Goal: Task Accomplishment & Management: Manage account settings

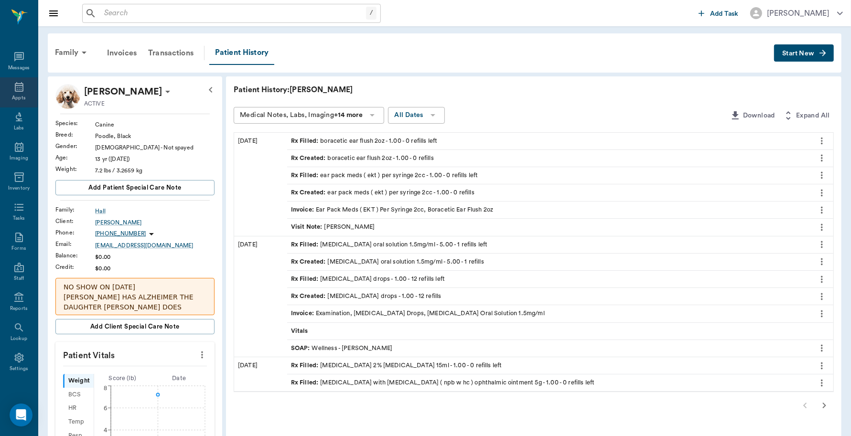
click at [17, 86] on icon at bounding box center [18, 86] width 11 height 11
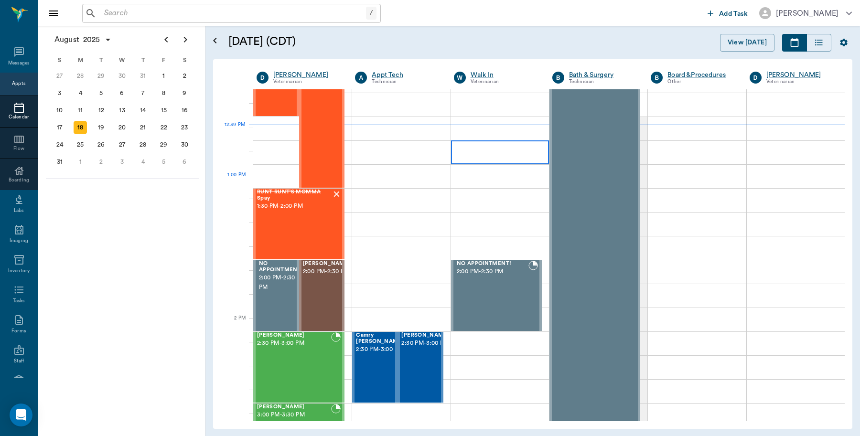
scroll to position [694, 0]
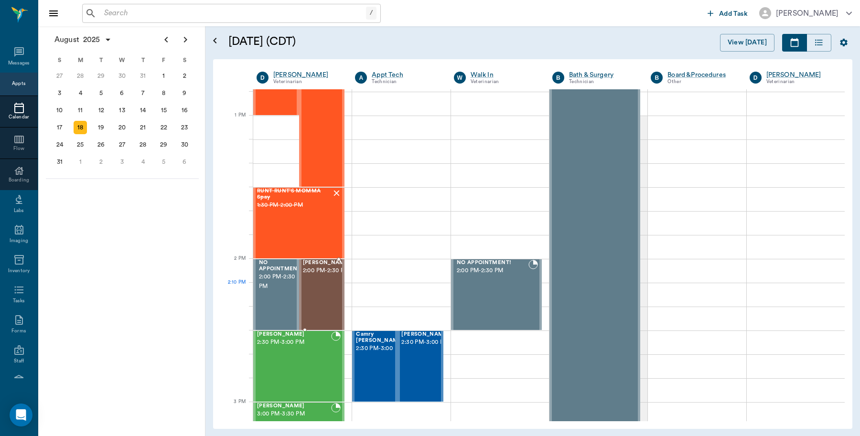
click at [330, 292] on div "COW [PERSON_NAME] 2:00 PM - 2:30 PM" at bounding box center [327, 295] width 48 height 70
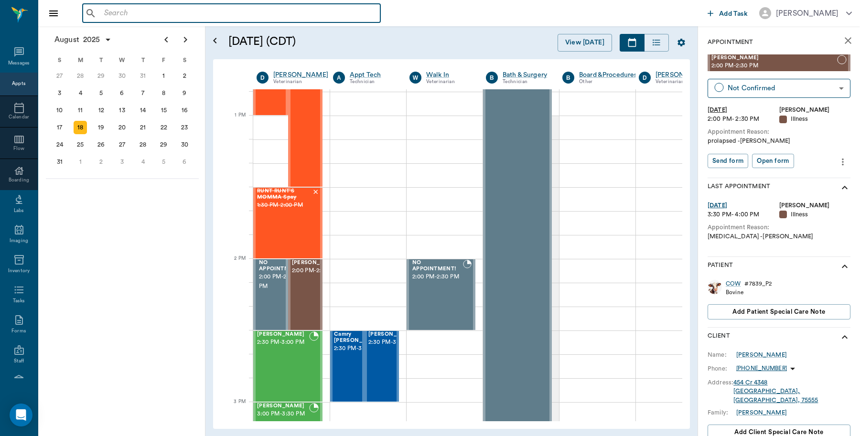
click at [168, 10] on input "text" at bounding box center [238, 13] width 276 height 13
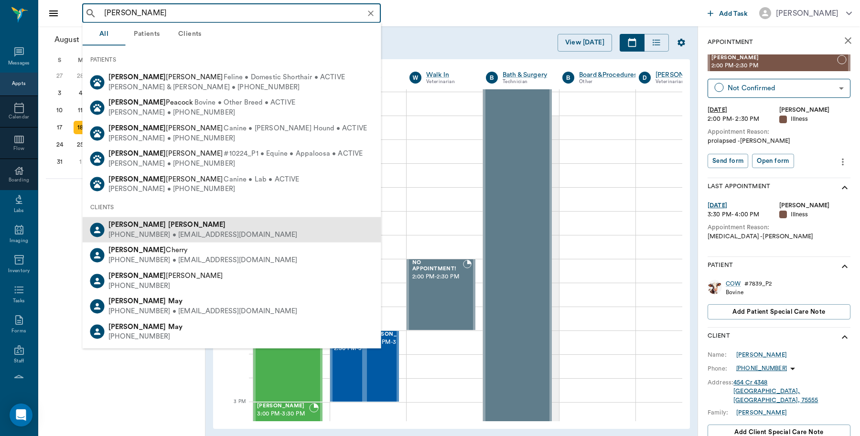
click at [115, 231] on div "[PHONE_NUMBER] • [EMAIL_ADDRESS][DOMAIN_NAME]" at bounding box center [202, 235] width 189 height 10
type input "[PERSON_NAME]"
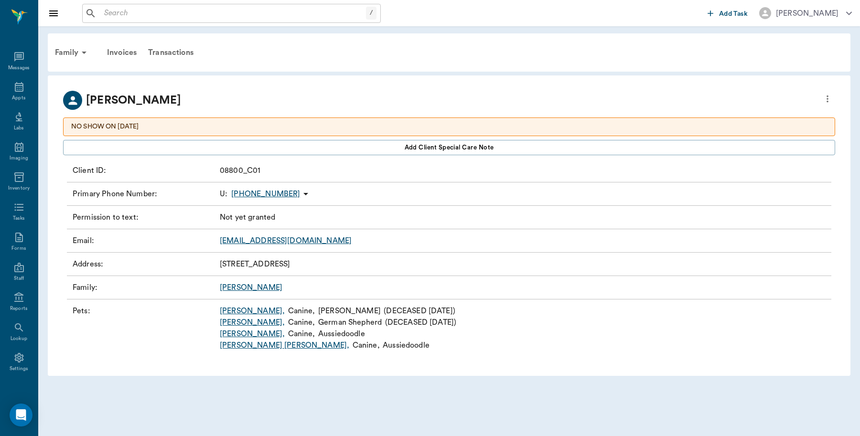
click at [232, 334] on link "[PERSON_NAME] ," at bounding box center [252, 333] width 65 height 11
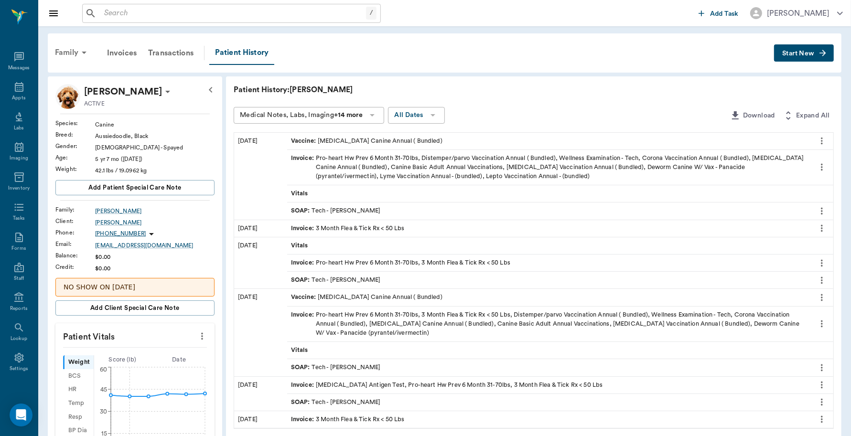
click at [61, 49] on div "Family" at bounding box center [72, 52] width 46 height 23
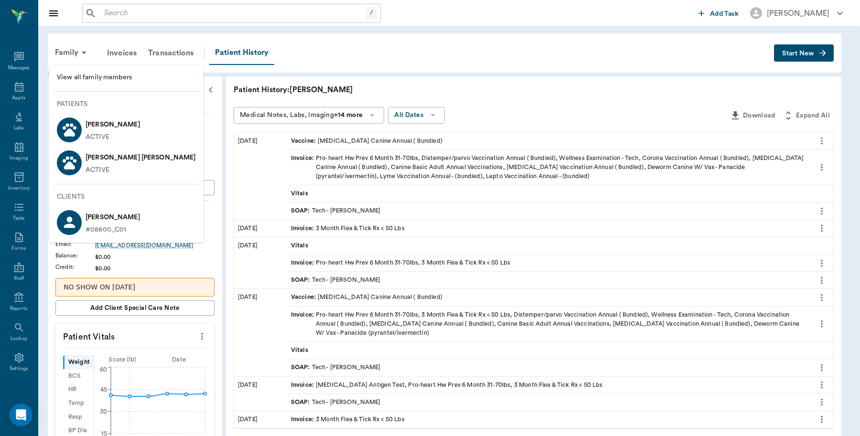
click at [100, 166] on p "ACTIVE" at bounding box center [98, 170] width 24 height 10
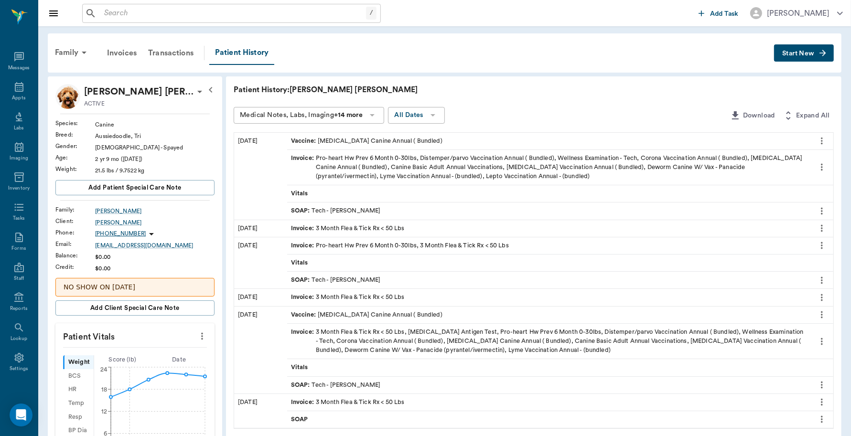
click at [795, 54] on span "Start New" at bounding box center [798, 54] width 32 height 0
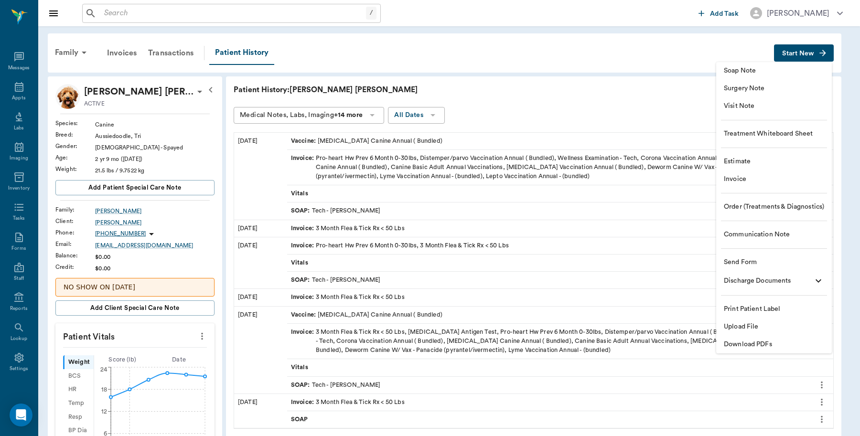
click at [758, 181] on span "Invoice" at bounding box center [774, 179] width 100 height 10
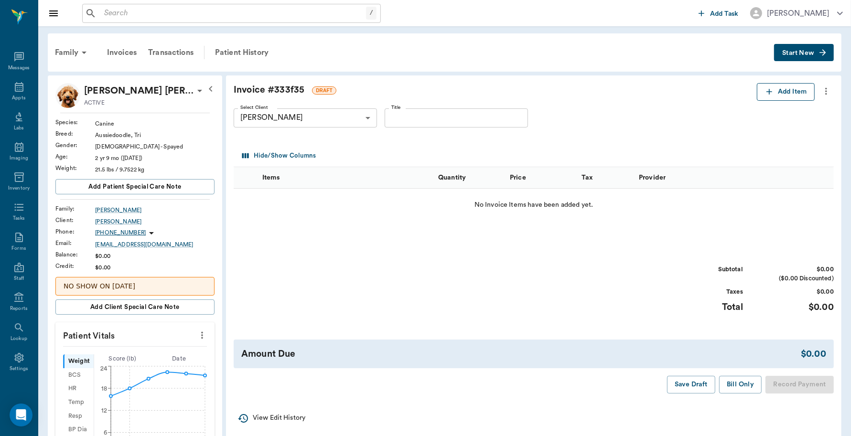
click at [789, 96] on button "Add Item" at bounding box center [786, 92] width 58 height 18
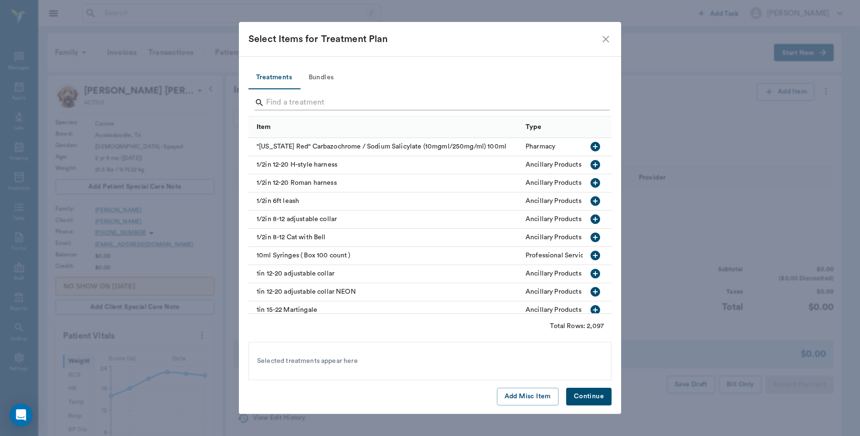
click at [342, 100] on input "Search" at bounding box center [430, 102] width 329 height 15
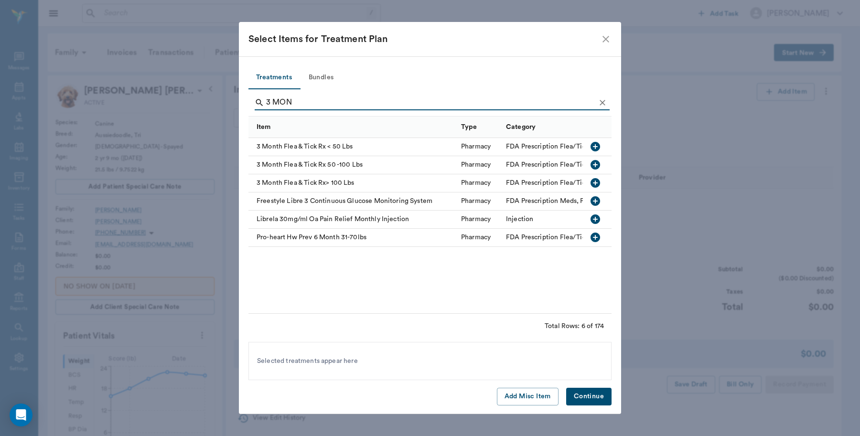
type input "3 MON"
click at [359, 144] on div "3 Month Flea & Tick Rx < 50 Lbs" at bounding box center [352, 147] width 208 height 18
click at [596, 390] on button "Continue" at bounding box center [588, 397] width 45 height 18
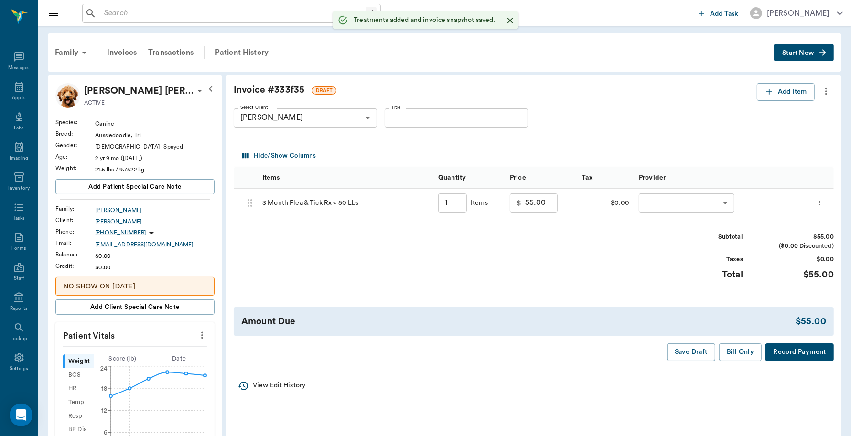
type input "1.00"
click at [716, 201] on body "/ ​ Add Task Dr. Bert Ellsworth Nectar Messages Appts Labs Imaging Inventory Ta…" at bounding box center [425, 367] width 851 height 735
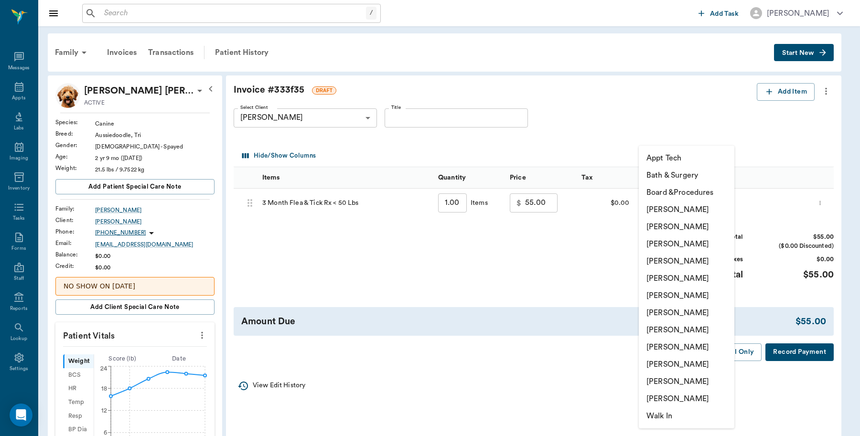
click at [702, 204] on li "Caryn Watson" at bounding box center [687, 209] width 96 height 17
type input "none-6899ea08ed37b777db10de45"
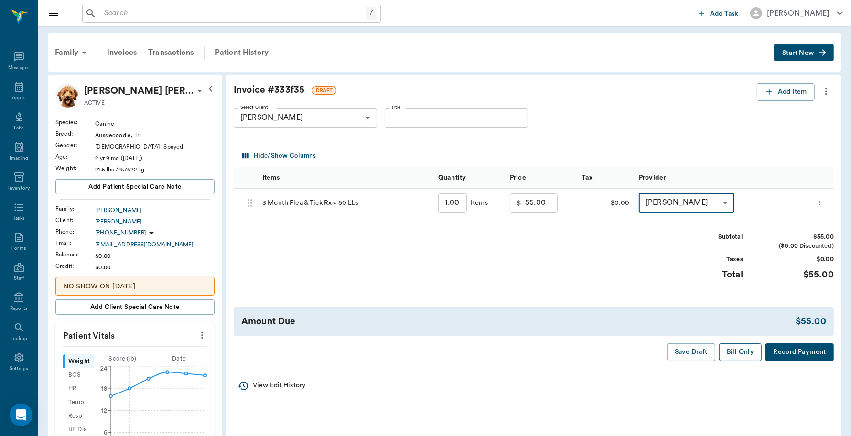
click at [736, 359] on button "Bill Only" at bounding box center [740, 353] width 43 height 18
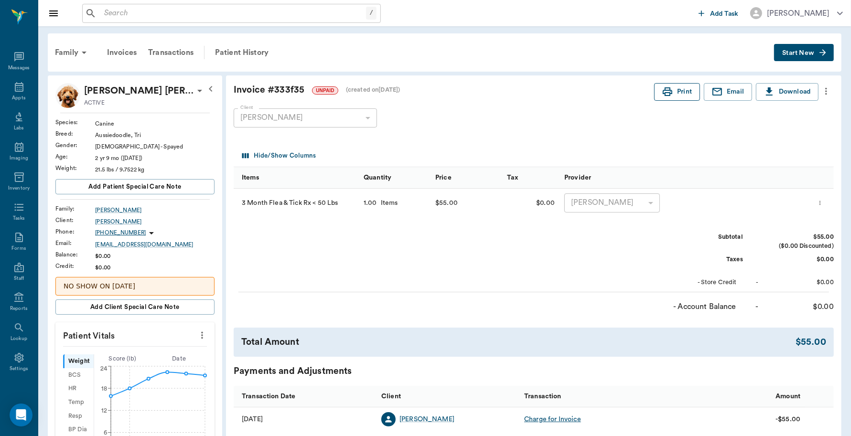
click at [678, 96] on button "Print" at bounding box center [677, 92] width 46 height 18
click at [208, 89] on icon "button" at bounding box center [210, 88] width 11 height 11
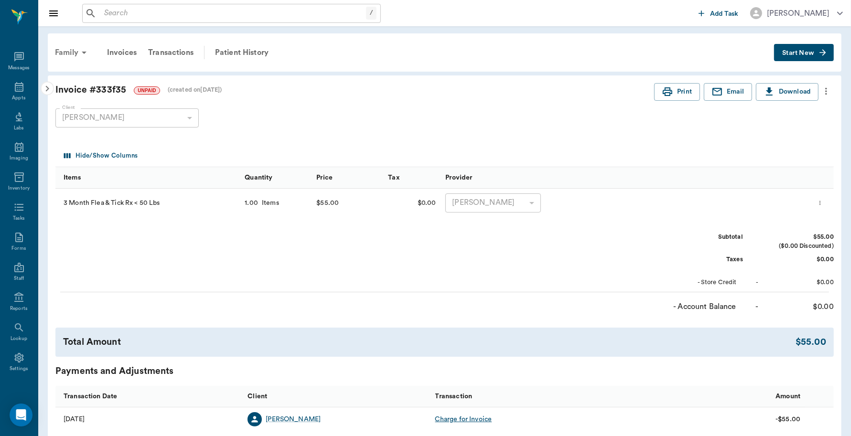
click at [58, 48] on div "Family" at bounding box center [72, 52] width 46 height 23
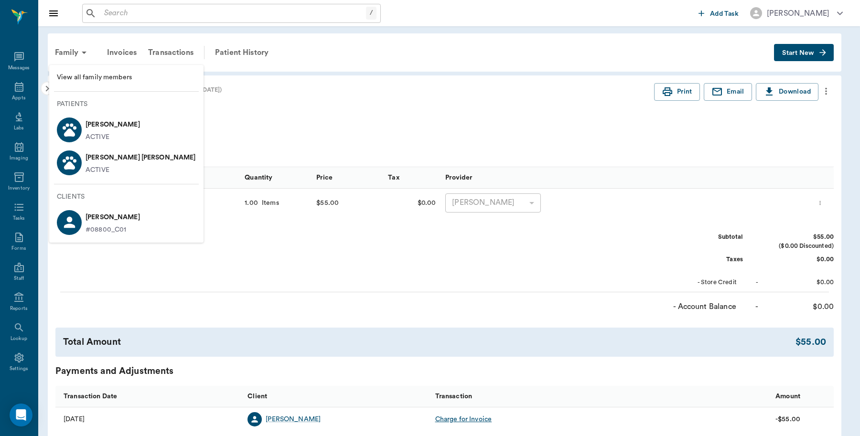
click at [82, 127] on div "Josie Walker ACTIVE" at bounding box center [111, 129] width 58 height 25
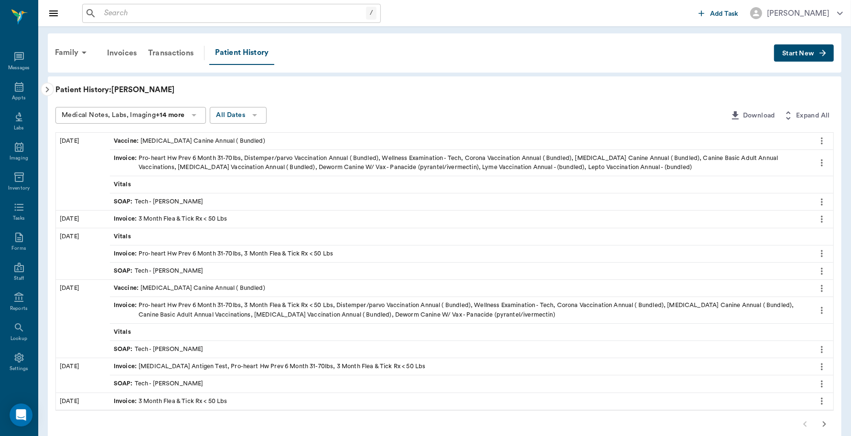
click at [70, 91] on p "Patient History: Josie" at bounding box center [198, 89] width 287 height 11
click at [806, 54] on span "Start New" at bounding box center [798, 54] width 32 height 0
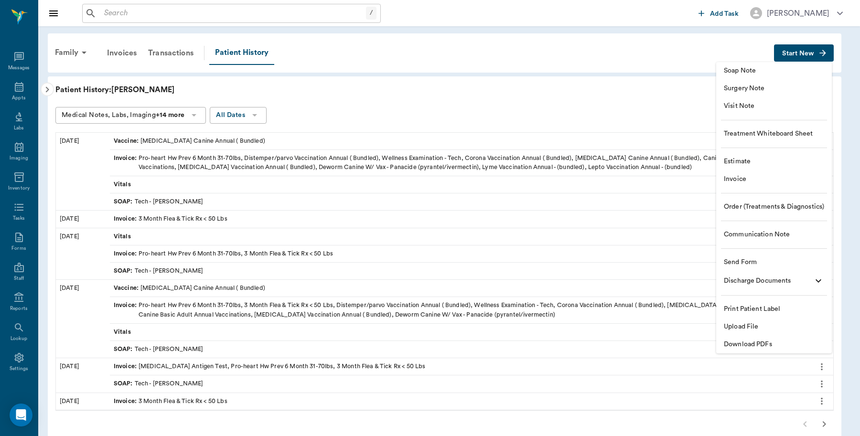
click at [743, 184] on li "Invoice" at bounding box center [774, 180] width 116 height 18
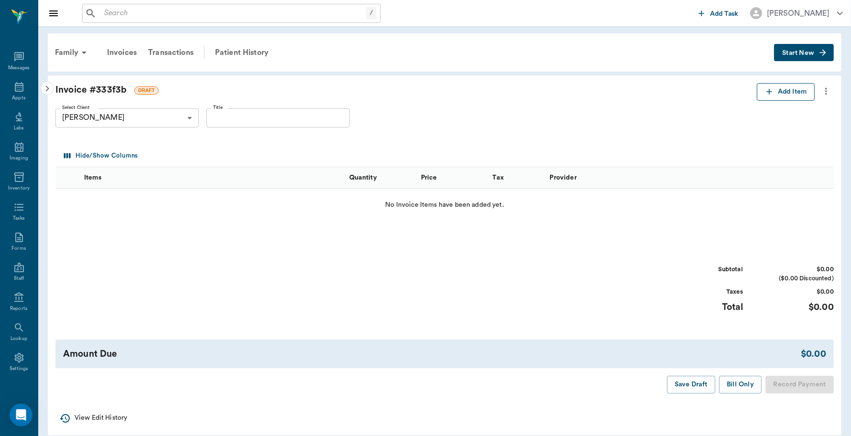
click at [783, 85] on button "Add Item" at bounding box center [786, 92] width 58 height 18
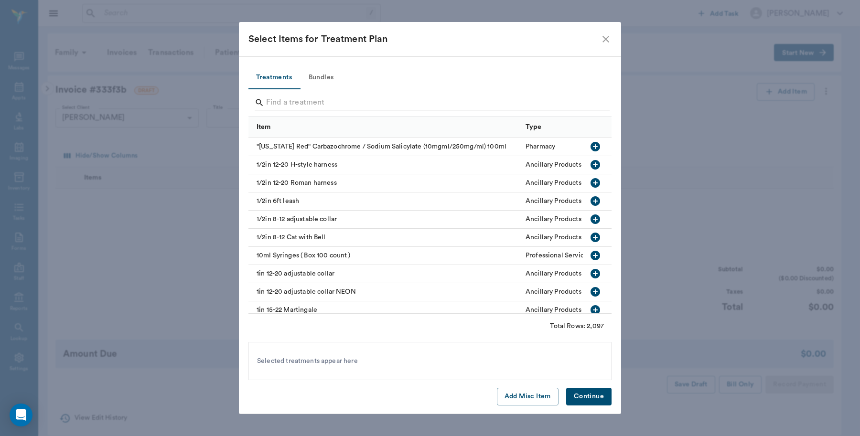
click at [414, 103] on input "Search" at bounding box center [430, 102] width 329 height 15
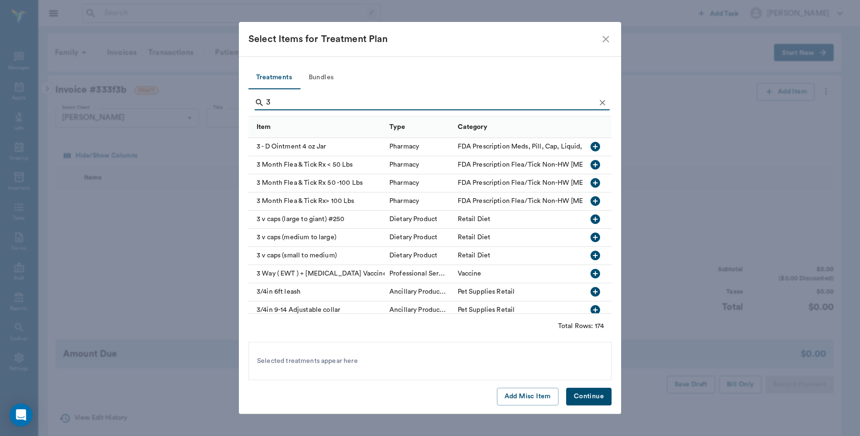
type input "3"
click at [591, 162] on icon "button" at bounding box center [596, 165] width 10 height 10
click at [586, 392] on button "Continue" at bounding box center [588, 397] width 45 height 18
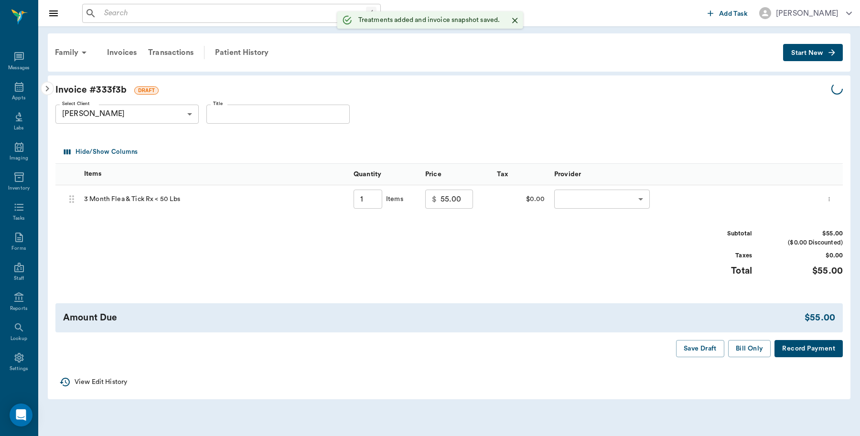
type input "1.00"
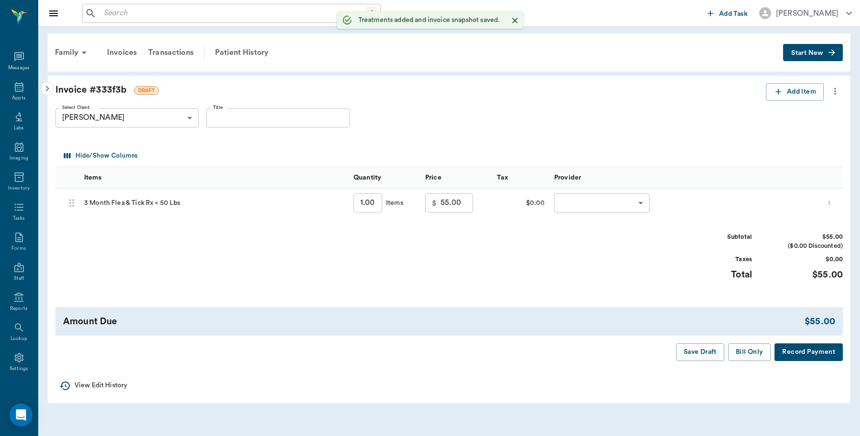
click at [639, 204] on body "/ ​ Add Task Dr. Bert Ellsworth Nectar Messages Appts Labs Imaging Inventory Ta…" at bounding box center [430, 218] width 860 height 436
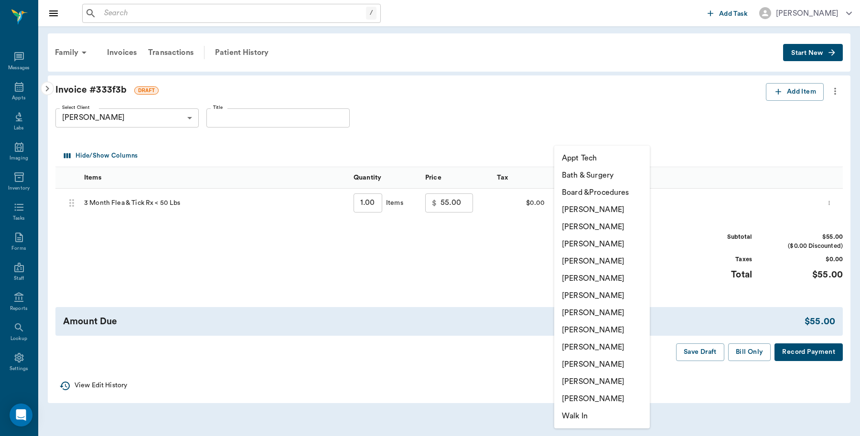
click at [603, 214] on li "Caryn Watson" at bounding box center [602, 209] width 96 height 17
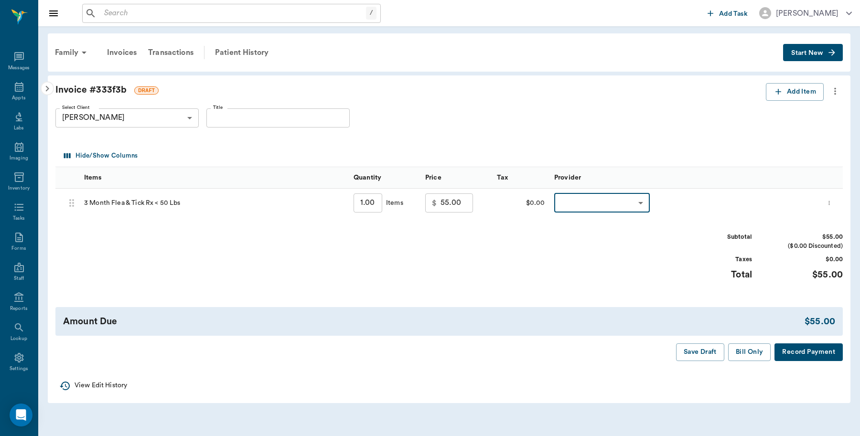
type input "none-6899ea08ed37b777db10de45"
click at [744, 349] on button "Bill Only" at bounding box center [749, 353] width 43 height 18
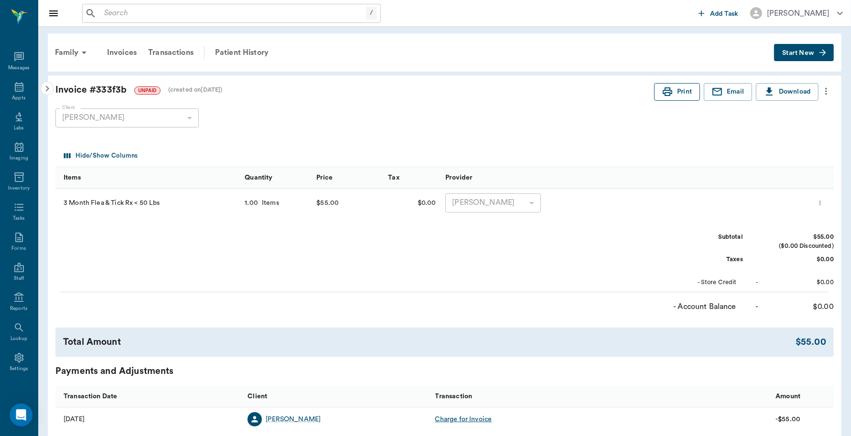
click at [659, 87] on button "Print" at bounding box center [677, 92] width 46 height 18
click at [177, 54] on div "Transactions" at bounding box center [170, 52] width 57 height 23
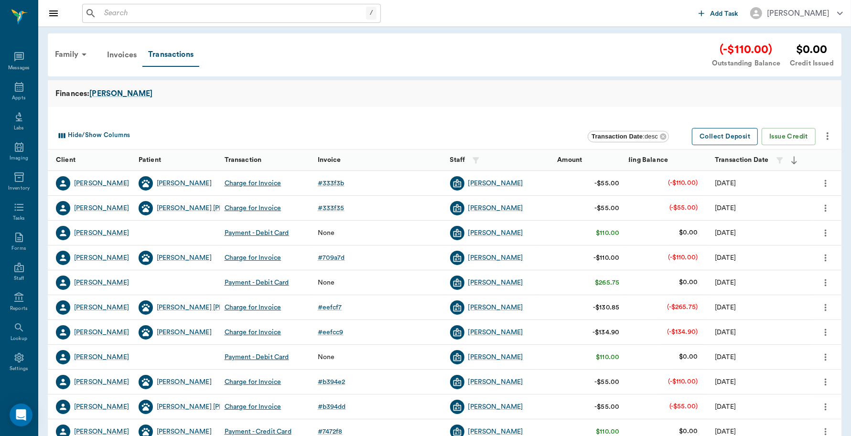
click at [736, 137] on button "Collect Deposit" at bounding box center [725, 137] width 66 height 18
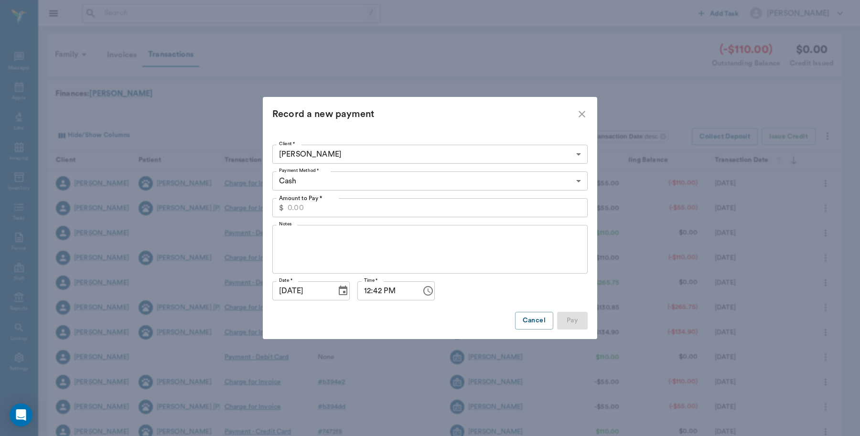
click at [427, 180] on body "/ ​ Add Task Dr. Bert Ellsworth Nectar Messages Appts Labs Imaging Inventory Ta…" at bounding box center [430, 294] width 860 height 588
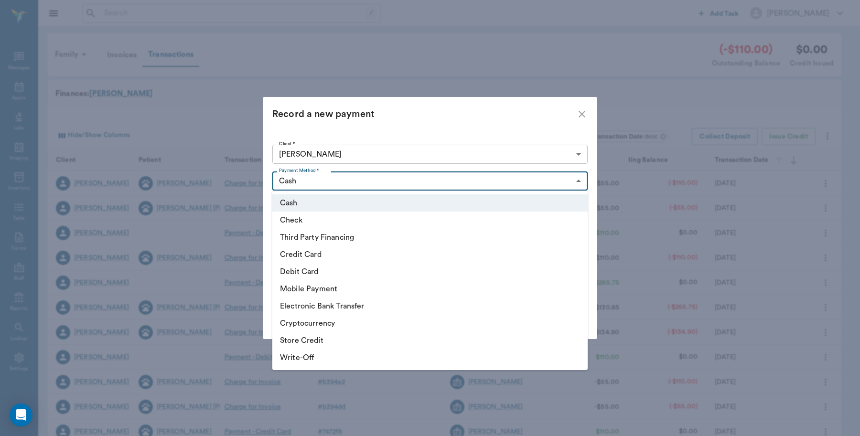
click at [321, 270] on li "Debit Card" at bounding box center [429, 271] width 315 height 17
type input "DEBIT_CARD"
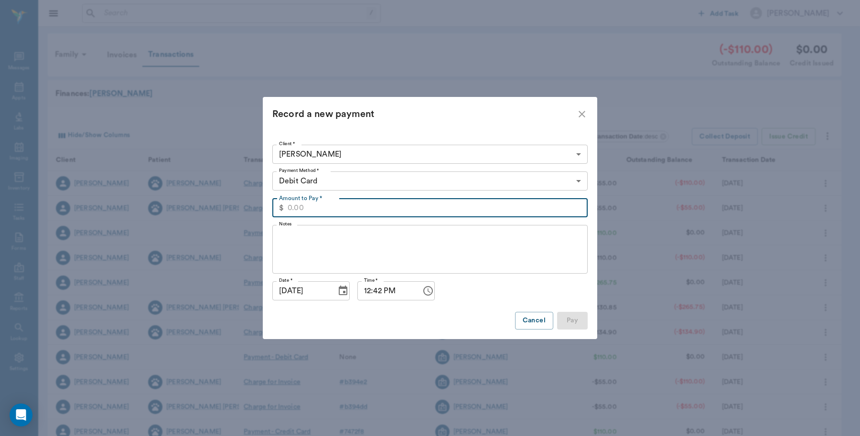
click at [479, 204] on input "Amount to Pay *" at bounding box center [438, 207] width 300 height 19
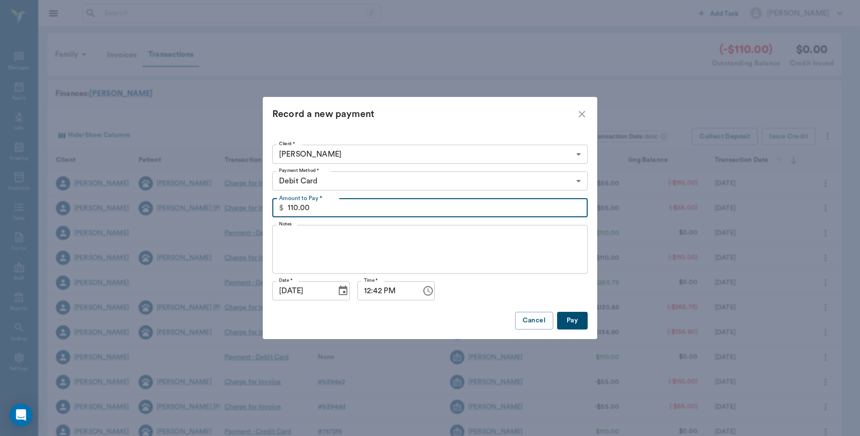
type input "110.00"
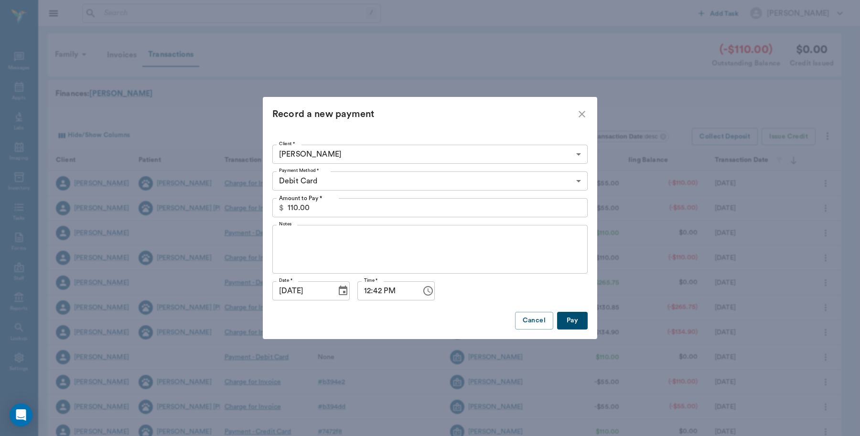
click at [579, 316] on button "Pay" at bounding box center [572, 321] width 31 height 18
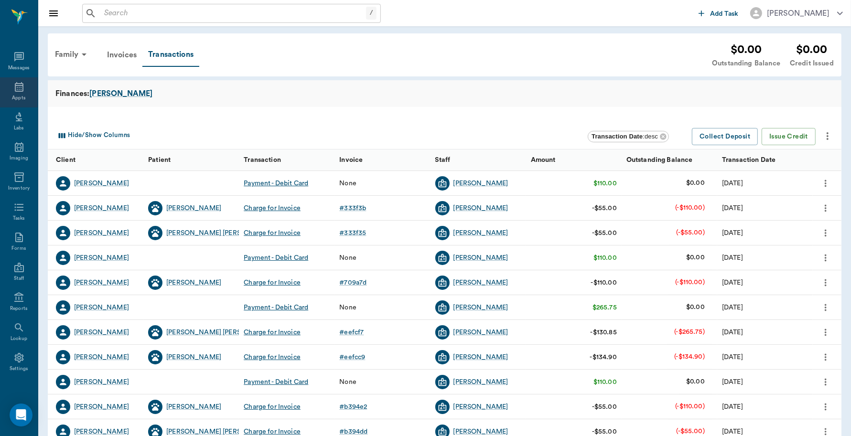
click at [17, 82] on icon at bounding box center [18, 86] width 11 height 11
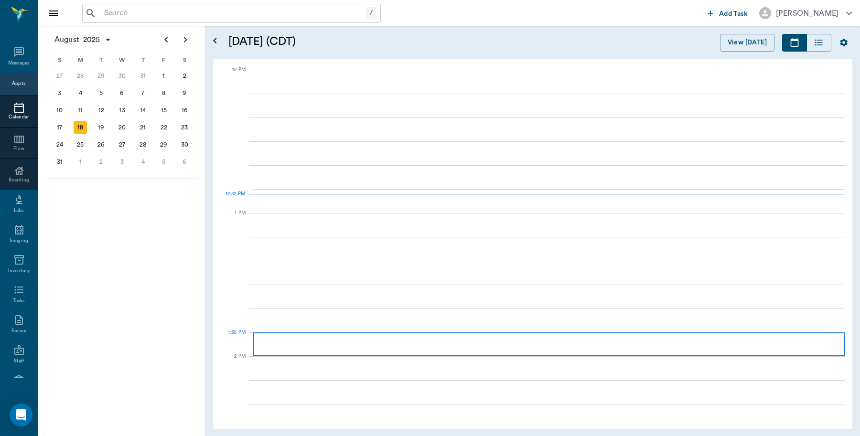
scroll to position [574, 0]
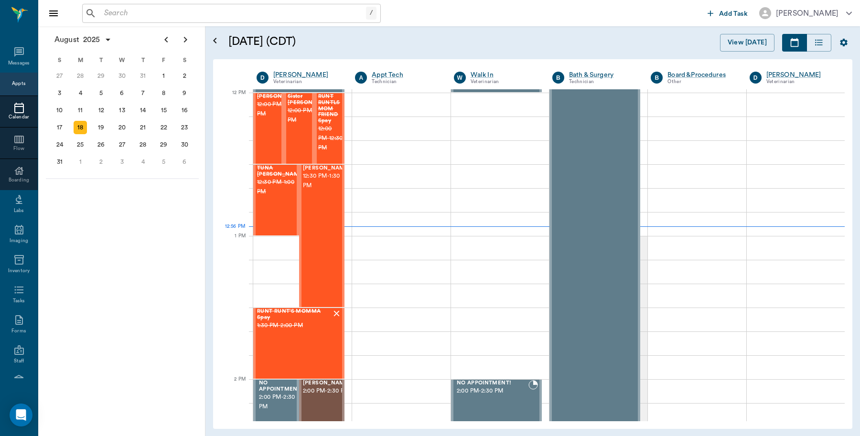
click at [238, 15] on input "text" at bounding box center [233, 13] width 266 height 13
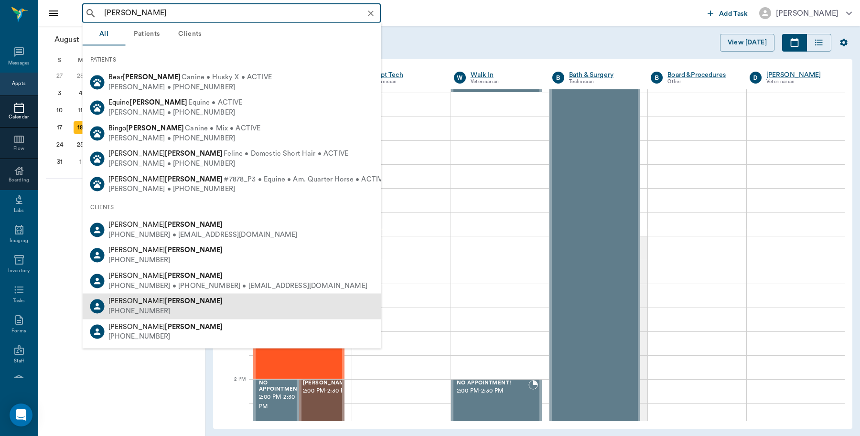
click at [147, 307] on div "(430) 342-9310" at bounding box center [165, 311] width 115 height 10
type input "mENDOSA"
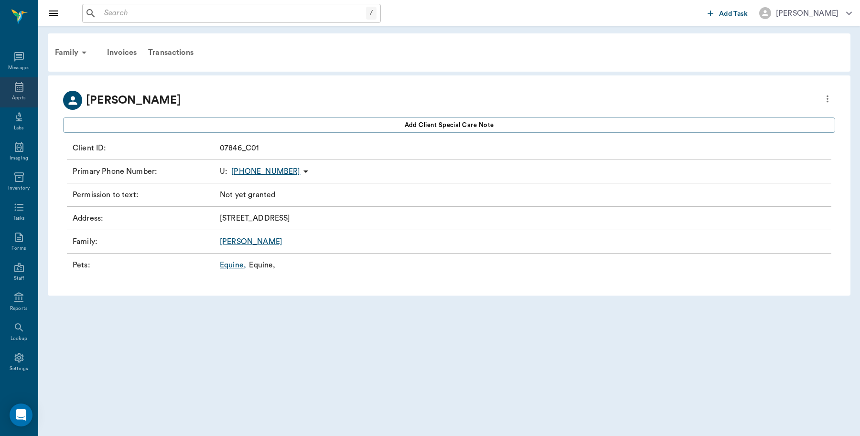
click at [16, 95] on div "Appts" at bounding box center [18, 98] width 13 height 7
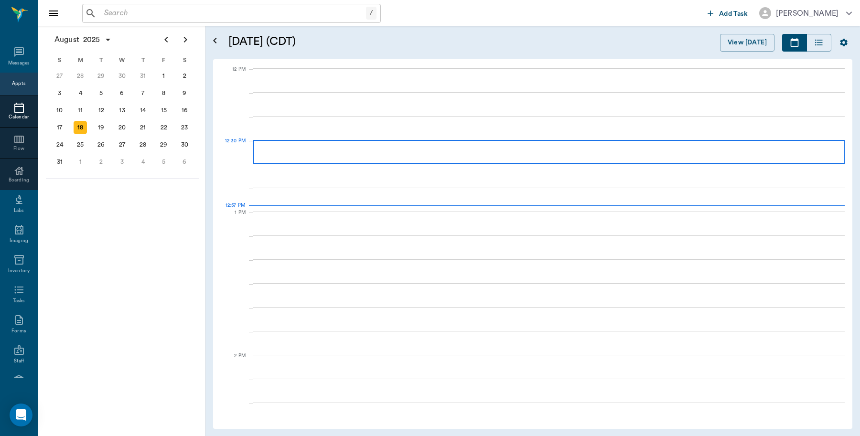
scroll to position [574, 0]
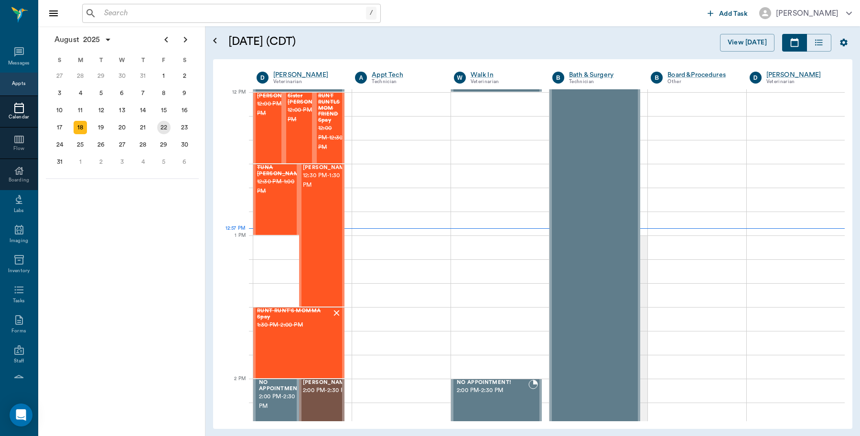
click at [161, 128] on div "22" at bounding box center [163, 127] width 13 height 13
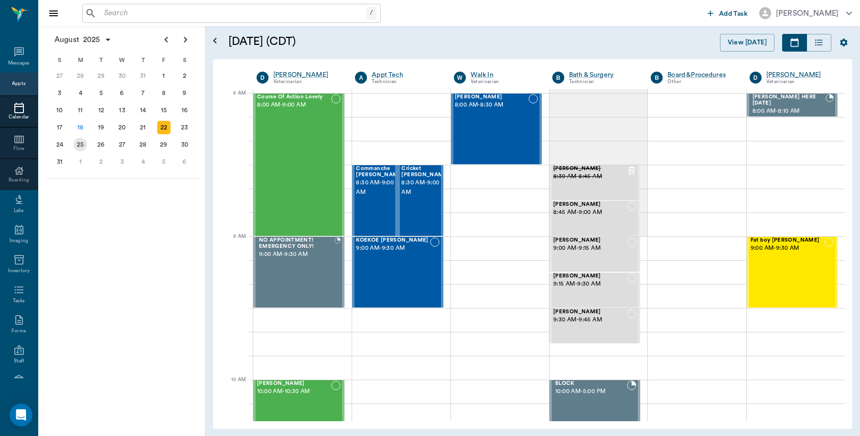
click at [80, 144] on div "25" at bounding box center [80, 144] width 13 height 13
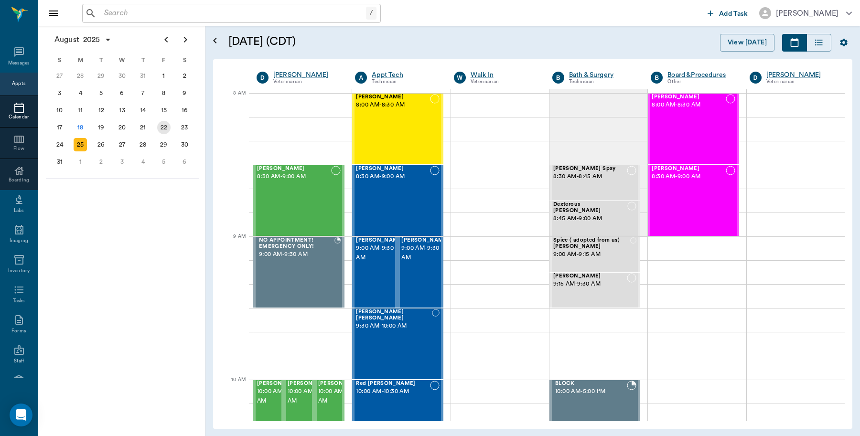
click at [165, 122] on div "22" at bounding box center [163, 127] width 13 height 13
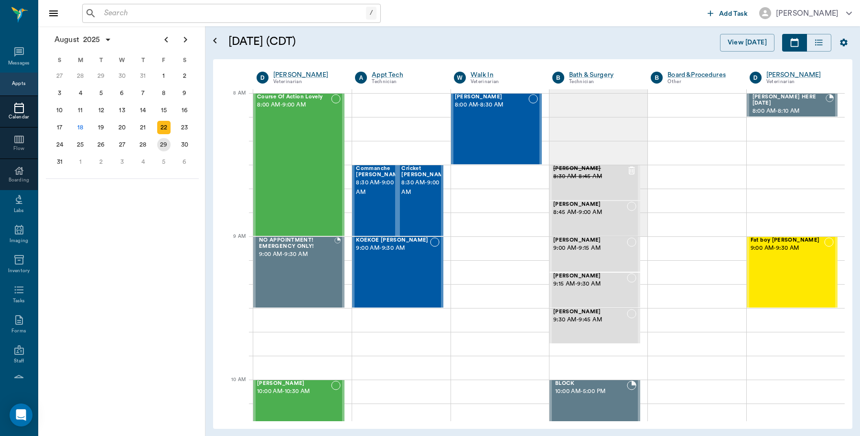
click at [164, 145] on div "29" at bounding box center [163, 144] width 13 height 13
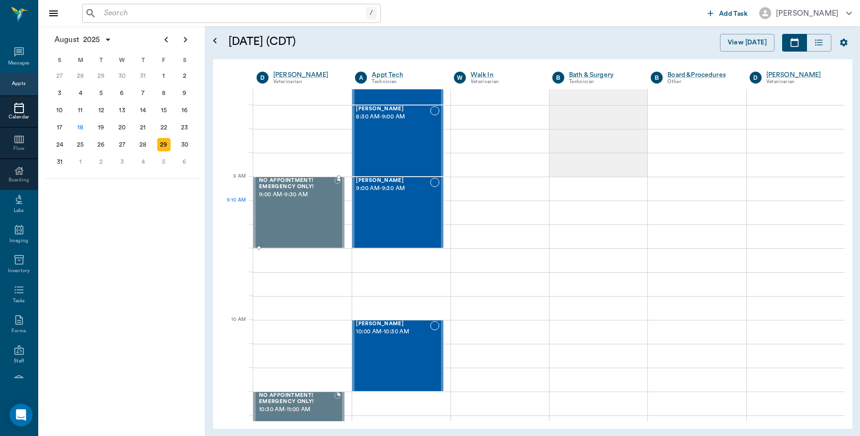
scroll to position [119, 0]
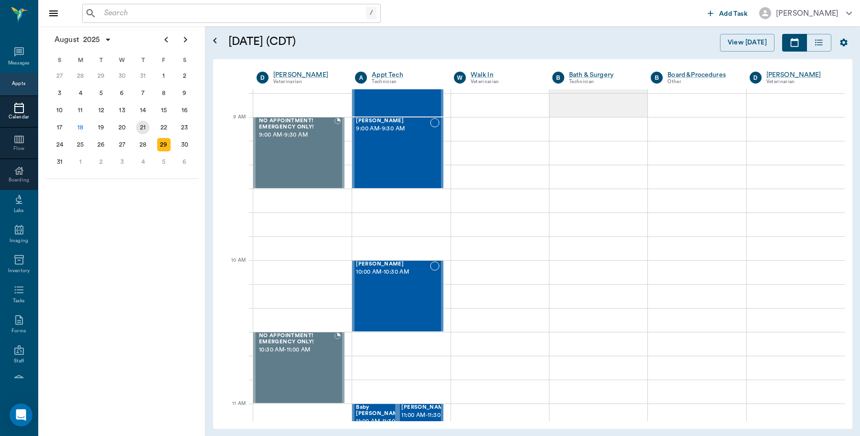
click at [139, 128] on div "21" at bounding box center [142, 127] width 13 height 13
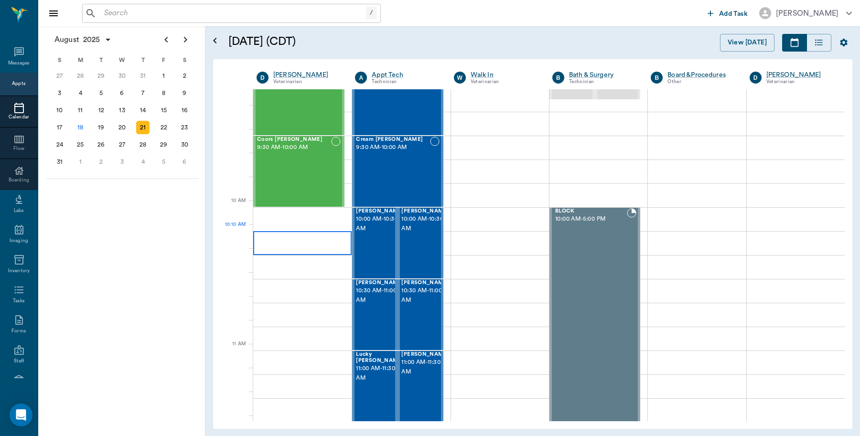
scroll to position [179, 0]
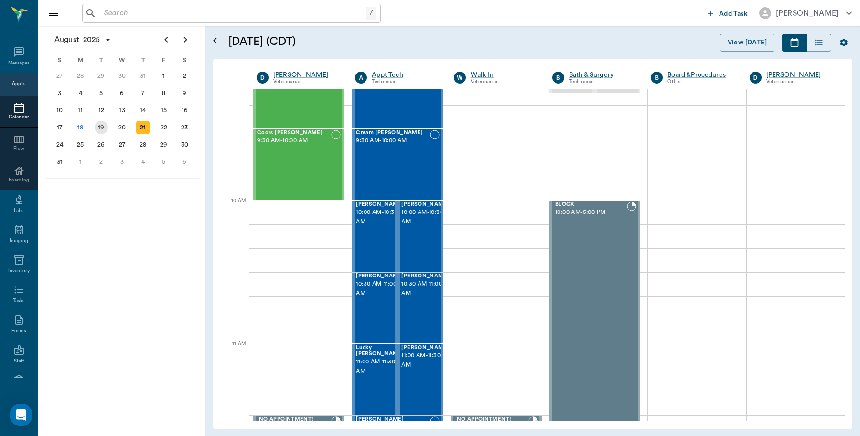
click at [101, 125] on div "19" at bounding box center [101, 127] width 13 height 13
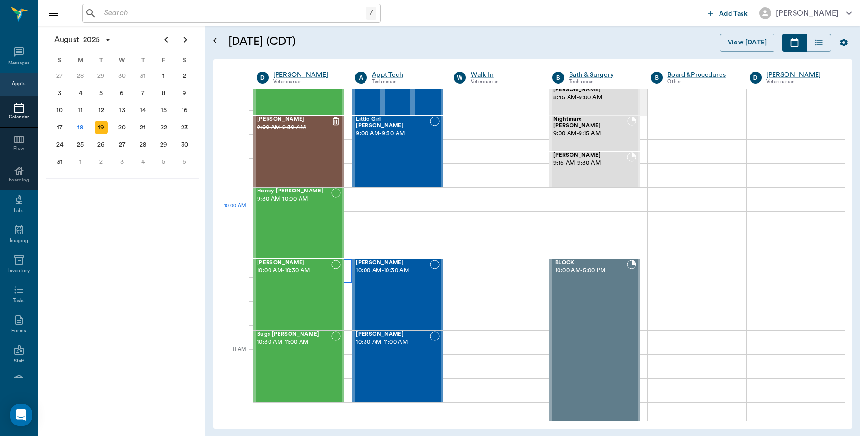
scroll to position [179, 0]
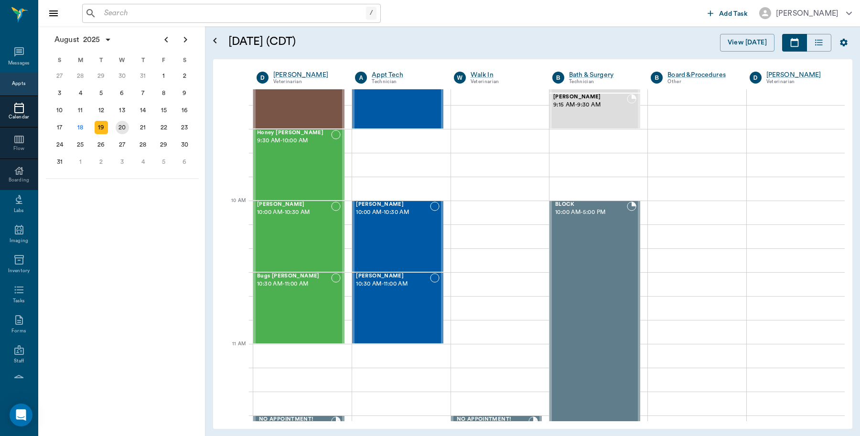
click at [122, 127] on div "20" at bounding box center [122, 127] width 13 height 13
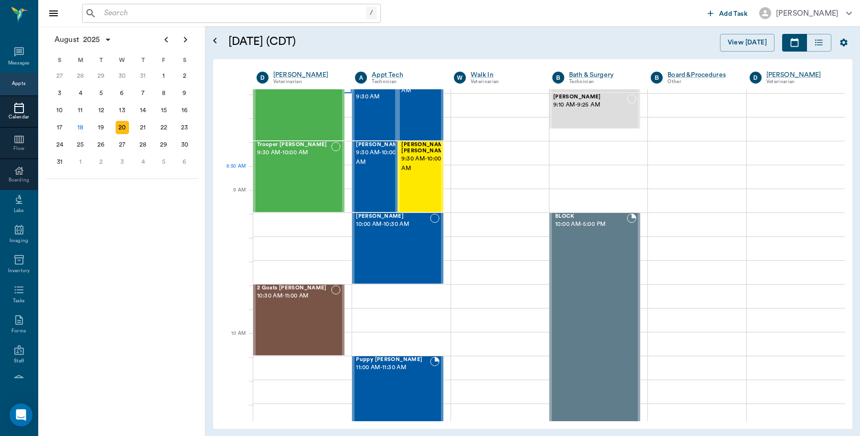
scroll to position [179, 0]
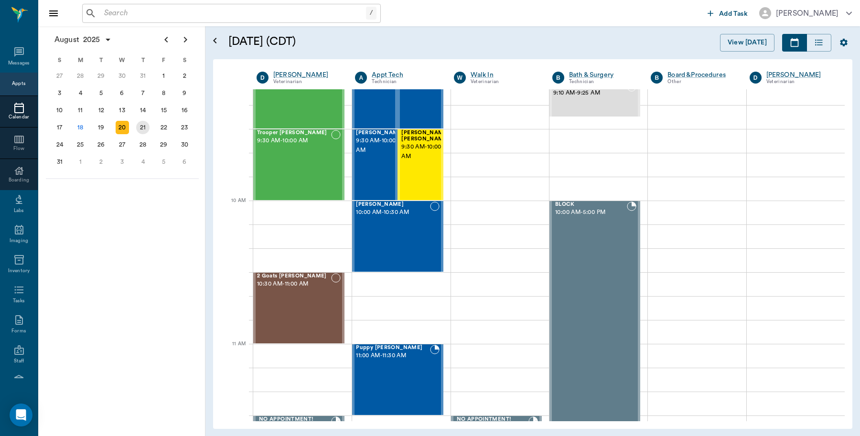
click at [147, 128] on div "21" at bounding box center [142, 127] width 13 height 13
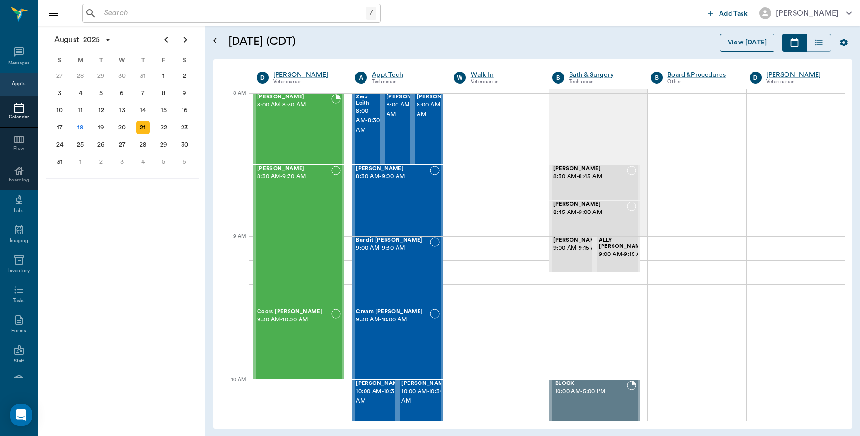
click at [744, 42] on button "View Today" at bounding box center [747, 43] width 54 height 18
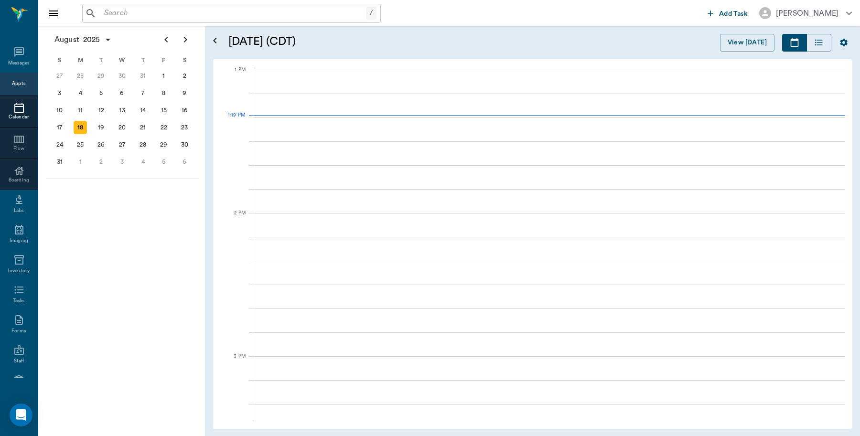
scroll to position [717, 0]
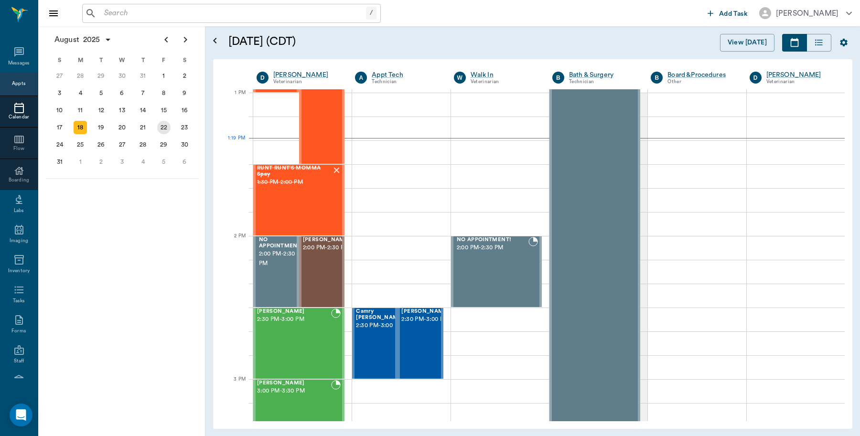
click at [166, 127] on div "22" at bounding box center [163, 127] width 13 height 13
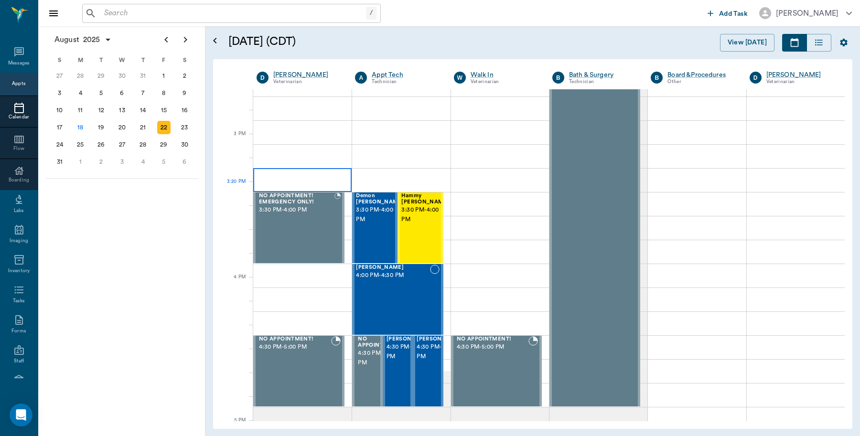
scroll to position [956, 0]
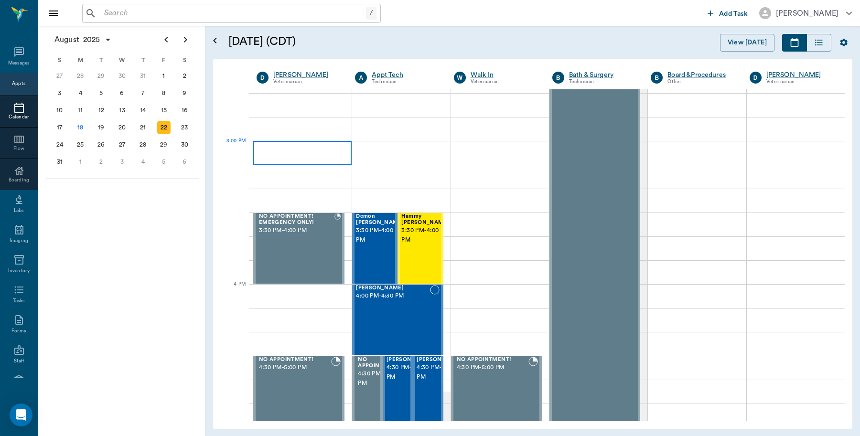
click at [299, 143] on div at bounding box center [302, 153] width 98 height 24
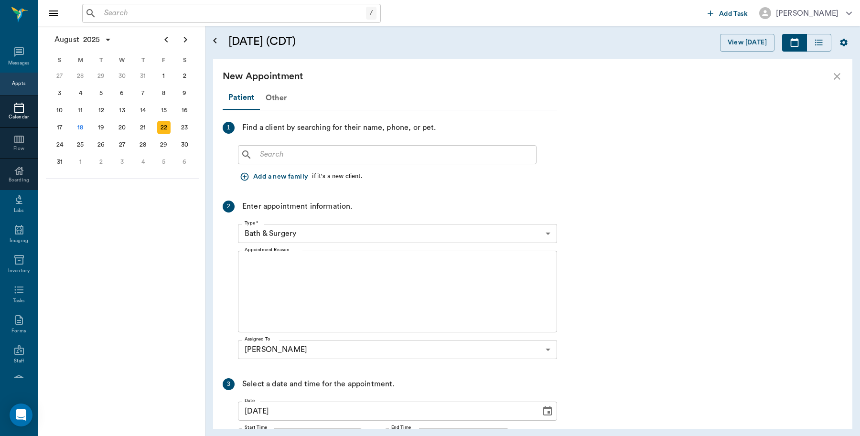
click at [283, 175] on button "Add a new family" at bounding box center [275, 177] width 74 height 18
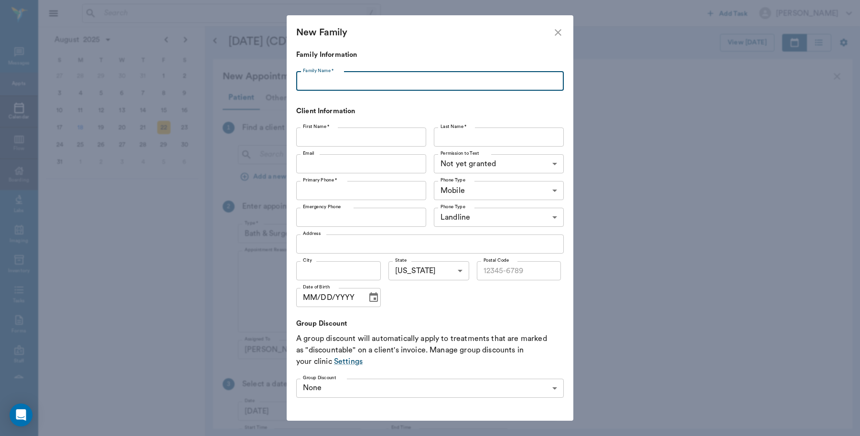
click at [373, 81] on input "Family Name *" at bounding box center [430, 81] width 268 height 19
type input "c"
type input "C"
type input "McKinley-Watson"
click at [346, 137] on input "First Name *" at bounding box center [361, 137] width 130 height 19
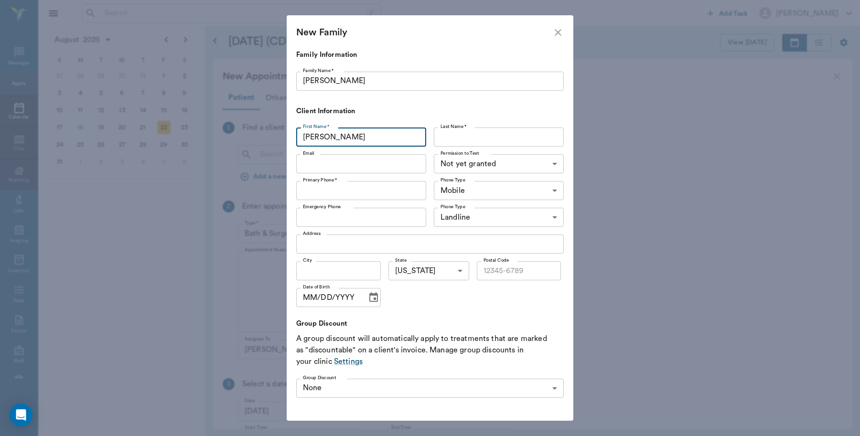
type input "Caryn"
type input "Watson"
click at [377, 179] on div "Primary Phone * Primary Phone *" at bounding box center [363, 190] width 134 height 27
click at [375, 187] on input "Primary Phone *" at bounding box center [361, 190] width 130 height 19
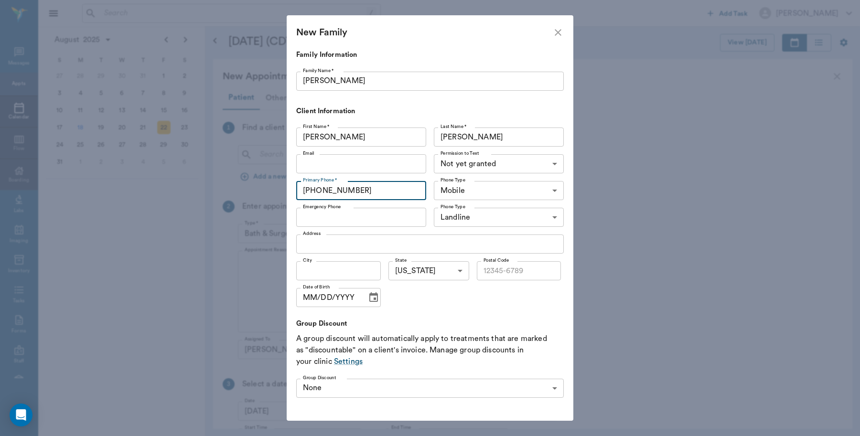
type input "(903) 513-7708"
click at [390, 245] on input "Address" at bounding box center [430, 244] width 268 height 19
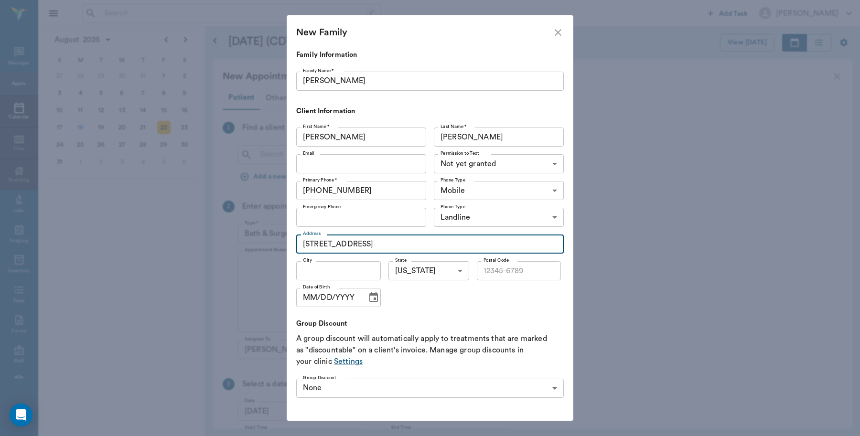
type input "1115 E Main St unit 1"
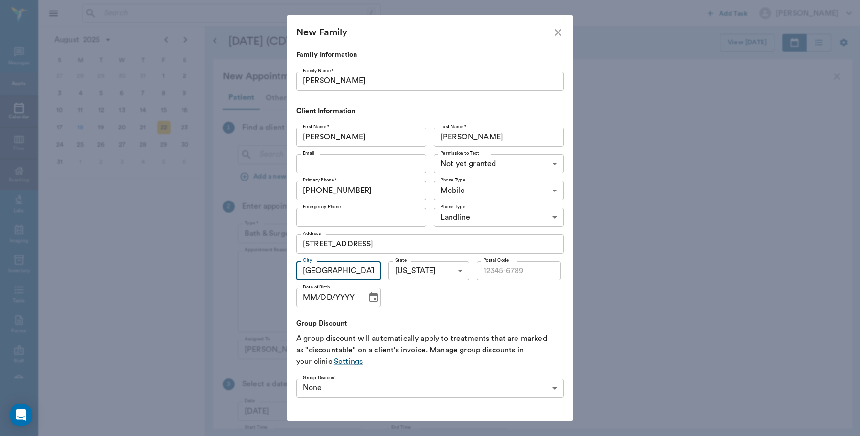
type input "Atlanta"
click at [516, 268] on input "Postal Code" at bounding box center [519, 270] width 85 height 19
type input "75551"
click at [368, 297] on icon "Choose date" at bounding box center [373, 297] width 11 height 11
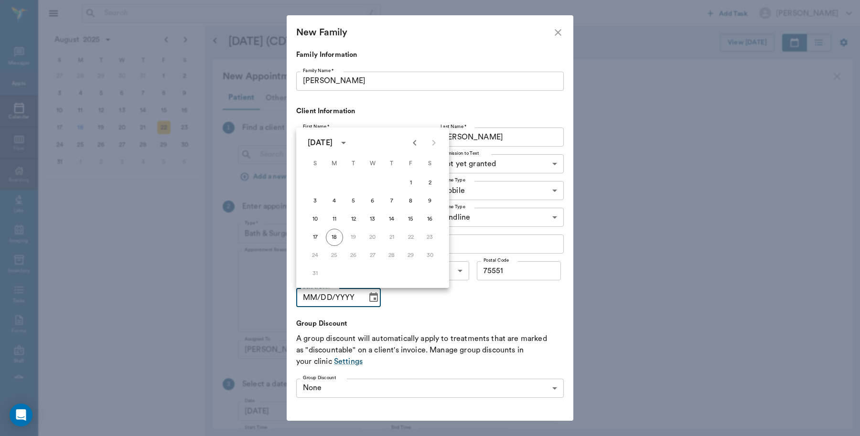
click at [311, 297] on input "MM/DD/YYYY" at bounding box center [328, 297] width 64 height 19
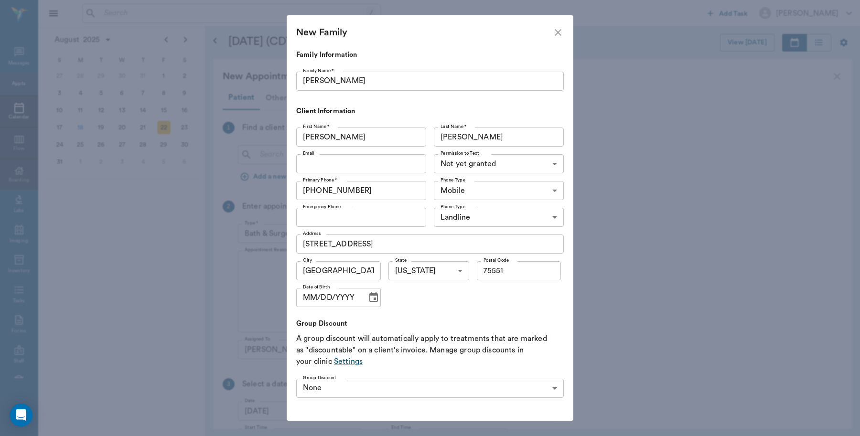
click at [311, 297] on input "MM/DD/YYYY" at bounding box center [328, 297] width 64 height 19
click at [314, 295] on input "MM/DD/YYYY" at bounding box center [328, 297] width 64 height 19
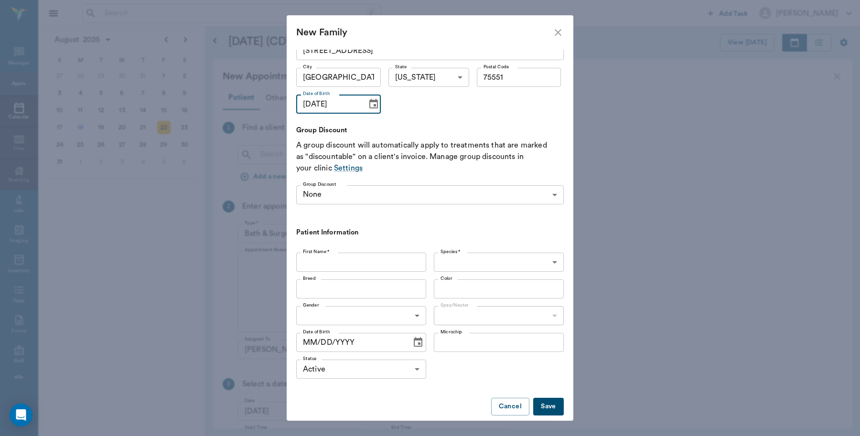
scroll to position [204, 0]
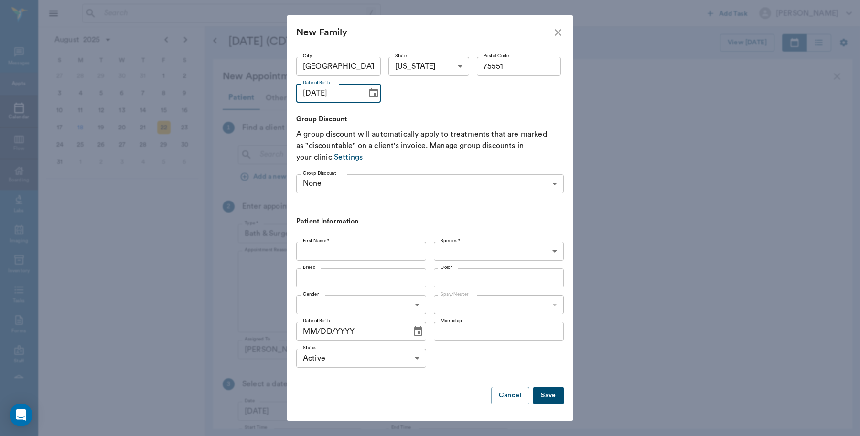
type input "03/09/1993"
click at [545, 179] on body "/ ​ Add Task Dr. Bert Ellsworth Nectar Messages Appts Calendar Flow Boarding La…" at bounding box center [430, 218] width 860 height 436
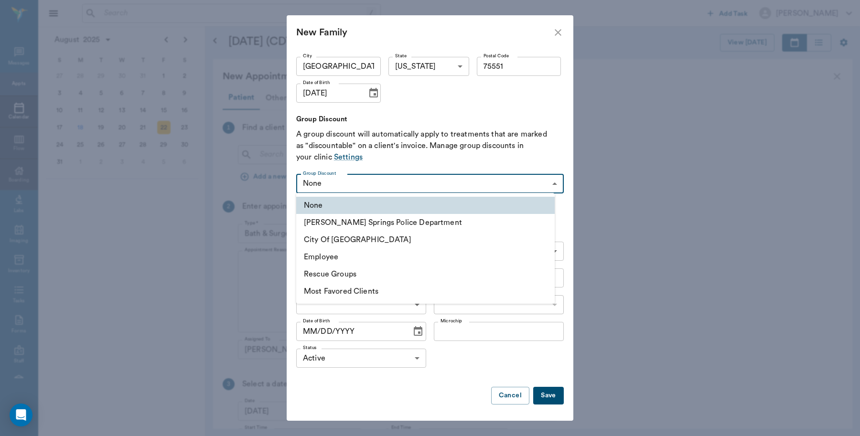
click at [329, 254] on li "Employee" at bounding box center [425, 256] width 258 height 17
type input "6881798013d2e0b1c0ea1d8b"
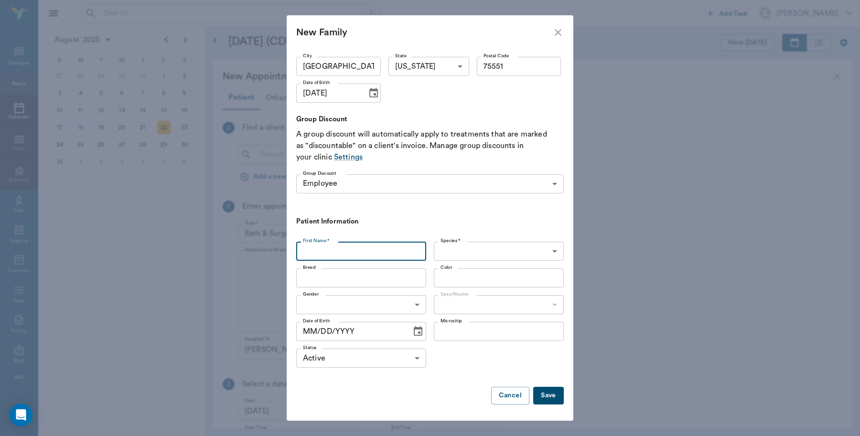
click at [417, 251] on input "First Name *" at bounding box center [361, 251] width 130 height 19
type input "Ginger"
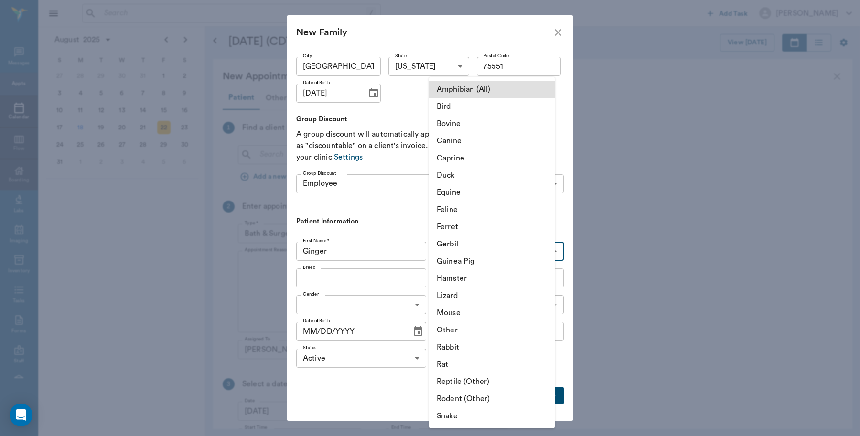
click at [538, 254] on body "/ ​ Add Task Dr. Bert Ellsworth Nectar Messages Appts Calendar Flow Boarding La…" at bounding box center [430, 218] width 860 height 436
click at [505, 144] on li "Canine" at bounding box center [492, 140] width 126 height 17
type input "Canine"
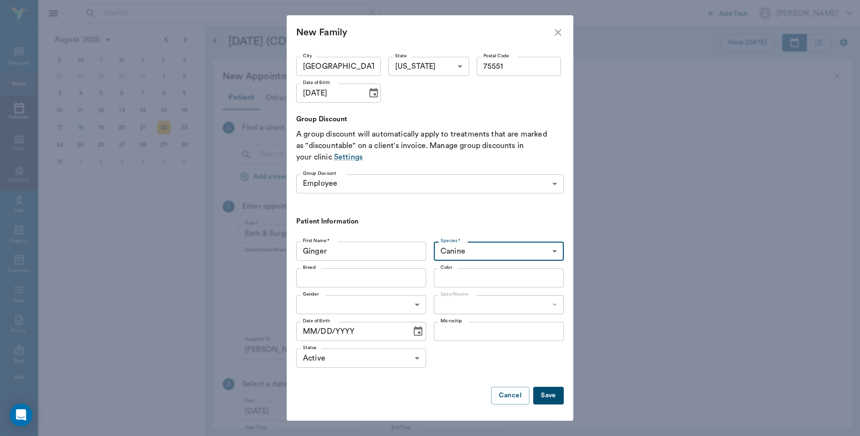
click at [413, 283] on div "Breed" at bounding box center [361, 278] width 130 height 19
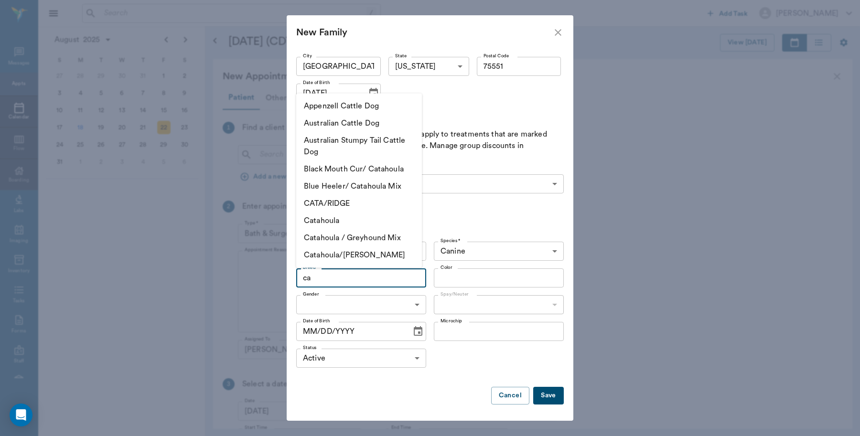
type input "c"
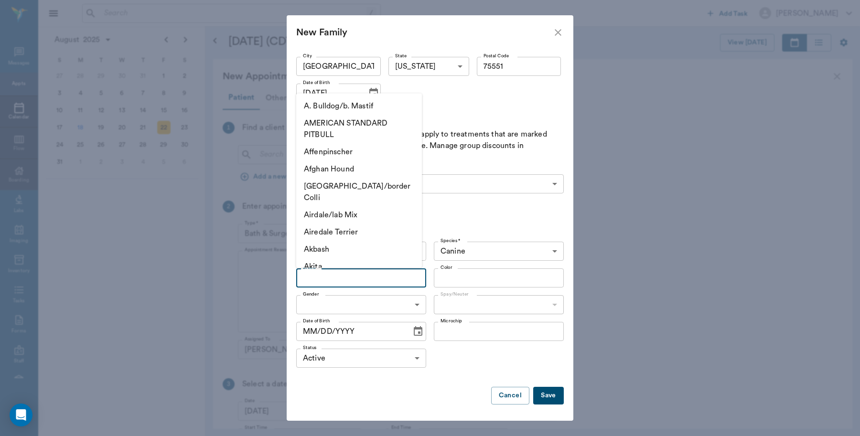
click at [378, 306] on body "/ ​ Add Task Dr. Bert Ellsworth Nectar Messages Appts Calendar Flow Boarding La…" at bounding box center [430, 218] width 860 height 436
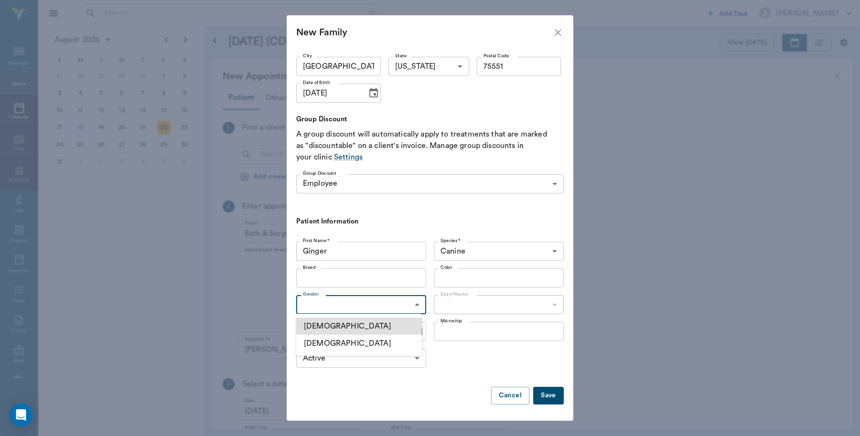
click at [338, 345] on li "Female" at bounding box center [359, 343] width 126 height 17
type input "FEMALE"
click at [494, 304] on body "/ ​ Add Task Dr. Bert Ellsworth Nectar Messages Appts Calendar Flow Boarding La…" at bounding box center [430, 218] width 860 height 436
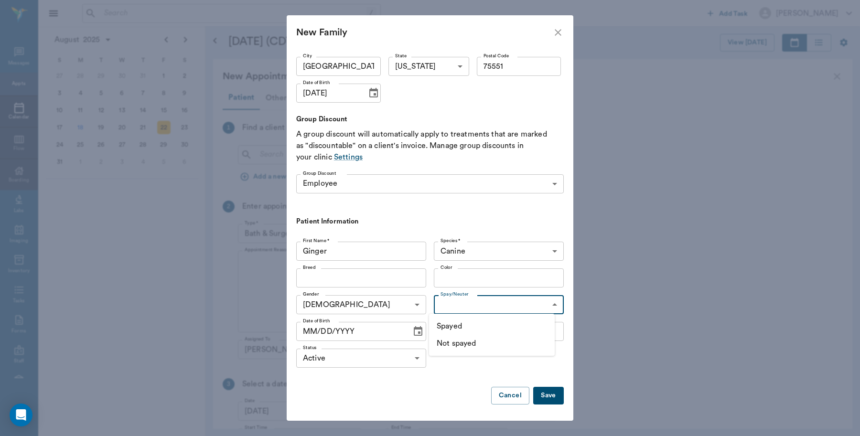
click at [381, 305] on div at bounding box center [430, 218] width 860 height 436
click at [412, 333] on icon "Choose date" at bounding box center [417, 331] width 11 height 11
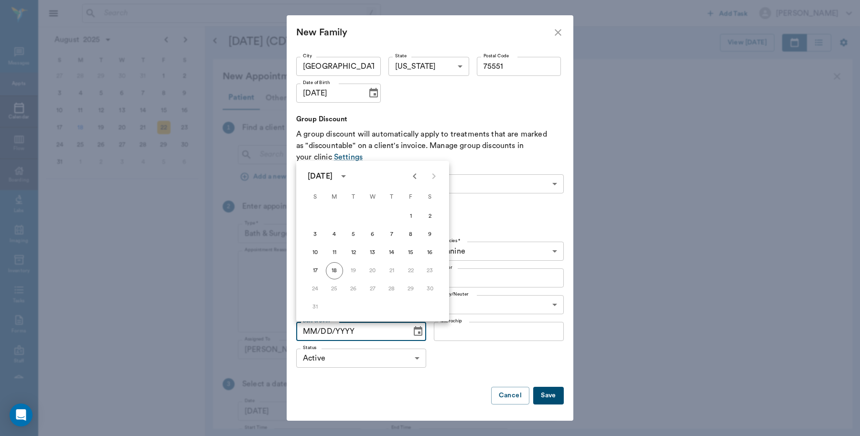
click at [349, 171] on icon "calendar view is open, switch to year view" at bounding box center [343, 176] width 11 height 11
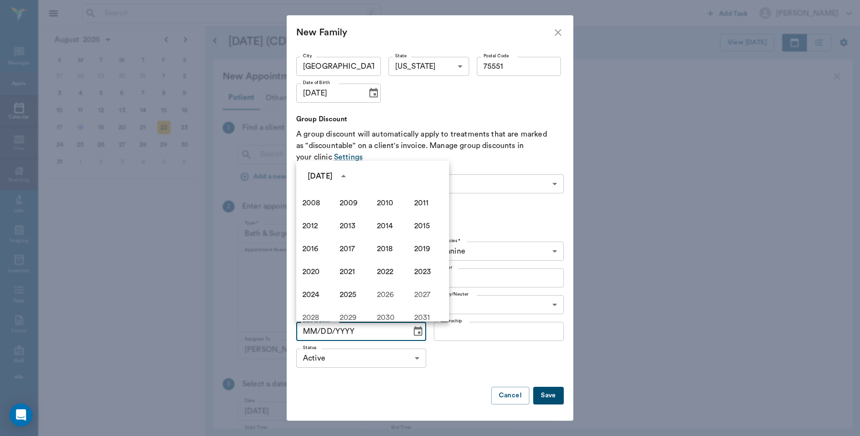
scroll to position [608, 0]
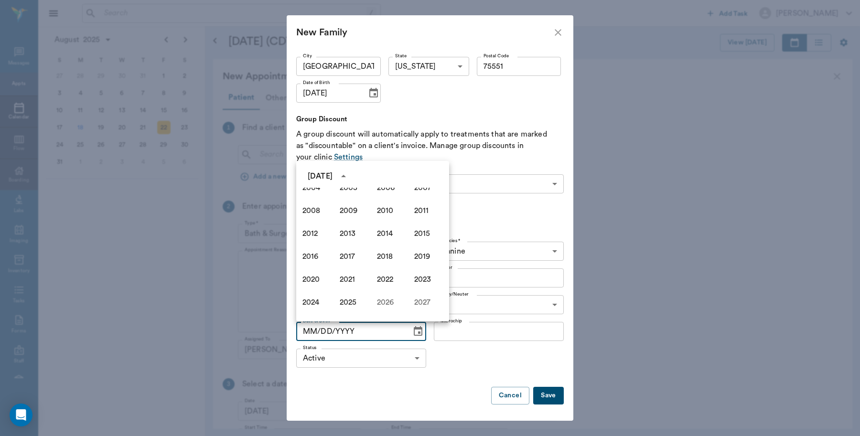
click at [538, 392] on button "Save" at bounding box center [548, 396] width 31 height 18
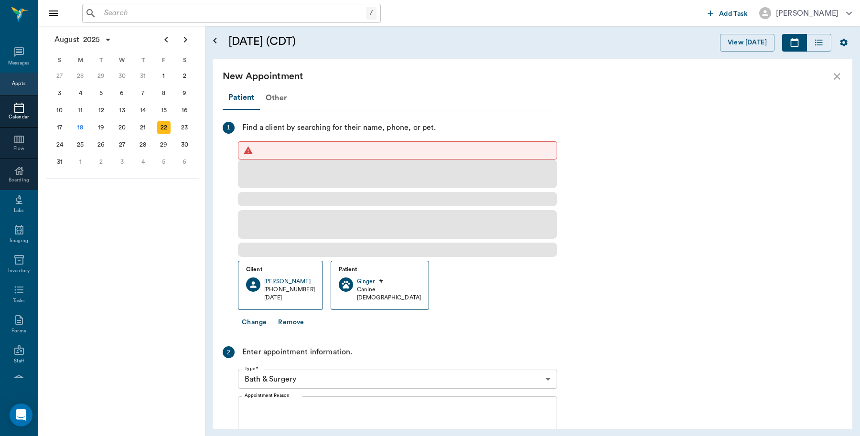
scroll to position [0, 0]
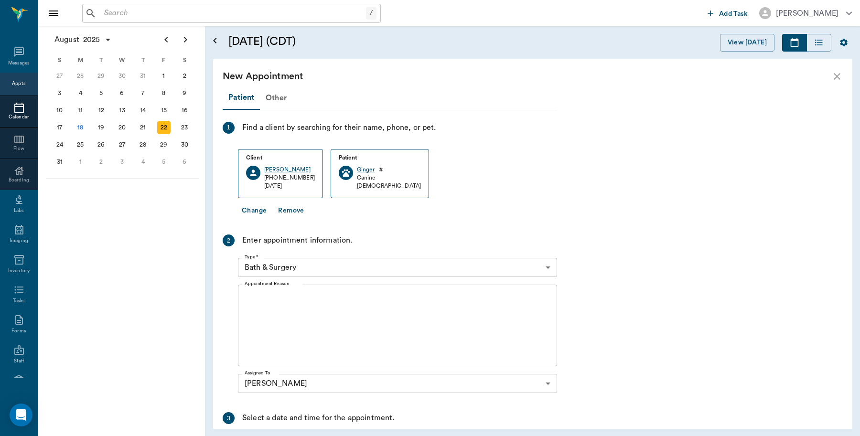
click at [24, 86] on div "Appts" at bounding box center [19, 84] width 38 height 23
click at [835, 77] on icon "close" at bounding box center [836, 76] width 11 height 11
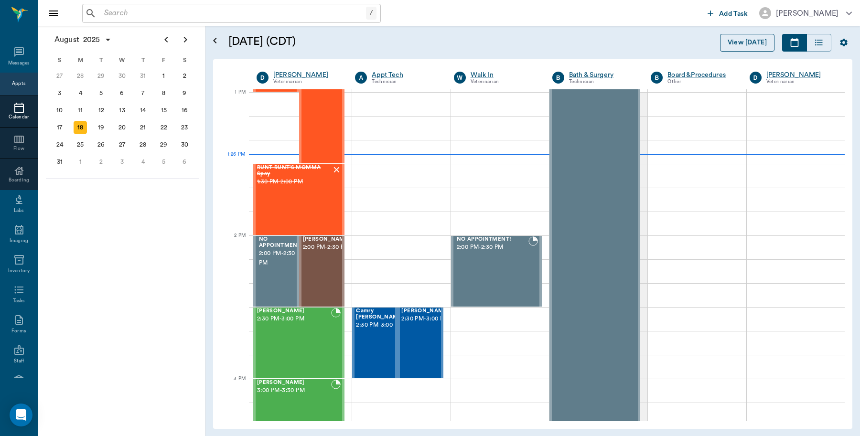
click at [744, 40] on button "View Today" at bounding box center [747, 43] width 54 height 18
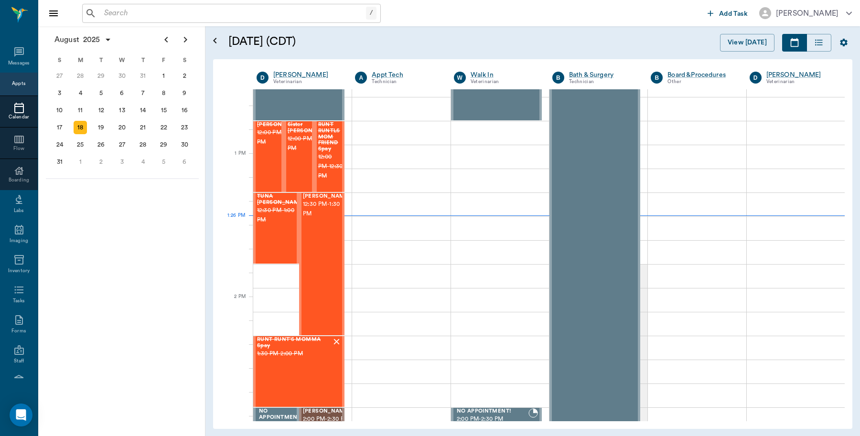
scroll to position [718, 0]
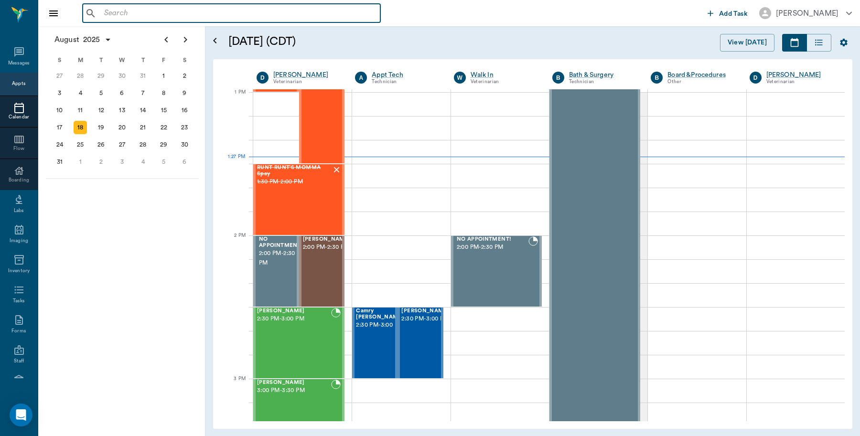
click at [222, 8] on input "text" at bounding box center [238, 13] width 276 height 13
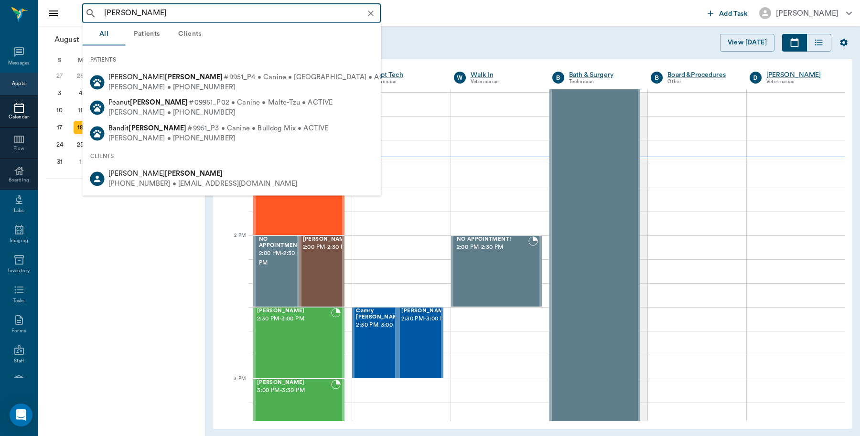
click at [189, 104] on span "#09951_P02 • Canine • Malte-Tzu • ACTIVE" at bounding box center [261, 103] width 144 height 10
type input "dehner"
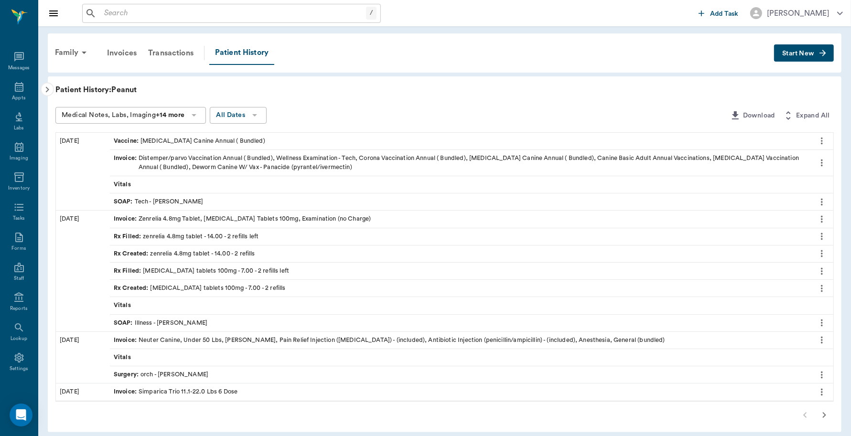
click at [166, 17] on input "text" at bounding box center [233, 13] width 266 height 13
click at [16, 95] on div "Appts" at bounding box center [18, 98] width 13 height 7
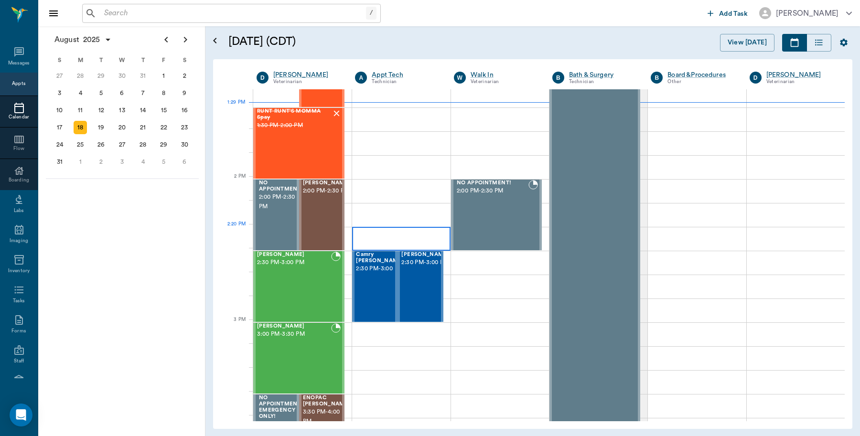
scroll to position [777, 0]
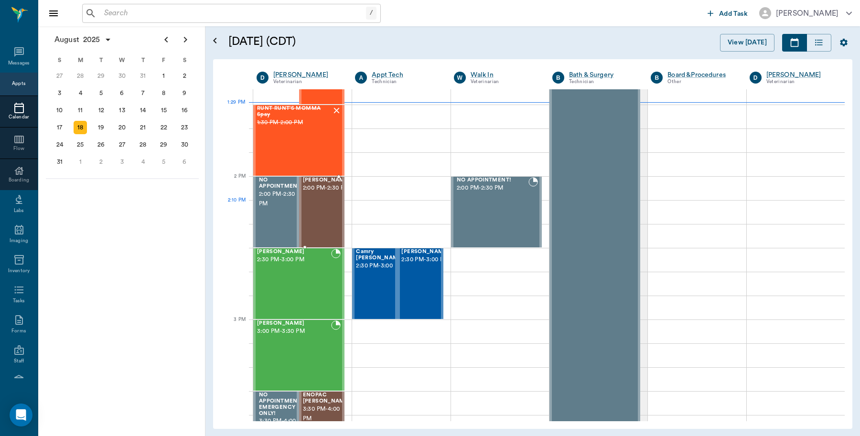
click at [316, 214] on div "COW Wilson 2:00 PM - 2:30 PM" at bounding box center [327, 212] width 48 height 70
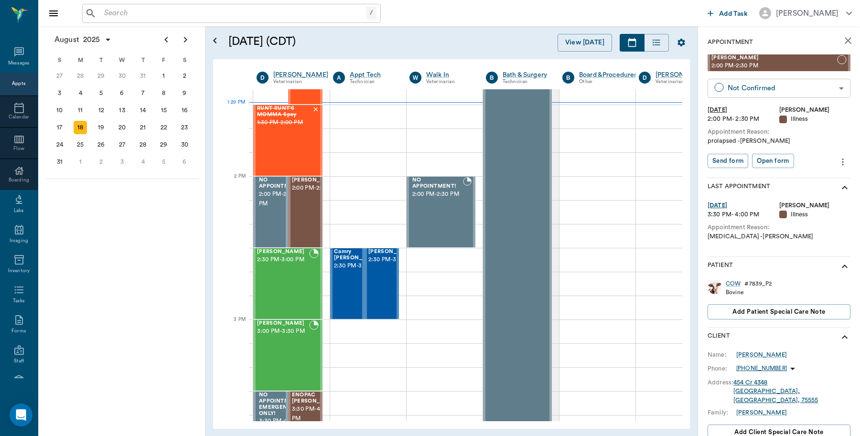
click at [809, 87] on body "/ ​ Add Task Dr. Bert Ellsworth Nectar Messages Appts Calendar Flow Boarding La…" at bounding box center [430, 218] width 860 height 436
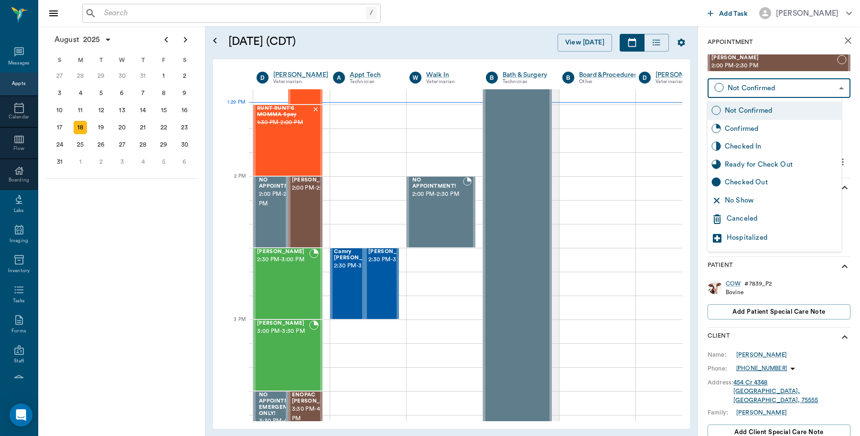
click at [754, 146] on div "Checked In" at bounding box center [781, 146] width 113 height 11
type input "CHECKED_IN"
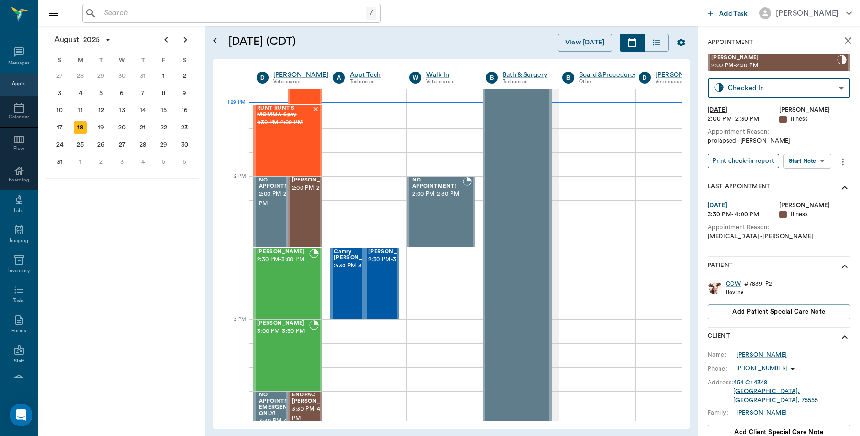
click at [752, 158] on button "Print check-in report" at bounding box center [744, 161] width 72 height 15
click at [348, 186] on div at bounding box center [368, 188] width 76 height 24
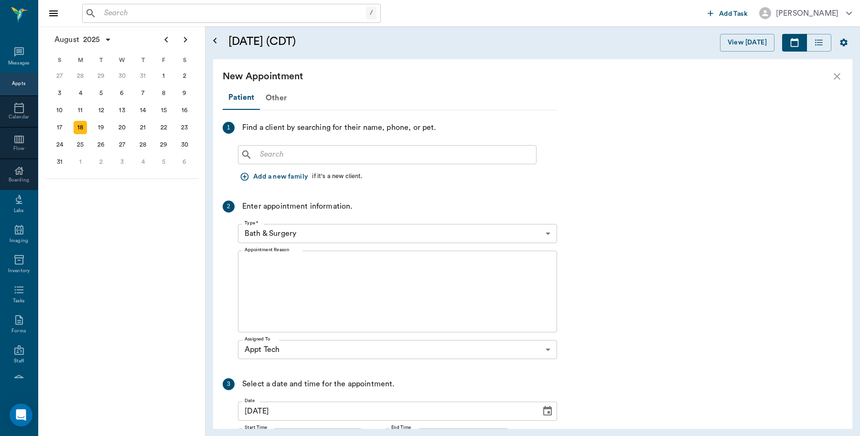
click at [834, 80] on icon "close" at bounding box center [836, 76] width 11 height 11
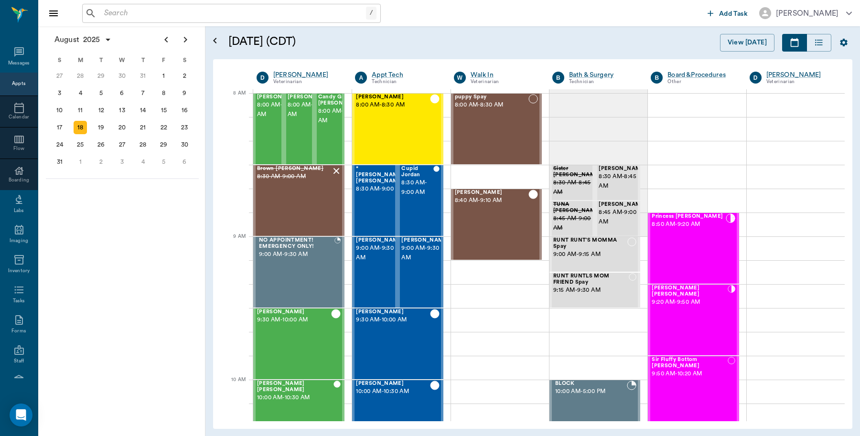
click at [153, 13] on input "text" at bounding box center [233, 13] width 266 height 13
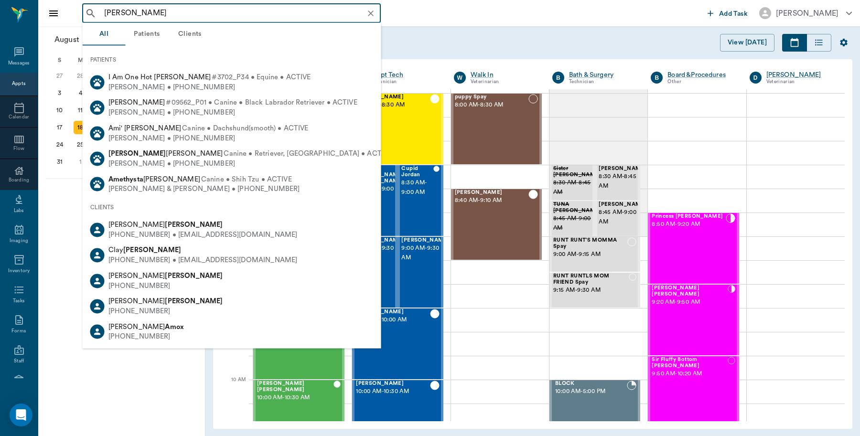
type input "amanda stone"
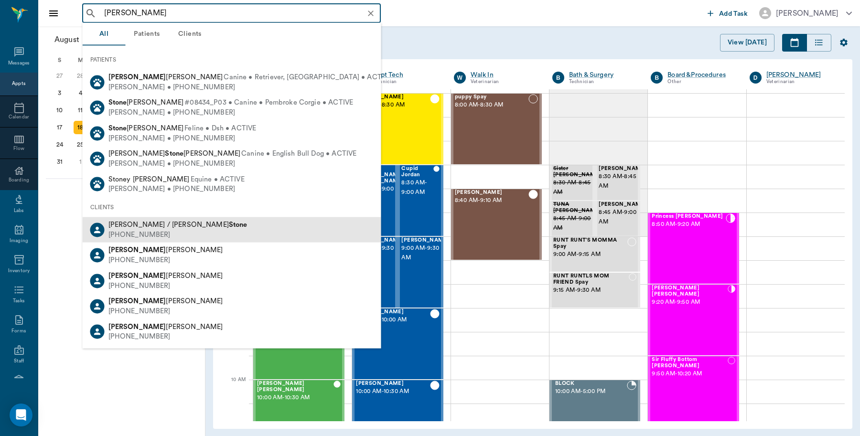
click at [197, 226] on div "Amanda / Carlton Stone (430) 291-2168" at bounding box center [232, 229] width 299 height 25
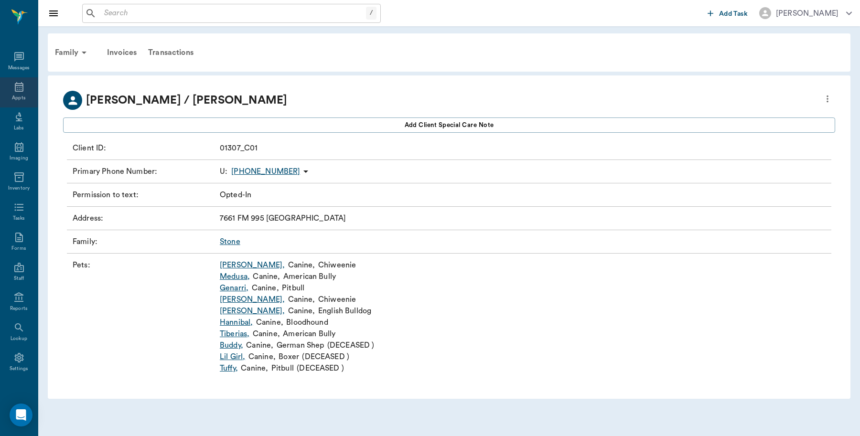
click at [15, 86] on icon at bounding box center [18, 86] width 11 height 11
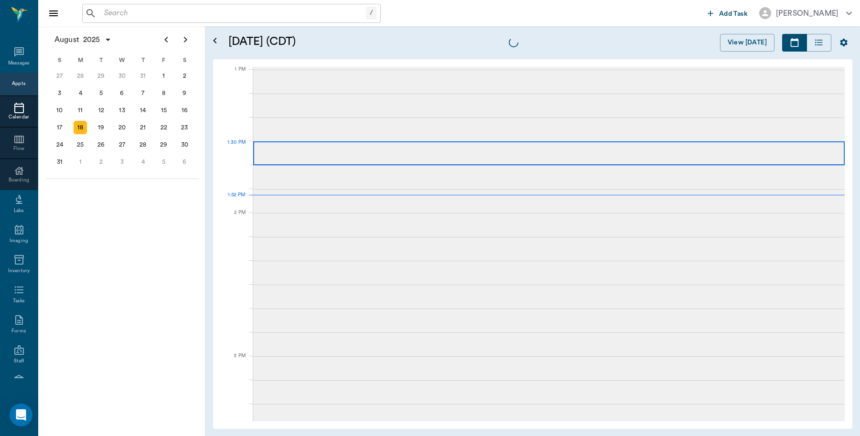
scroll to position [717, 0]
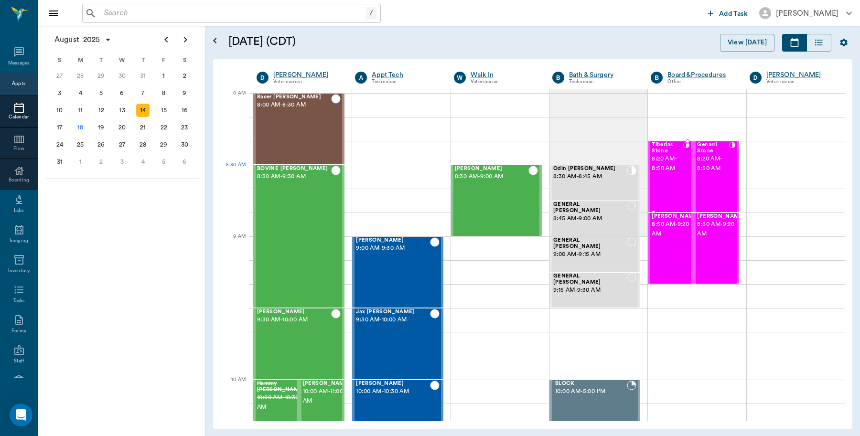
click at [662, 182] on div "Tiberias Stone 8:20 AM - 8:50 AM" at bounding box center [668, 177] width 32 height 70
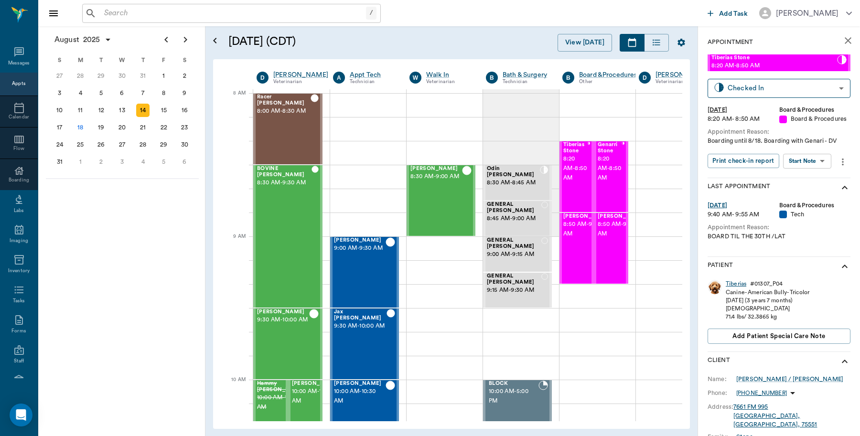
click at [734, 288] on div "Tiberias" at bounding box center [736, 284] width 21 height 8
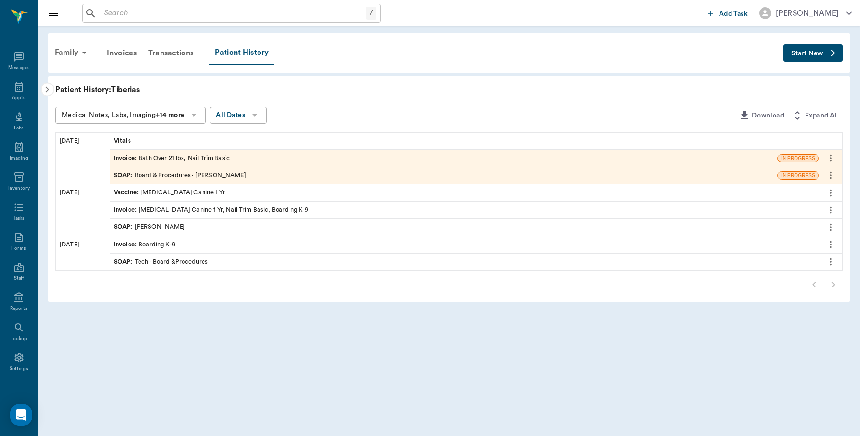
click at [834, 160] on icon "more" at bounding box center [831, 157] width 11 height 11
click at [659, 167] on div at bounding box center [430, 218] width 860 height 436
click at [206, 150] on div "Invoice : Bath Over 21 lbs, Nail Trim Basic" at bounding box center [443, 158] width 667 height 17
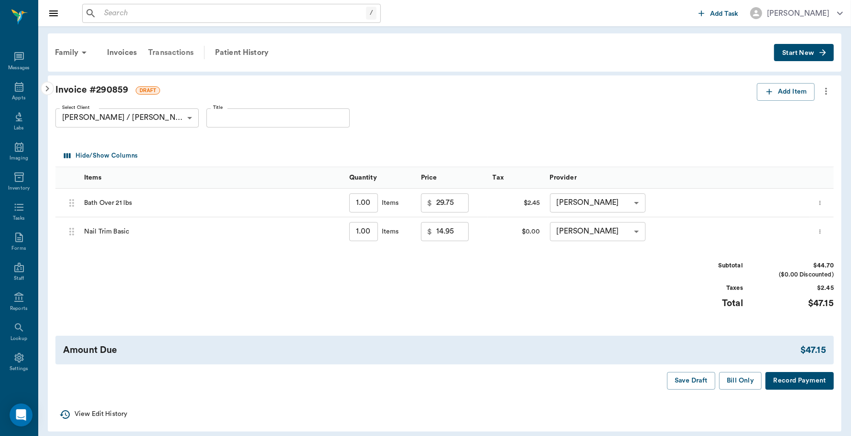
click at [170, 54] on div "Transactions" at bounding box center [170, 52] width 57 height 23
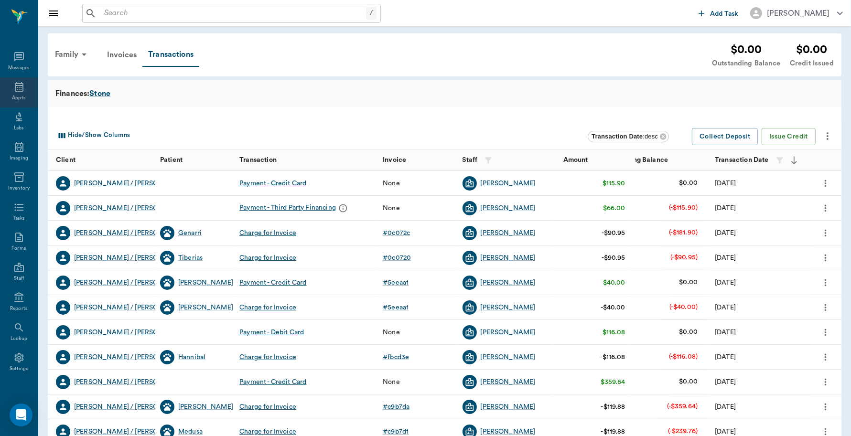
click at [18, 86] on icon at bounding box center [19, 87] width 9 height 10
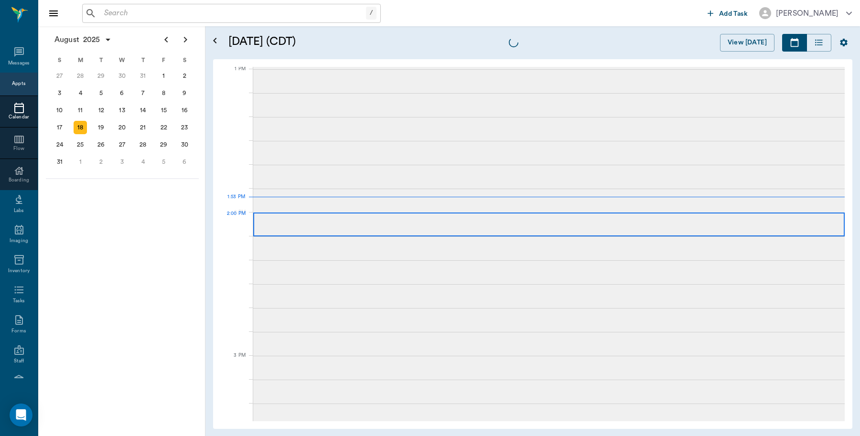
scroll to position [718, 0]
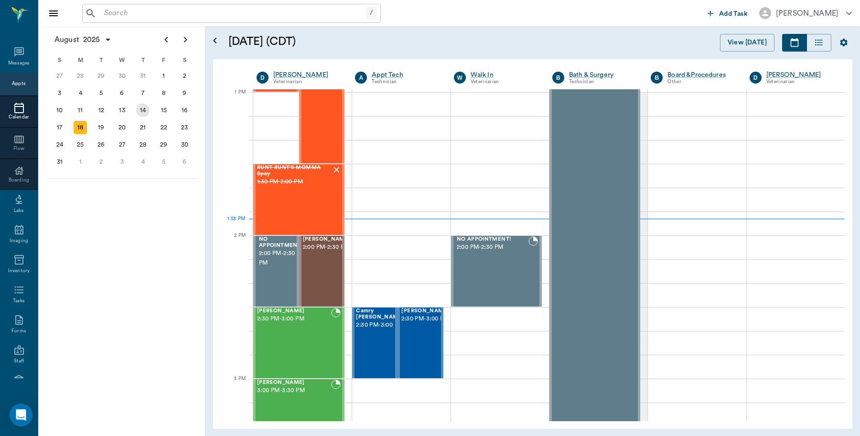
click at [144, 111] on div "14" at bounding box center [142, 110] width 13 height 13
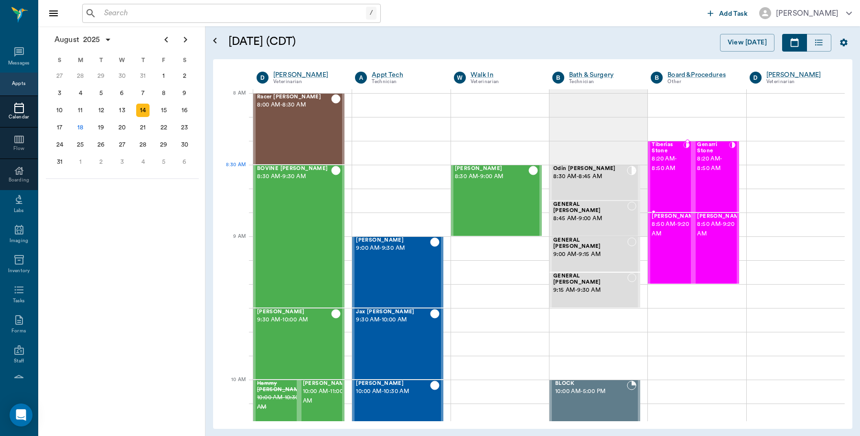
click at [663, 175] on div "Tiberias Stone 8:20 AM - 8:50 AM" at bounding box center [668, 177] width 32 height 70
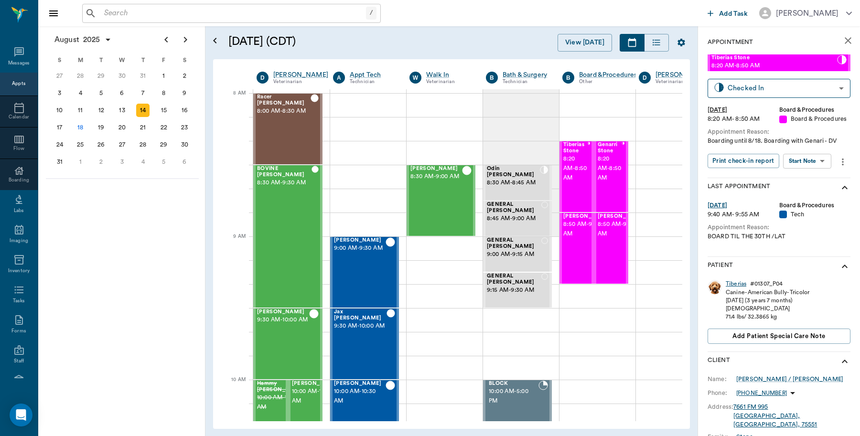
click at [739, 288] on div "Tiberias" at bounding box center [736, 284] width 21 height 8
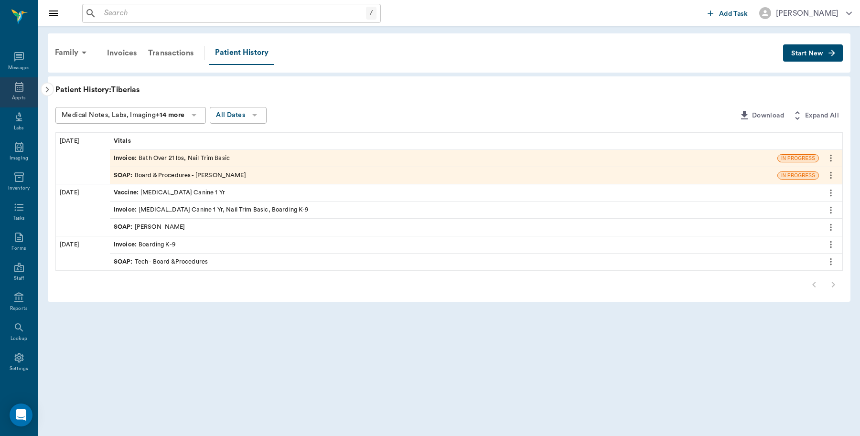
click at [13, 89] on icon at bounding box center [18, 86] width 11 height 11
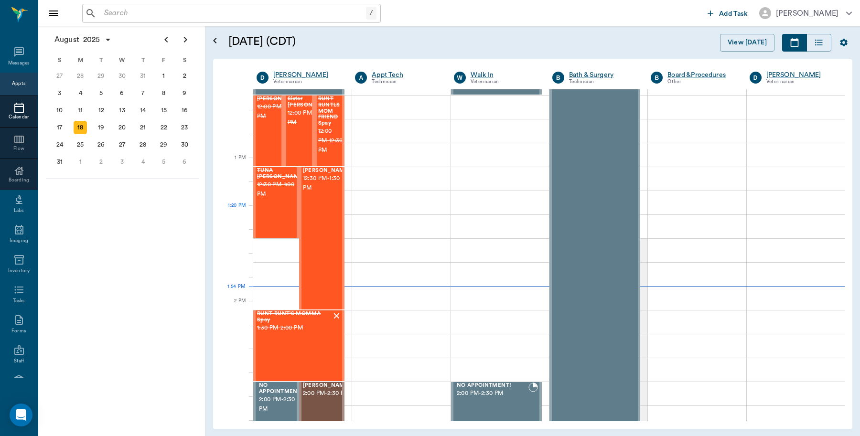
scroll to position [478, 0]
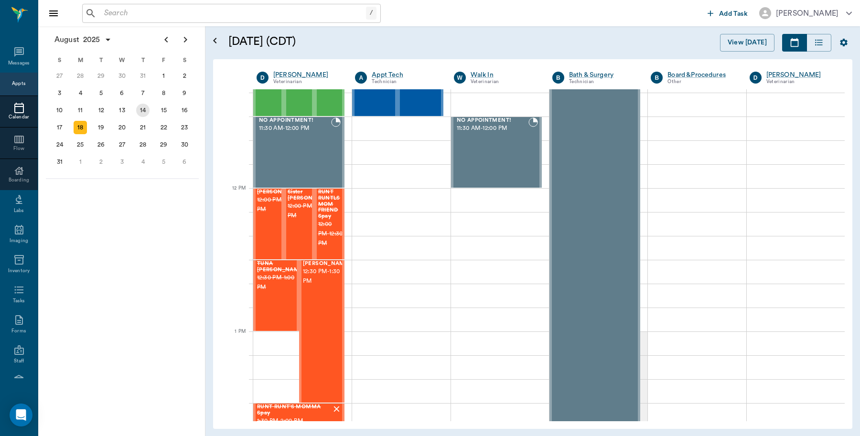
click at [141, 107] on div "14" at bounding box center [142, 110] width 13 height 13
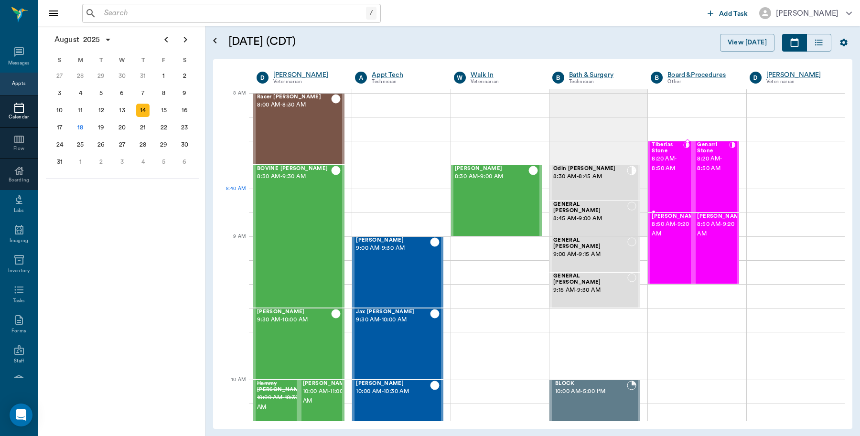
click at [672, 199] on div "Tiberias Stone 8:20 AM - 8:50 AM" at bounding box center [668, 177] width 32 height 70
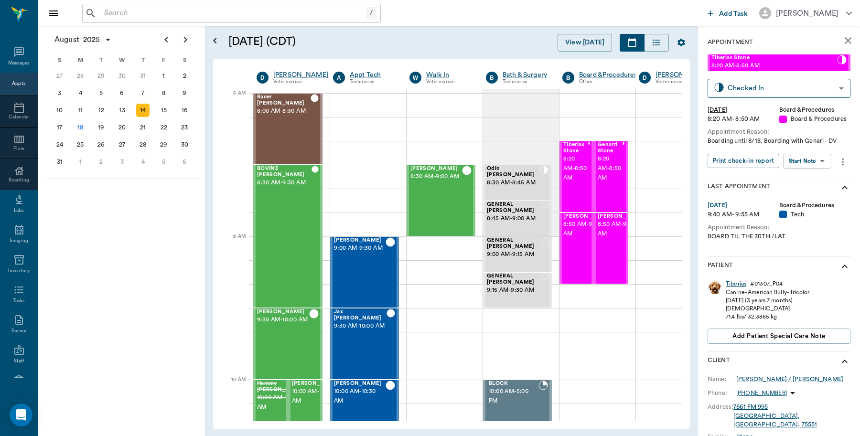
click at [732, 288] on div "Tiberias" at bounding box center [736, 284] width 21 height 8
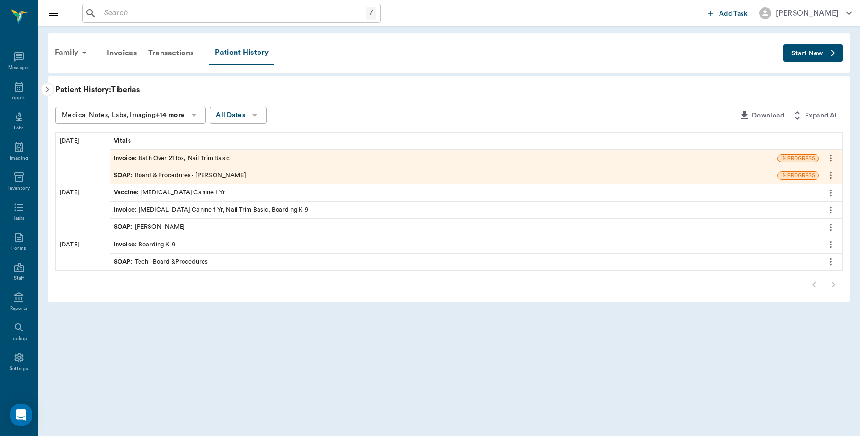
click at [199, 156] on div "Invoice : Bath Over 21 lbs, Nail Trim Basic" at bounding box center [172, 158] width 116 height 9
click at [216, 156] on div "Invoice : Bath Over 21 lbs, Nail Trim Basic" at bounding box center [172, 158] width 116 height 9
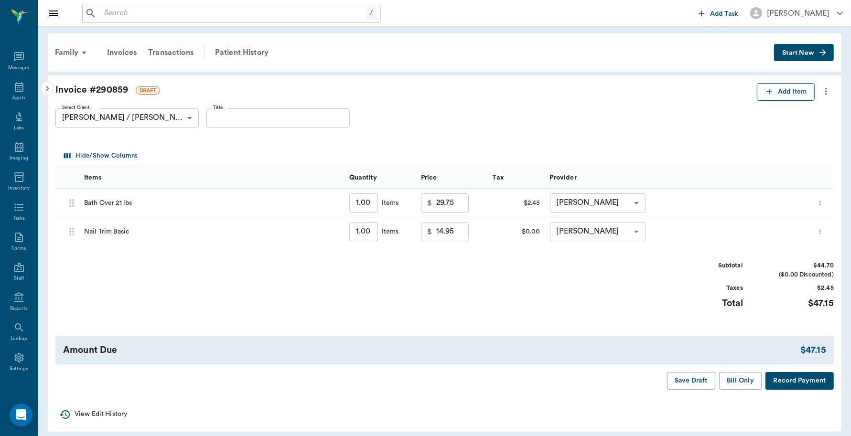
click at [786, 90] on button "Add Item" at bounding box center [786, 92] width 58 height 18
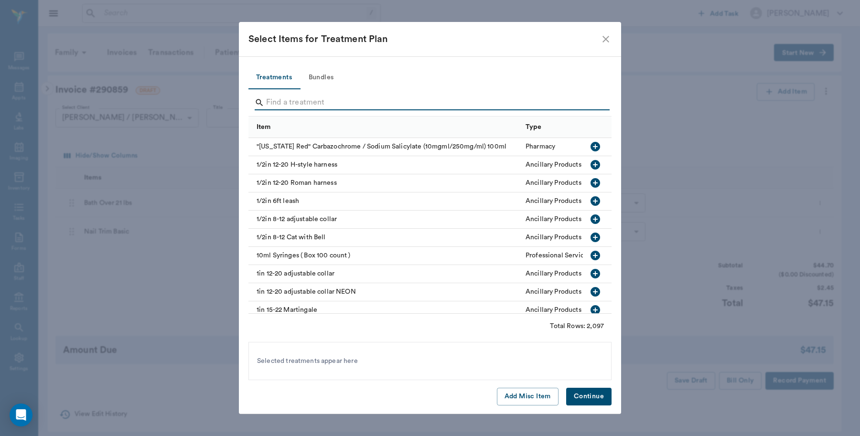
click at [316, 97] on input "Search" at bounding box center [430, 102] width 329 height 15
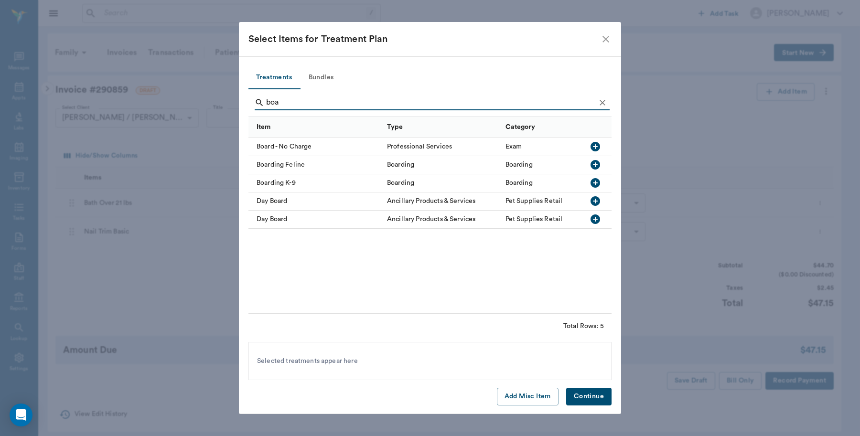
type input "boa"
click at [323, 179] on div "Boarding K-9" at bounding box center [315, 183] width 134 height 18
click at [593, 397] on button "Continue" at bounding box center [588, 397] width 45 height 18
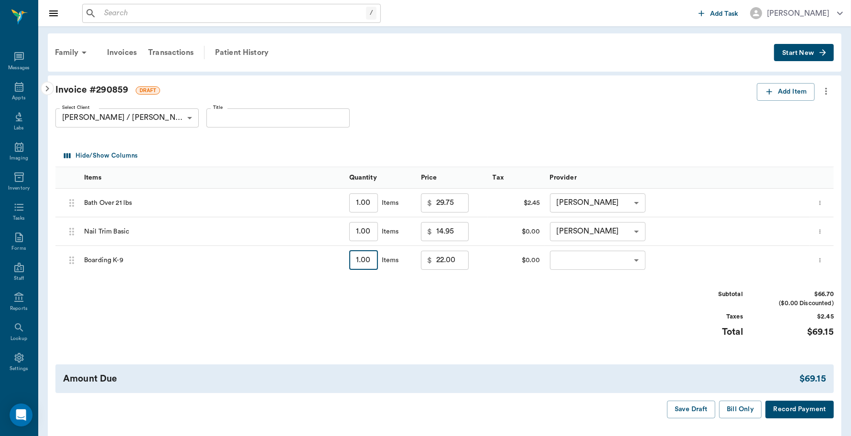
type input "4"
type input "88.00"
type input "4"
click at [631, 259] on body "/ ​ Add Task Dr. Bert Ellsworth Nectar Messages Appts Labs Imaging Inventory Ta…" at bounding box center [425, 236] width 851 height 472
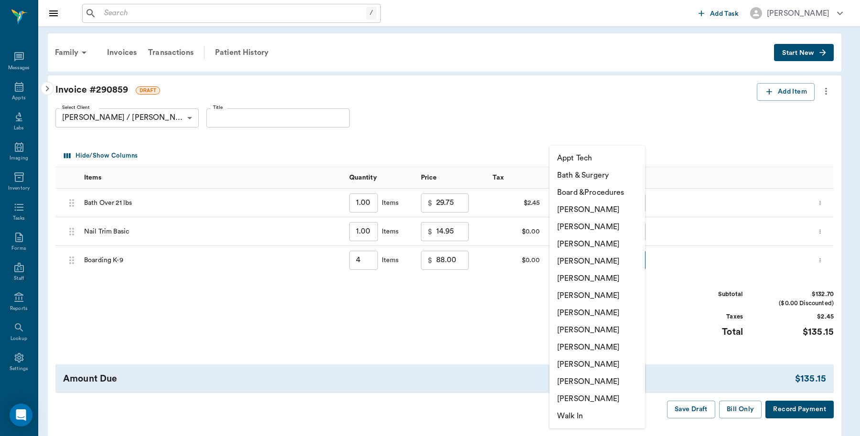
click at [595, 205] on li "[PERSON_NAME]" at bounding box center [597, 209] width 96 height 17
type input "none-6899ea08ed37b777db10de45"
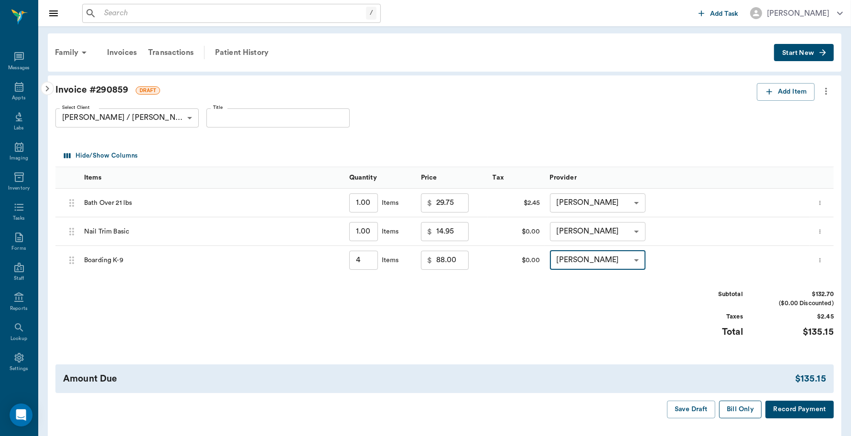
click at [727, 409] on button "Bill Only" at bounding box center [740, 410] width 43 height 18
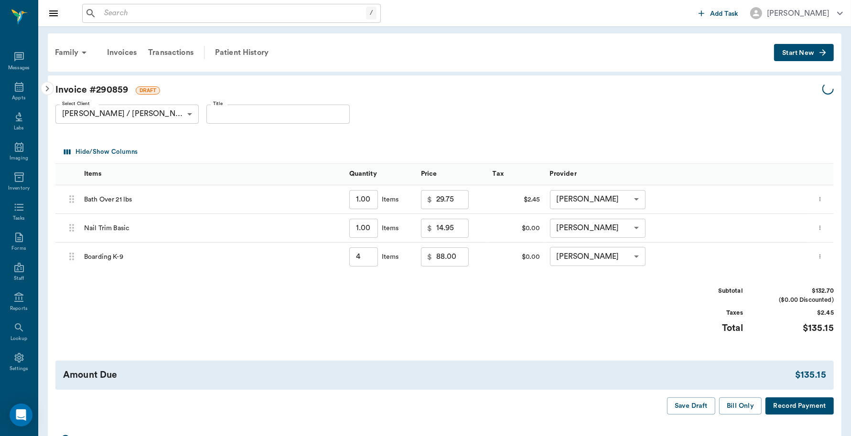
type input "4.00"
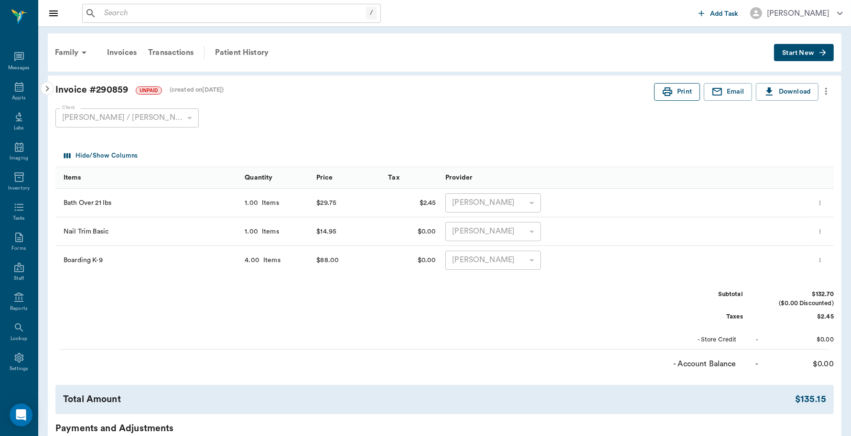
click at [674, 87] on button "Print" at bounding box center [677, 92] width 46 height 18
click at [72, 49] on div "Family" at bounding box center [72, 52] width 46 height 23
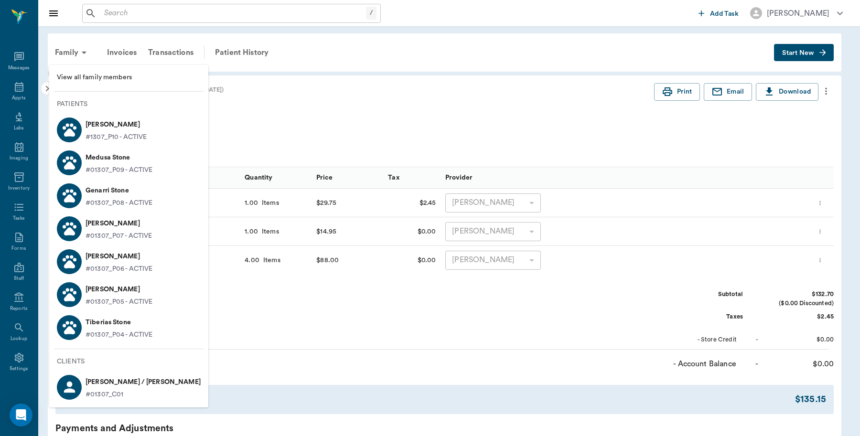
click at [129, 230] on p "[PERSON_NAME]" at bounding box center [119, 223] width 67 height 15
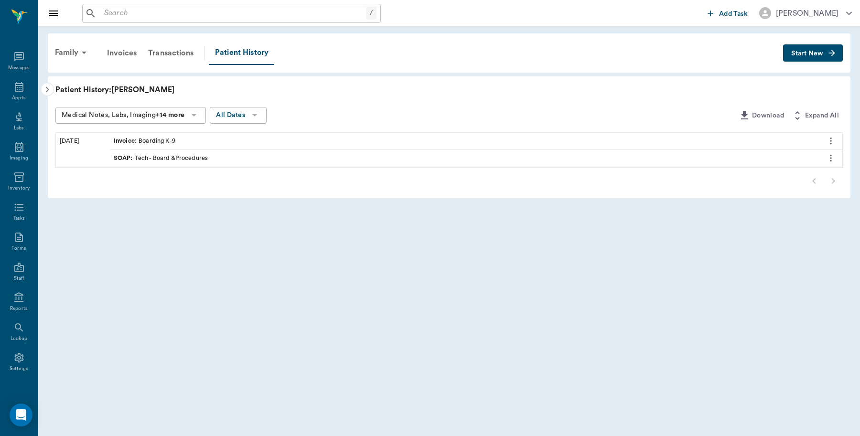
click at [156, 139] on div "Invoice : Boarding K-9" at bounding box center [145, 141] width 62 height 9
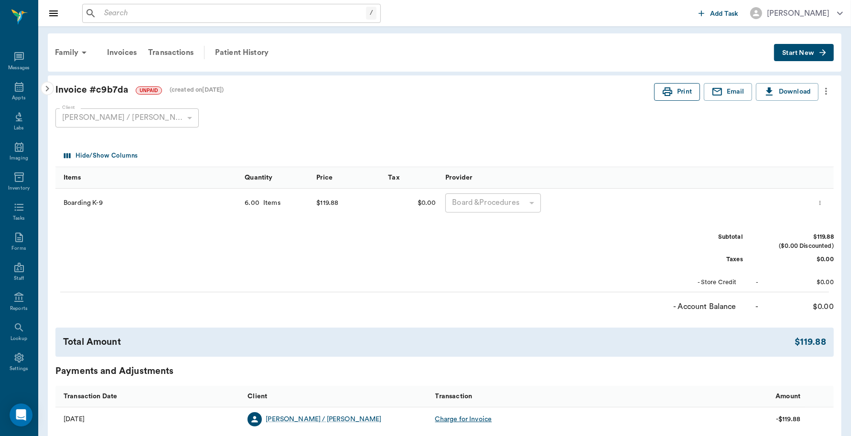
click at [667, 97] on icon "button" at bounding box center [667, 91] width 11 height 11
click at [61, 48] on div "Family" at bounding box center [72, 52] width 46 height 23
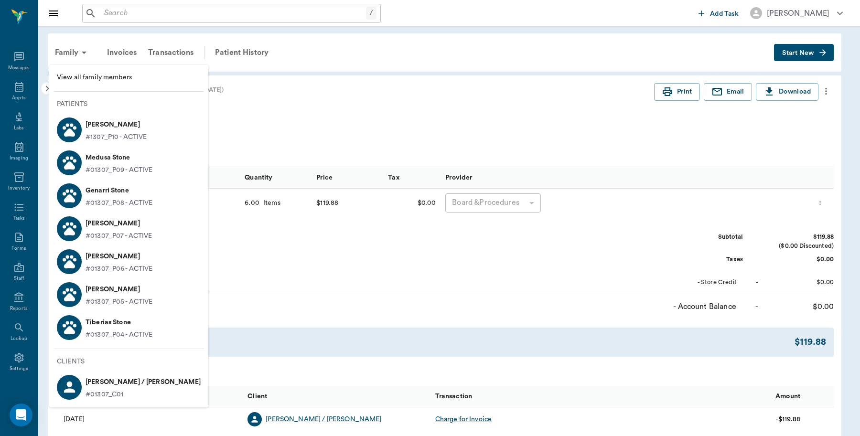
click at [111, 204] on p "#01307_P08 - ACTIVE" at bounding box center [119, 203] width 67 height 10
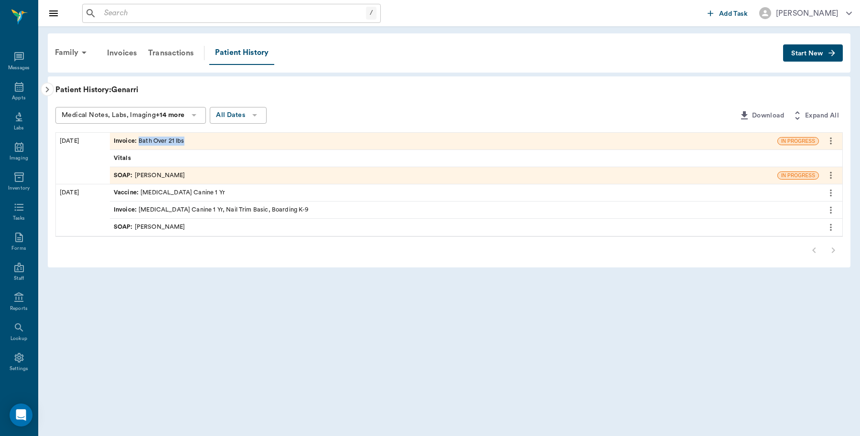
click at [184, 137] on div "Invoice : Bath Over 21 lbs" at bounding box center [443, 141] width 667 height 17
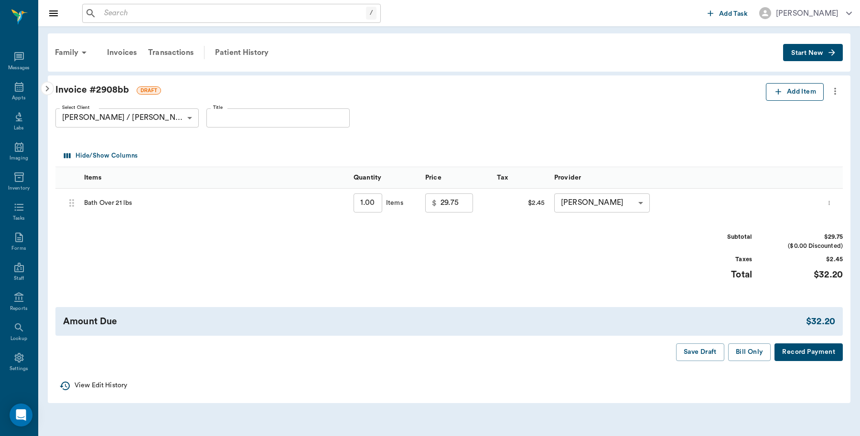
click at [788, 94] on button "Add Item" at bounding box center [795, 92] width 58 height 18
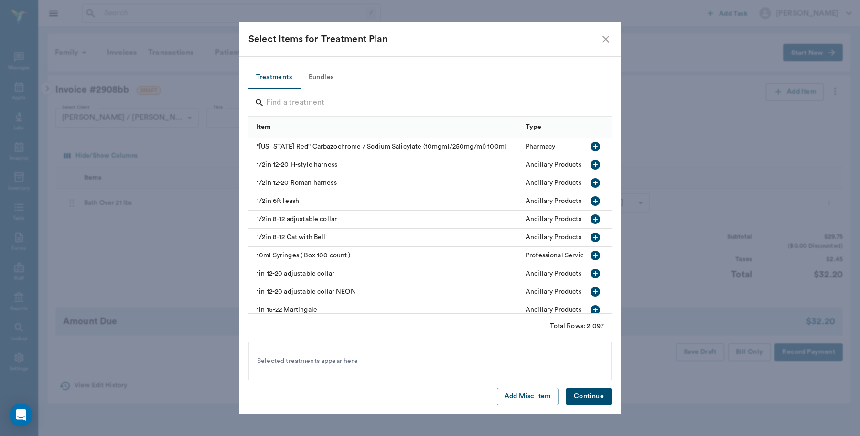
click at [333, 94] on div at bounding box center [432, 103] width 355 height 25
click at [333, 102] on input "Search" at bounding box center [430, 102] width 329 height 15
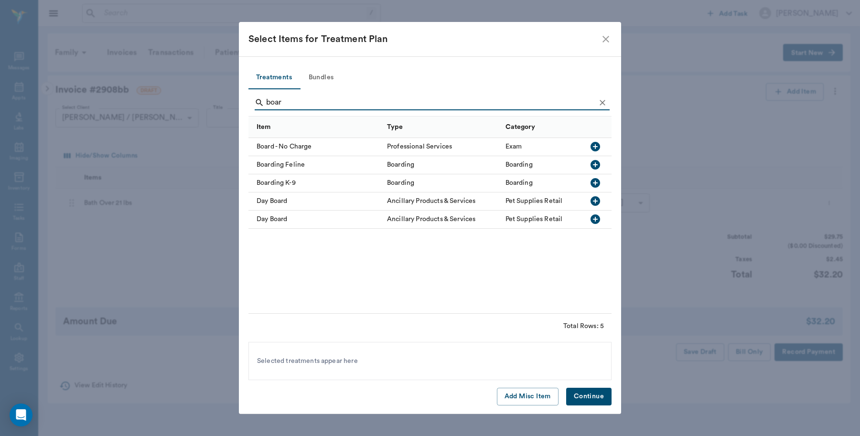
type input "boar"
click at [596, 182] on icon "button" at bounding box center [596, 183] width 10 height 10
click at [595, 395] on button "Continue" at bounding box center [588, 397] width 45 height 18
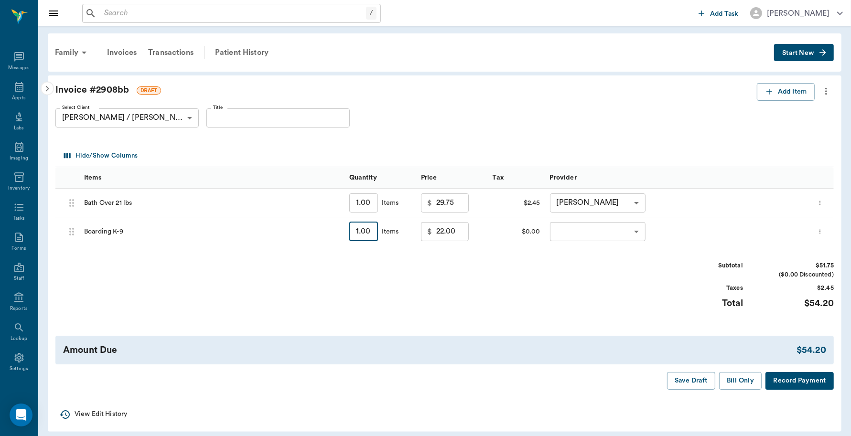
type input "4"
type input "88.00"
type input "4"
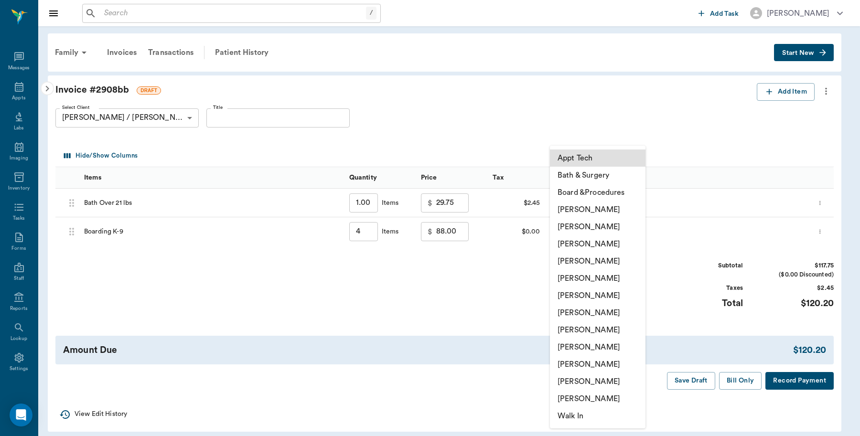
click at [631, 232] on body "/ ​ Add Task Dr. Bert Ellsworth Nectar Messages Appts Labs Imaging Inventory Ta…" at bounding box center [430, 221] width 860 height 443
click at [613, 211] on li "Caryn Watson" at bounding box center [597, 209] width 96 height 17
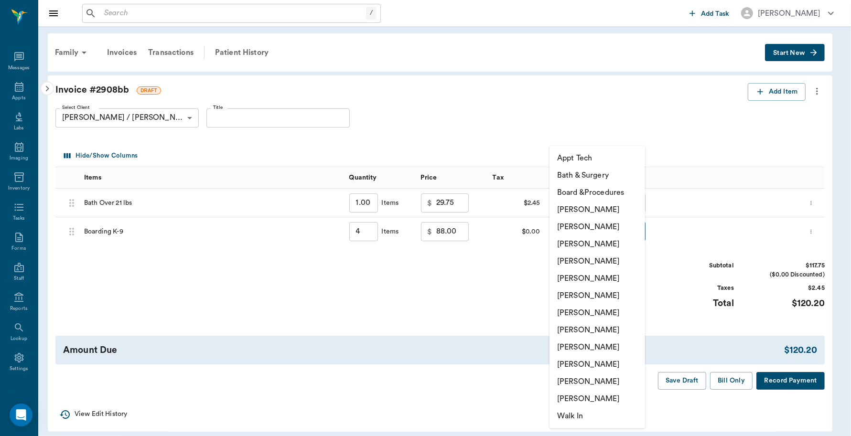
type input "none-6899ea08ed37b777db10de45"
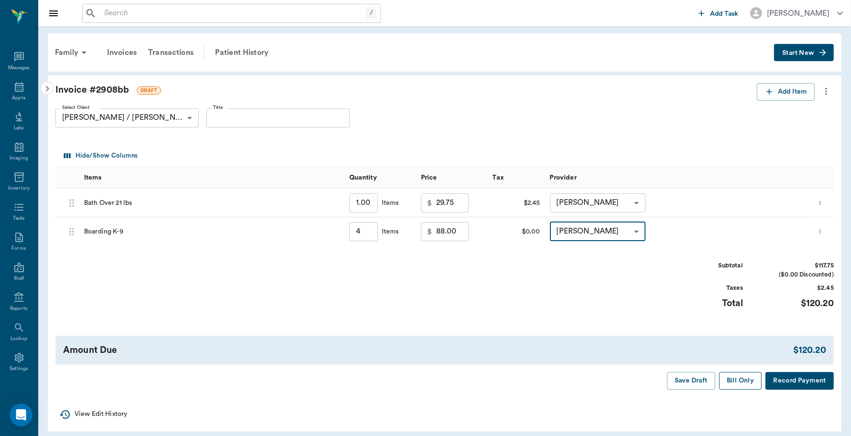
click at [745, 380] on button "Bill Only" at bounding box center [740, 381] width 43 height 18
type input "4.00"
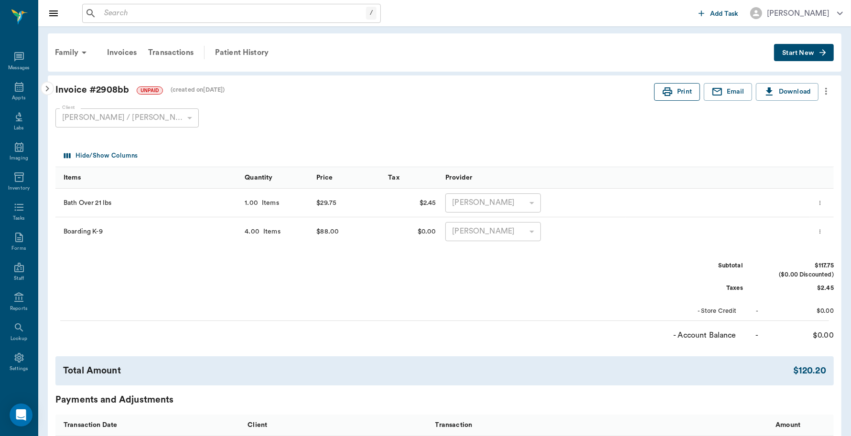
click at [672, 95] on button "Print" at bounding box center [677, 92] width 46 height 18
click at [65, 55] on div "Family" at bounding box center [72, 52] width 46 height 23
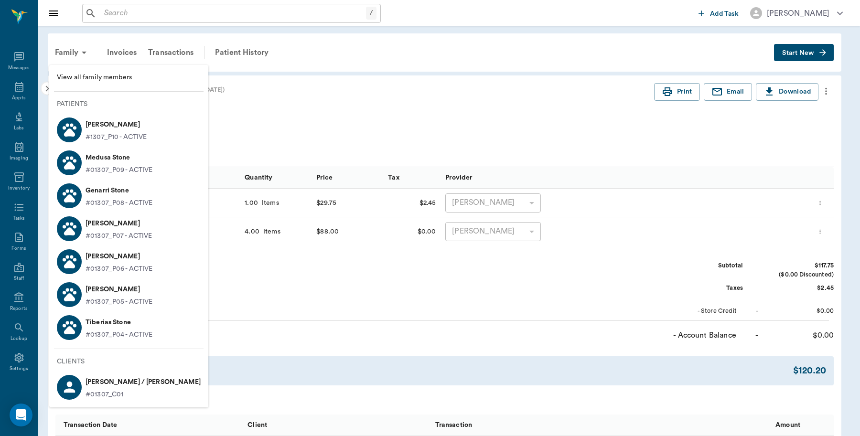
click at [104, 134] on p "#1307_P10 - ACTIVE" at bounding box center [116, 137] width 61 height 10
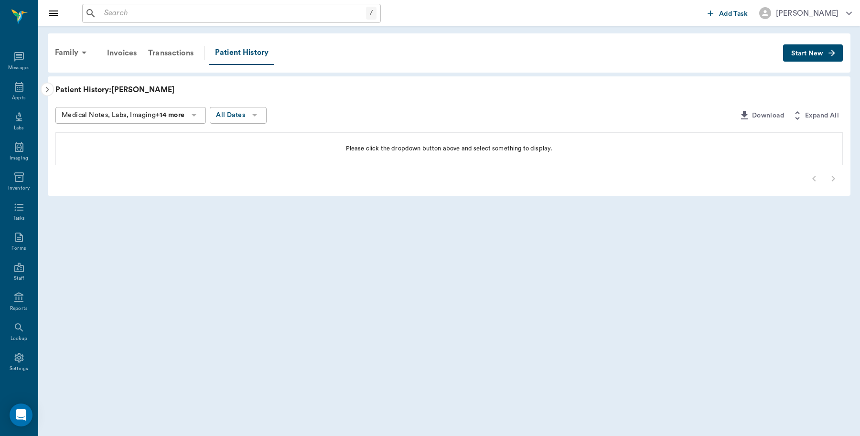
click at [817, 54] on span "Start New" at bounding box center [807, 54] width 32 height 0
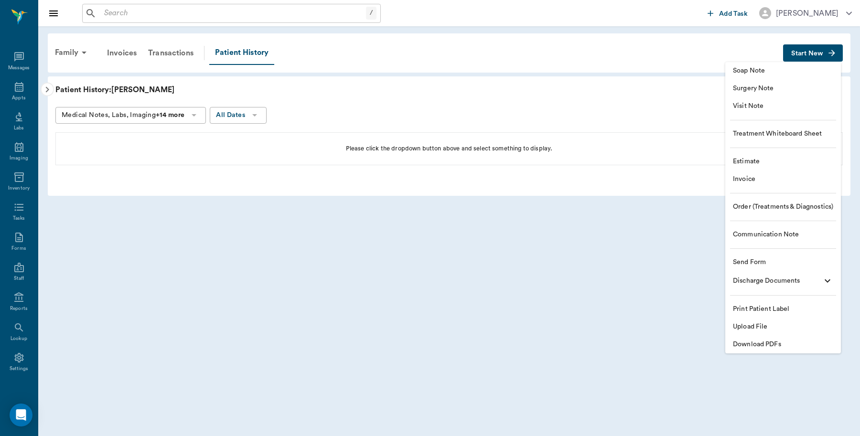
click at [764, 179] on span "Invoice" at bounding box center [783, 179] width 100 height 10
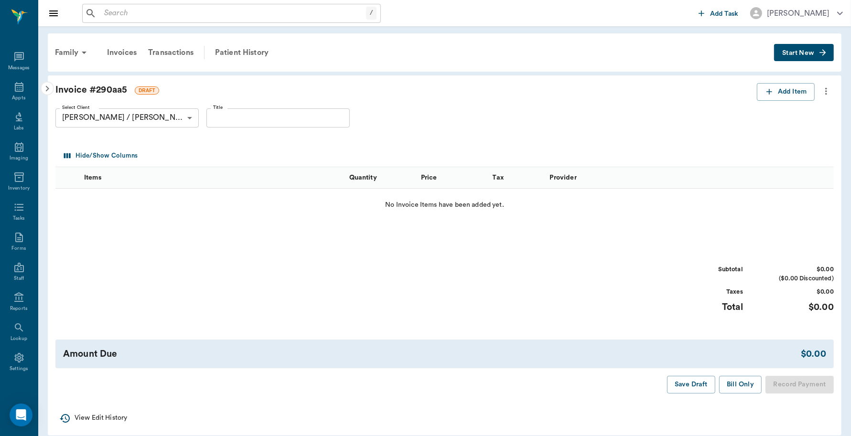
click at [183, 38] on div "Family Invoices Transactions Patient History Start New" at bounding box center [445, 52] width 794 height 38
click at [183, 58] on div "Transactions" at bounding box center [170, 52] width 57 height 23
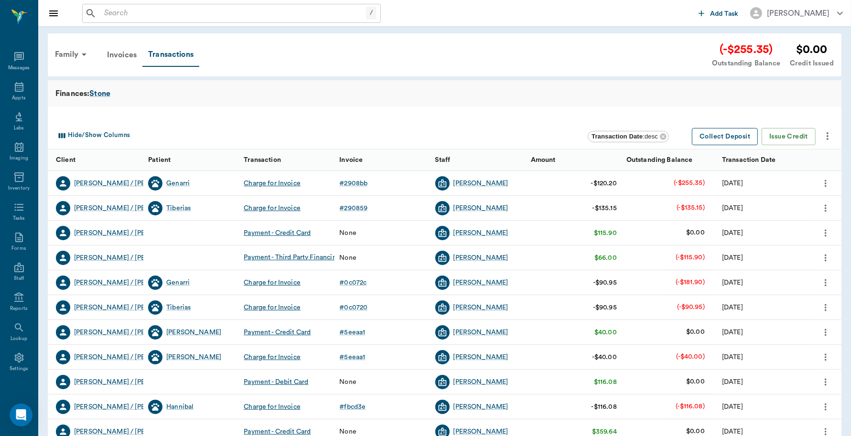
click at [728, 137] on button "Collect Deposit" at bounding box center [725, 137] width 66 height 18
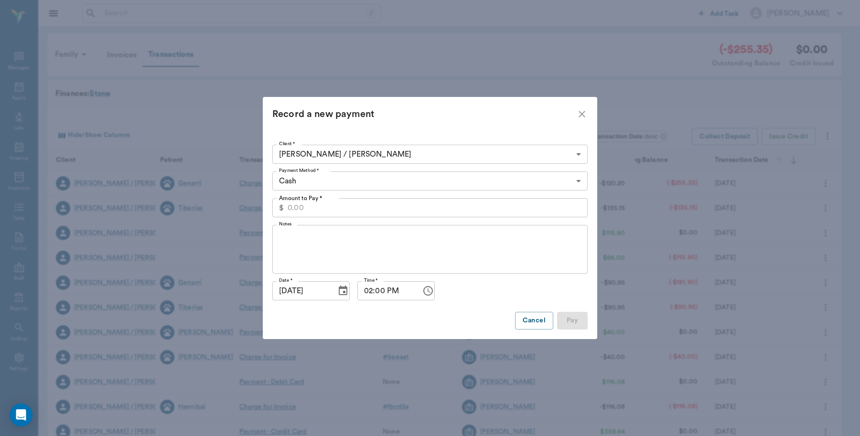
click at [322, 204] on input "Amount to Pay *" at bounding box center [438, 207] width 300 height 19
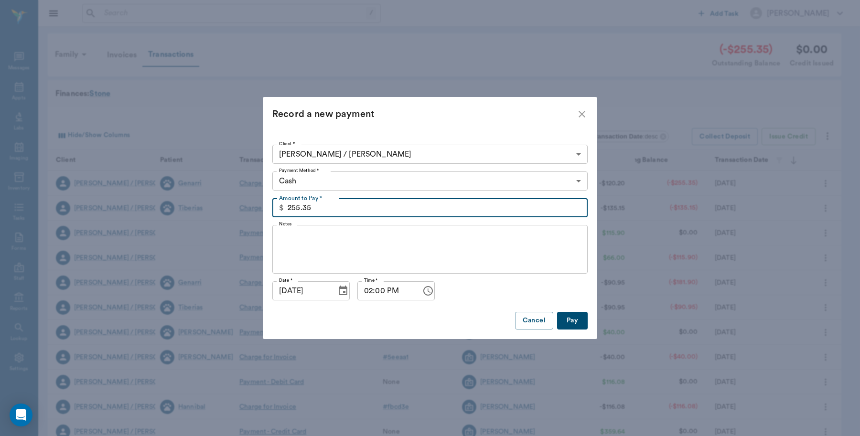
type input "255.35"
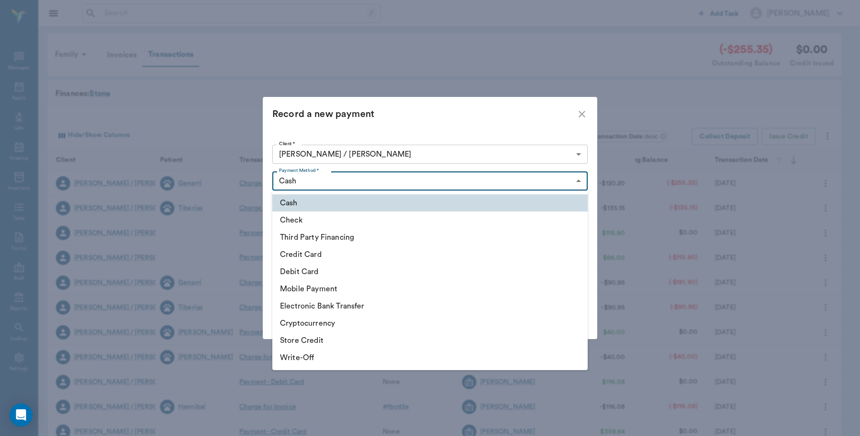
click at [409, 177] on body "/ ​ Add Task Dr. Bert Ellsworth Nectar Messages Appts Labs Imaging Inventory Ta…" at bounding box center [430, 281] width 860 height 563
click at [333, 274] on li "Debit Card" at bounding box center [429, 271] width 315 height 17
type input "DEBIT_CARD"
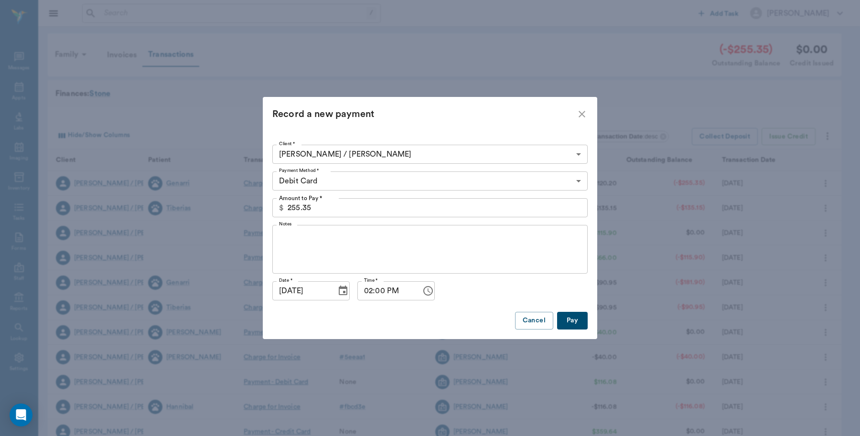
click at [580, 317] on button "Pay" at bounding box center [572, 321] width 31 height 18
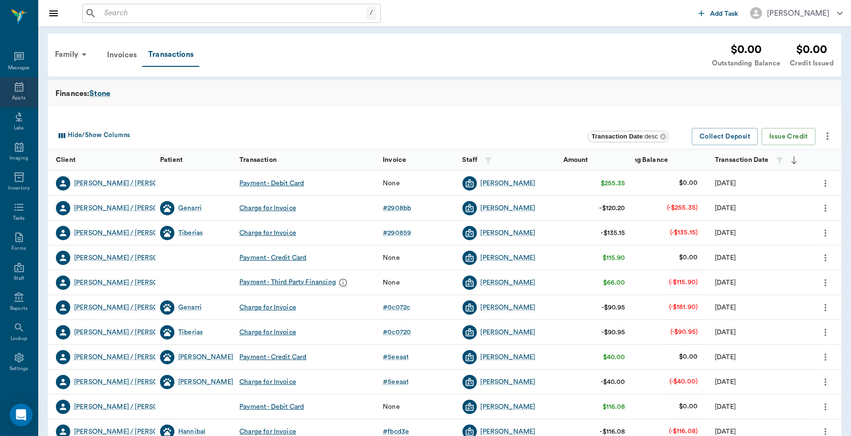
click at [12, 97] on div "Appts" at bounding box center [18, 98] width 13 height 7
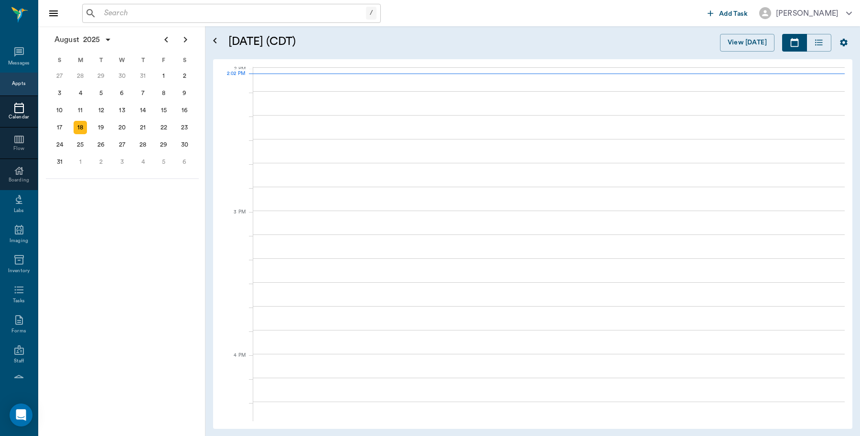
scroll to position [861, 0]
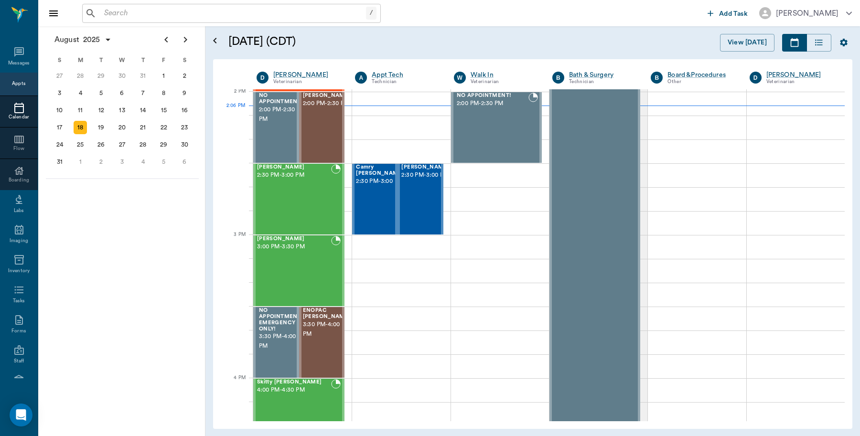
click at [202, 18] on input "text" at bounding box center [233, 13] width 266 height 13
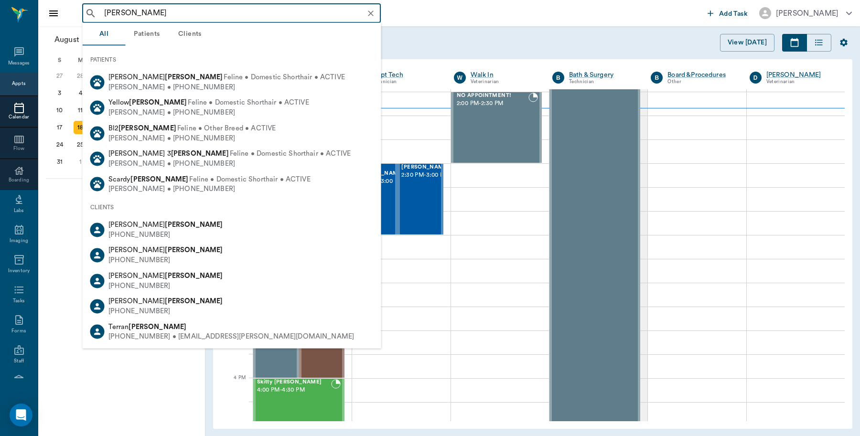
click at [100, 12] on input "henderson" at bounding box center [239, 13] width 278 height 13
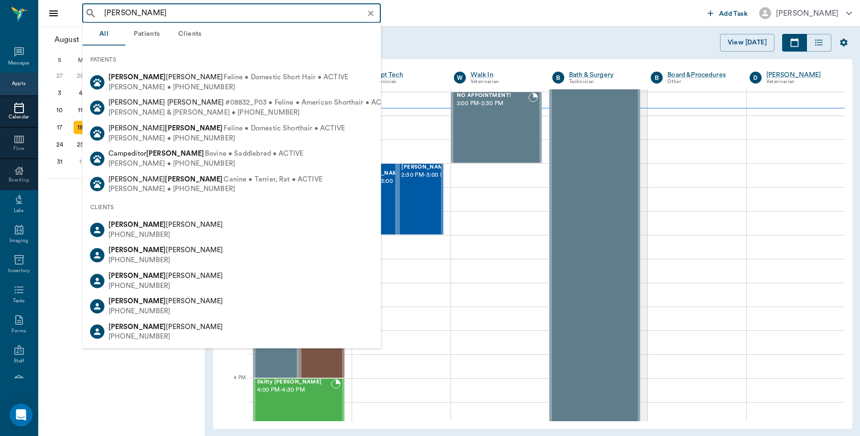
drag, startPoint x: 185, startPoint y: 10, endPoint x: 0, endPoint y: 20, distance: 185.2
click at [0, 20] on div "donald henderson ​ Add Task Dr. Bert Ellsworth Nectar Messages Appts Calendar F…" at bounding box center [430, 218] width 860 height 436
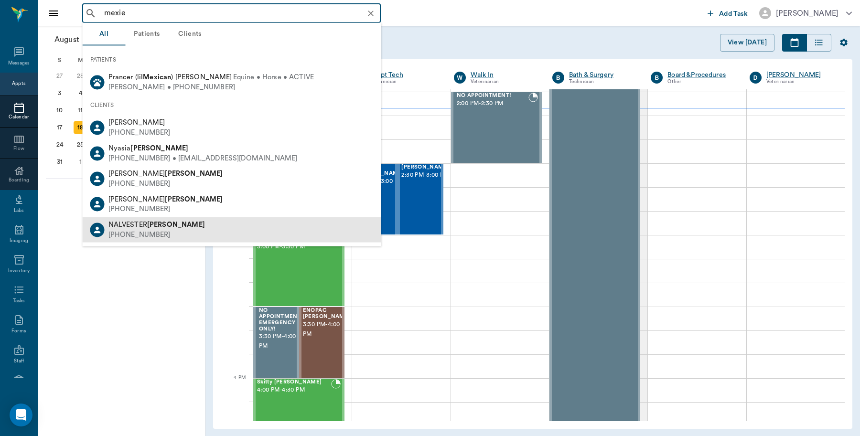
click at [163, 234] on div "(903) 824-5033" at bounding box center [156, 235] width 97 height 10
type input "mexie"
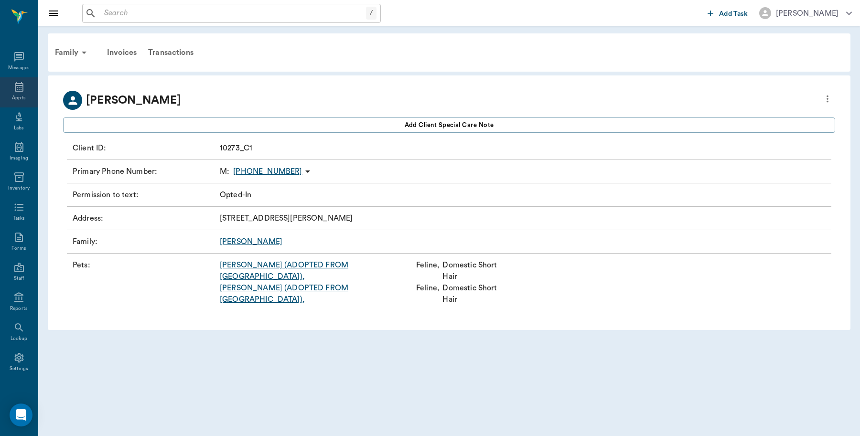
click at [10, 92] on div "Appts" at bounding box center [19, 92] width 38 height 30
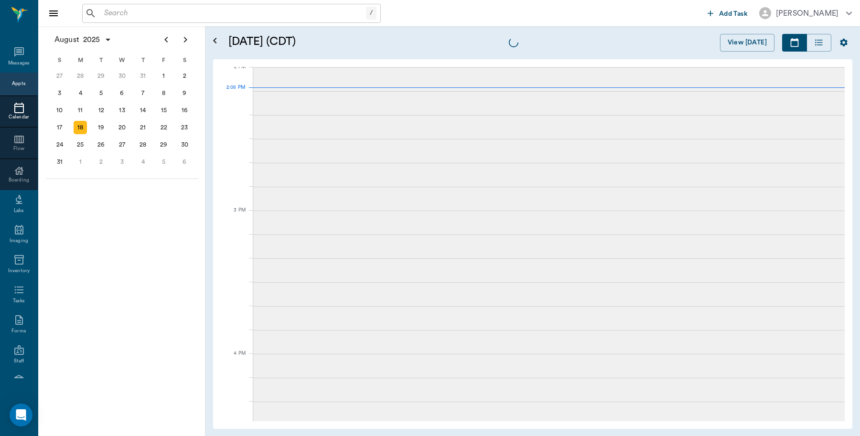
scroll to position [861, 0]
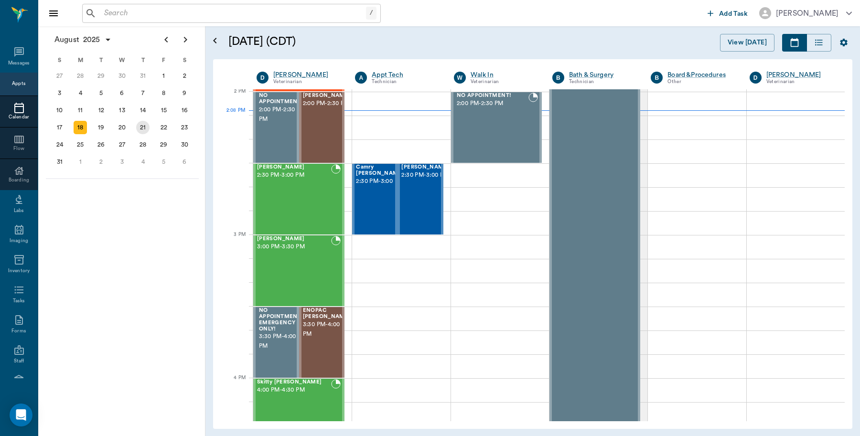
click at [141, 124] on div "21" at bounding box center [142, 127] width 13 height 13
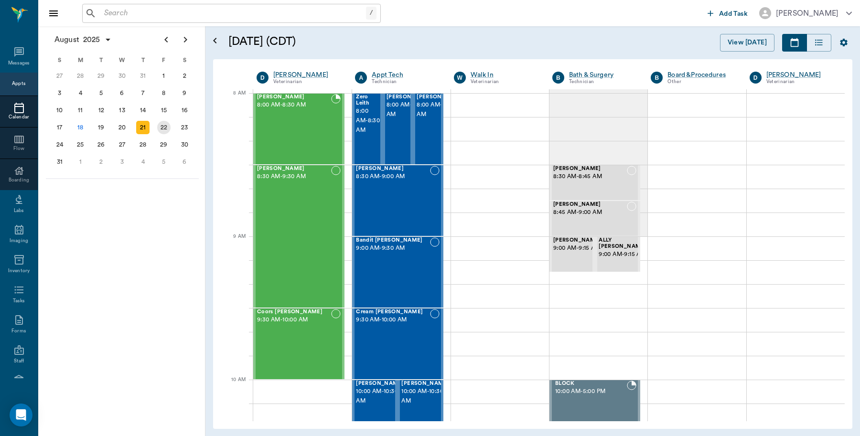
click at [163, 127] on div "22" at bounding box center [163, 127] width 13 height 13
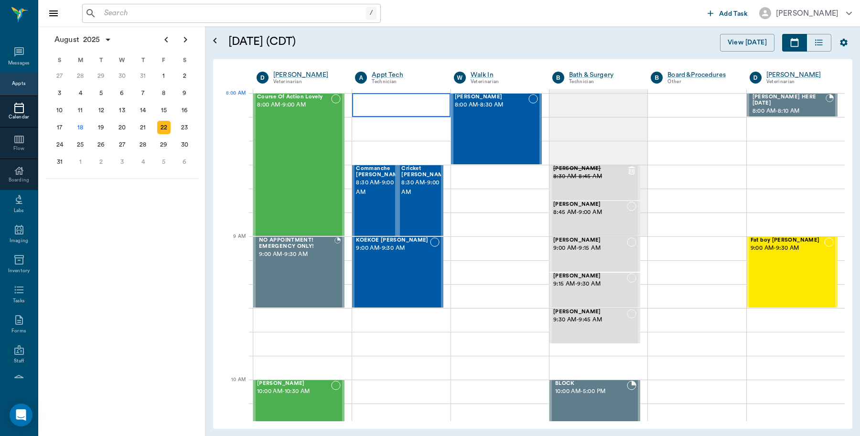
click at [411, 98] on div at bounding box center [401, 105] width 98 height 24
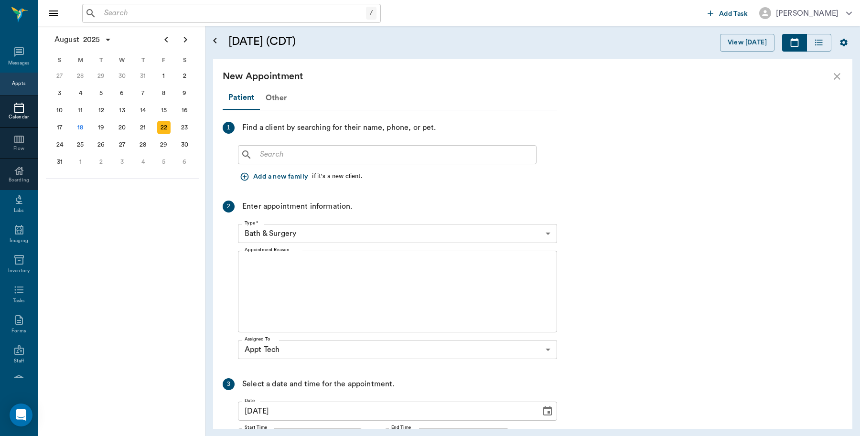
click at [213, 41] on icon "Open calendar" at bounding box center [214, 40] width 11 height 11
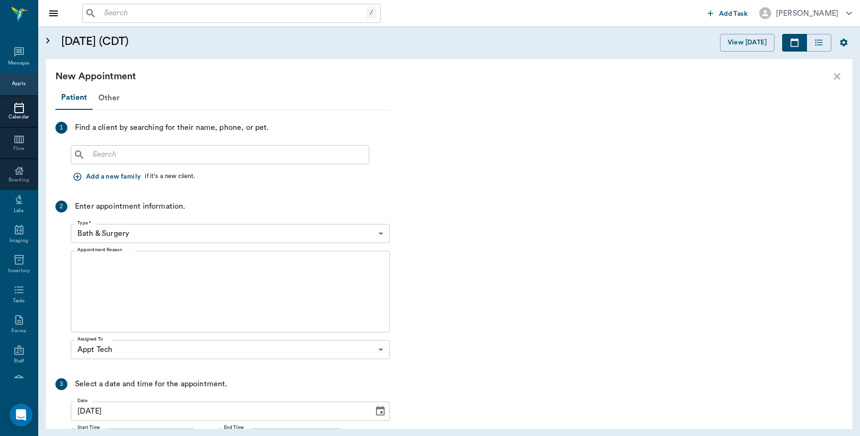
click at [46, 39] on icon "Open calendar" at bounding box center [47, 41] width 3 height 6
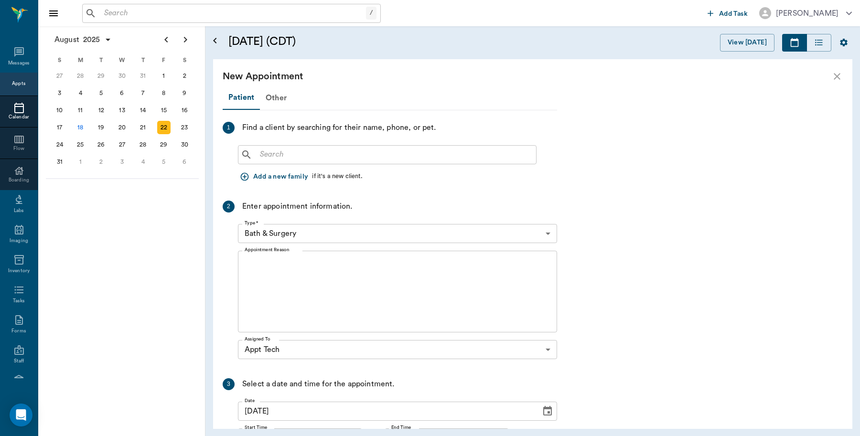
click at [835, 75] on icon "close" at bounding box center [836, 76] width 11 height 11
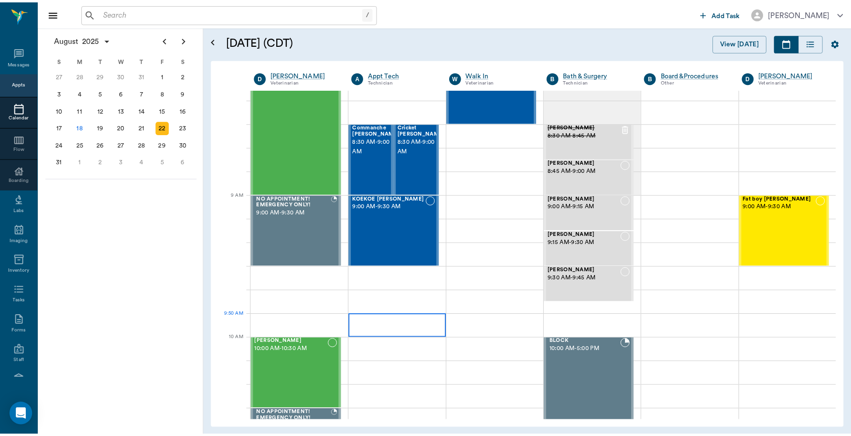
scroll to position [60, 0]
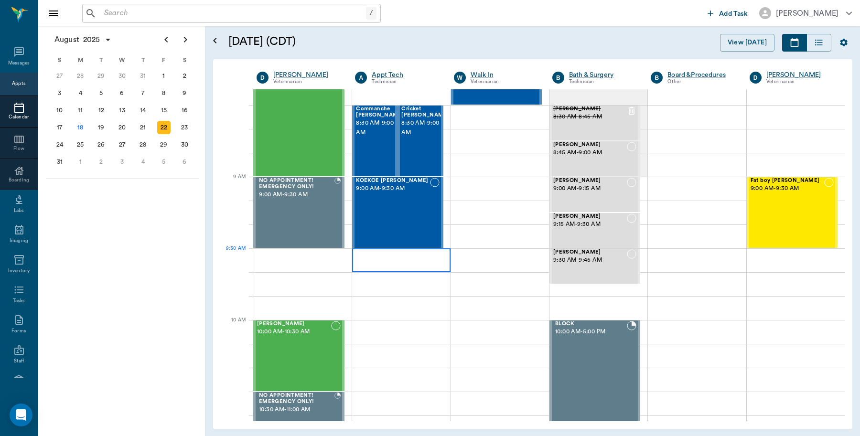
click at [378, 254] on div at bounding box center [401, 260] width 98 height 24
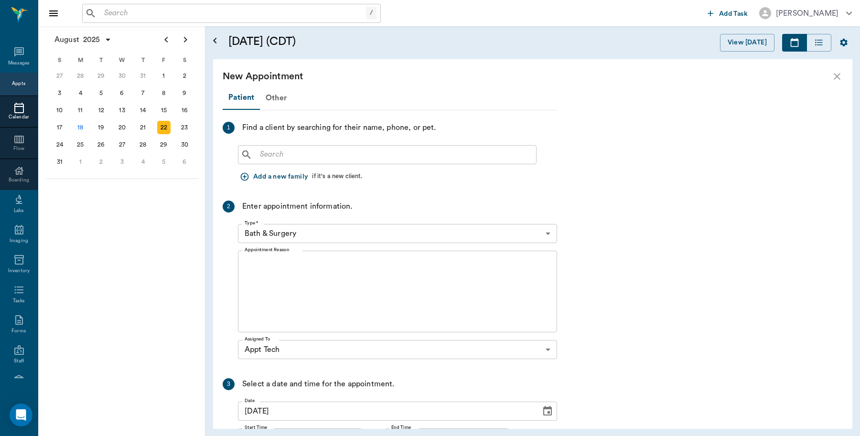
click at [371, 160] on input "text" at bounding box center [394, 154] width 276 height 13
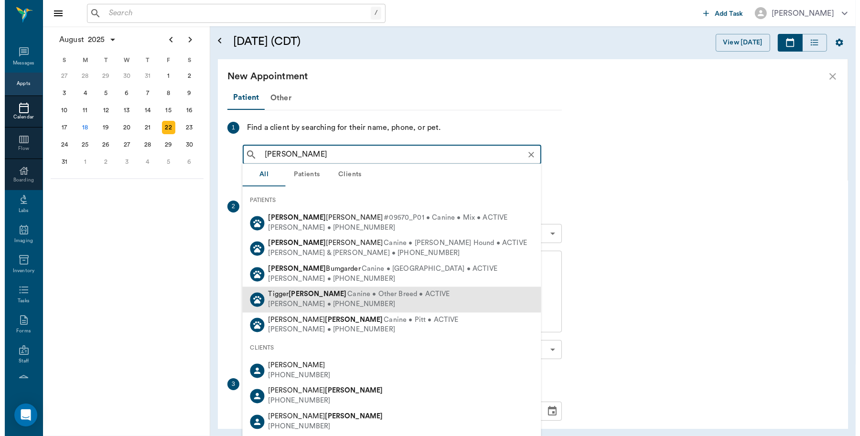
scroll to position [89, 0]
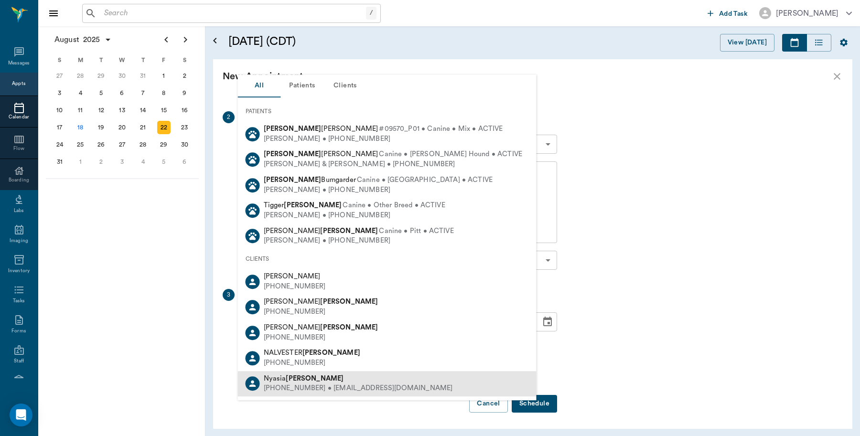
click at [317, 379] on div "Nyasia Maxie" at bounding box center [358, 379] width 189 height 10
type input "Maxie"
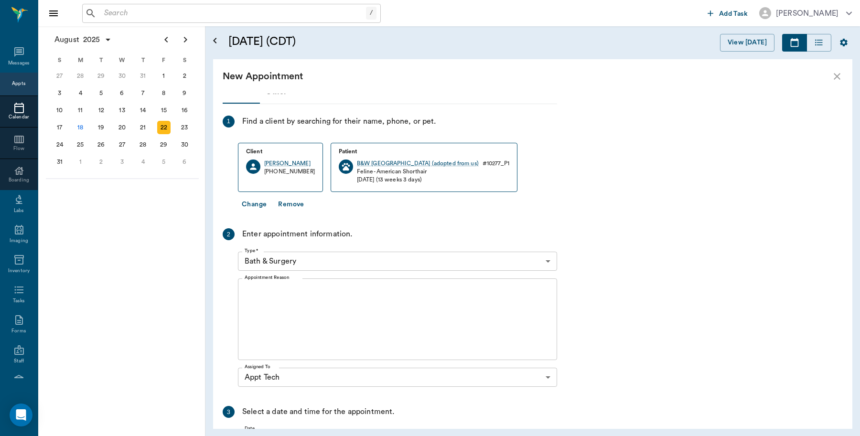
scroll to position [0, 0]
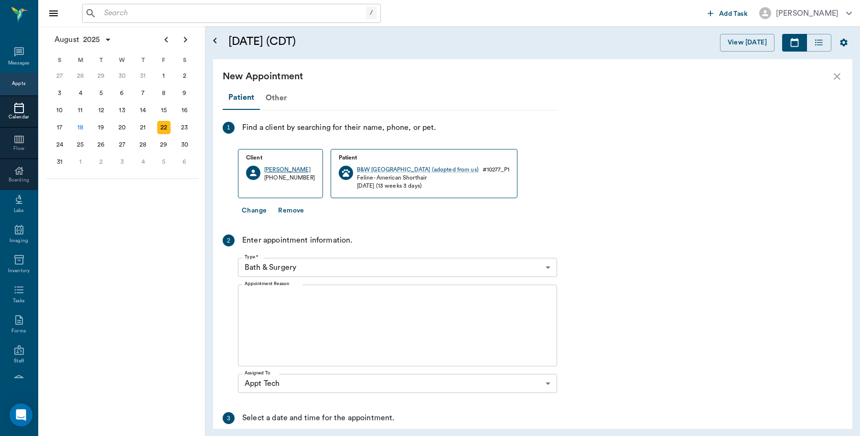
click at [266, 168] on div "Nyasia Maxie" at bounding box center [289, 170] width 51 height 8
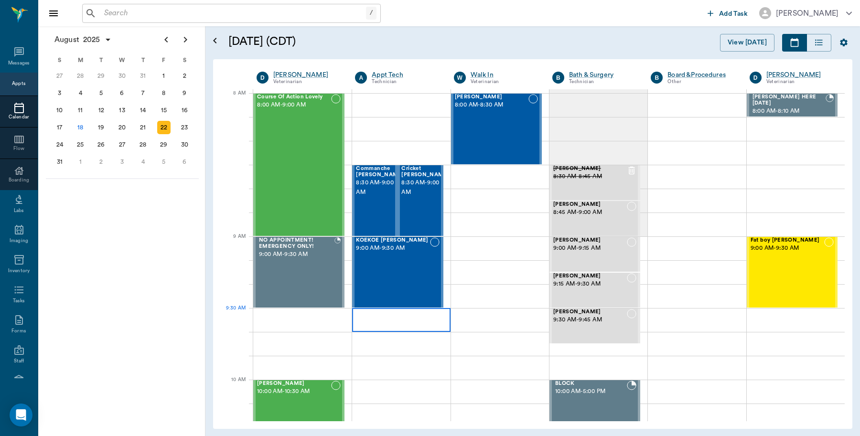
click at [379, 321] on div at bounding box center [401, 320] width 98 height 24
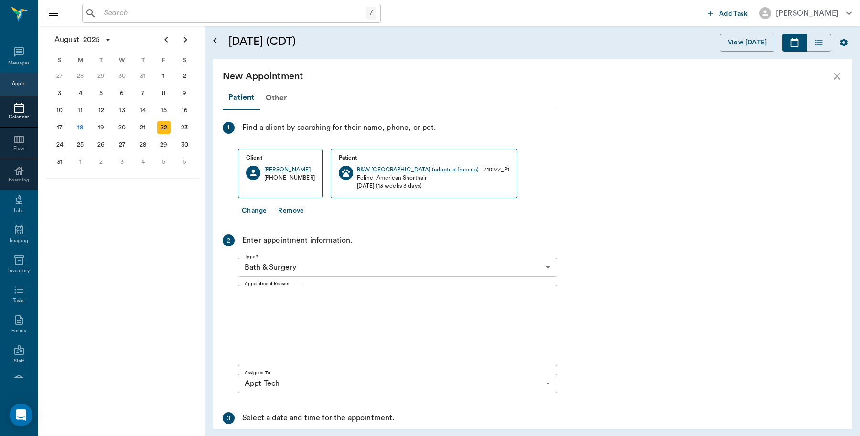
click at [292, 210] on button "Remove" at bounding box center [290, 211] width 33 height 18
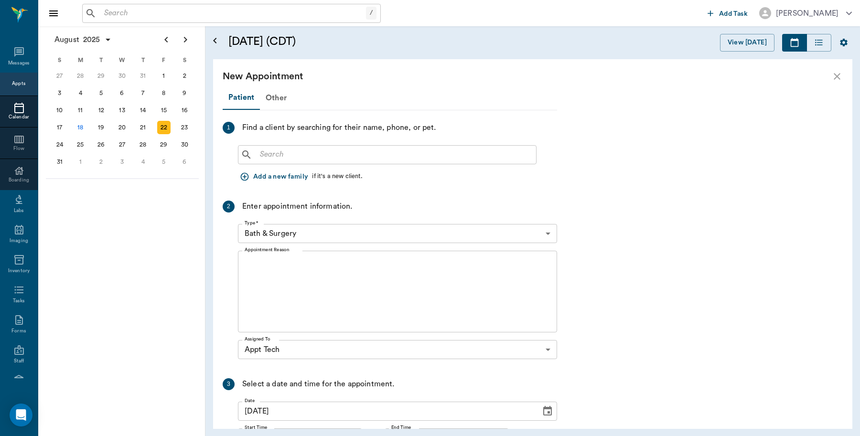
click at [313, 151] on input "text" at bounding box center [394, 154] width 276 height 13
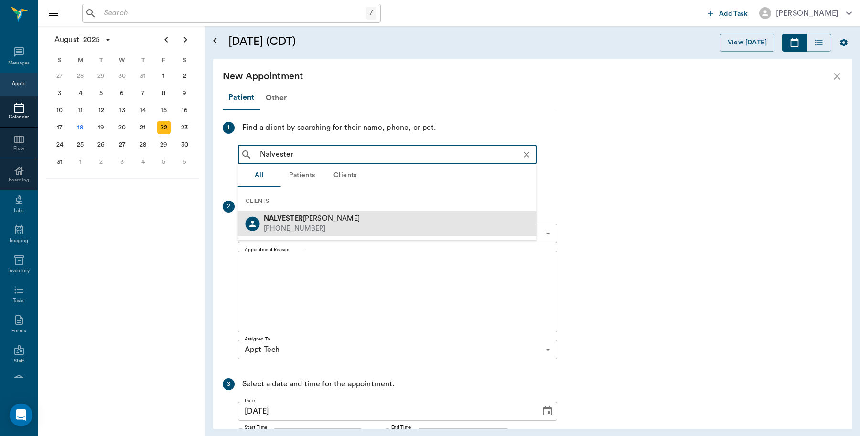
click at [354, 213] on div "NALVESTER MAXIE (903) 824-5033" at bounding box center [387, 223] width 299 height 25
type input "Nalvester"
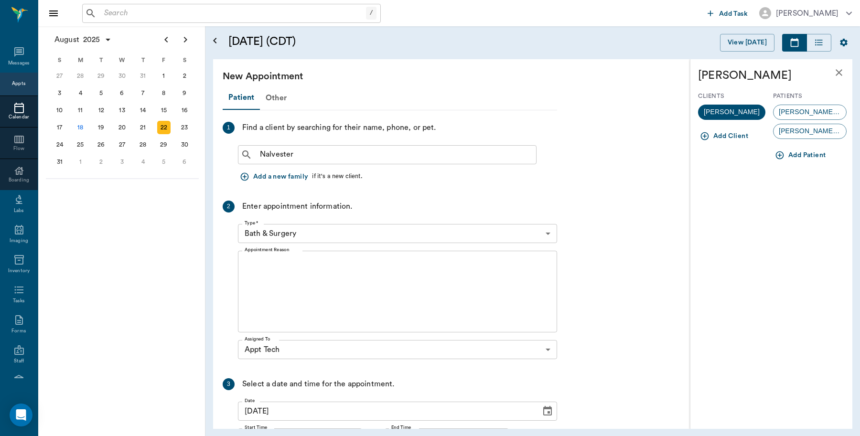
click at [801, 156] on button "Add Patient" at bounding box center [801, 156] width 56 height 18
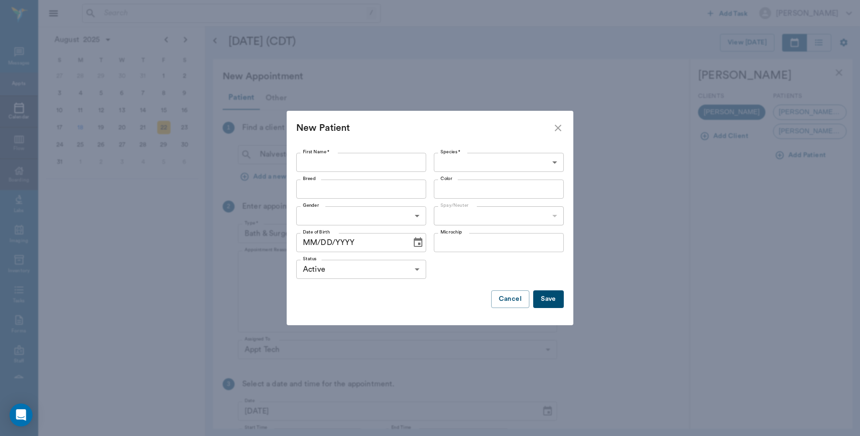
click at [387, 160] on input "First Name *" at bounding box center [361, 162] width 130 height 19
type input "Pepper"
click at [557, 161] on body "/ ​ Add Task Dr. Bert Ellsworth Nectar Messages Appts Calendar Flow Boarding La…" at bounding box center [430, 218] width 860 height 436
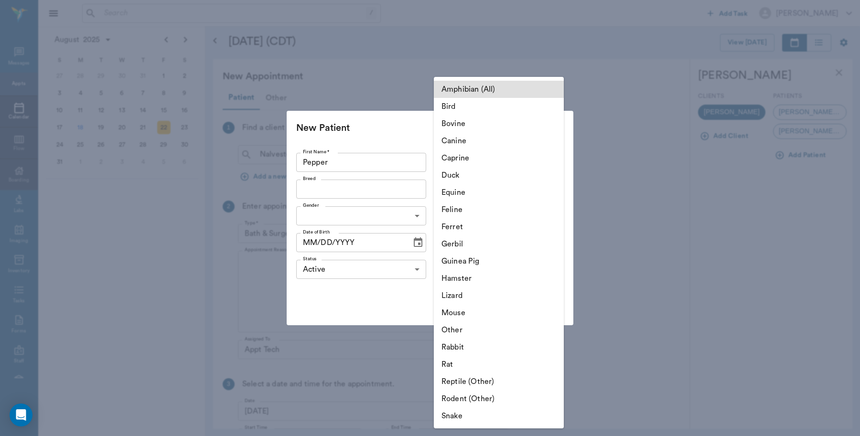
click at [516, 141] on li "Canine" at bounding box center [499, 140] width 130 height 17
type input "Canine"
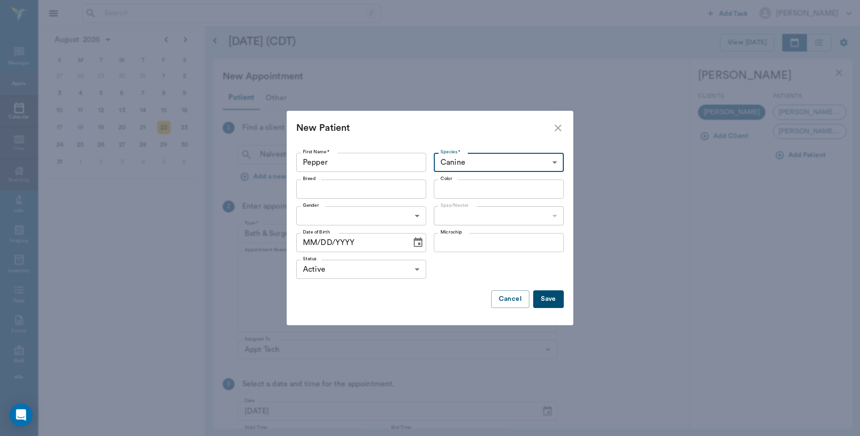
click at [403, 190] on input "Breed" at bounding box center [353, 189] width 108 height 13
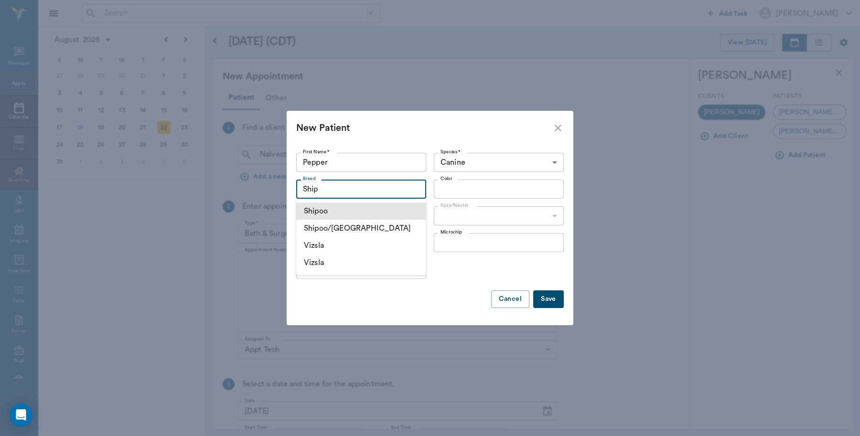
click at [340, 208] on li "Shipoo" at bounding box center [361, 211] width 130 height 17
type input "Shipoo"
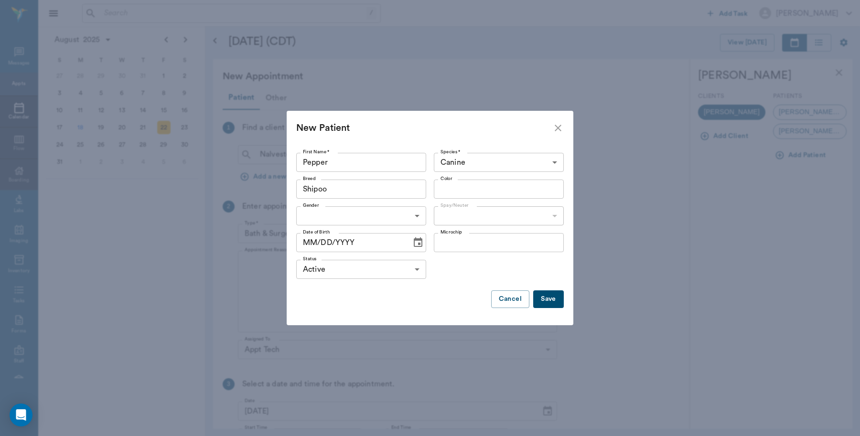
click at [533, 192] on input "Color" at bounding box center [491, 189] width 108 height 13
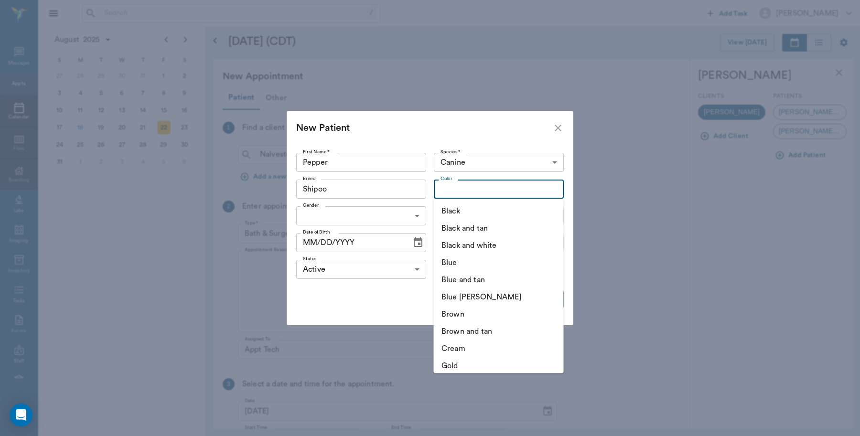
click at [498, 246] on li "Black and white" at bounding box center [499, 245] width 130 height 17
type input "Black and white"
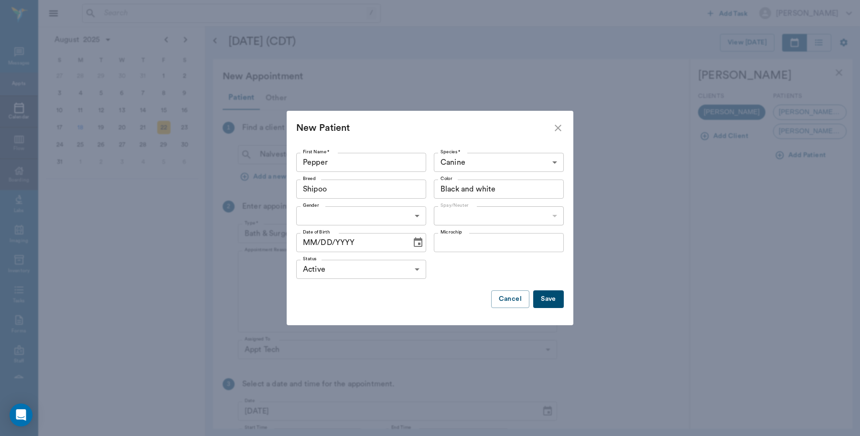
click at [397, 219] on body "/ ​ Add Task Dr. Bert Ellsworth Nectar Messages Appts Calendar Flow Boarding La…" at bounding box center [430, 218] width 860 height 436
click at [342, 256] on li "[DEMOGRAPHIC_DATA]" at bounding box center [361, 255] width 130 height 17
type input "FEMALE"
click at [558, 218] on body "/ ​ Add Task Dr. Bert Ellsworth Nectar Messages Appts Calendar Flow Boarding La…" at bounding box center [430, 218] width 860 height 436
click at [500, 242] on li "Spayed" at bounding box center [499, 237] width 130 height 17
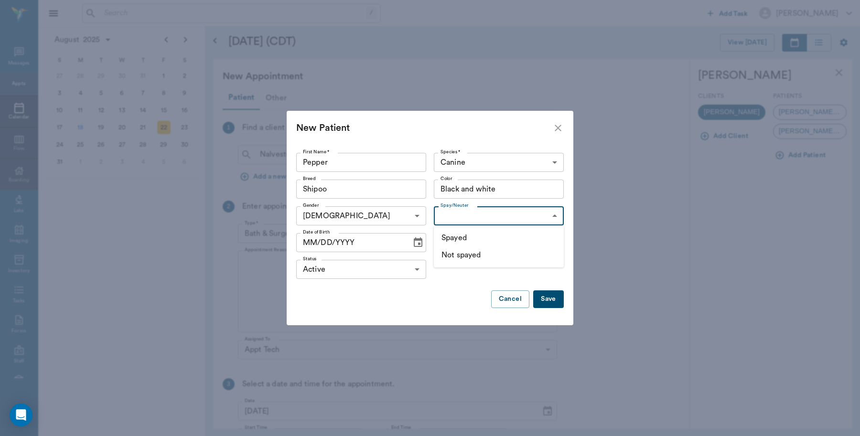
type input "true"
click at [412, 245] on icon "Choose date" at bounding box center [417, 242] width 11 height 11
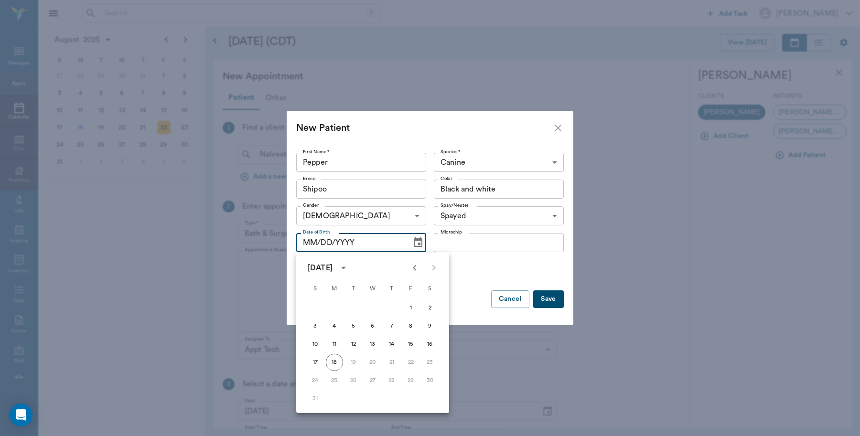
click at [349, 264] on icon "calendar view is open, switch to year view" at bounding box center [343, 267] width 11 height 11
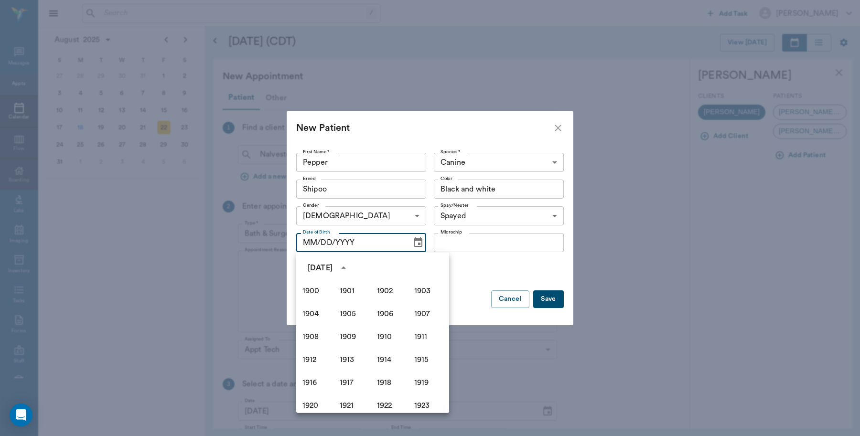
scroll to position [655, 0]
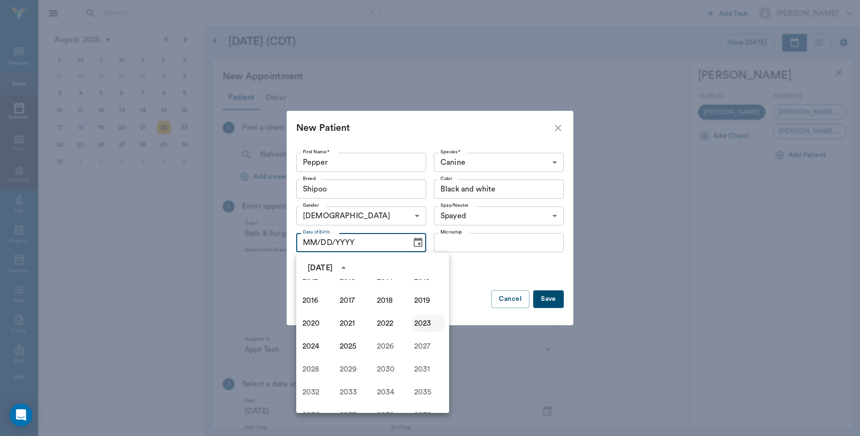
click at [419, 323] on button "2023" at bounding box center [428, 323] width 34 height 17
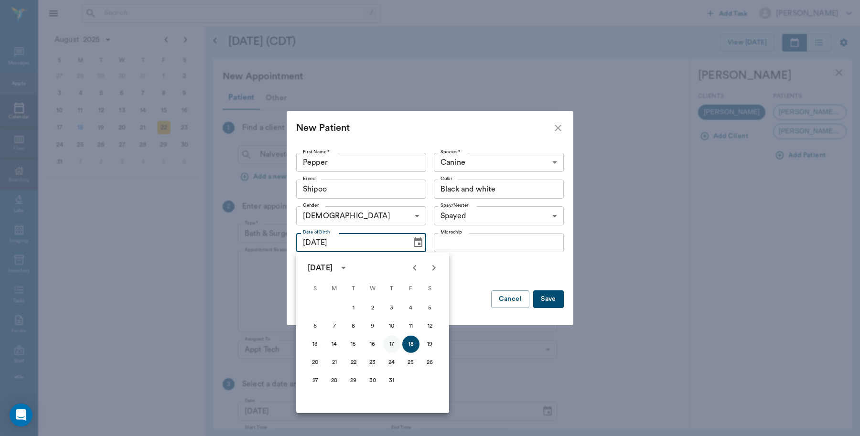
click at [391, 342] on button "17" at bounding box center [391, 344] width 17 height 17
type input "08/17/2023"
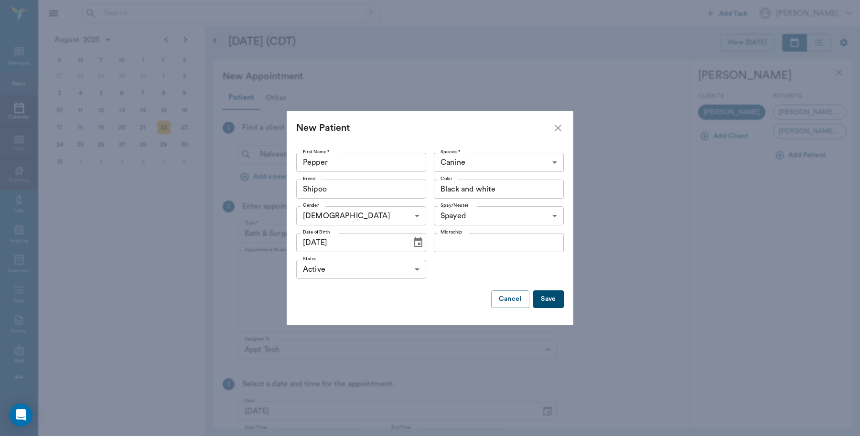
click at [544, 300] on button "Save" at bounding box center [548, 299] width 31 height 18
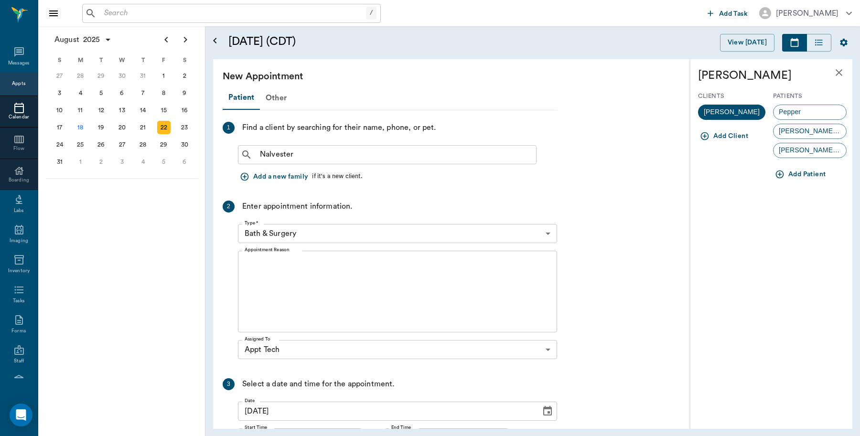
click at [817, 115] on div "Pepper" at bounding box center [810, 112] width 74 height 15
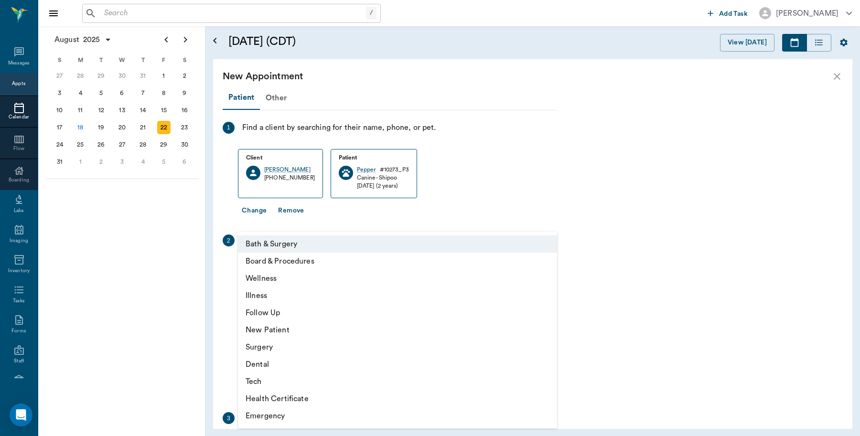
click at [554, 266] on body "/ ​ Add Task Dr. Bert Ellsworth Nectar Messages Appts Calendar Flow Boarding La…" at bounding box center [430, 218] width 860 height 436
click at [259, 383] on li "Tech" at bounding box center [397, 381] width 319 height 17
type input "65d2be4f46e3a538d89b8c1a"
type input "10:00 AM"
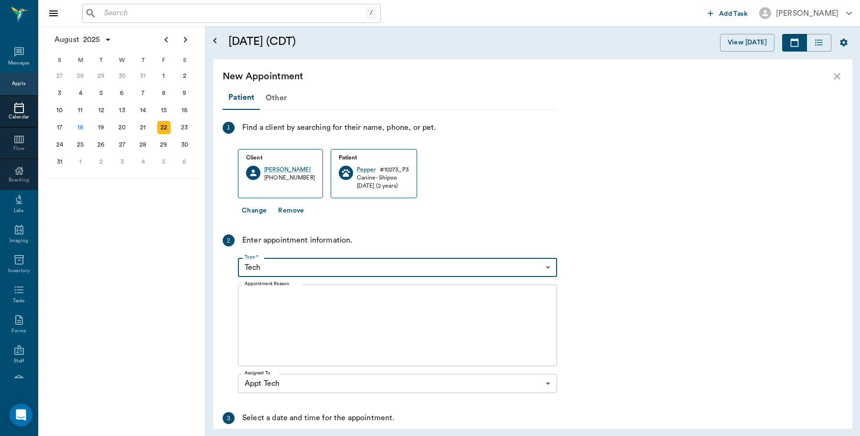
click at [309, 303] on textarea "Appointment Reason" at bounding box center [398, 326] width 306 height 66
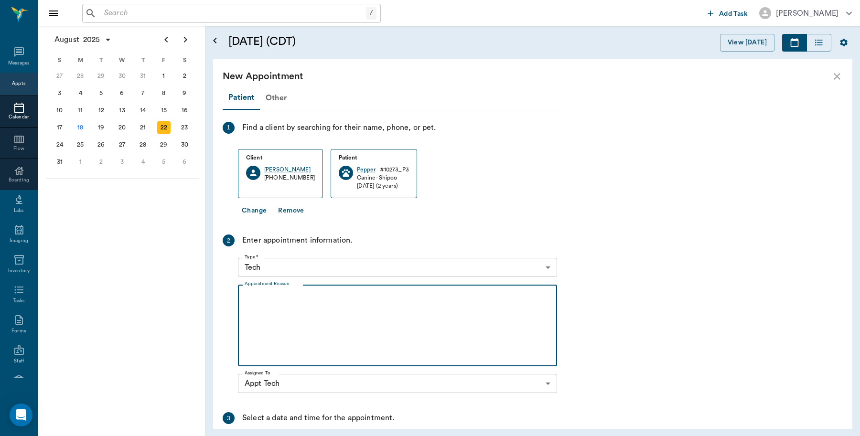
type textarea "I"
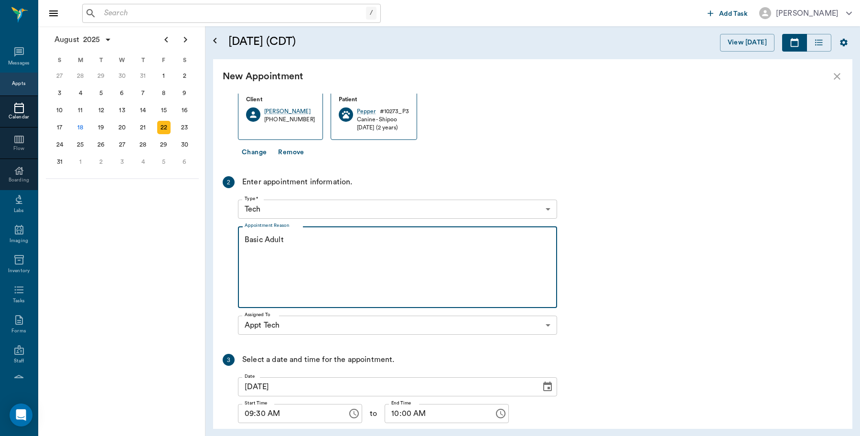
scroll to position [124, 0]
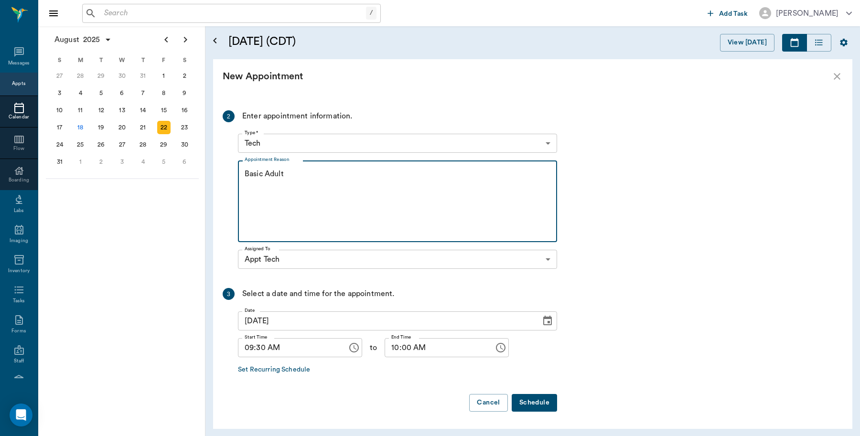
type textarea "Basic Adult"
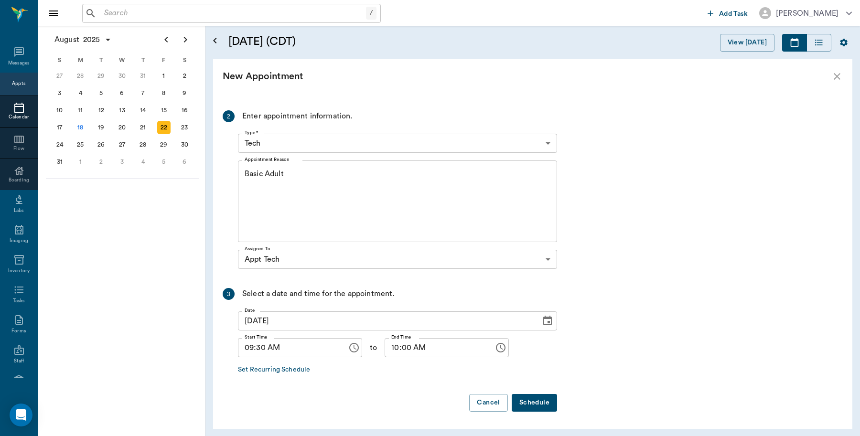
click at [545, 403] on button "Schedule" at bounding box center [534, 403] width 45 height 18
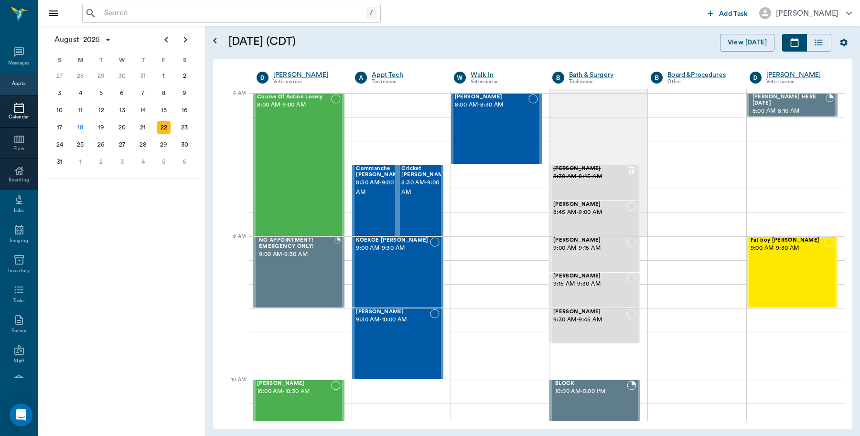
click at [165, 125] on div "22" at bounding box center [163, 127] width 13 height 13
click at [415, 343] on div "Pepper MAXIE 9:30 AM - 10:00 AM" at bounding box center [393, 344] width 74 height 70
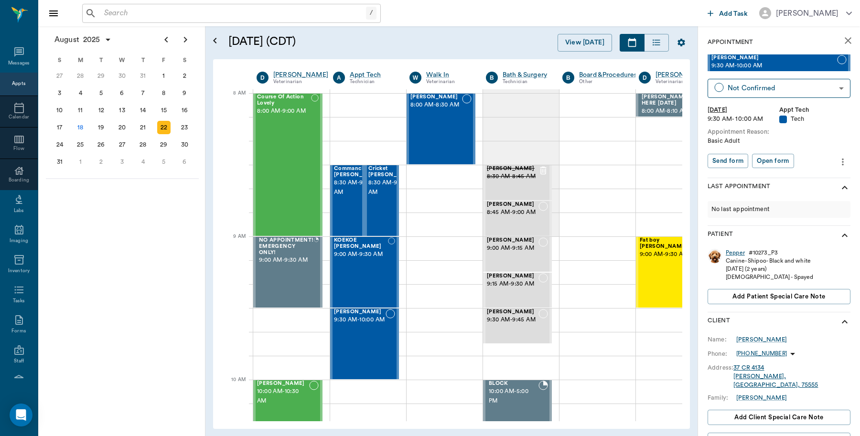
click at [739, 251] on div "Pepper" at bounding box center [735, 253] width 19 height 8
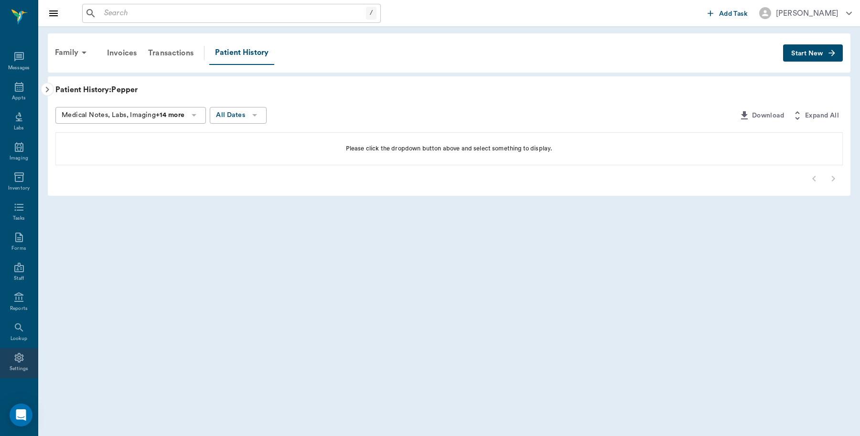
click at [14, 360] on icon at bounding box center [18, 358] width 9 height 10
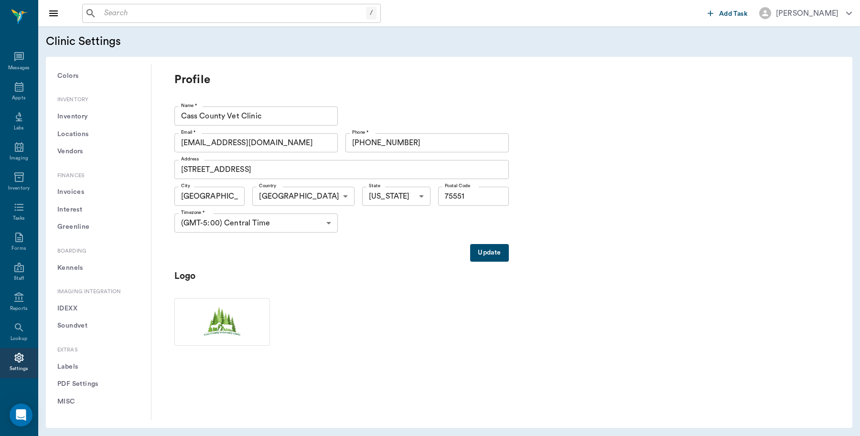
scroll to position [325, 0]
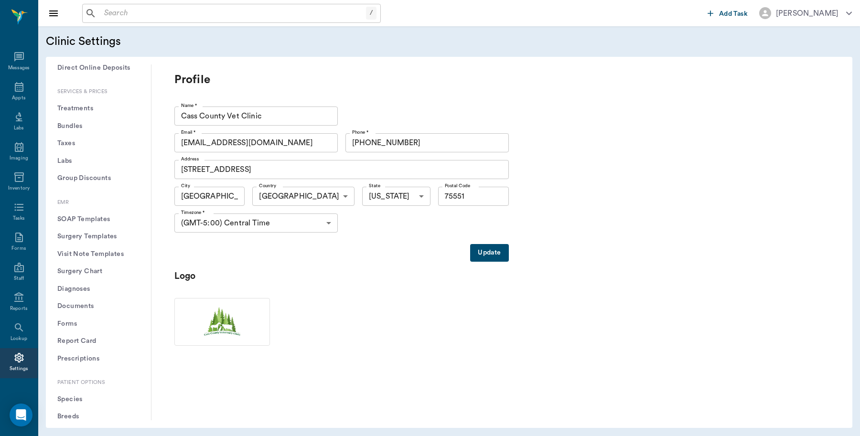
click at [90, 110] on button "Treatments" at bounding box center [99, 109] width 90 height 18
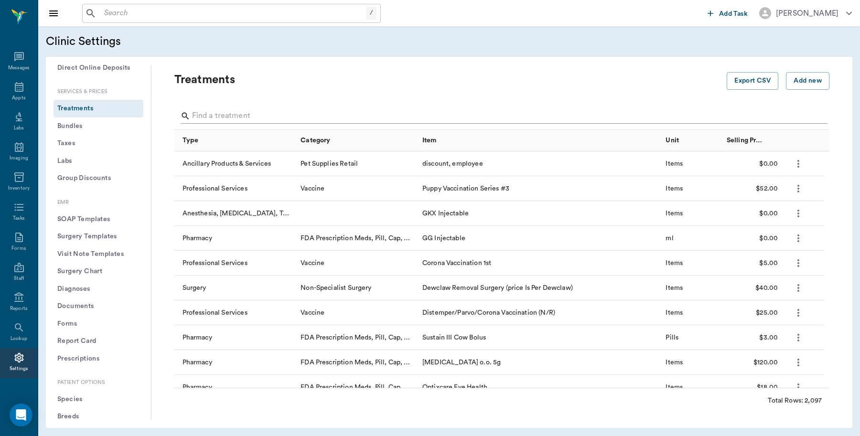
click at [250, 110] on input "Search" at bounding box center [502, 115] width 621 height 15
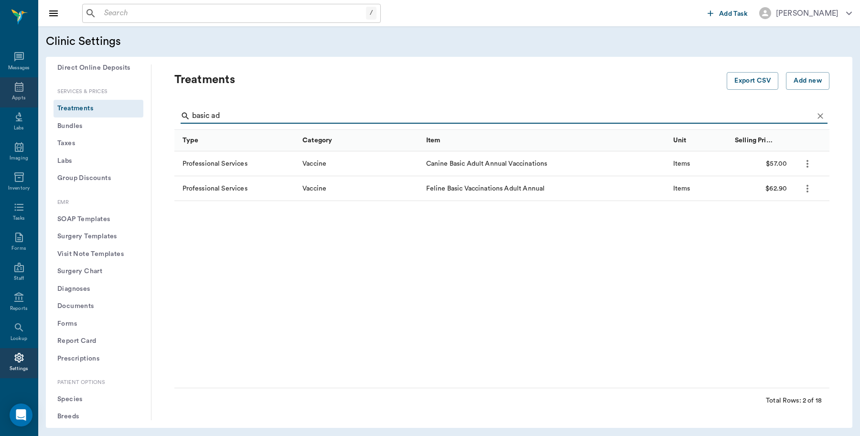
type input "basic ad"
click at [21, 81] on div "Appts" at bounding box center [19, 92] width 38 height 30
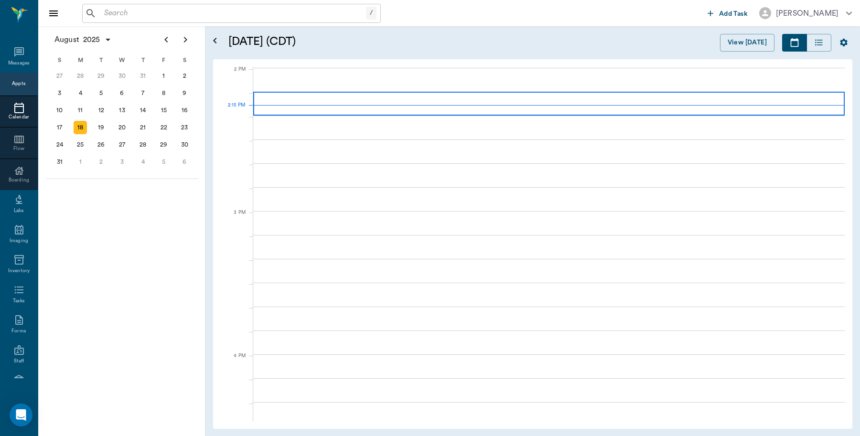
scroll to position [861, 0]
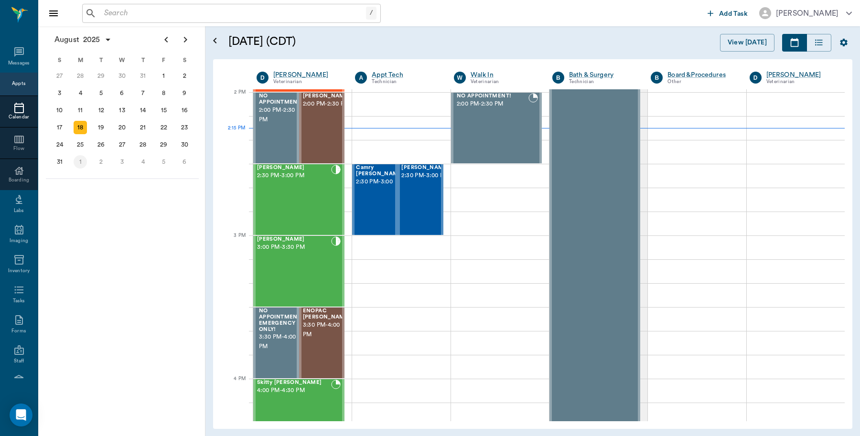
click at [83, 156] on div "1" at bounding box center [80, 161] width 13 height 13
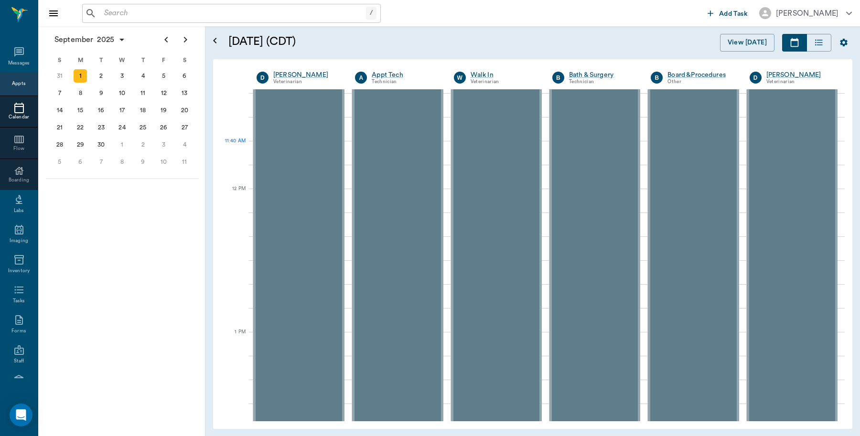
scroll to position [478, 0]
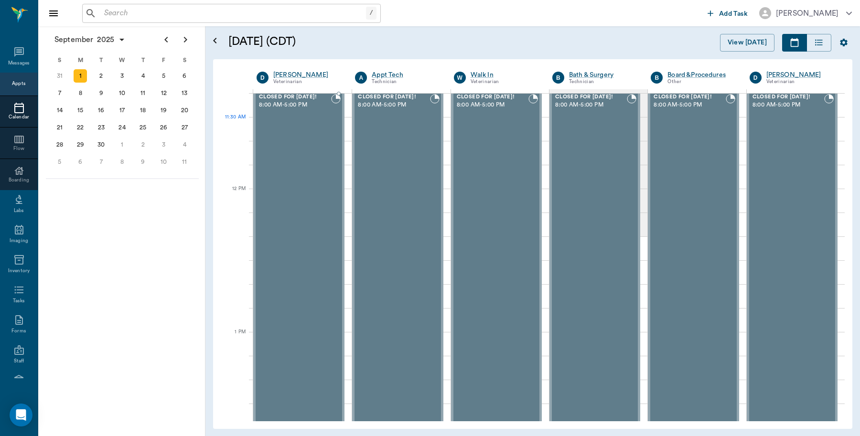
scroll to position [478, 0]
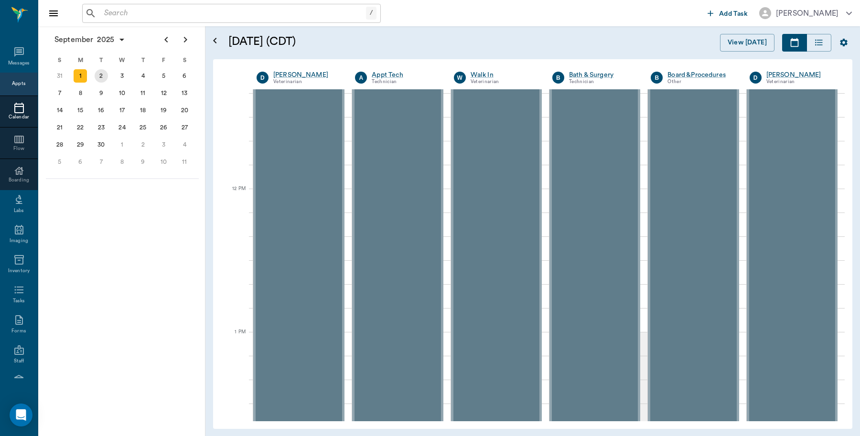
click at [99, 75] on div "2" at bounding box center [101, 75] width 13 height 13
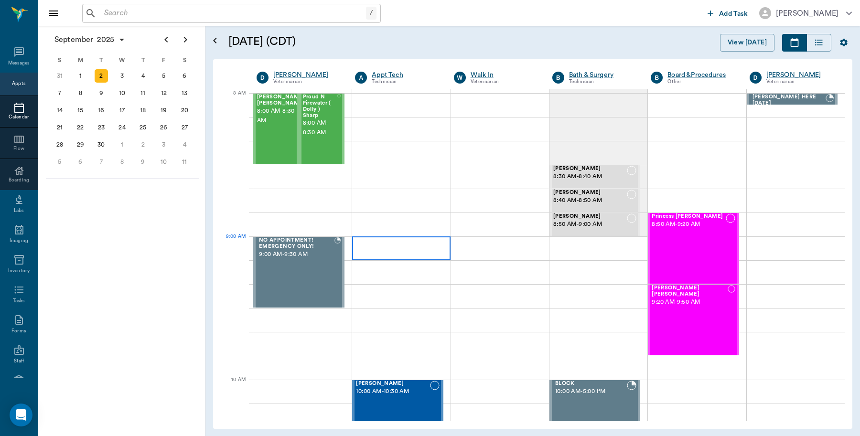
click at [399, 243] on div at bounding box center [401, 248] width 98 height 24
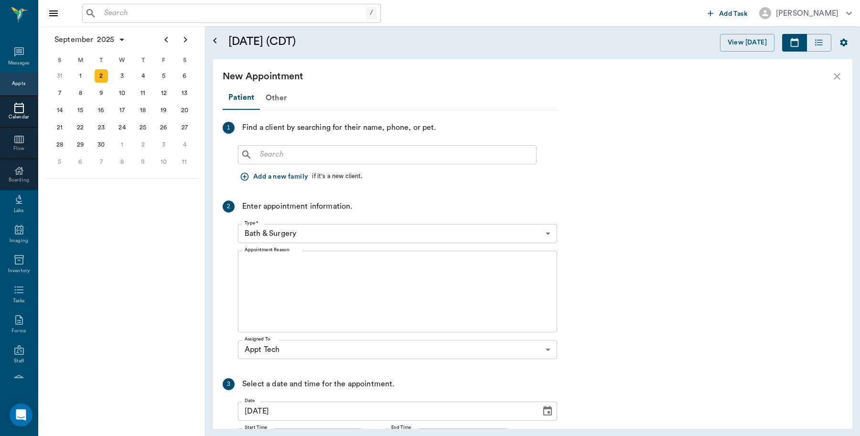
click at [297, 153] on input "text" at bounding box center [394, 154] width 276 height 13
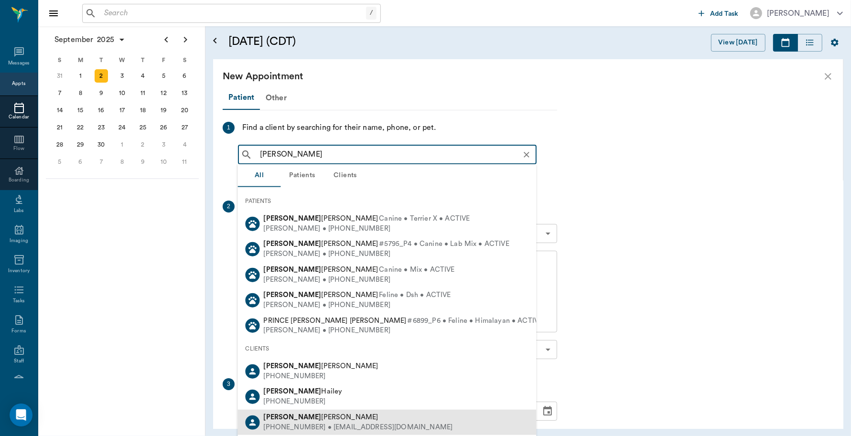
click at [300, 417] on span "Roger Kiefer" at bounding box center [321, 417] width 115 height 7
type input "Roger"
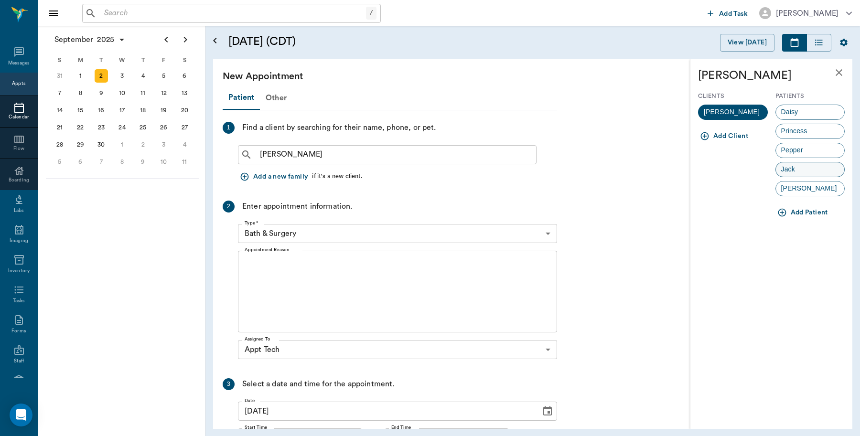
click at [811, 172] on div "Jack" at bounding box center [810, 169] width 70 height 15
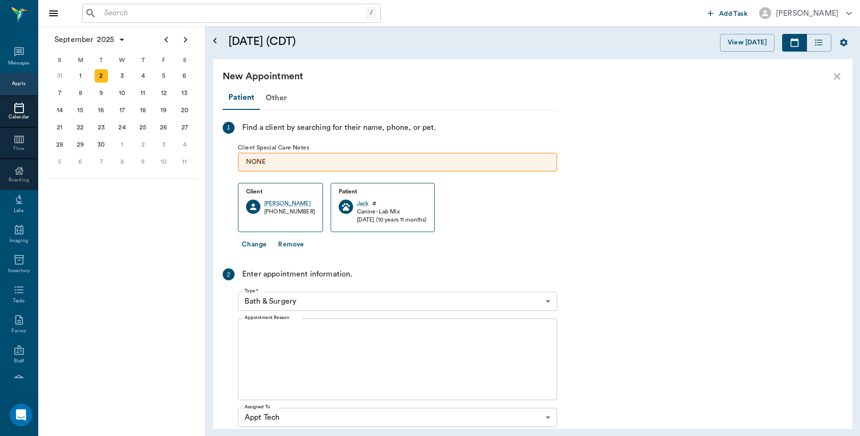
click at [546, 302] on body "/ ​ Add Task Dr. Bert Ellsworth Nectar Messages Appts Calendar Flow Boarding La…" at bounding box center [430, 218] width 860 height 436
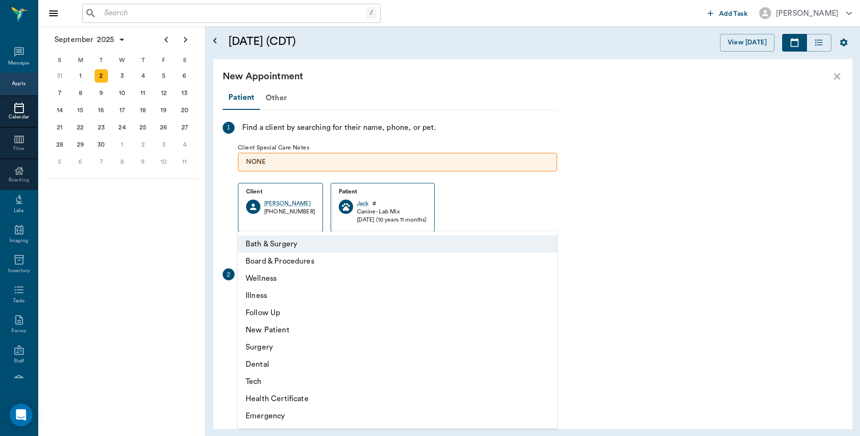
click at [263, 383] on li "Tech" at bounding box center [397, 381] width 319 height 17
type input "65d2be4f46e3a538d89b8c1a"
type input "09:30 AM"
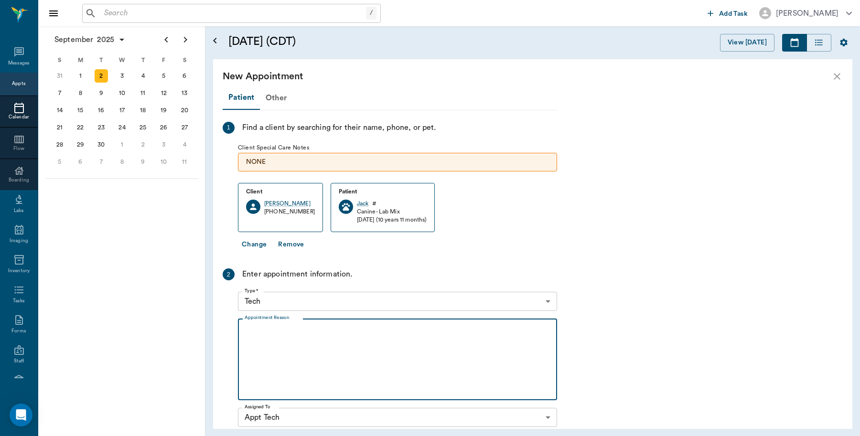
click at [318, 333] on textarea "Appointment Reason" at bounding box center [398, 360] width 306 height 66
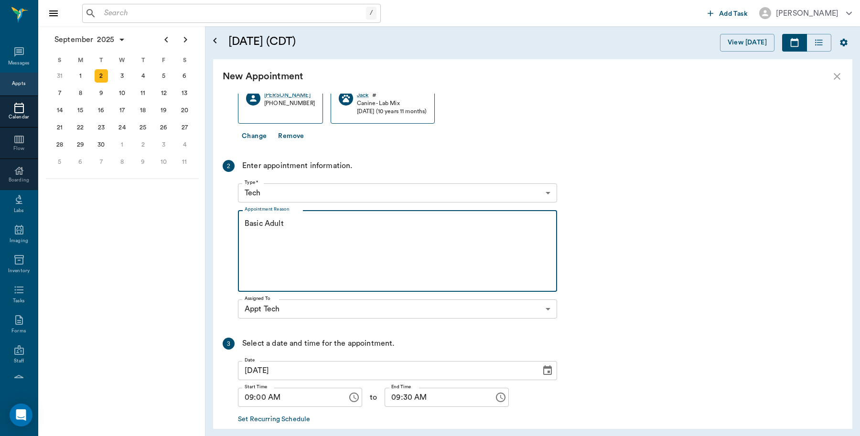
scroll to position [158, 0]
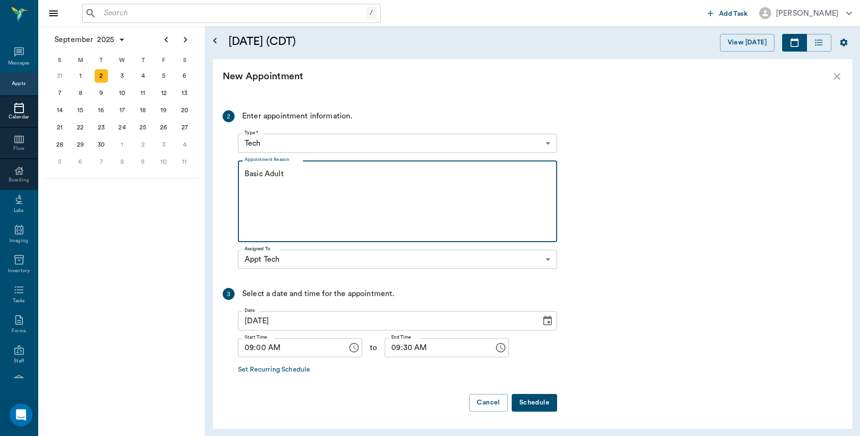
type textarea "Basic Adult"
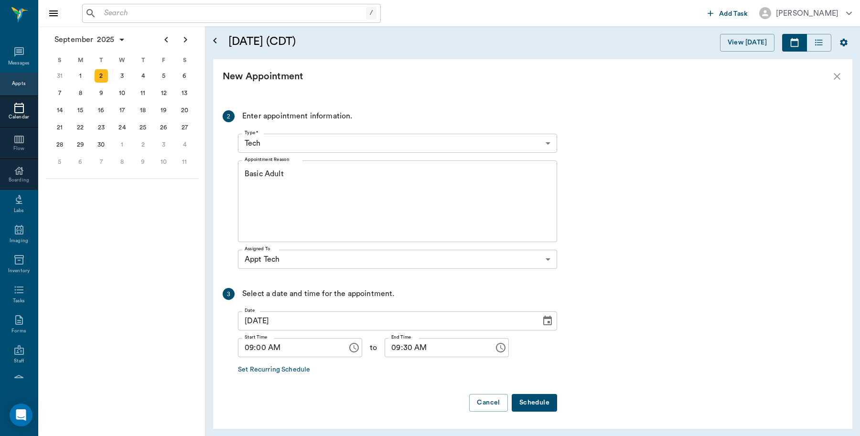
click at [534, 404] on button "Schedule" at bounding box center [534, 403] width 45 height 18
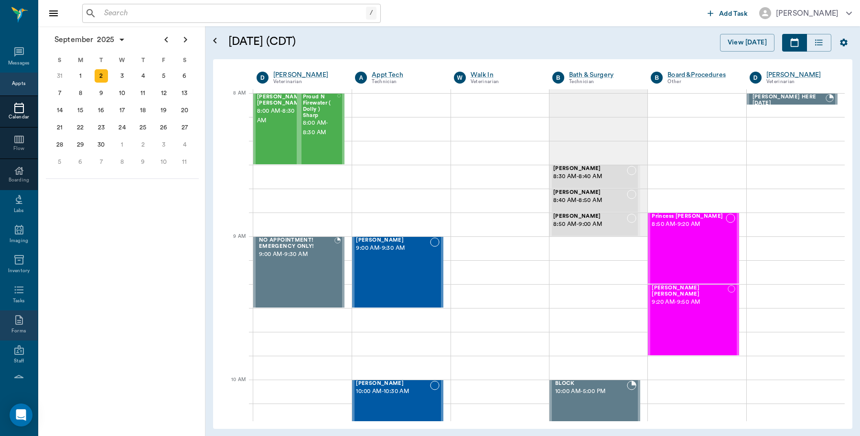
scroll to position [85, 0]
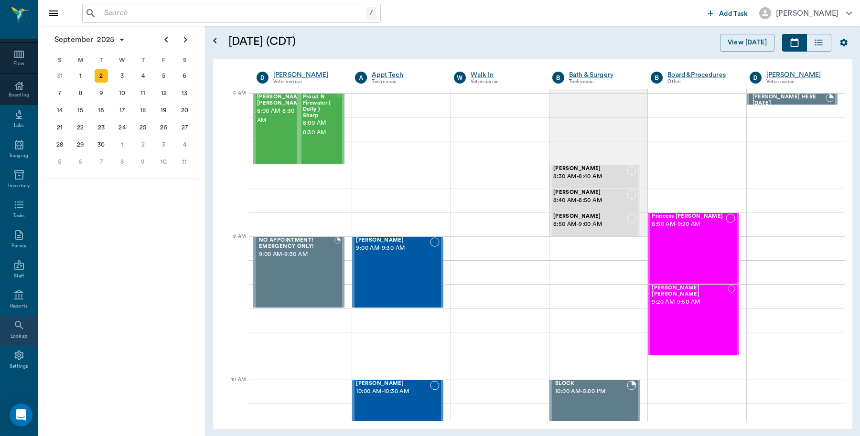
click at [19, 334] on div "Lookup" at bounding box center [19, 336] width 17 height 7
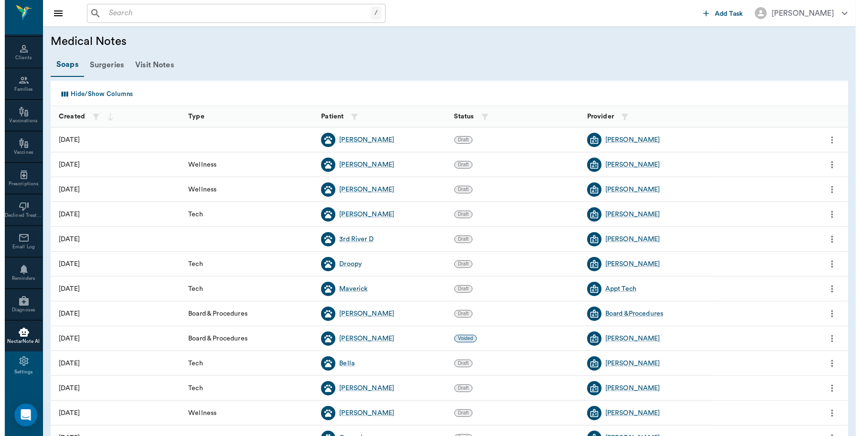
scroll to position [365, 0]
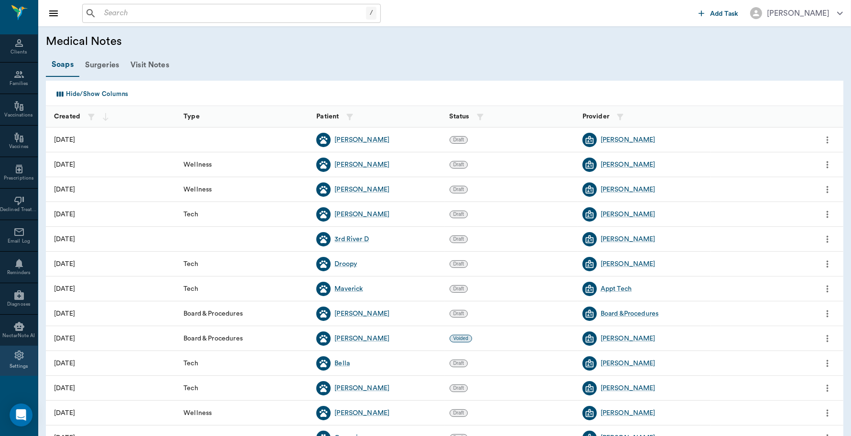
click at [24, 354] on div "Settings" at bounding box center [19, 361] width 38 height 30
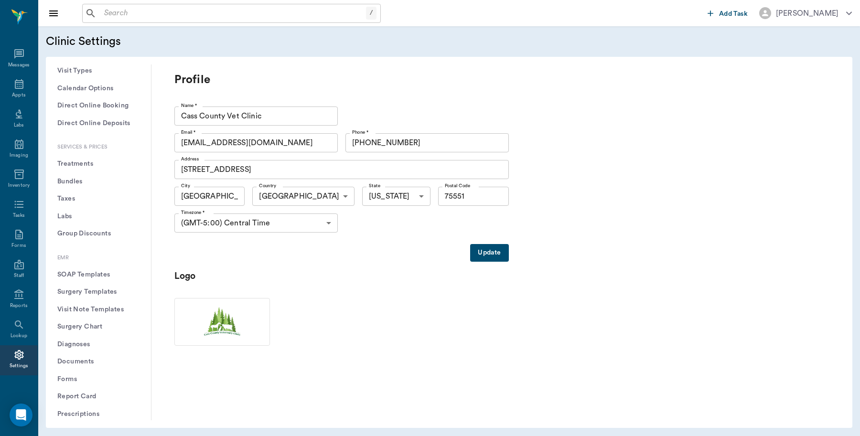
scroll to position [266, 0]
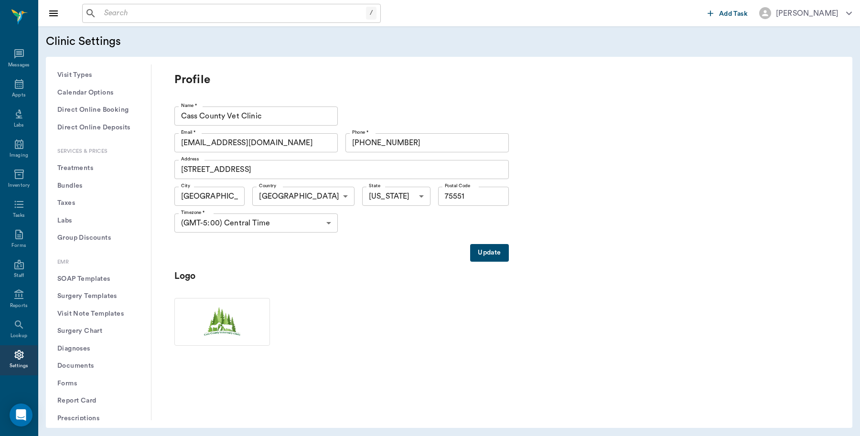
click at [80, 167] on button "Treatments" at bounding box center [99, 169] width 90 height 18
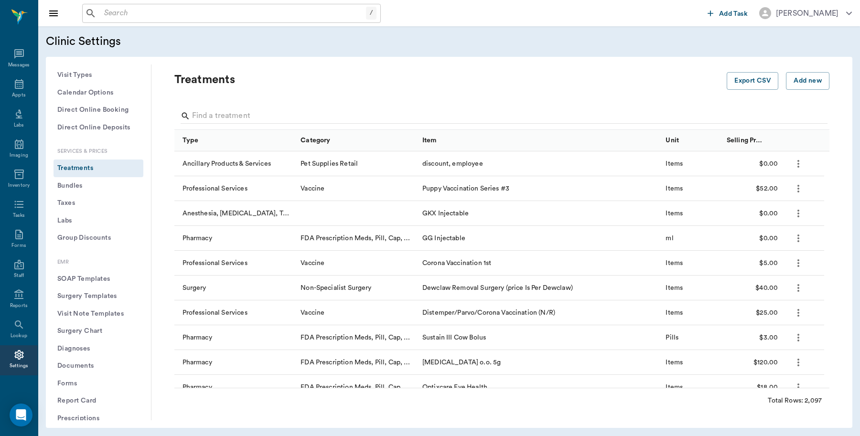
click at [246, 103] on div at bounding box center [501, 116] width 655 height 27
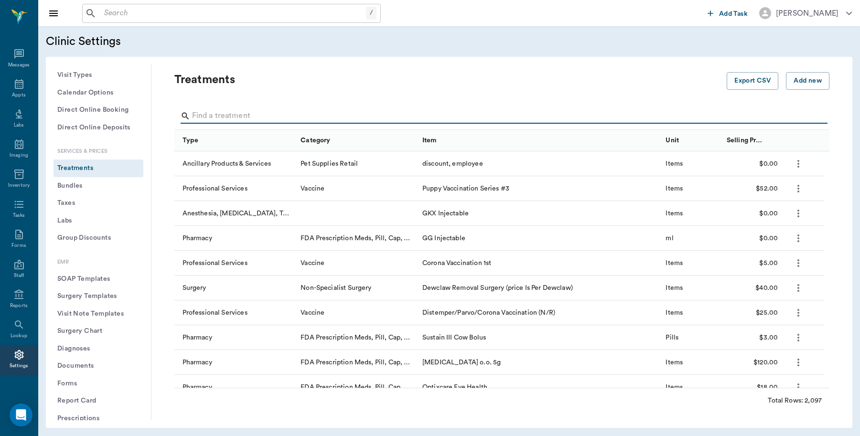
click at [245, 110] on input "Search" at bounding box center [502, 115] width 621 height 15
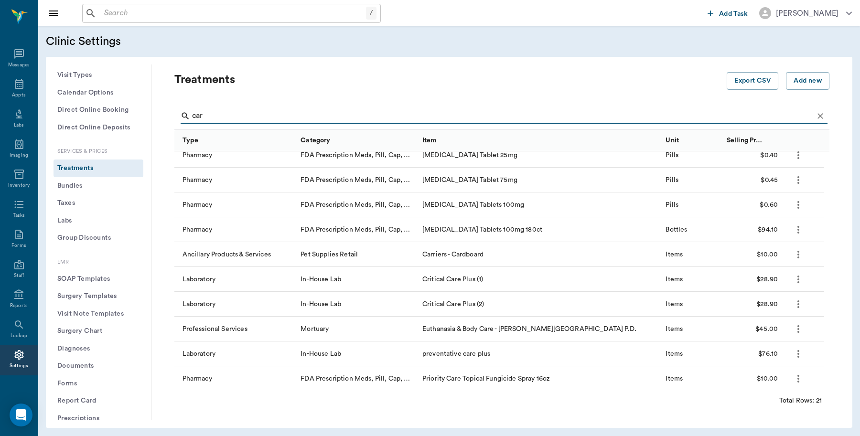
scroll to position [165, 0]
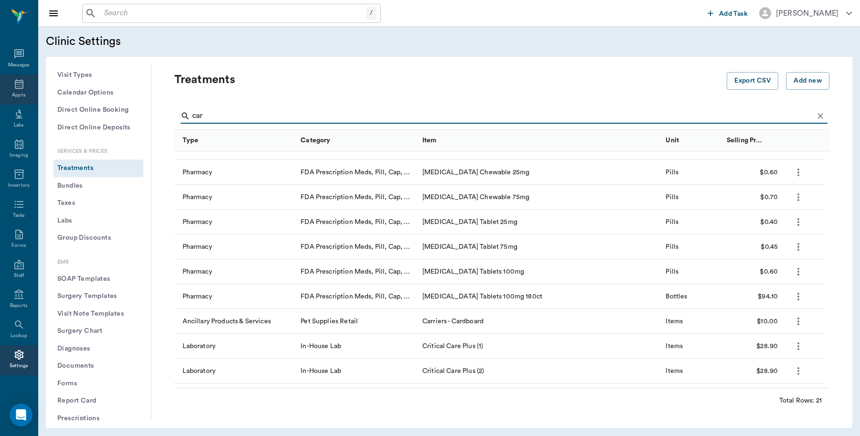
type input "car"
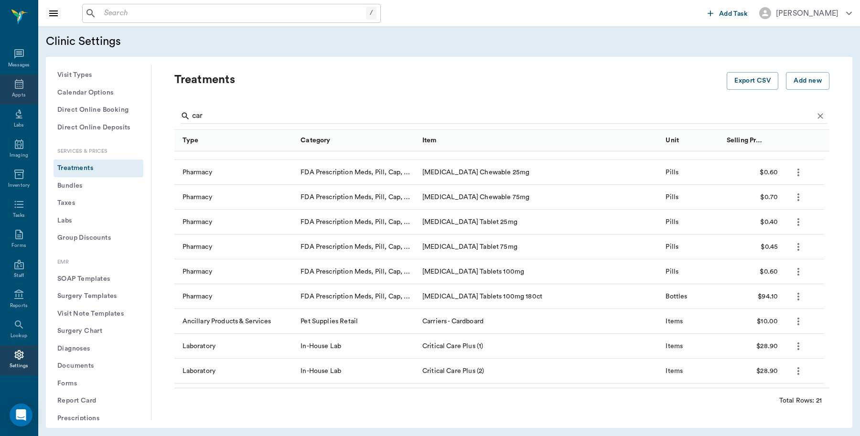
click at [6, 89] on div "Appts" at bounding box center [19, 90] width 38 height 30
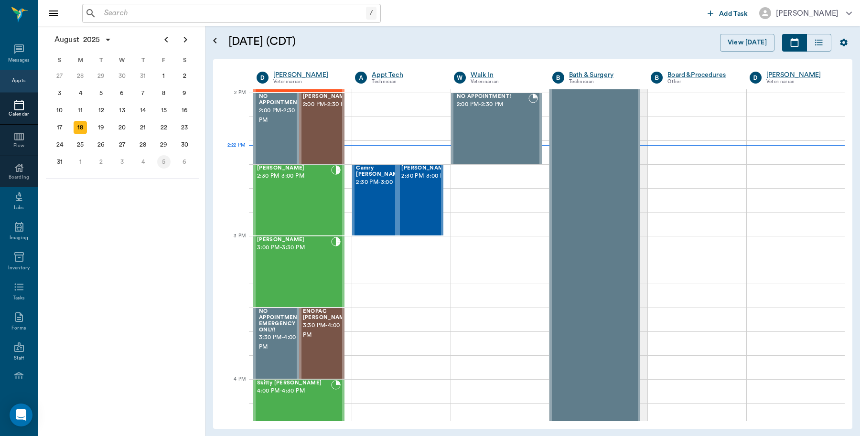
scroll to position [860, 0]
click at [79, 159] on div "1" at bounding box center [80, 161] width 13 height 13
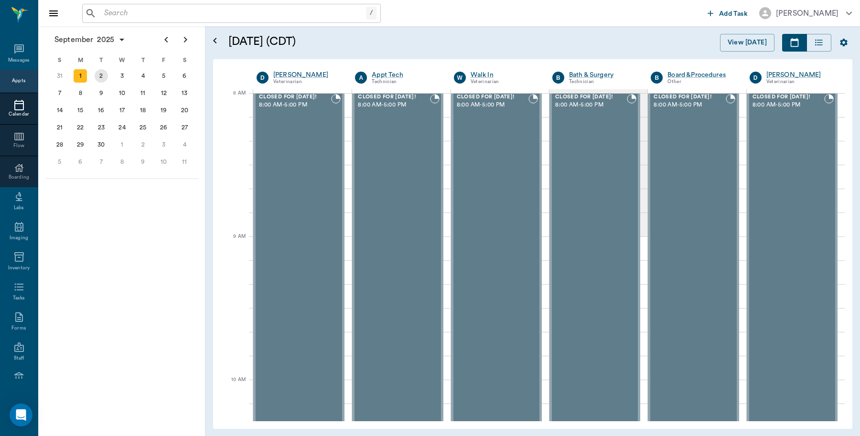
click at [99, 78] on div "2" at bounding box center [101, 75] width 13 height 13
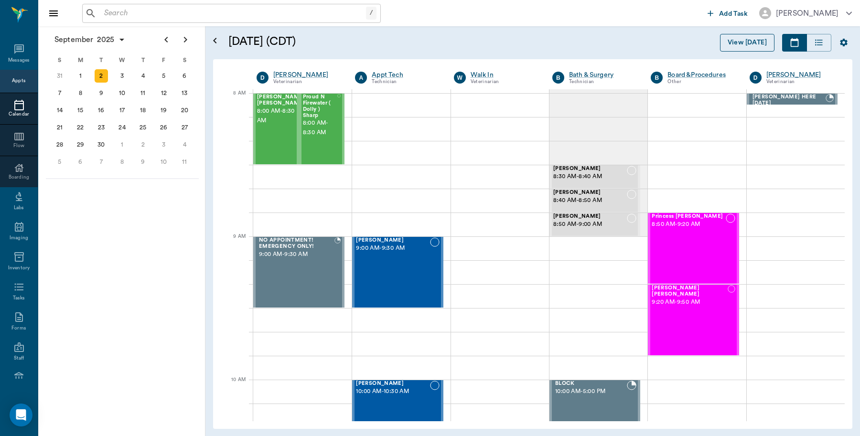
click at [755, 45] on button "View [DATE]" at bounding box center [747, 43] width 54 height 18
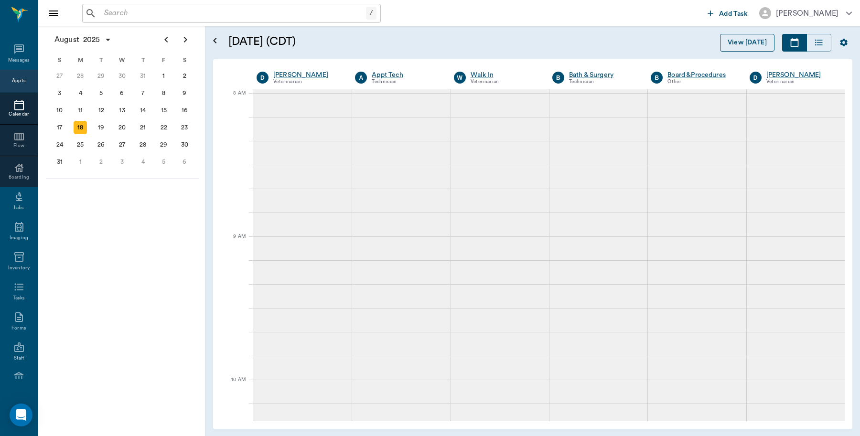
scroll to position [430, 0]
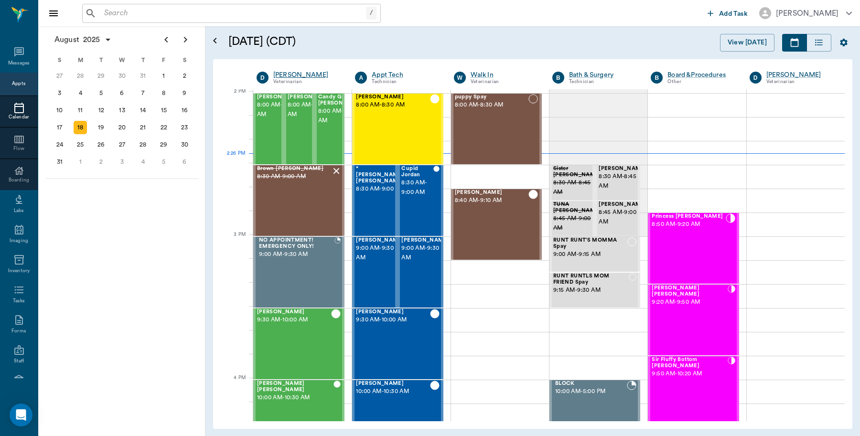
scroll to position [861, 0]
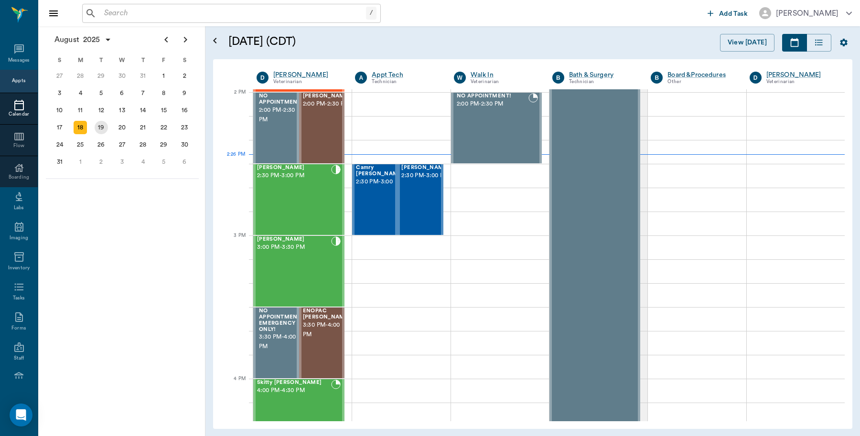
click at [104, 131] on div "19" at bounding box center [101, 127] width 21 height 17
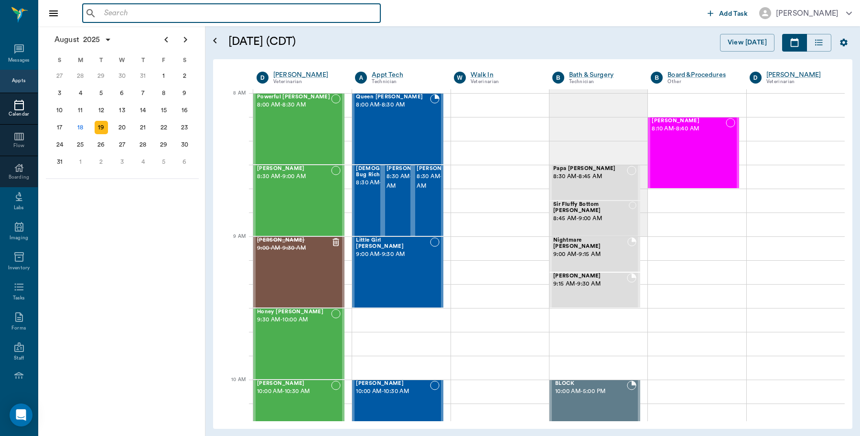
click at [198, 8] on input "text" at bounding box center [238, 13] width 276 height 13
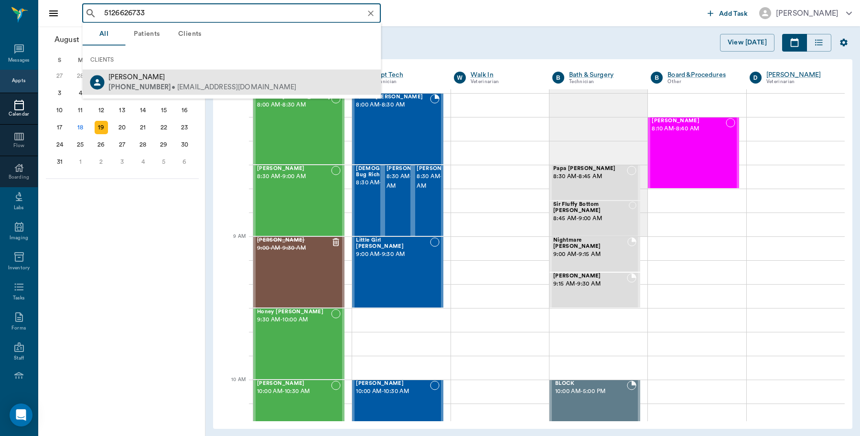
click at [141, 76] on span "PEGGY BONINE" at bounding box center [136, 77] width 57 height 7
type input "5126626733"
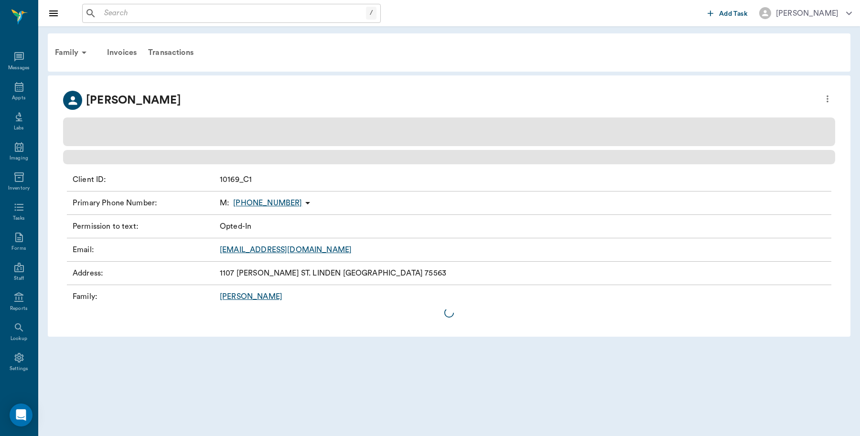
scroll to position [3, 0]
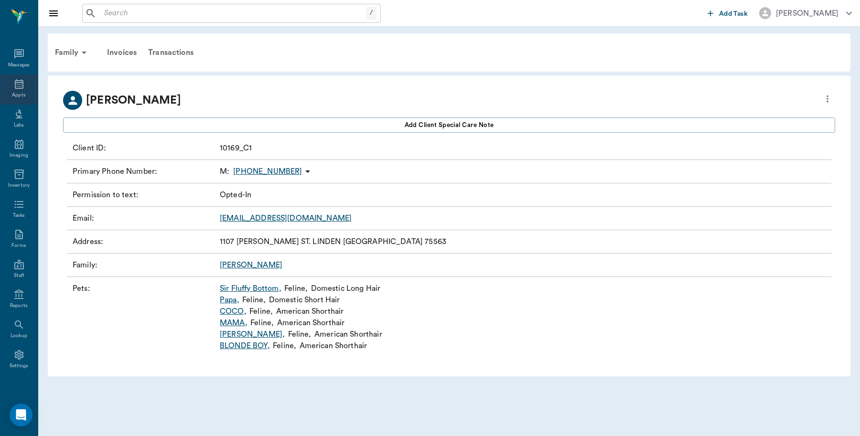
click at [15, 88] on icon at bounding box center [19, 84] width 9 height 10
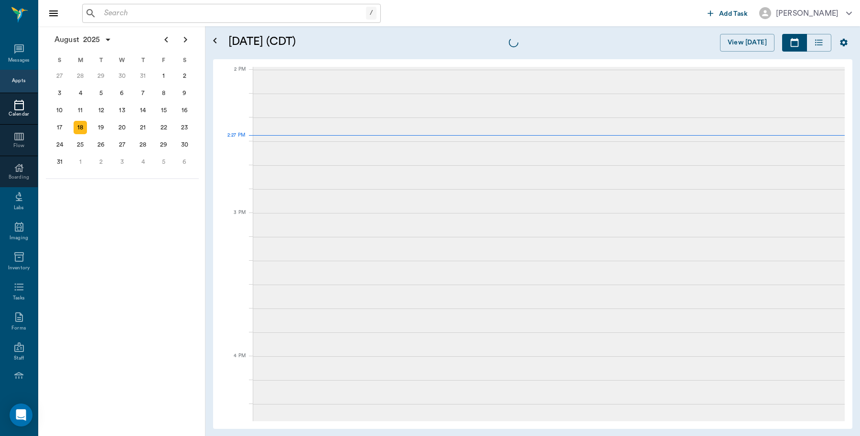
scroll to position [860, 0]
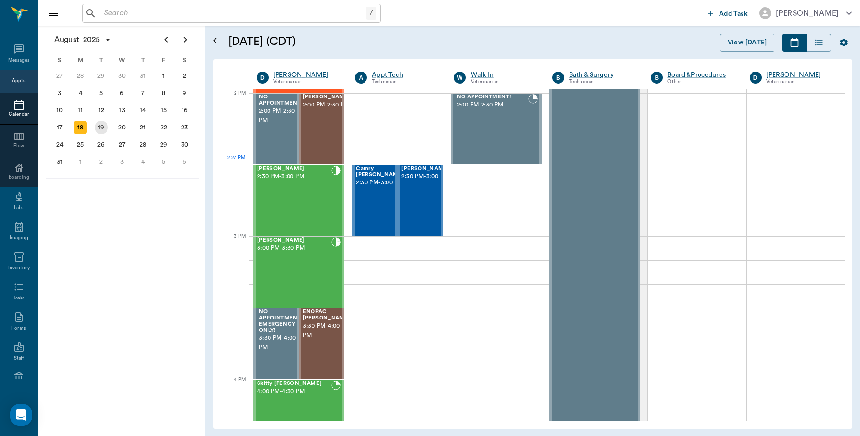
click at [103, 128] on div "19" at bounding box center [101, 127] width 13 height 13
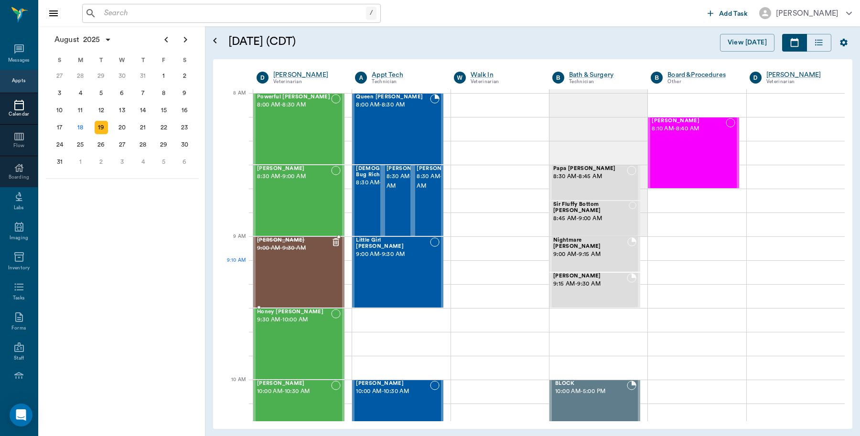
click at [294, 273] on div "Pappy Smith 9:00 AM - 9:30 AM" at bounding box center [294, 272] width 74 height 70
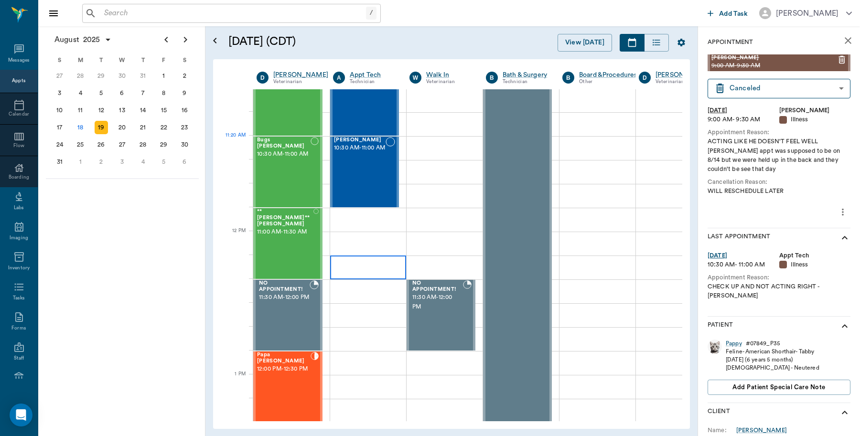
scroll to position [478, 0]
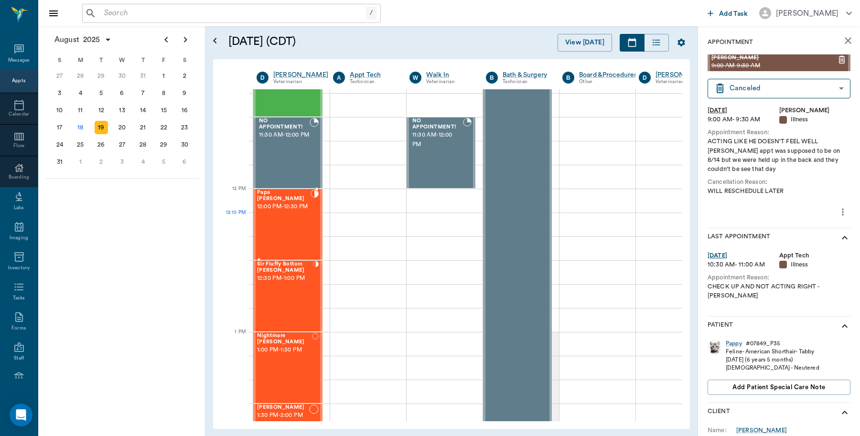
click at [305, 232] on div "Papa BONINE 12:00 PM - 12:30 PM" at bounding box center [284, 225] width 54 height 70
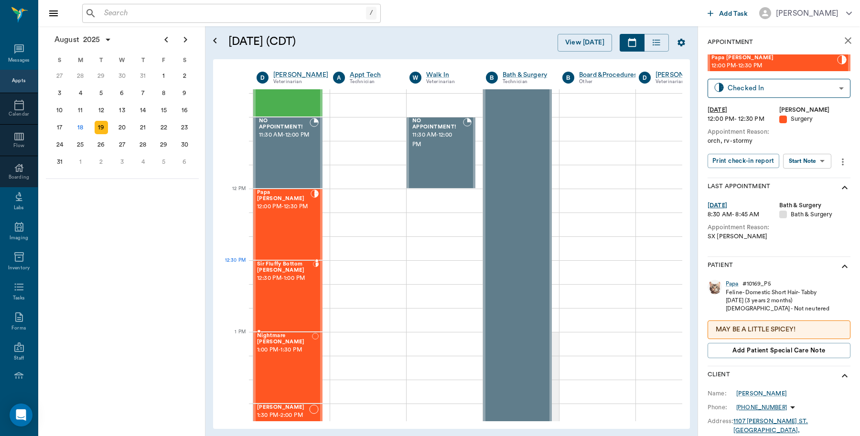
click at [306, 276] on span "12:30 PM - 1:00 PM" at bounding box center [285, 279] width 56 height 10
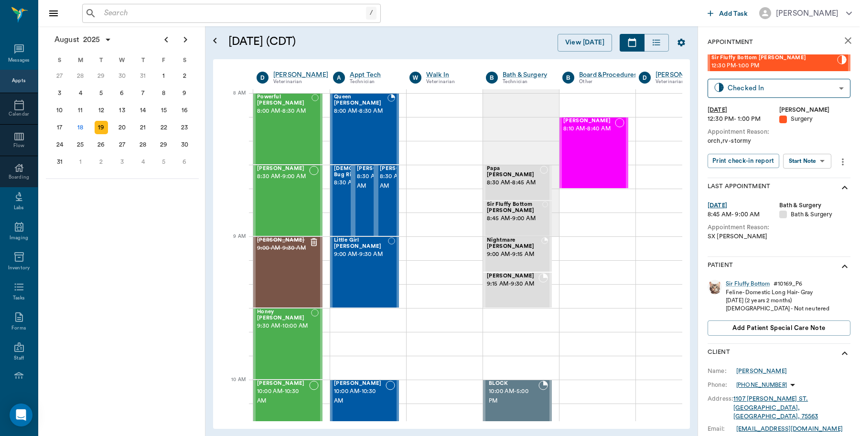
click at [134, 17] on input "text" at bounding box center [233, 13] width 266 height 13
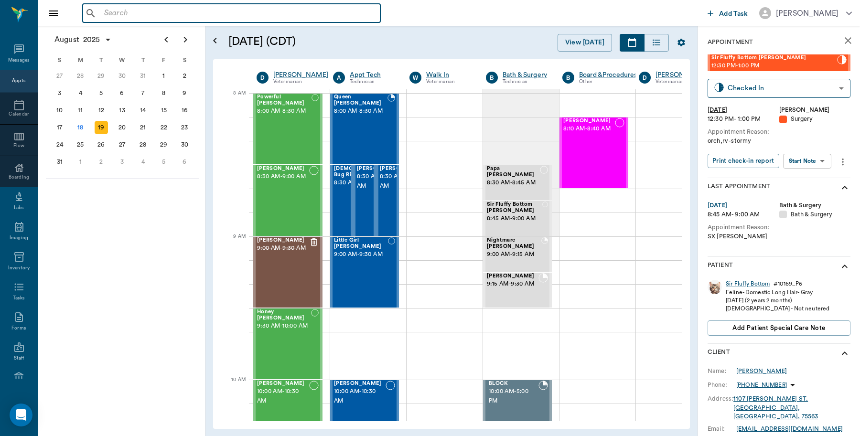
click at [842, 38] on icon "close" at bounding box center [847, 40] width 11 height 11
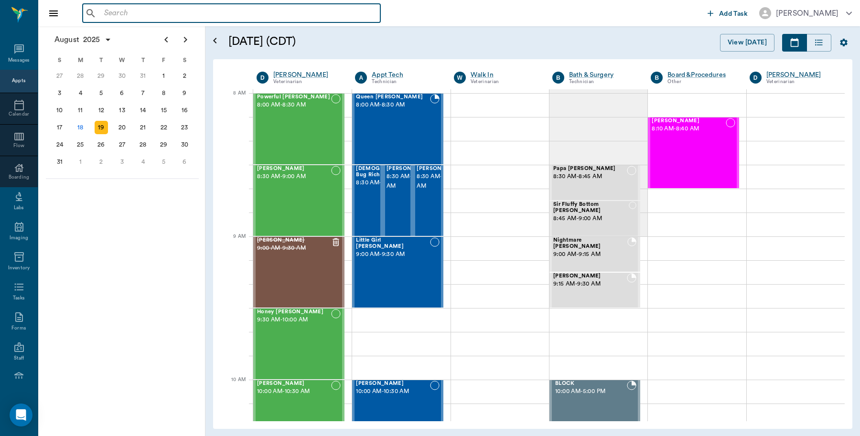
click at [152, 10] on input "text" at bounding box center [238, 13] width 276 height 13
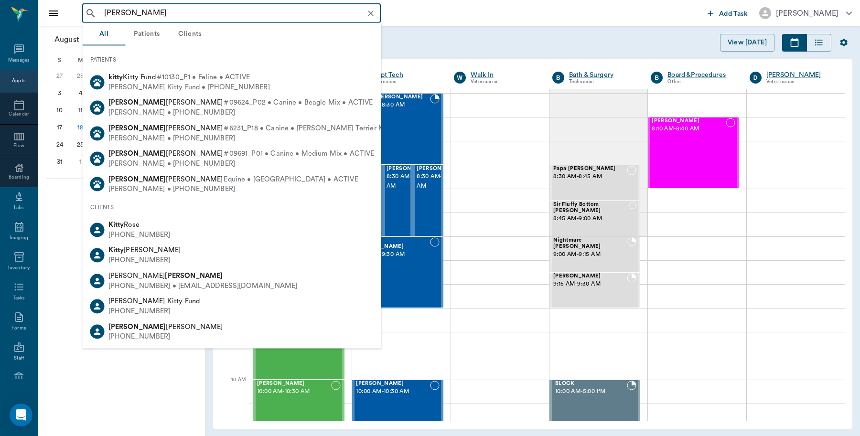
drag, startPoint x: 122, startPoint y: 10, endPoint x: 92, endPoint y: 13, distance: 30.2
click at [92, 13] on div "kitty Wylie ​" at bounding box center [231, 13] width 299 height 19
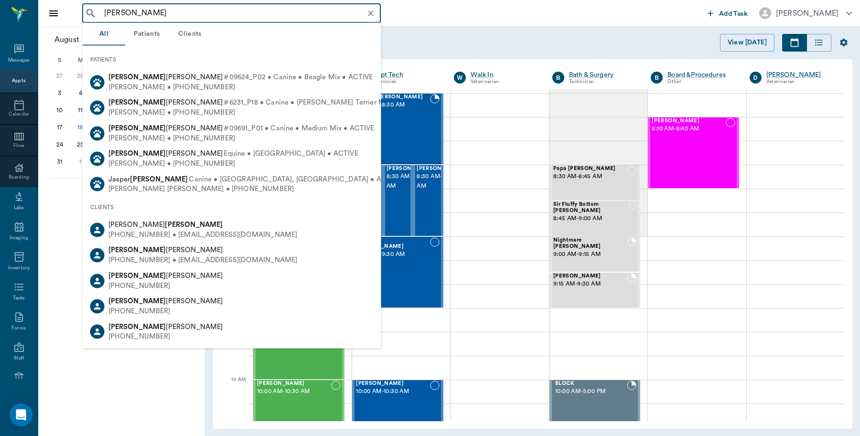
drag, startPoint x: 178, startPoint y: 15, endPoint x: 129, endPoint y: 15, distance: 49.2
click at [129, 15] on input "cathy Wylie" at bounding box center [239, 13] width 278 height 13
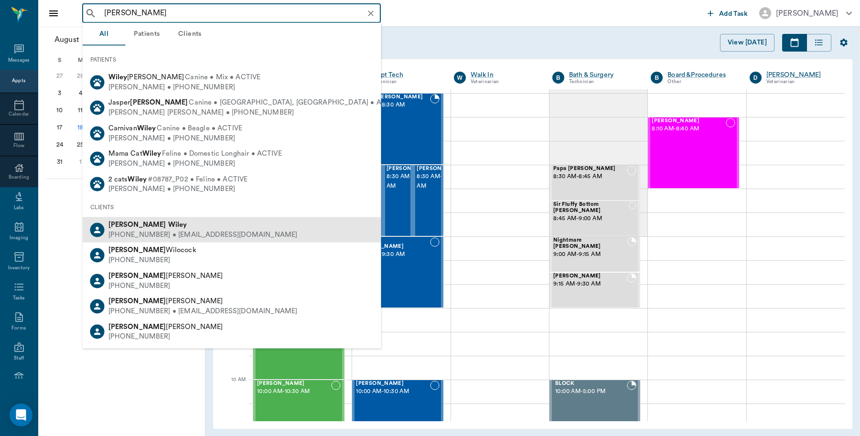
click at [158, 232] on div "(903) 824-7305 • CATHYWILEY71@yahoo.com" at bounding box center [202, 235] width 189 height 10
type input "cathy wiley"
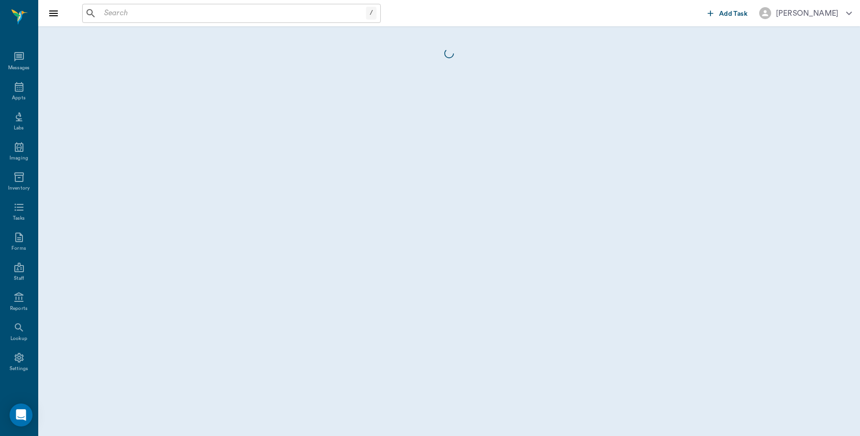
scroll to position [3, 0]
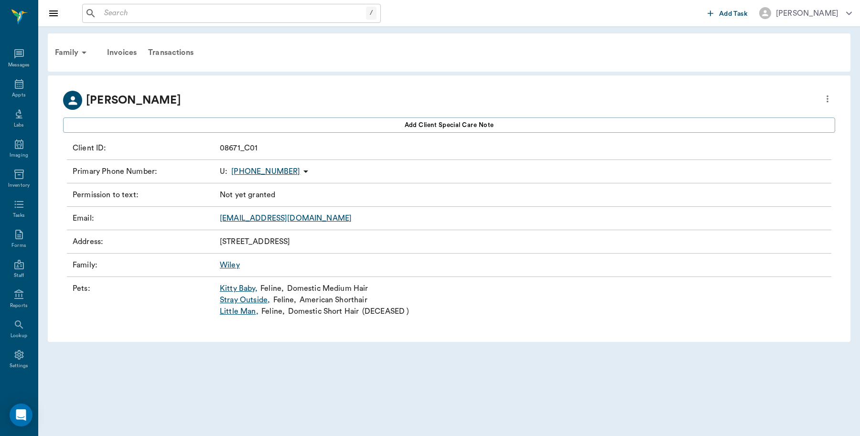
click at [242, 287] on link "Kitty Baby ," at bounding box center [239, 288] width 38 height 11
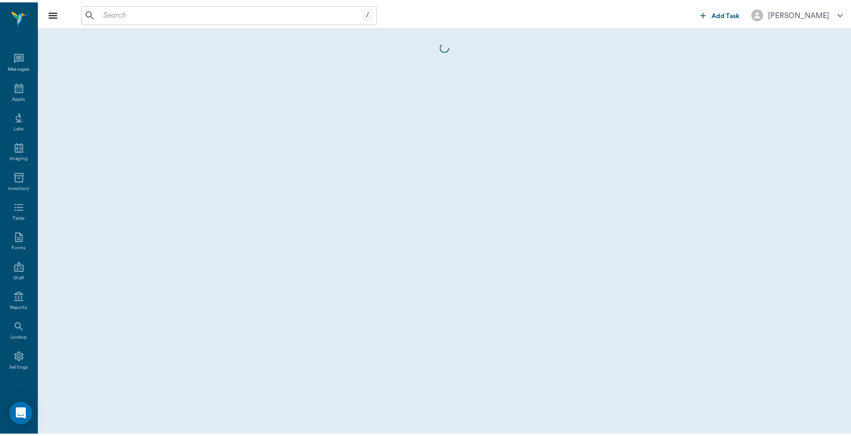
scroll to position [3, 0]
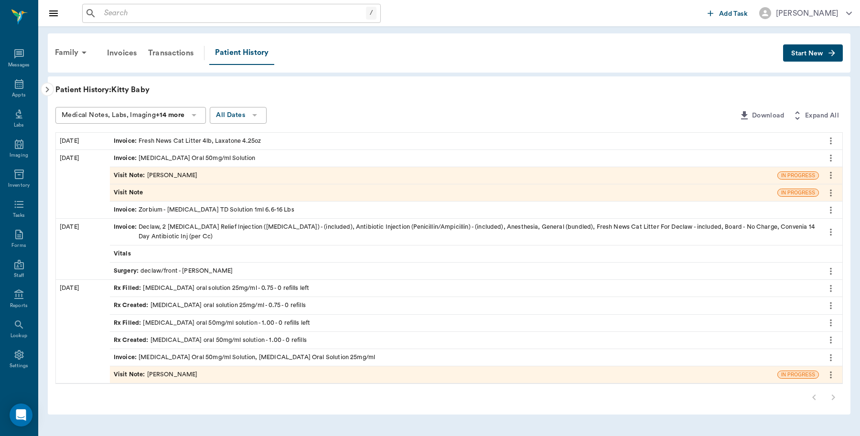
click at [798, 47] on button "Start New" at bounding box center [813, 53] width 60 height 18
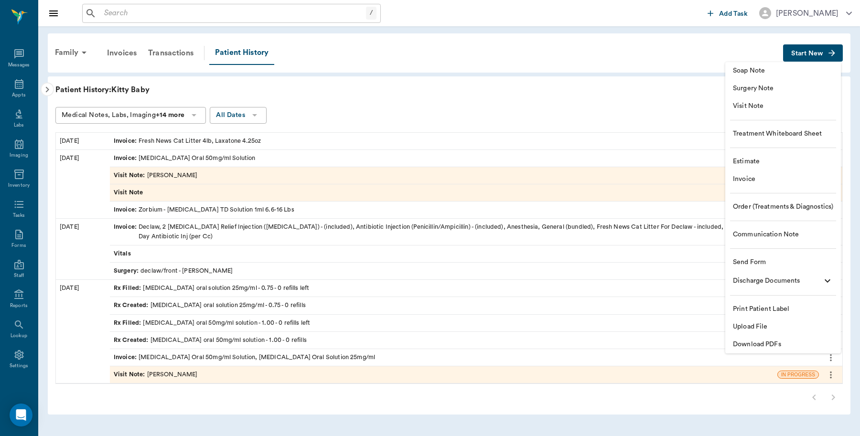
click at [752, 180] on span "Invoice" at bounding box center [783, 179] width 100 height 10
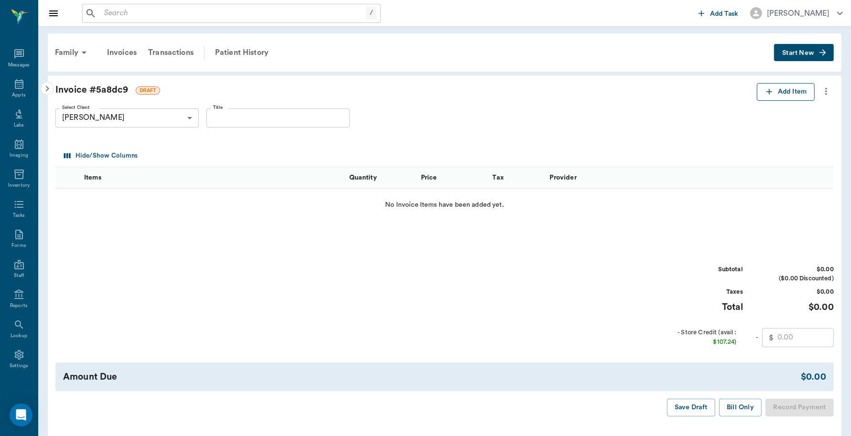
click at [792, 91] on button "Add Item" at bounding box center [786, 92] width 58 height 18
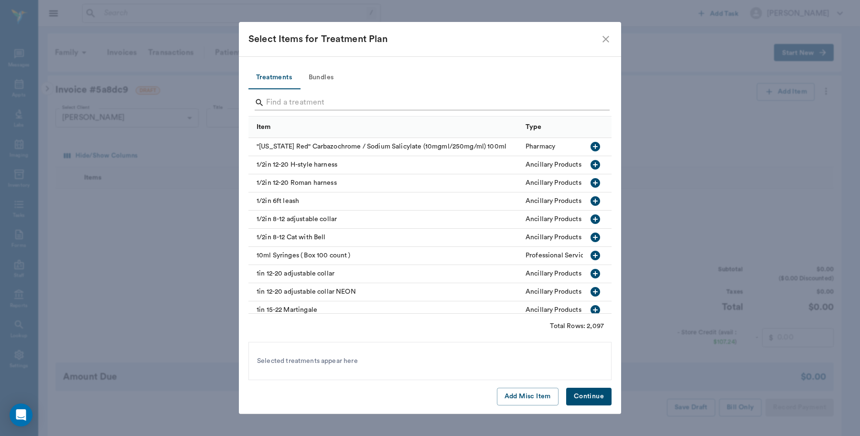
click at [275, 105] on input "Search" at bounding box center [430, 102] width 329 height 15
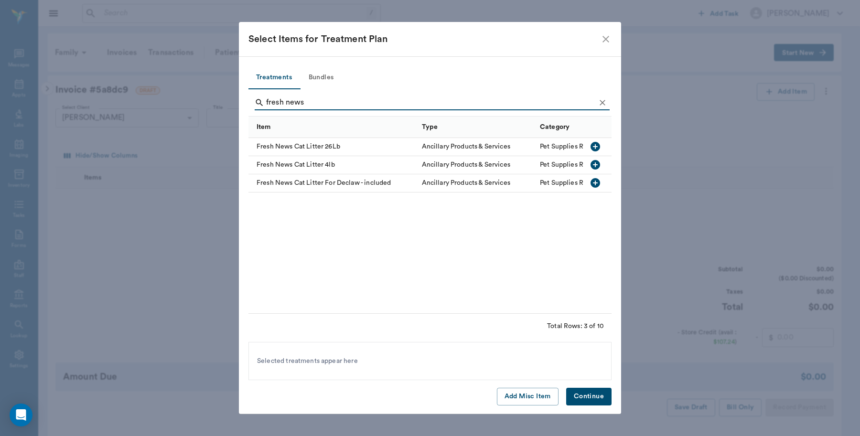
type input "fresh news"
click at [599, 145] on icon "button" at bounding box center [596, 147] width 10 height 10
click at [600, 401] on button "Continue" at bounding box center [588, 397] width 45 height 18
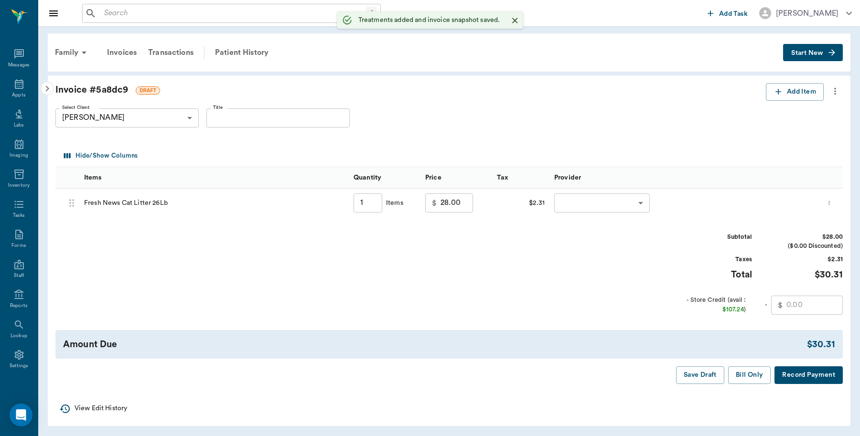
type input "1.00"
click at [641, 204] on body "/ ​ Add Task Dr. Bert Ellsworth Nectar Messages Appts Labs Imaging Inventory Ta…" at bounding box center [425, 218] width 851 height 437
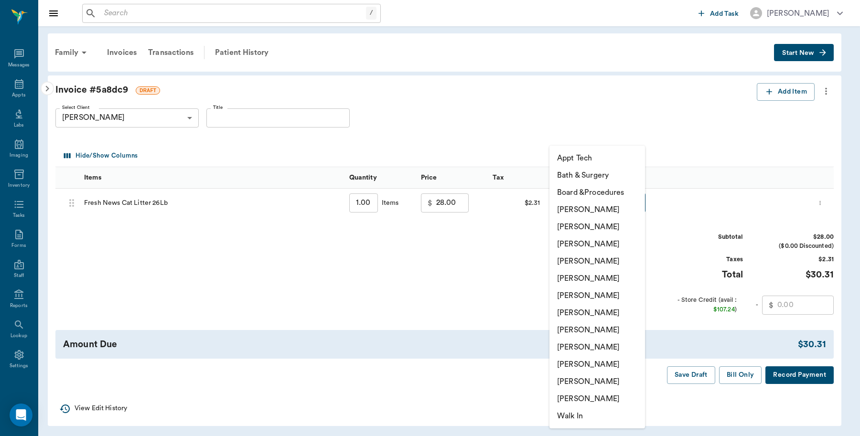
click at [609, 209] on li "[PERSON_NAME]" at bounding box center [597, 209] width 96 height 17
type input "none-6899ea08ed37b777db10de45"
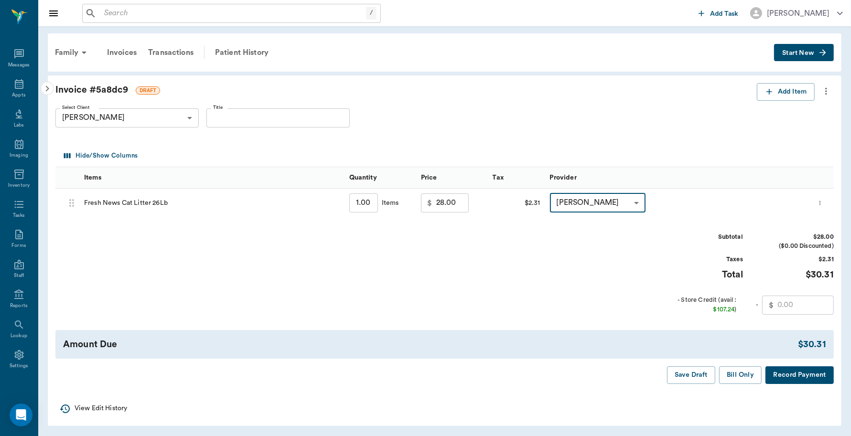
click at [795, 372] on button "Record Payment" at bounding box center [799, 375] width 68 height 18
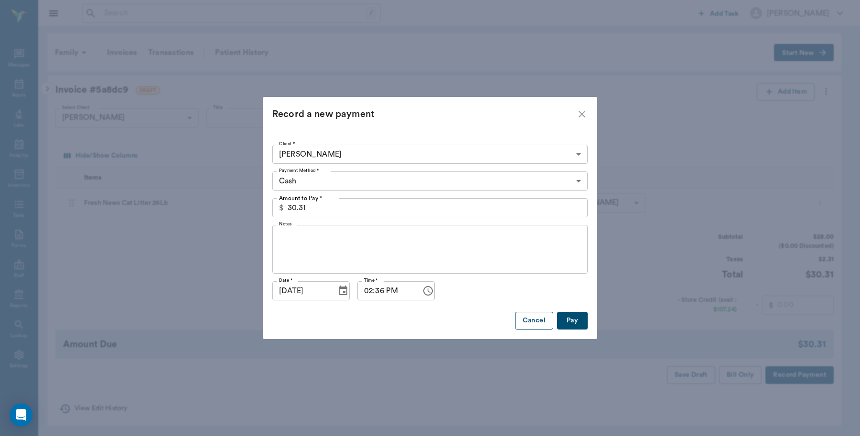
click at [526, 319] on button "Cancel" at bounding box center [534, 321] width 38 height 18
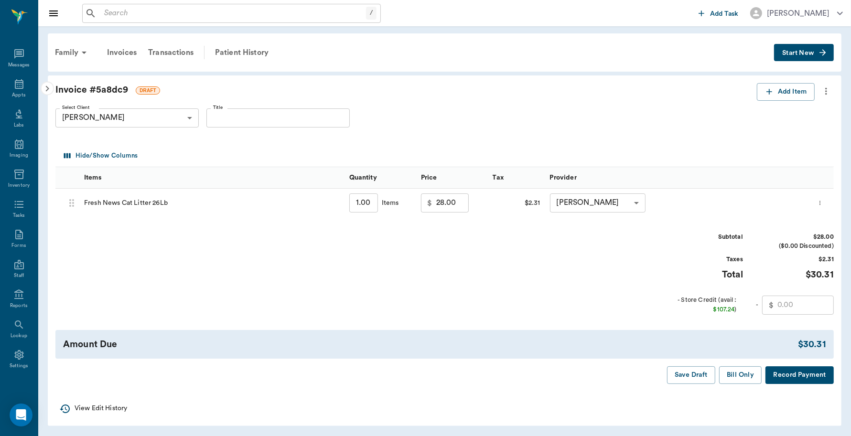
scroll to position [1, 0]
click at [800, 300] on input "text" at bounding box center [805, 304] width 56 height 19
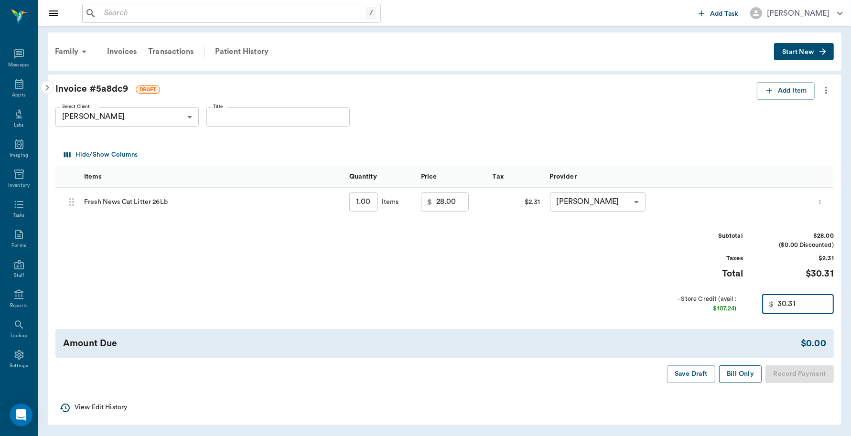
type input "30.31"
click at [749, 374] on button "Bill Only" at bounding box center [740, 374] width 43 height 18
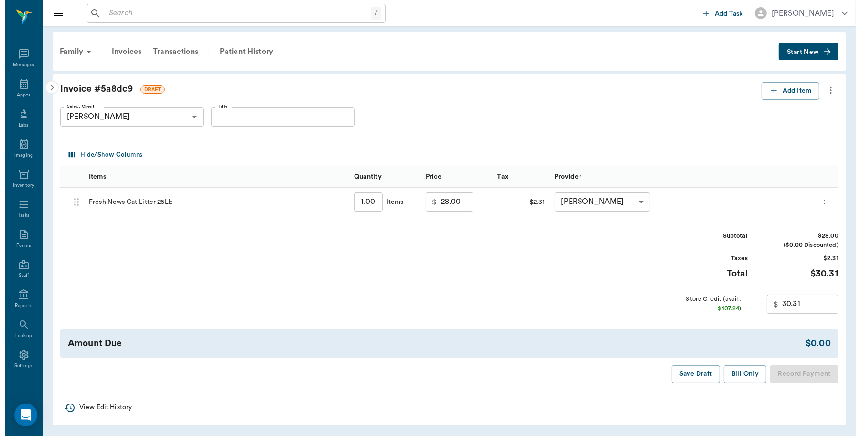
scroll to position [0, 0]
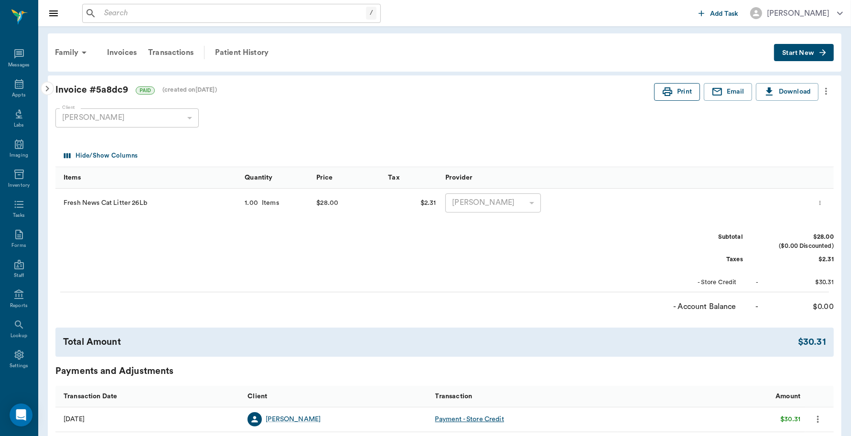
click at [668, 95] on icon "button" at bounding box center [668, 91] width 10 height 9
click at [12, 92] on div "Appts" at bounding box center [18, 95] width 13 height 7
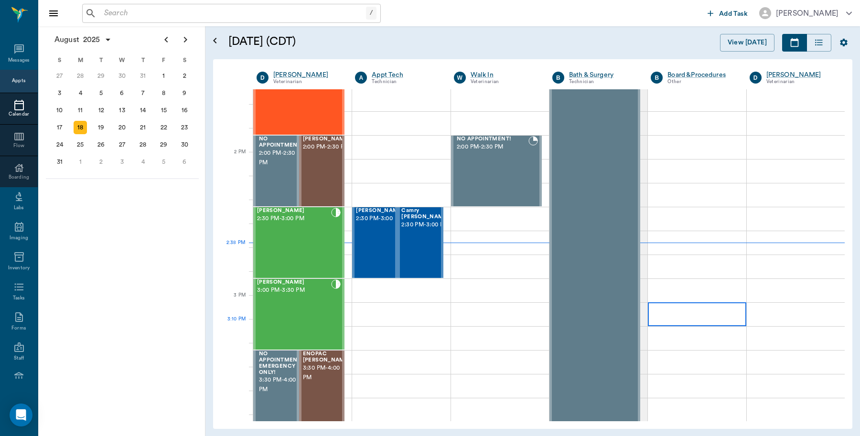
scroll to position [801, 0]
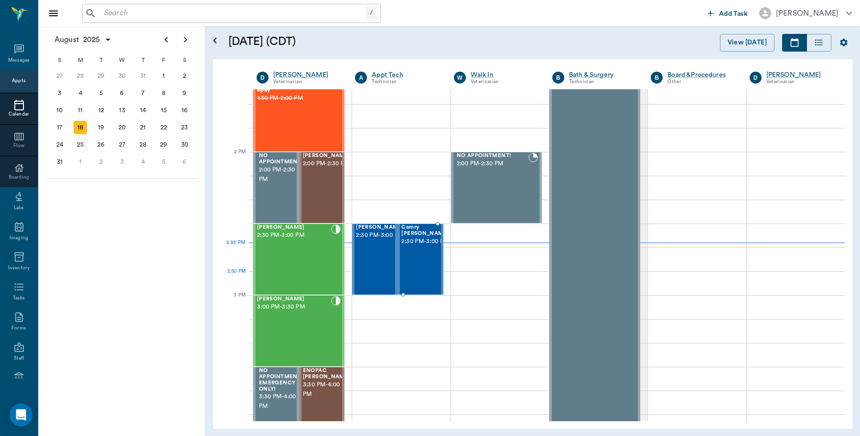
click at [449, 272] on div at bounding box center [449, 260] width 0 height 70
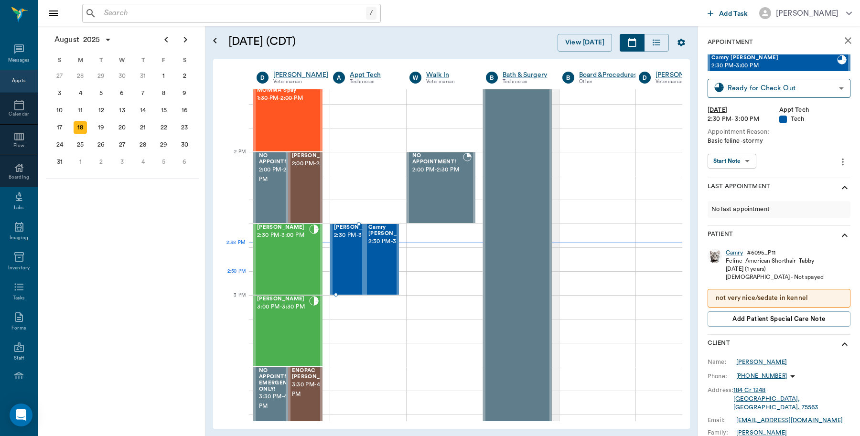
click at [343, 278] on div "Achillies Adams 2:30 PM - 3:00 PM" at bounding box center [358, 260] width 48 height 70
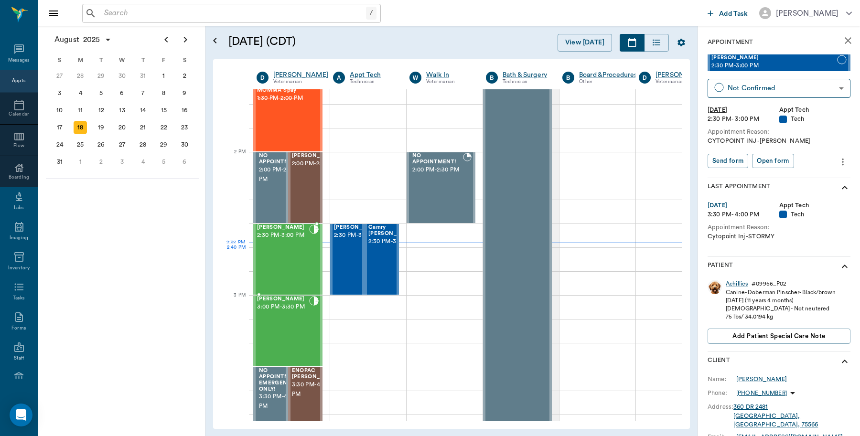
click at [274, 268] on div "Juniper Hallberg 2:30 PM - 3:00 PM" at bounding box center [283, 260] width 52 height 70
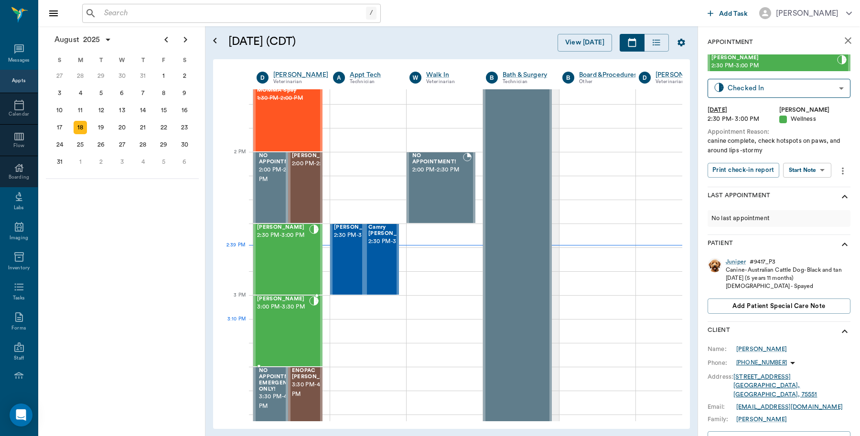
click at [283, 336] on div "Tessa Hallberg 3:00 PM - 3:30 PM" at bounding box center [283, 331] width 52 height 70
click at [343, 240] on span "2:30 PM - 3:00 PM" at bounding box center [358, 236] width 48 height 10
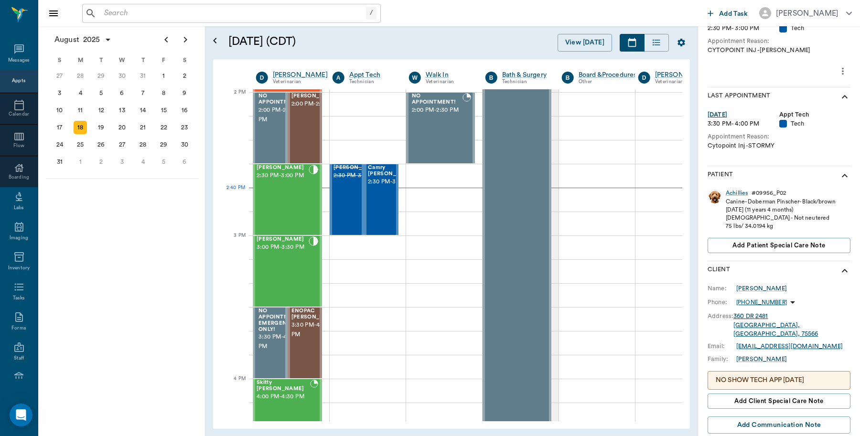
scroll to position [204, 0]
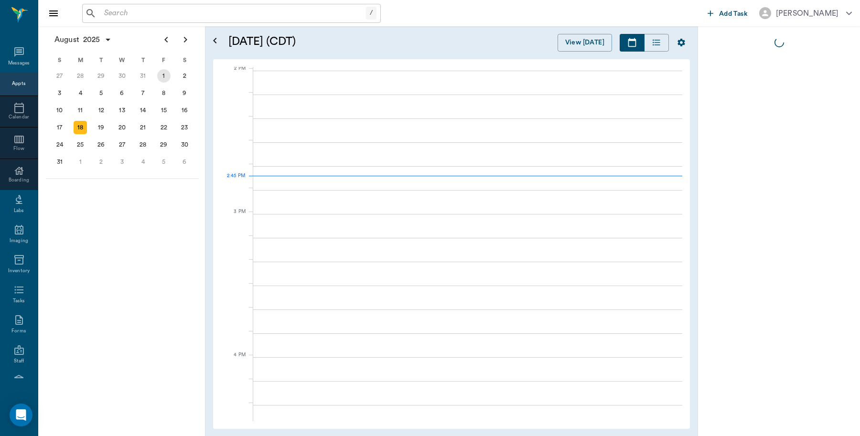
scroll to position [861, 0]
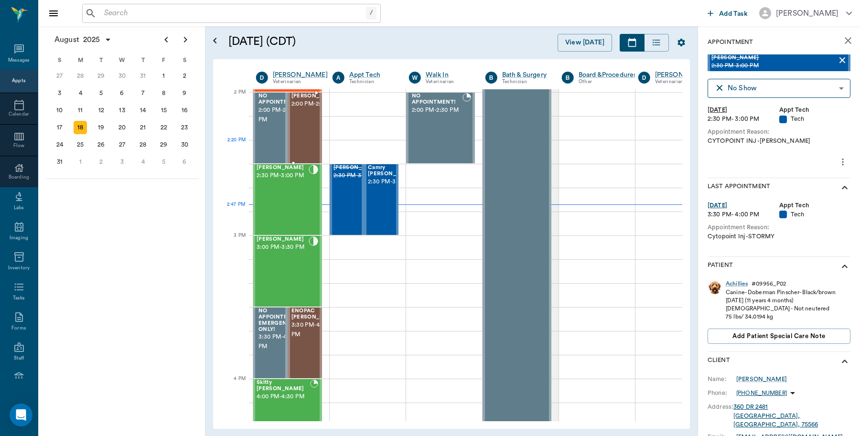
click at [305, 109] on span "2:00 PM - 2:30 PM" at bounding box center [315, 104] width 48 height 10
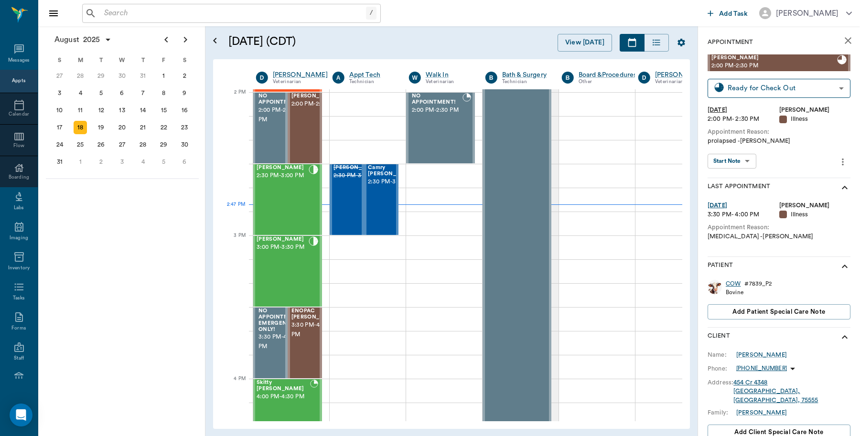
click at [738, 280] on div "COW" at bounding box center [733, 284] width 15 height 8
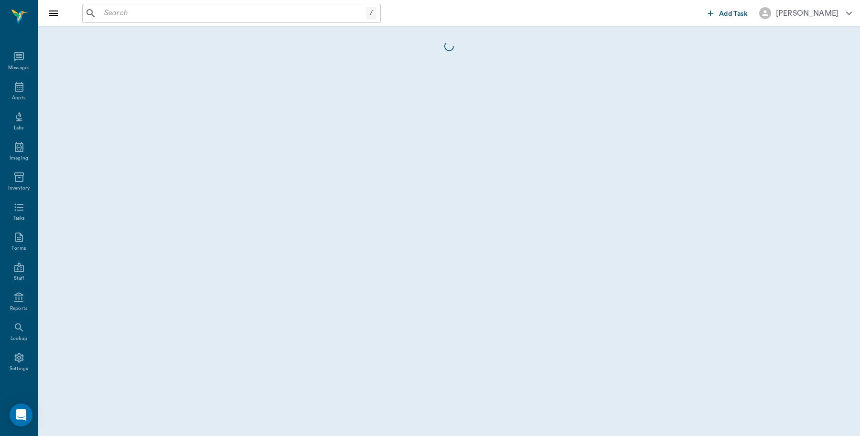
scroll to position [3, 0]
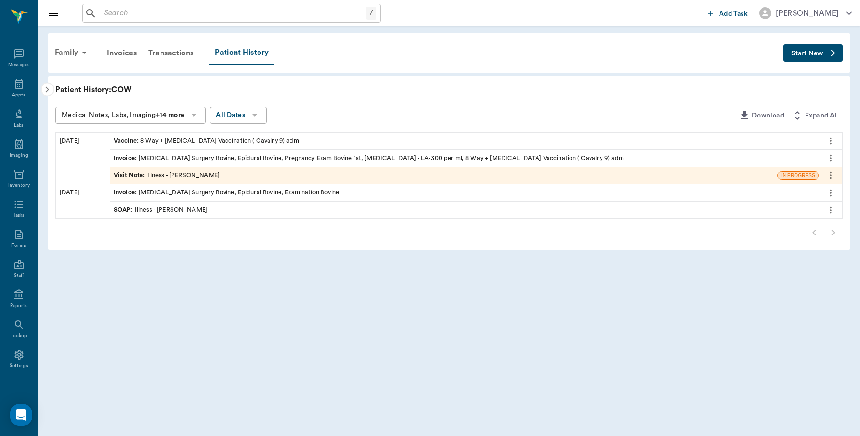
click at [292, 157] on div "Invoice : Prolapse Surgery Bovine, Epidural Bovine, Pregnancy Exam Bovine 1st, …" at bounding box center [369, 158] width 510 height 9
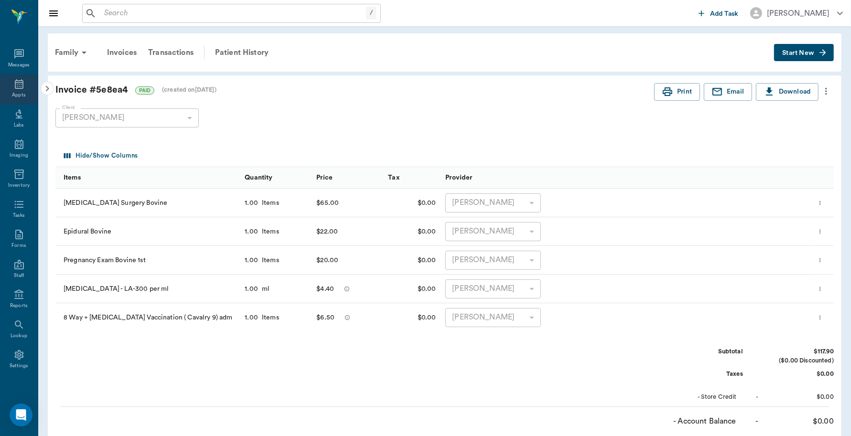
click at [20, 80] on div "Appts" at bounding box center [19, 90] width 38 height 30
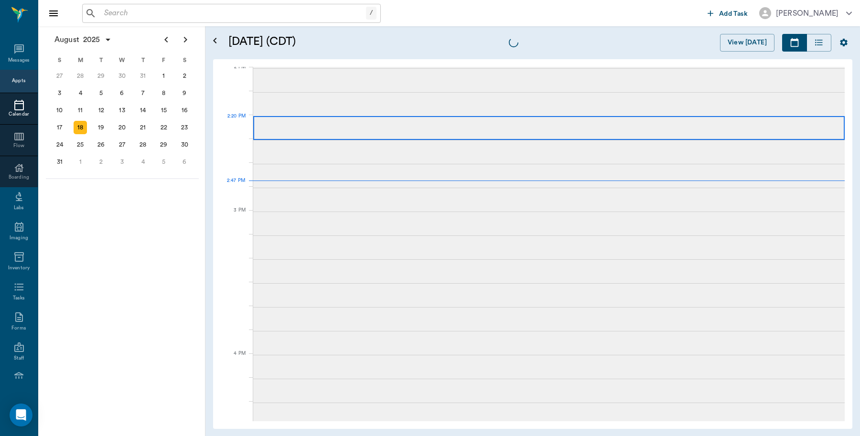
scroll to position [862, 0]
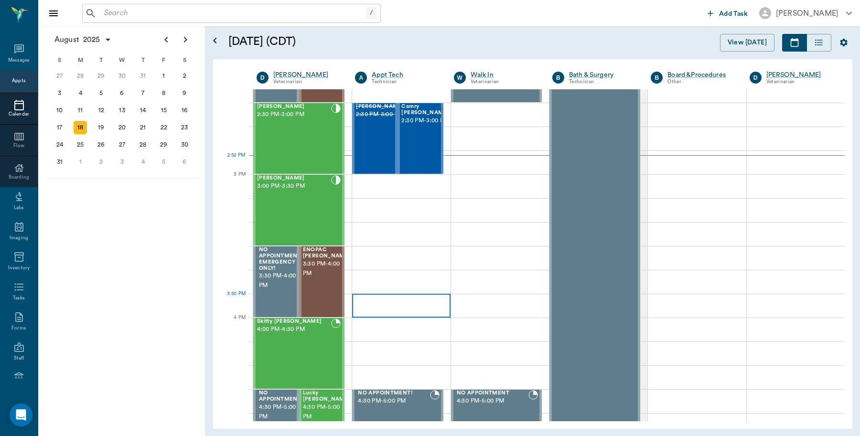
scroll to position [862, 0]
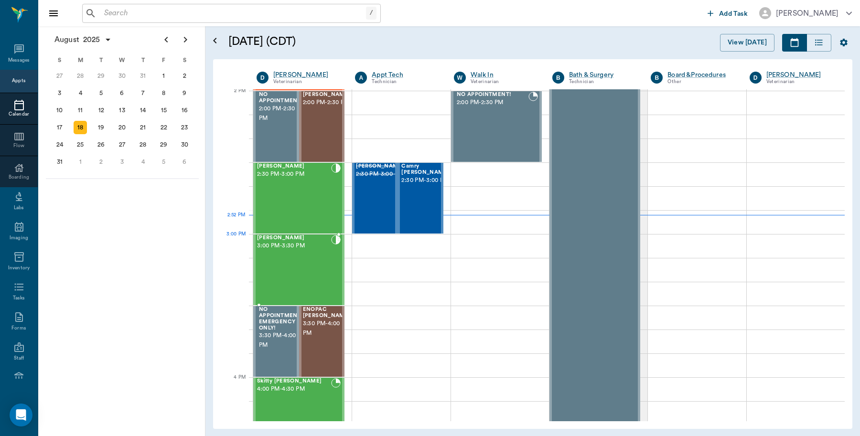
click at [316, 255] on div "[PERSON_NAME] 3:00 PM - 3:30 PM" at bounding box center [294, 270] width 74 height 70
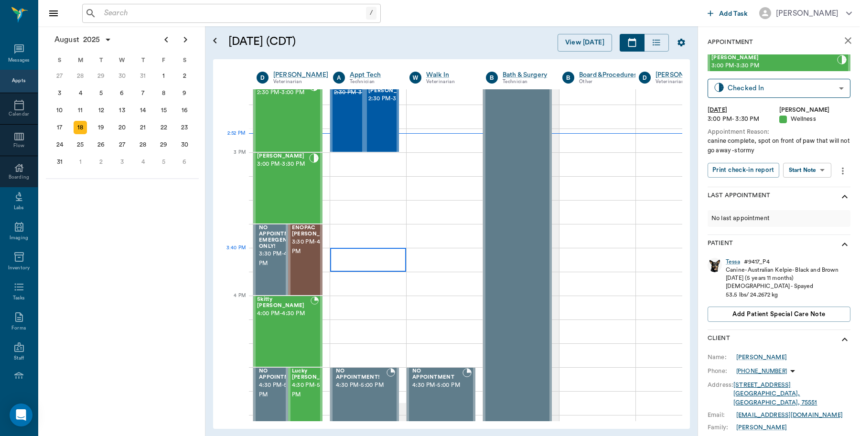
scroll to position [982, 0]
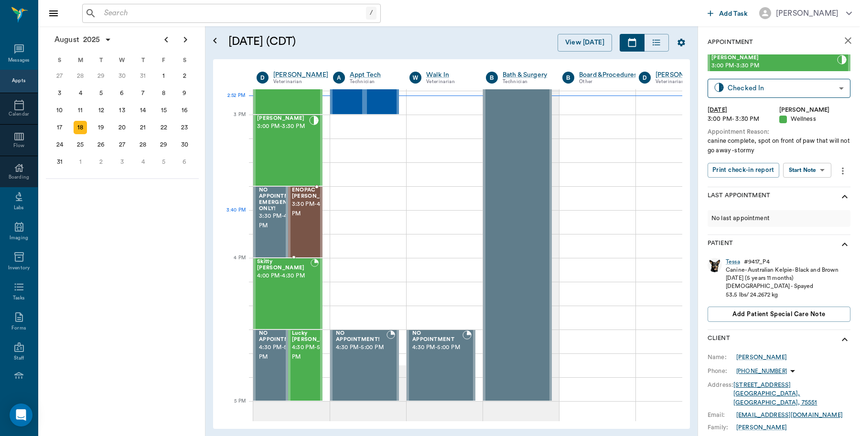
click at [308, 220] on div "ENOPAC [PERSON_NAME] 3:30 PM - 4:00 PM" at bounding box center [316, 222] width 48 height 70
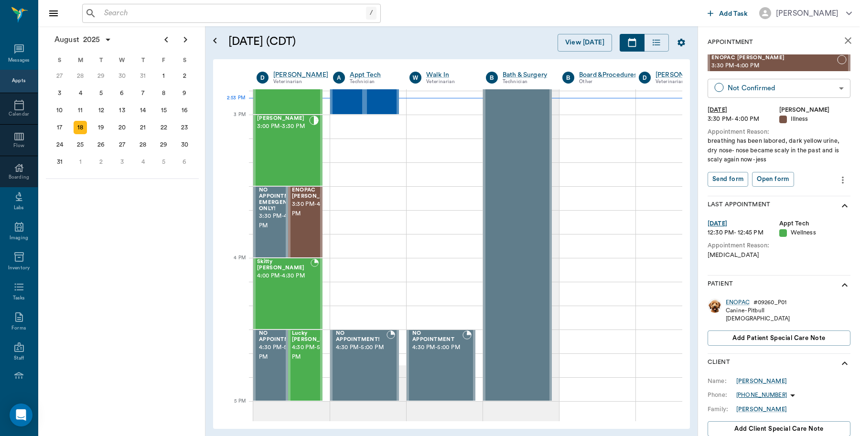
click at [754, 82] on body "/ ​ Add Task Dr. Bert Ellsworth Nectar Messages Appts Calendar Flow Boarding La…" at bounding box center [430, 218] width 860 height 436
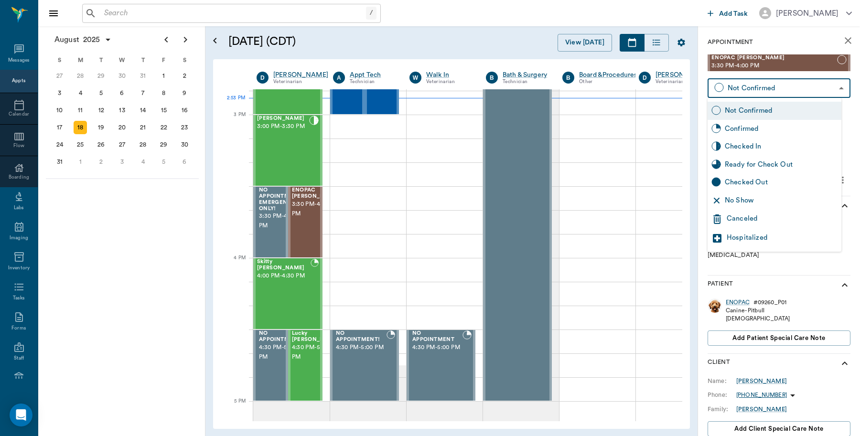
click at [749, 150] on div "Checked In" at bounding box center [781, 146] width 113 height 11
type input "CHECKED_IN"
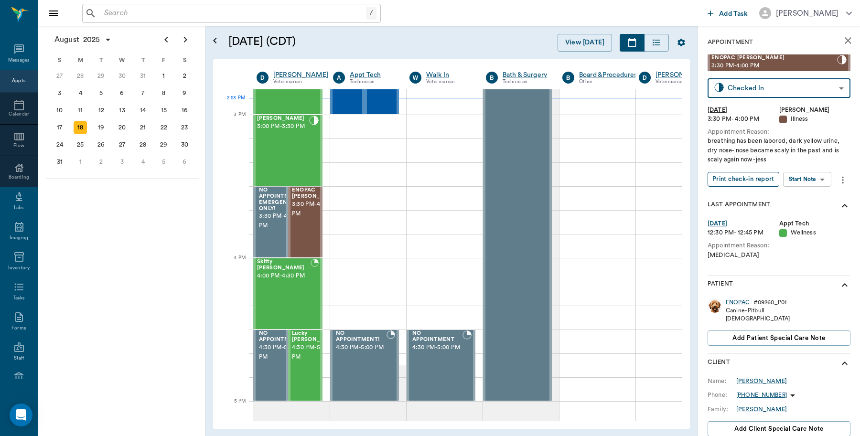
click at [763, 176] on button "Print check-in report" at bounding box center [744, 179] width 72 height 15
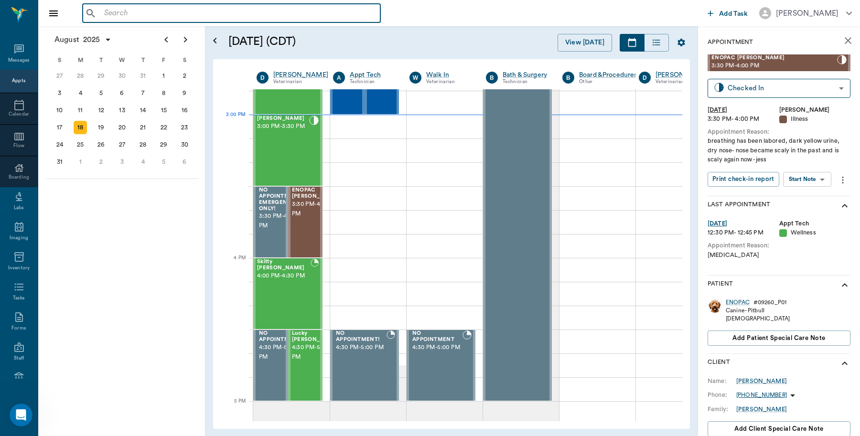
click at [141, 14] on input "text" at bounding box center [238, 13] width 276 height 13
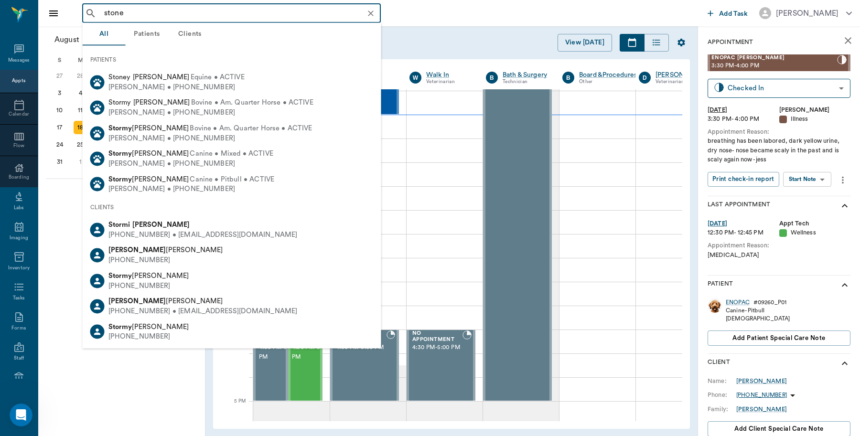
type input "stone"
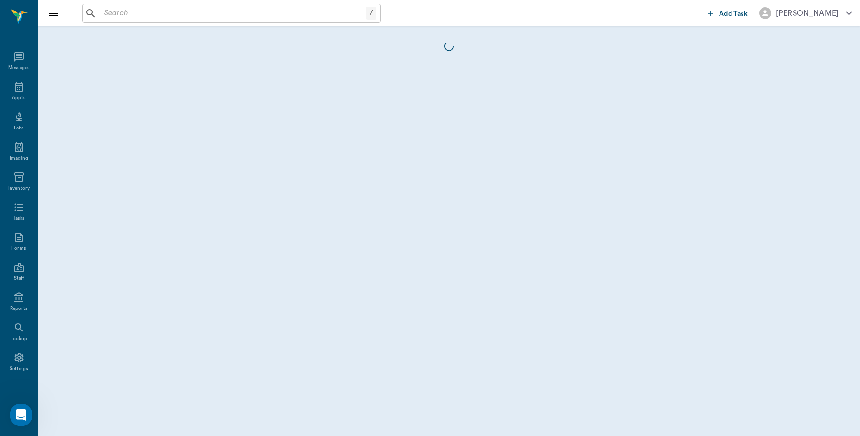
scroll to position [3, 0]
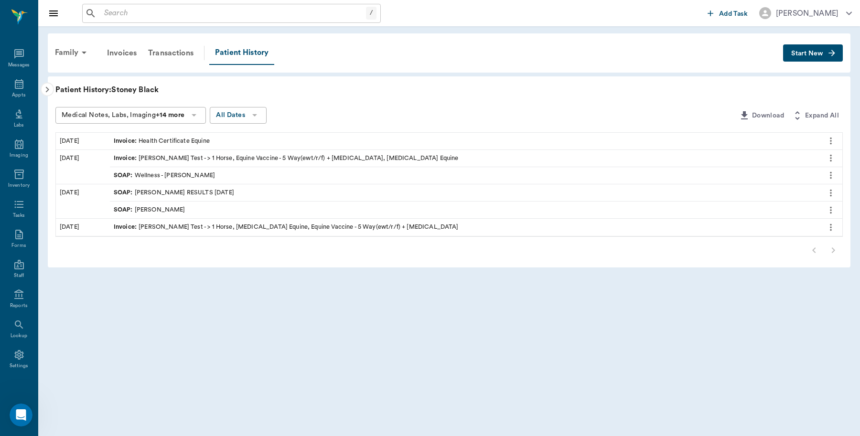
click at [138, 12] on input "text" at bounding box center [233, 13] width 266 height 13
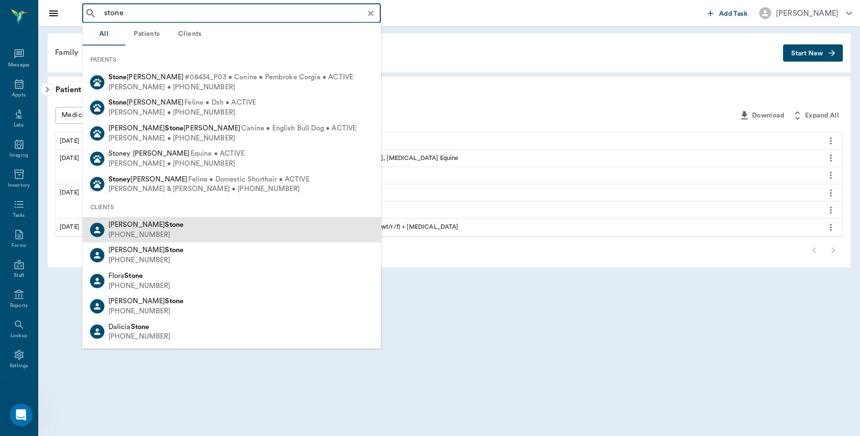
click at [152, 228] on div "Brandy Stone" at bounding box center [145, 225] width 75 height 10
type input "stone"
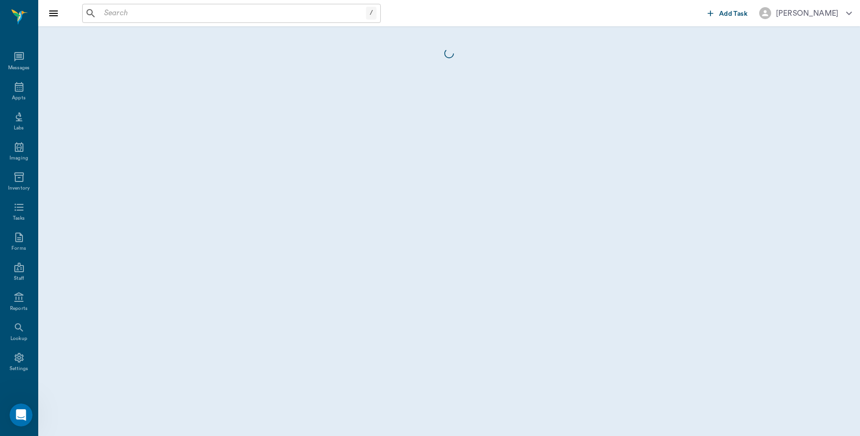
scroll to position [3, 0]
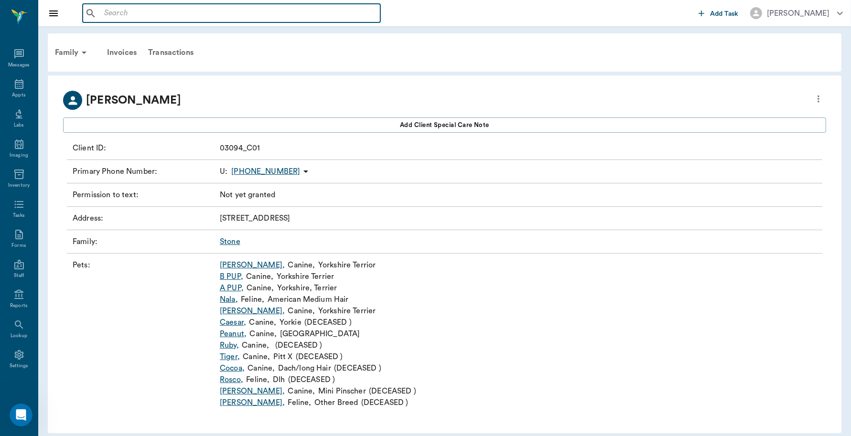
click at [122, 13] on input "text" at bounding box center [238, 13] width 276 height 13
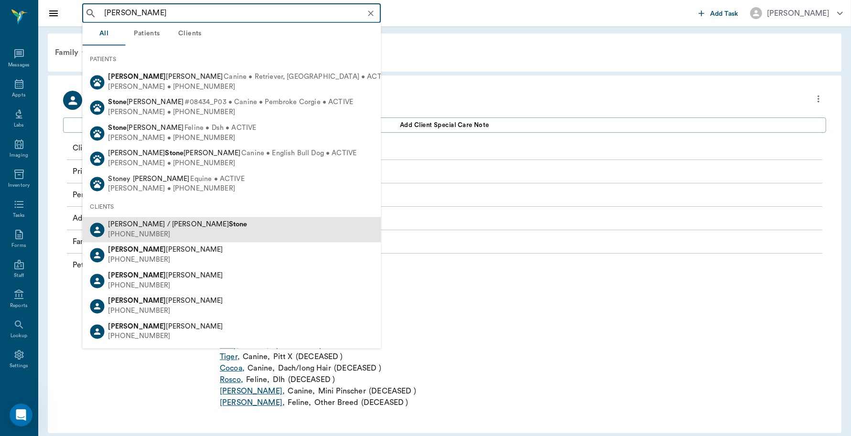
click at [229, 226] on b "Stone" at bounding box center [238, 224] width 19 height 7
type input "amanda stone"
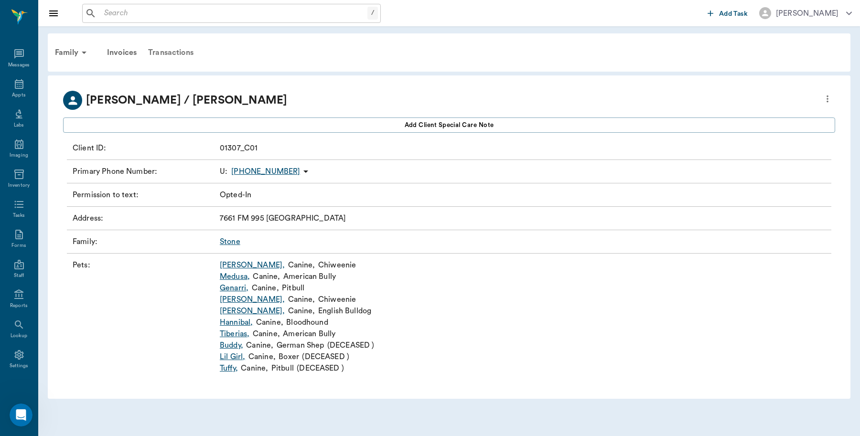
click at [189, 53] on div "Transactions" at bounding box center [170, 52] width 57 height 23
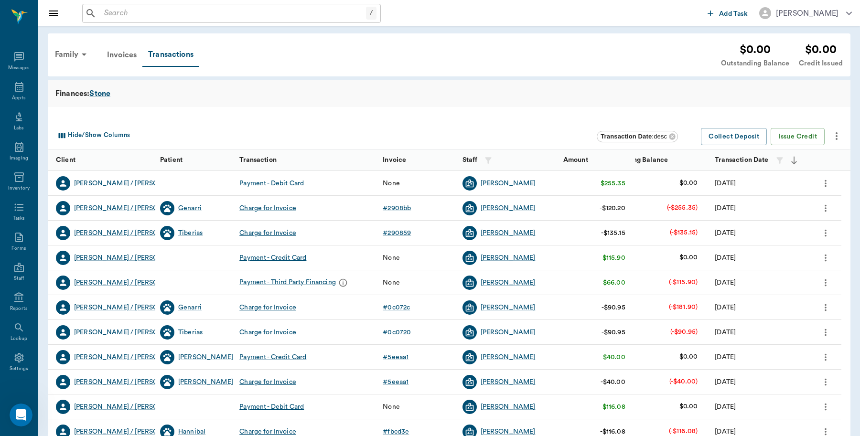
scroll to position [3, 0]
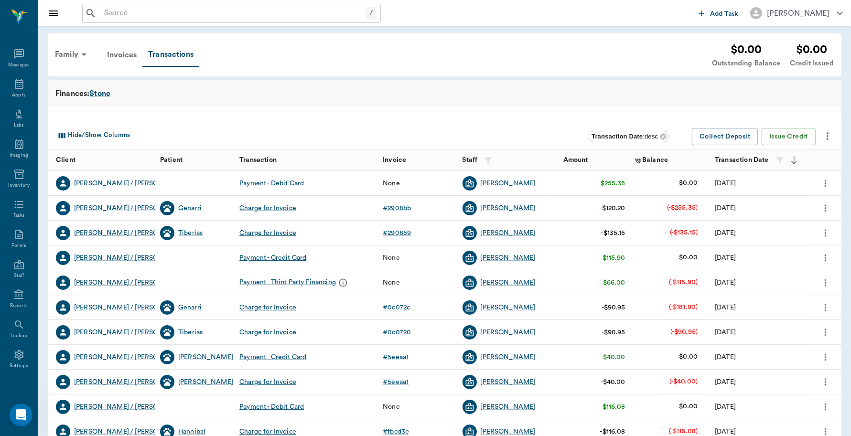
click at [827, 208] on icon "more" at bounding box center [825, 208] width 11 height 11
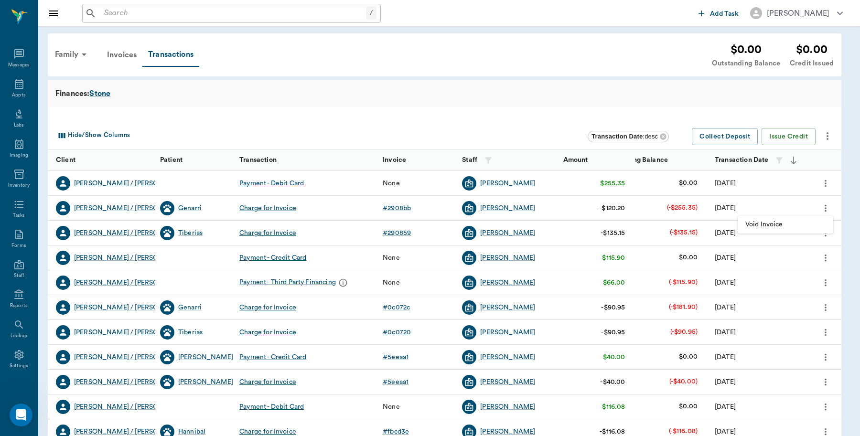
click at [196, 208] on div at bounding box center [430, 218] width 860 height 436
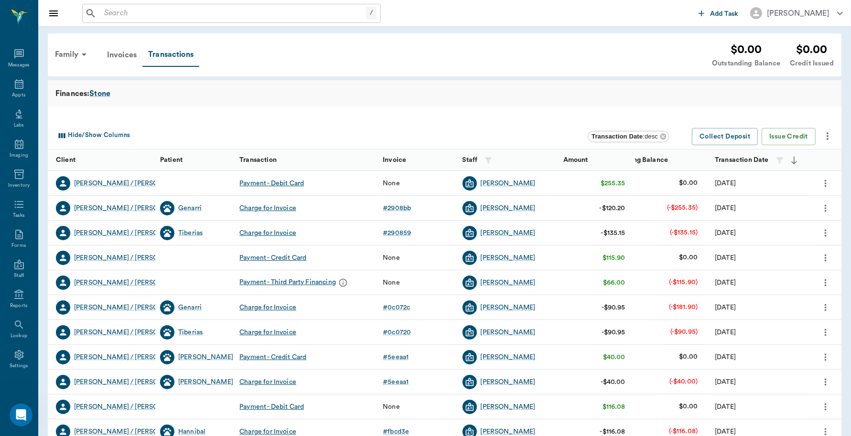
click at [196, 208] on div "Genarri" at bounding box center [189, 209] width 23 height 10
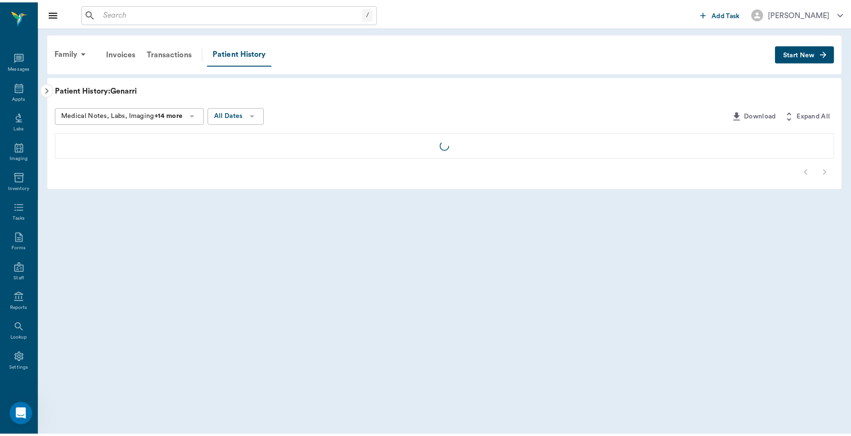
scroll to position [3, 0]
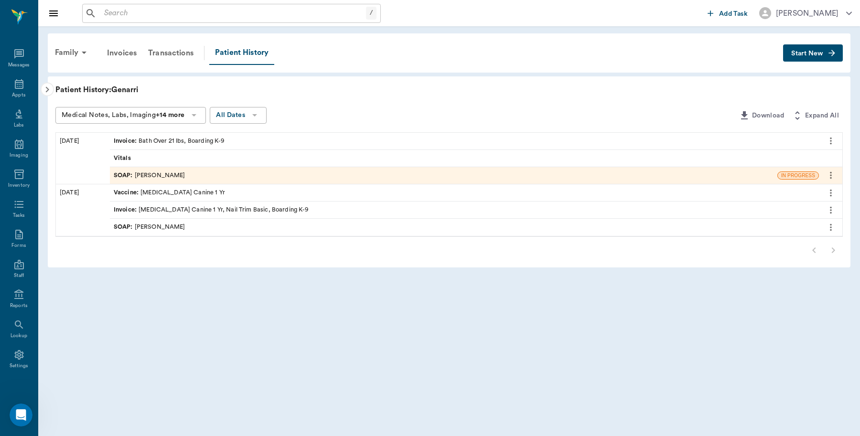
click at [203, 141] on div "Invoice : Bath Over 21 lbs, Boarding K-9" at bounding box center [169, 141] width 111 height 9
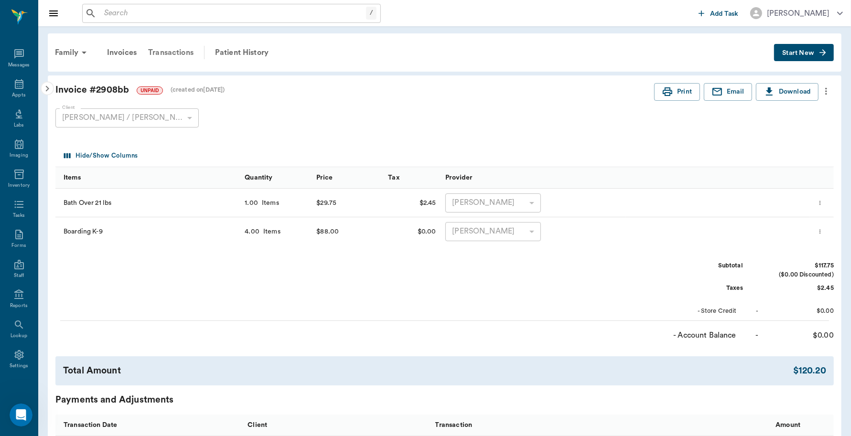
click at [179, 55] on div "Transactions" at bounding box center [170, 52] width 57 height 23
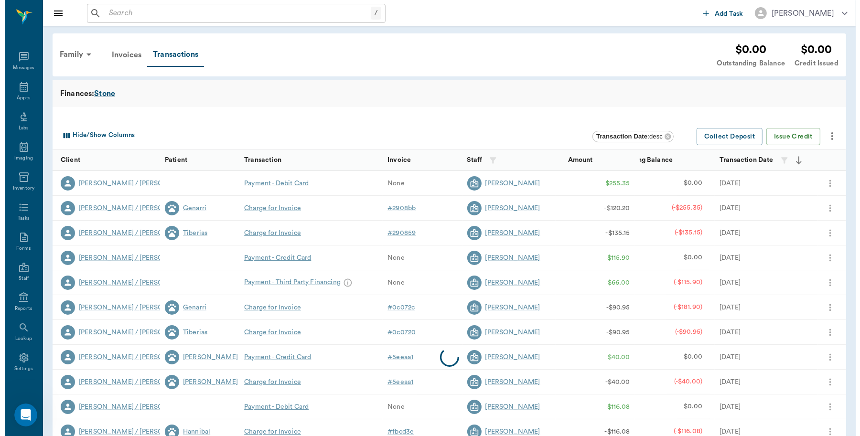
scroll to position [3, 0]
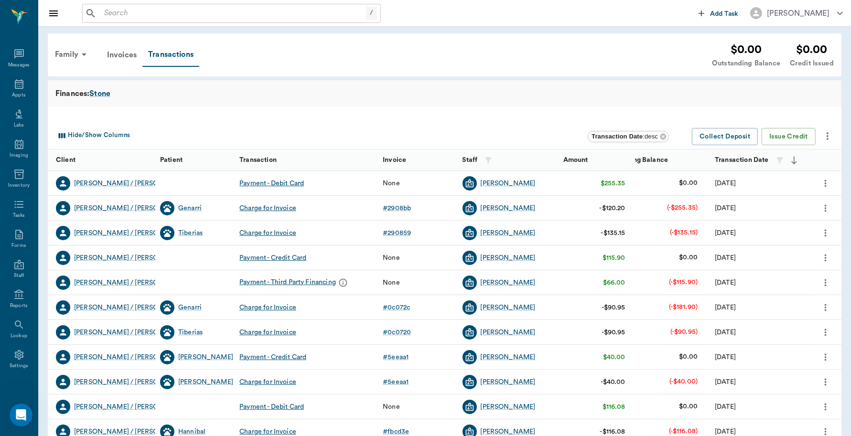
click at [825, 185] on icon "more" at bounding box center [825, 183] width 11 height 11
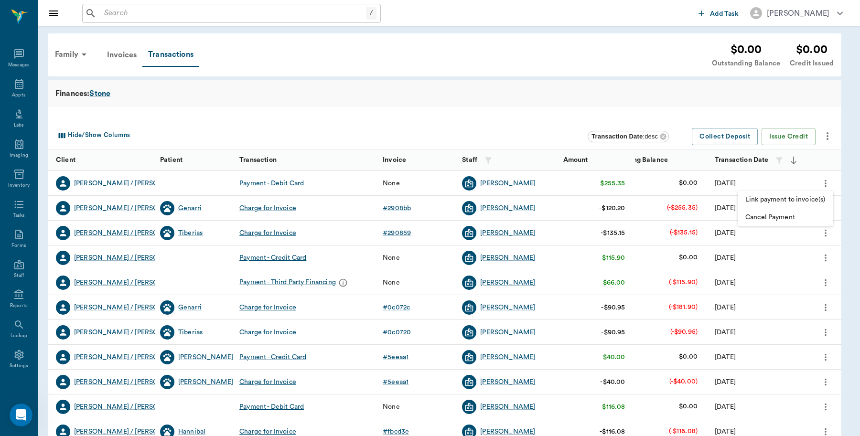
click at [799, 201] on span "Link payment to invoice(s)" at bounding box center [785, 200] width 80 height 10
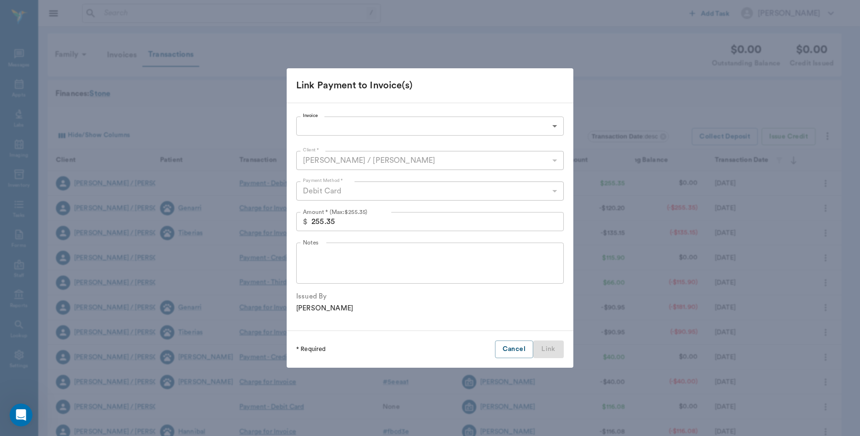
click at [556, 123] on body "/ ​ Add Task Dr. Bert Ellsworth Nectar Messages Appts Labs Imaging Inventory Ta…" at bounding box center [430, 294] width 860 height 588
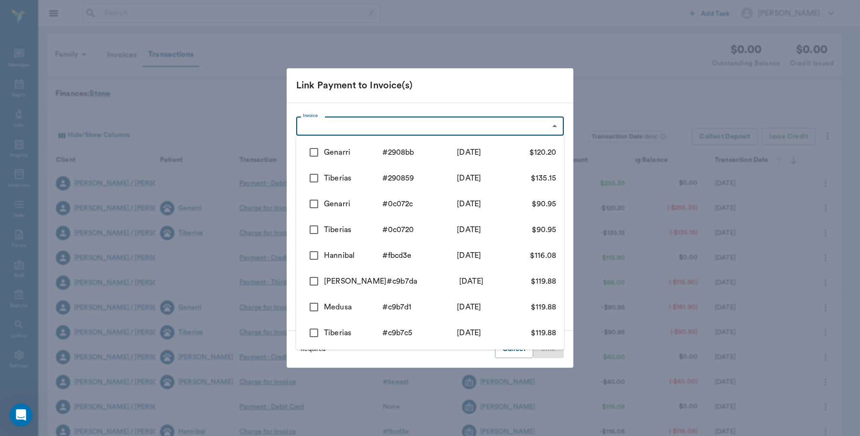
click at [311, 149] on input "checkbox" at bounding box center [314, 152] width 20 height 20
checkbox input "true"
type input "68a341c4eed0dba37b2908bb"
type input "120.20"
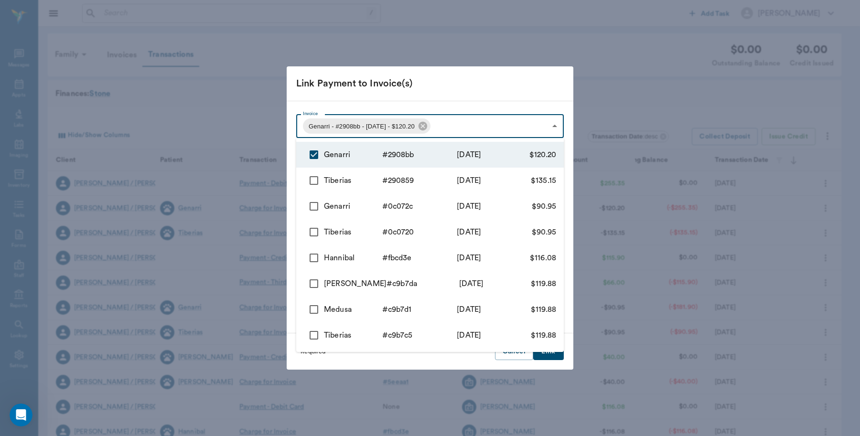
click at [312, 174] on input "checkbox" at bounding box center [314, 181] width 20 height 20
checkbox input "true"
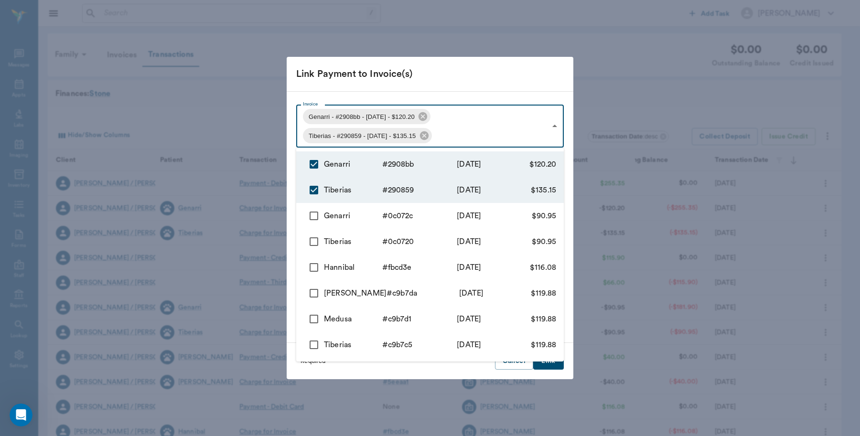
type input "68a341c4eed0dba37b2908bb,68a34165eed0dba37b290859"
type input "255.35"
click at [471, 75] on div at bounding box center [430, 218] width 860 height 436
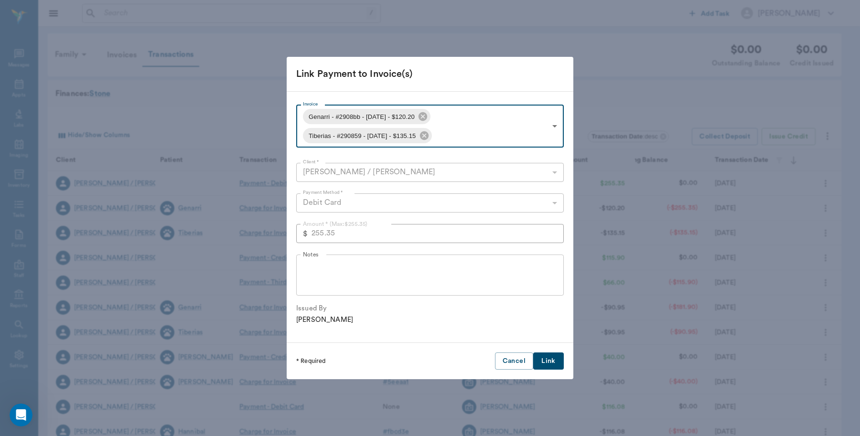
click at [544, 359] on button "Link" at bounding box center [548, 362] width 31 height 18
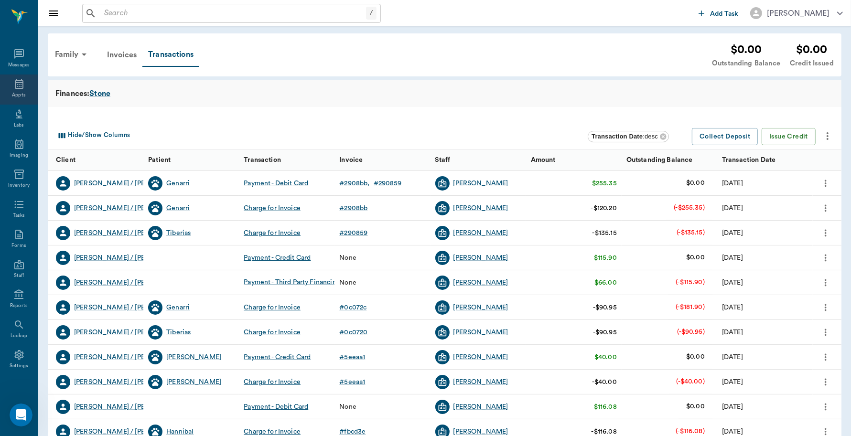
click at [13, 87] on icon at bounding box center [18, 83] width 11 height 11
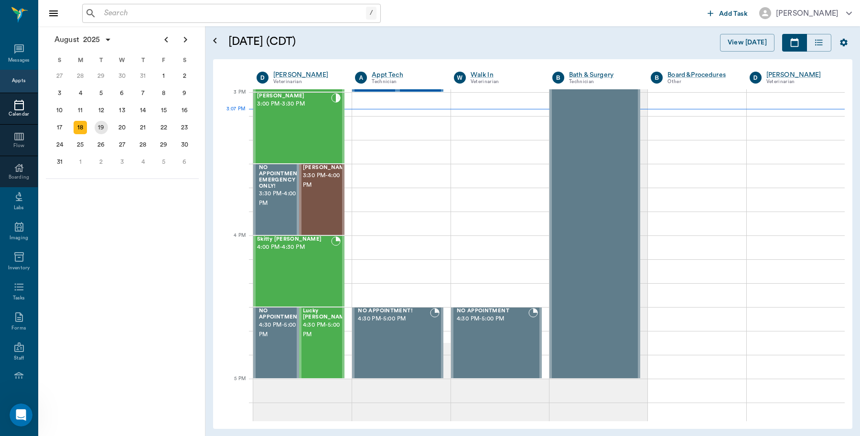
click at [103, 123] on div "19" at bounding box center [101, 127] width 13 height 13
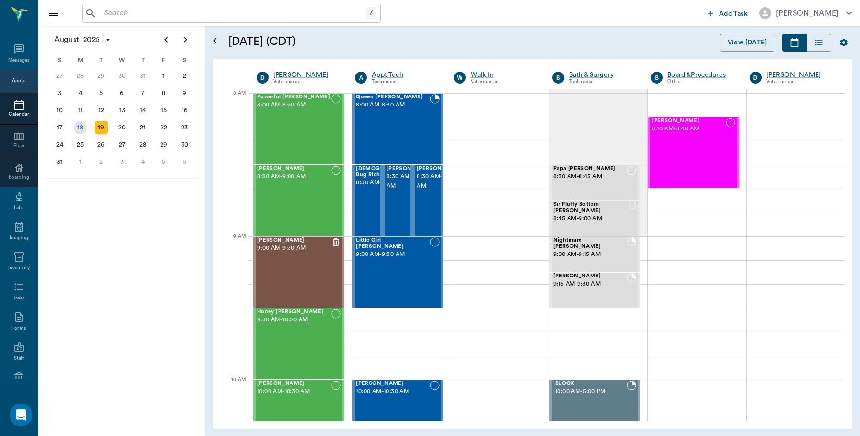
click at [76, 125] on div "18" at bounding box center [80, 127] width 13 height 13
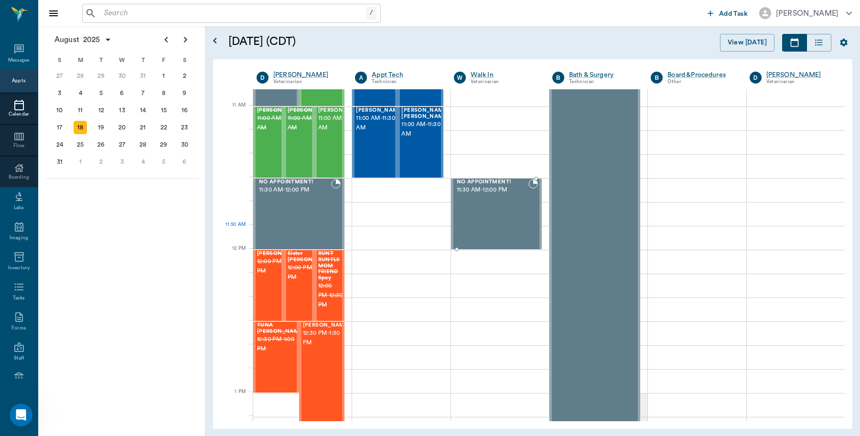
scroll to position [418, 0]
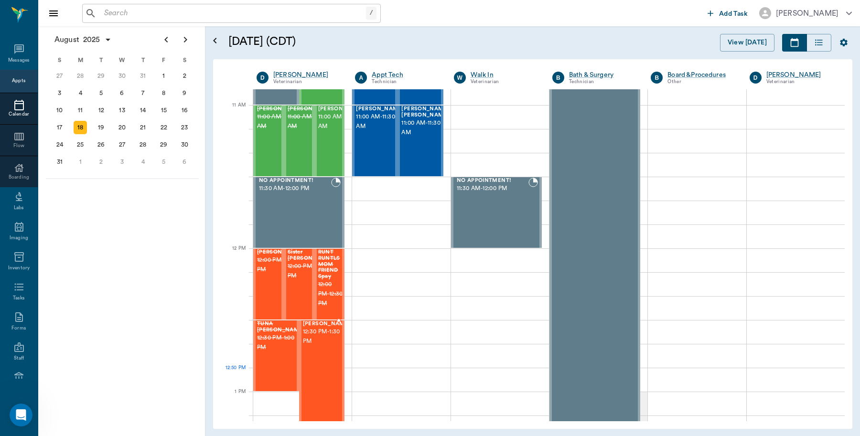
click at [322, 375] on div "[PERSON_NAME] 12:30 PM - 1:30 PM" at bounding box center [327, 391] width 48 height 141
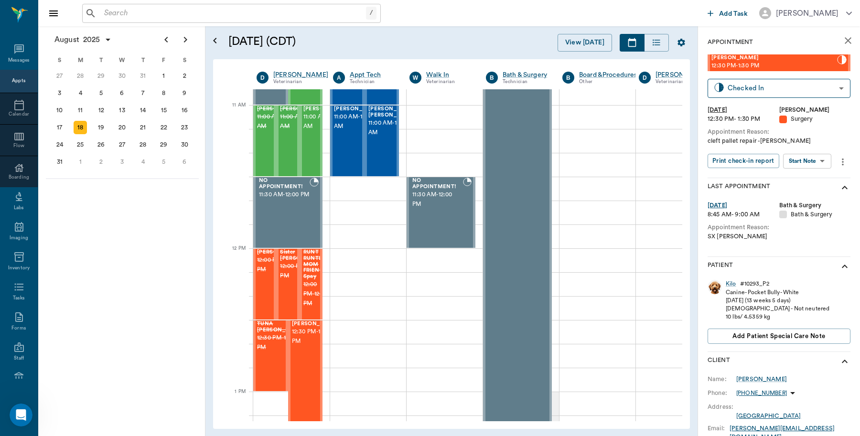
click at [128, 9] on input "text" at bounding box center [233, 13] width 266 height 13
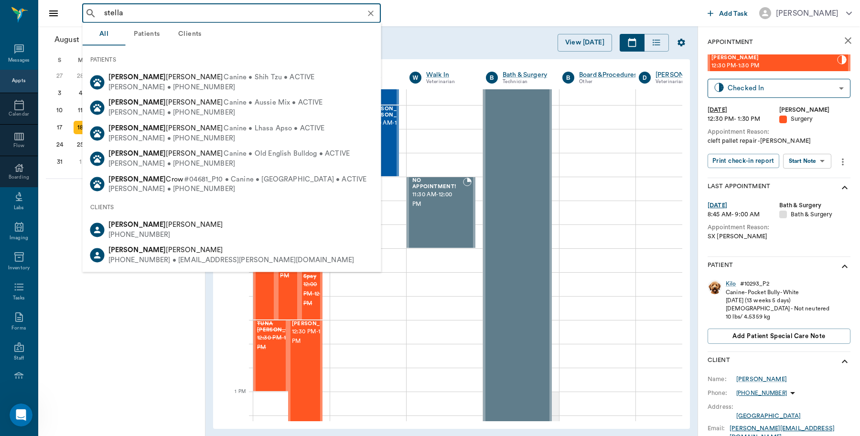
type input "stella"
click at [144, 243] on div "Stella Graham (210) 241-6669 • stella.f.graham@gmail.com" at bounding box center [232, 255] width 299 height 25
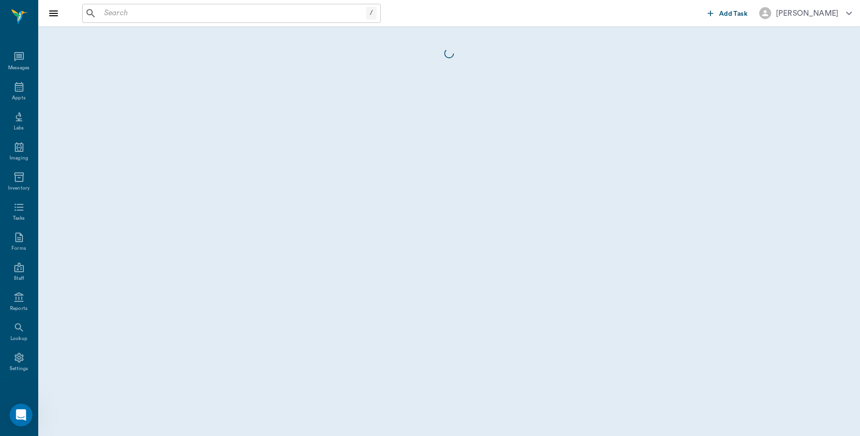
scroll to position [3, 0]
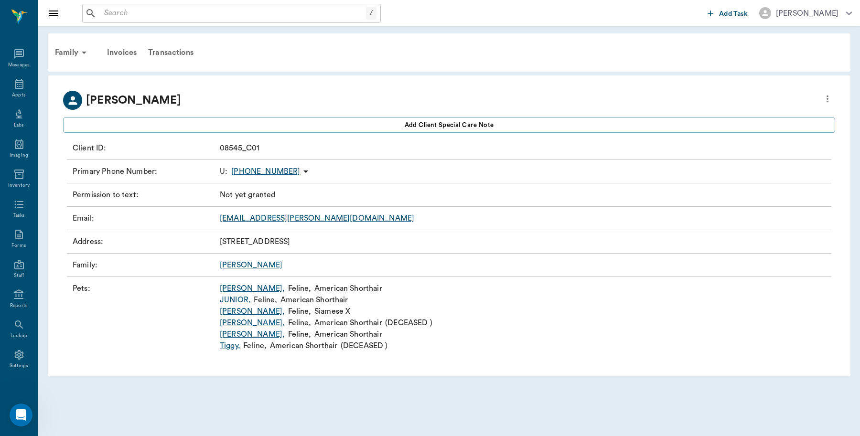
click at [250, 287] on link "Mardi Maze ," at bounding box center [252, 288] width 65 height 11
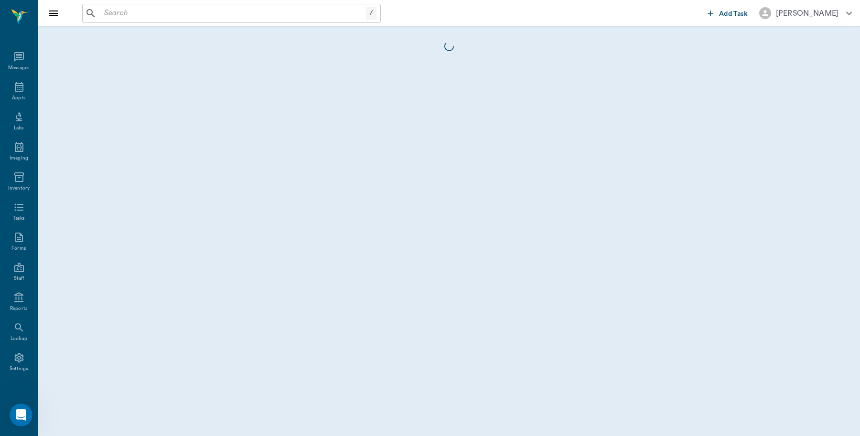
scroll to position [3, 0]
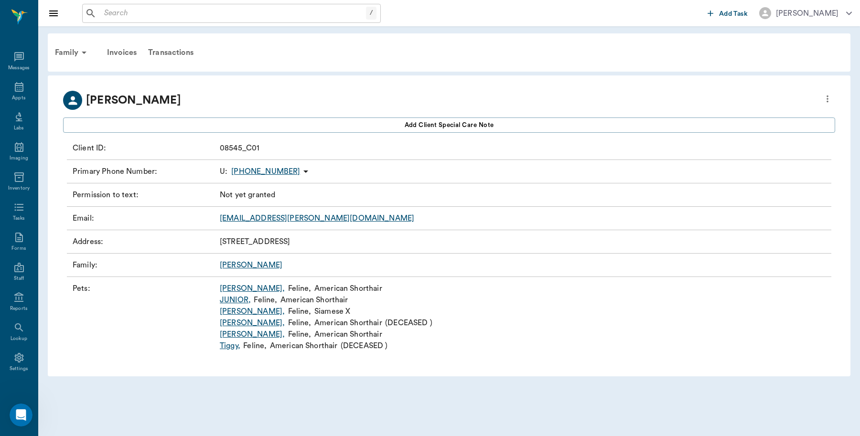
scroll to position [3, 0]
click at [235, 335] on link "Charlie ," at bounding box center [252, 334] width 65 height 11
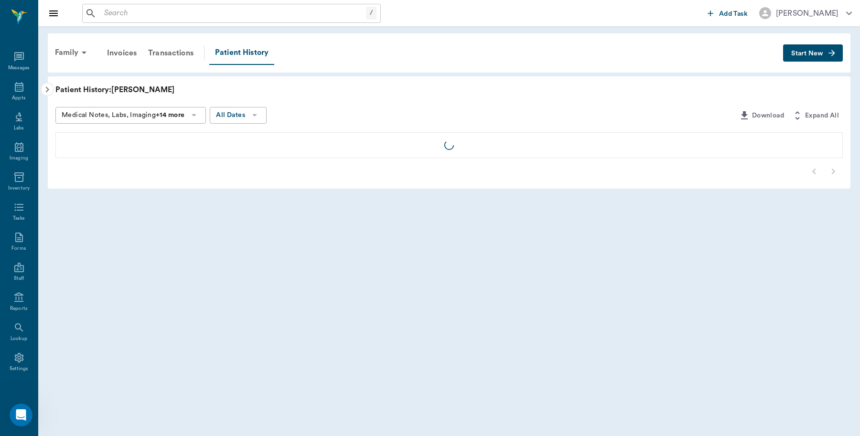
scroll to position [3, 0]
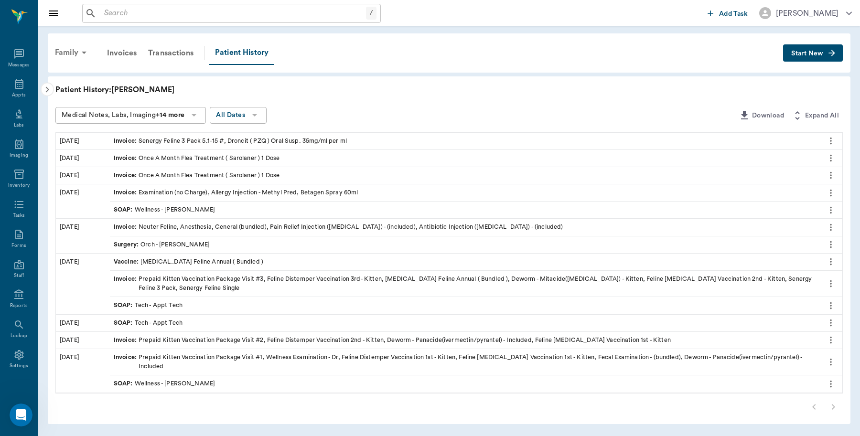
click at [66, 51] on div "Family" at bounding box center [72, 52] width 46 height 23
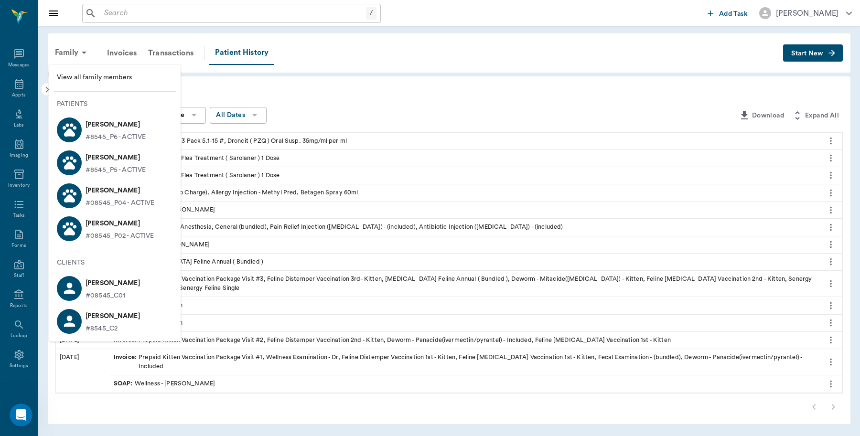
click at [87, 125] on p "Mardi Maze Graham" at bounding box center [116, 124] width 60 height 15
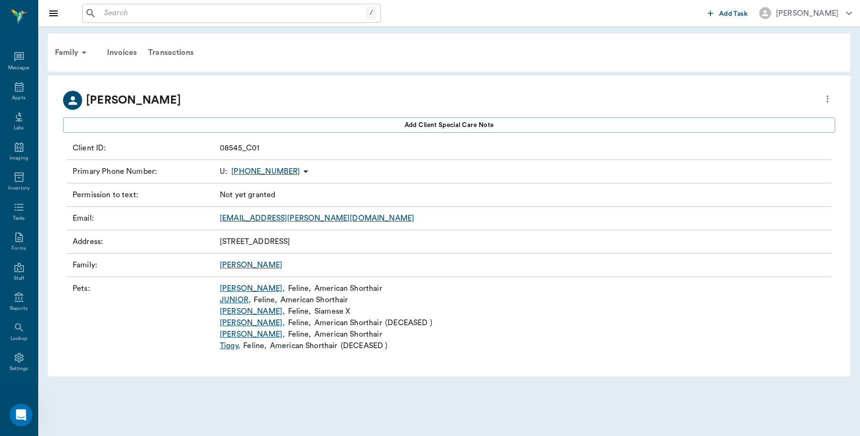
scroll to position [3, 0]
click at [224, 333] on link "Charlie ," at bounding box center [252, 334] width 65 height 11
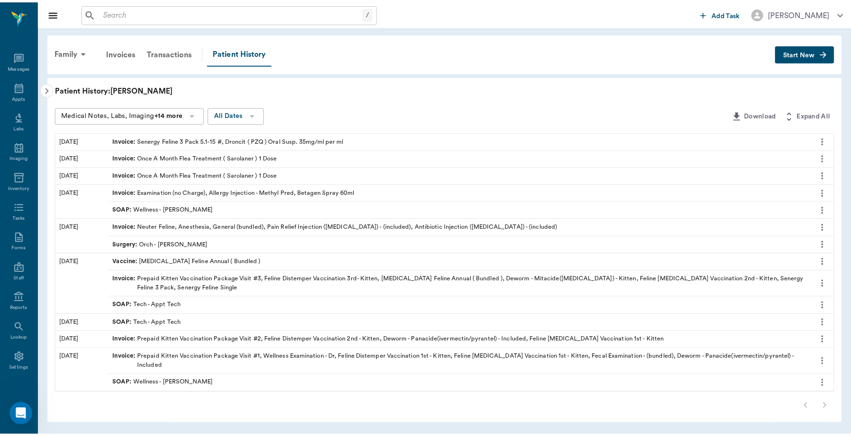
scroll to position [3, 0]
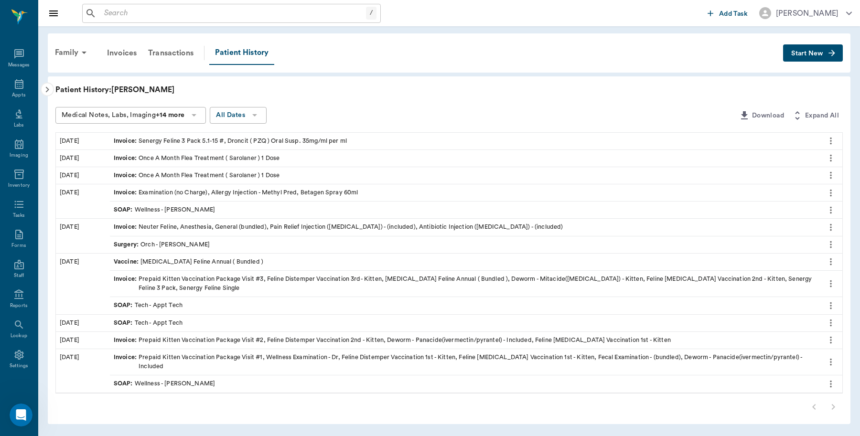
click at [199, 115] on icon at bounding box center [193, 114] width 11 height 11
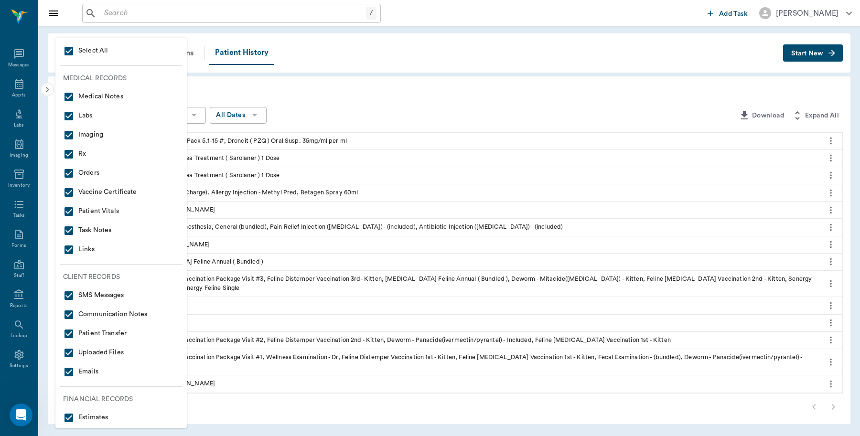
click at [452, 84] on div at bounding box center [430, 218] width 860 height 436
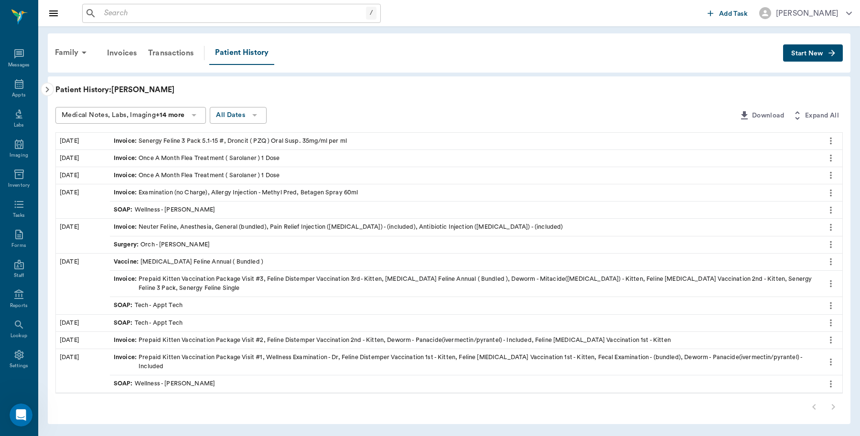
click at [50, 89] on icon "button" at bounding box center [47, 89] width 11 height 11
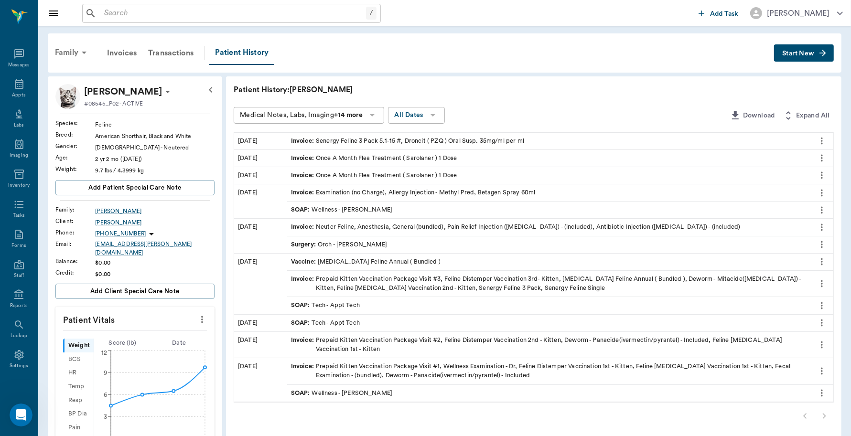
click at [69, 49] on div "Family" at bounding box center [72, 52] width 46 height 23
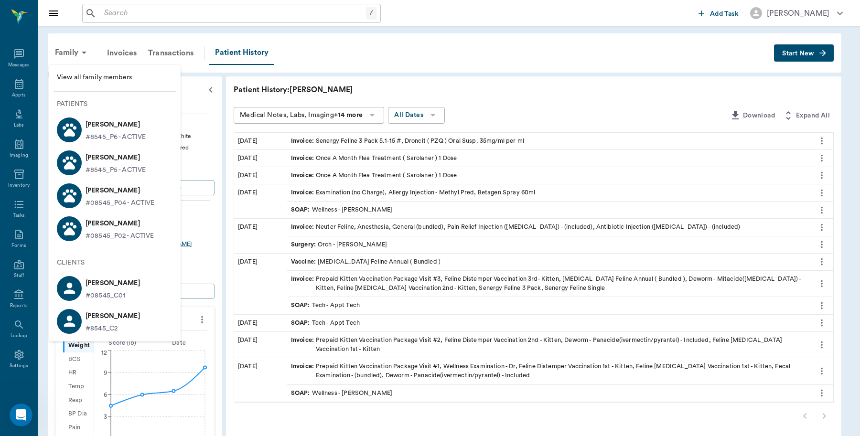
click at [86, 127] on p "Mardi Maze Graham" at bounding box center [116, 124] width 60 height 15
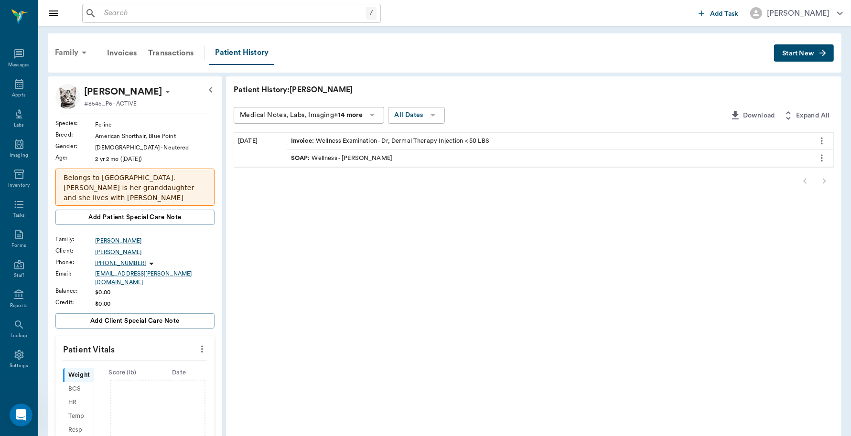
click at [60, 53] on div "Family" at bounding box center [72, 52] width 46 height 23
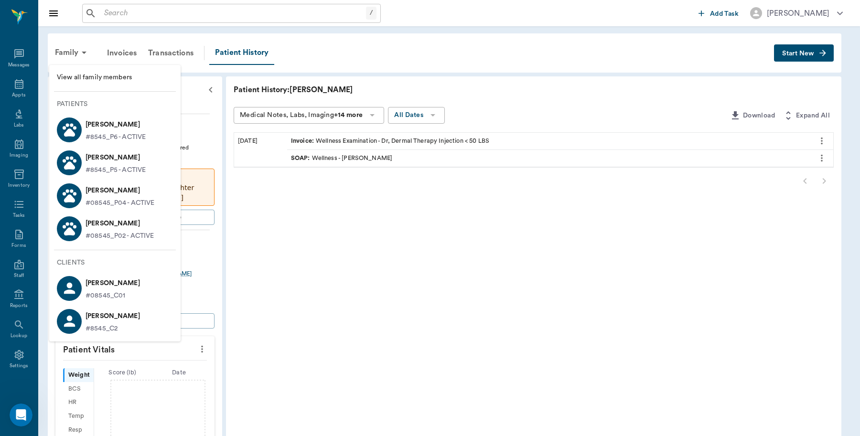
click at [99, 77] on span "View all family members" at bounding box center [115, 78] width 116 height 10
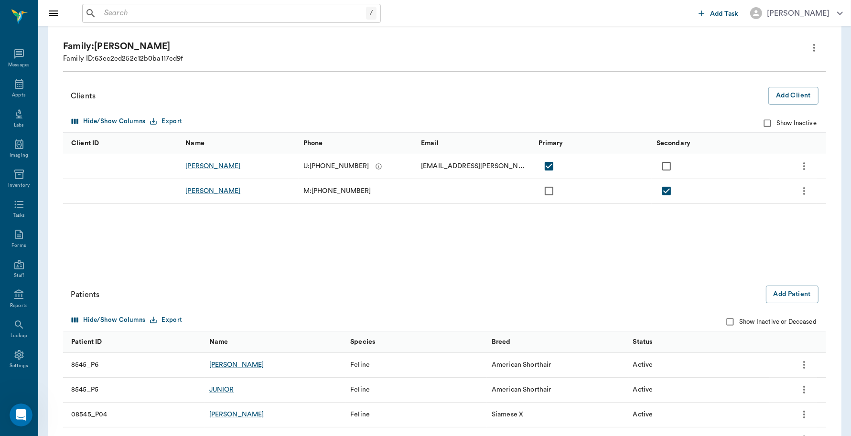
scroll to position [103, 0]
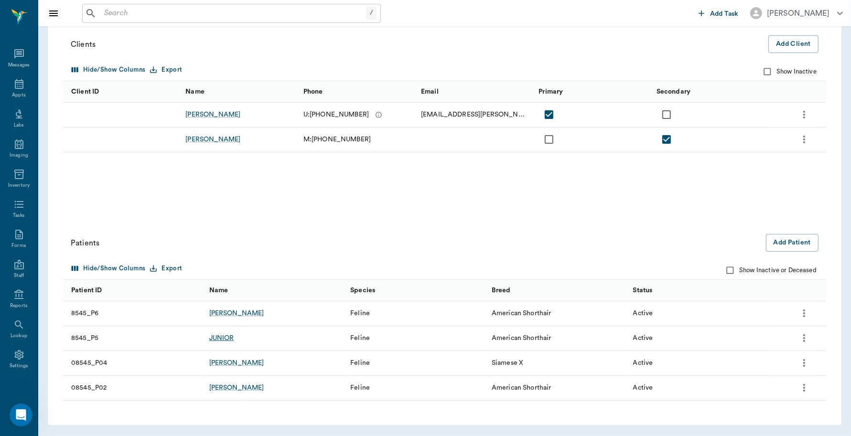
click at [224, 339] on div "JUNIOR" at bounding box center [221, 338] width 25 height 10
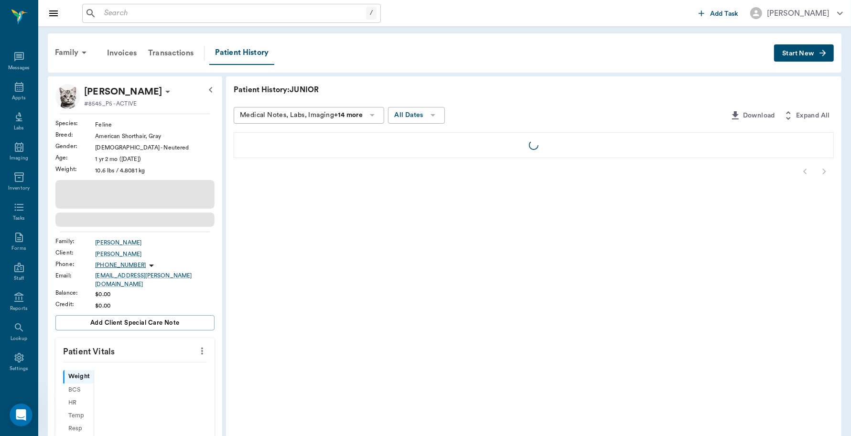
scroll to position [3, 0]
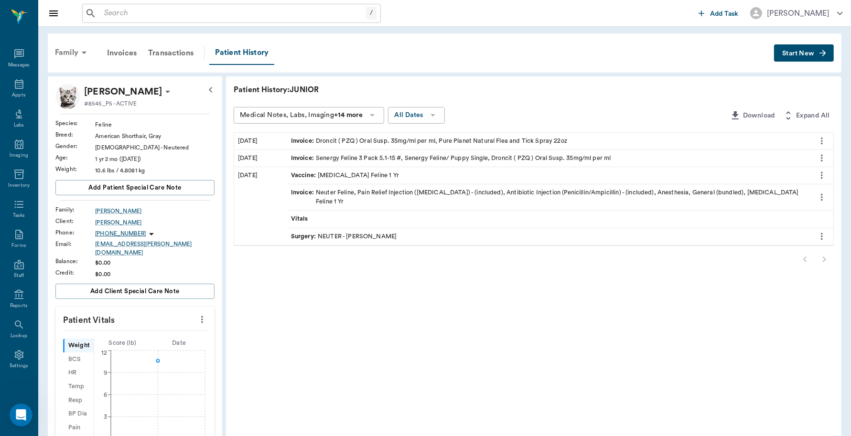
click at [73, 50] on div "Family" at bounding box center [72, 52] width 46 height 23
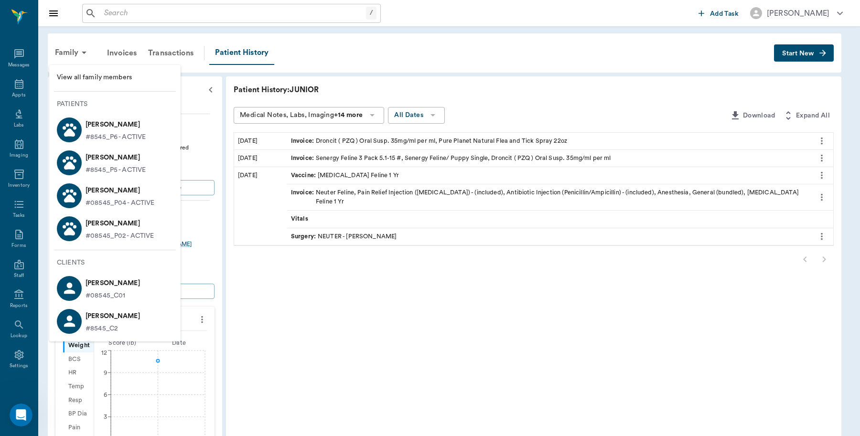
click at [108, 192] on p "Sammy Graham" at bounding box center [120, 190] width 69 height 15
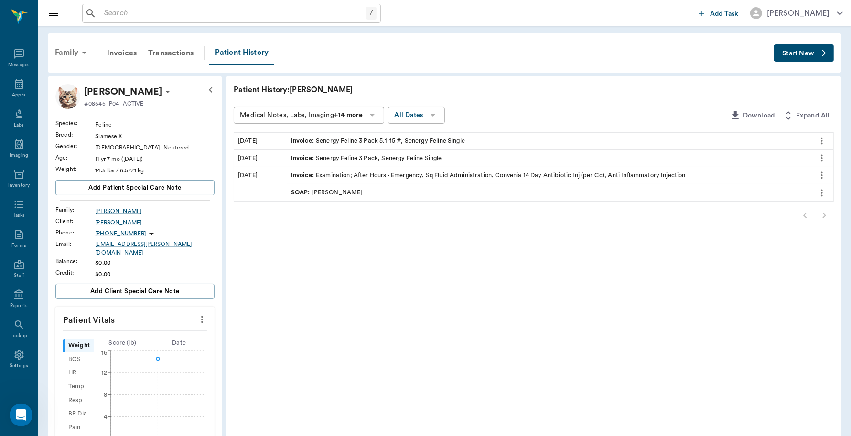
click at [72, 53] on div "Family" at bounding box center [72, 52] width 46 height 23
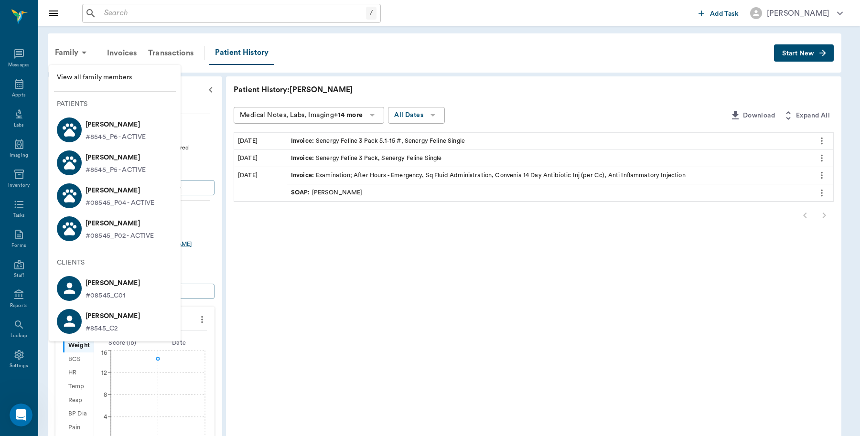
click at [84, 81] on span "View all family members" at bounding box center [115, 78] width 116 height 10
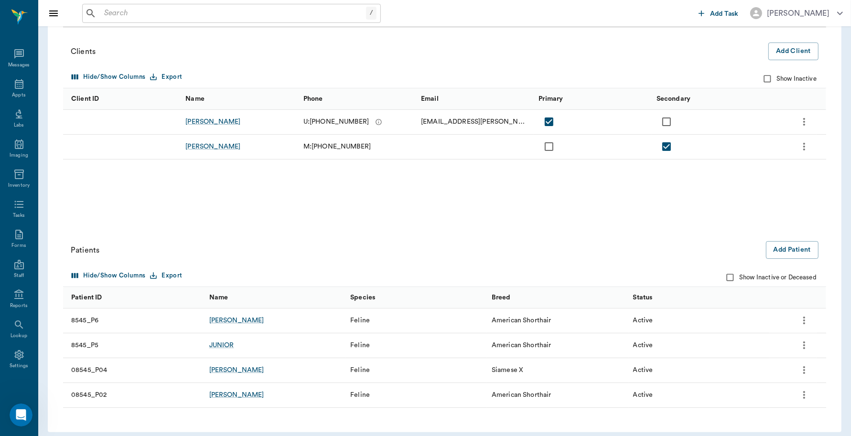
scroll to position [103, 0]
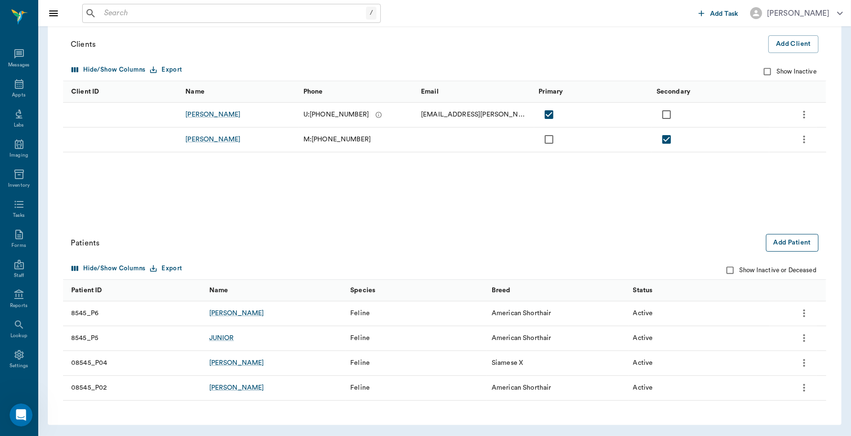
click at [780, 239] on button "Add Patient" at bounding box center [792, 243] width 53 height 18
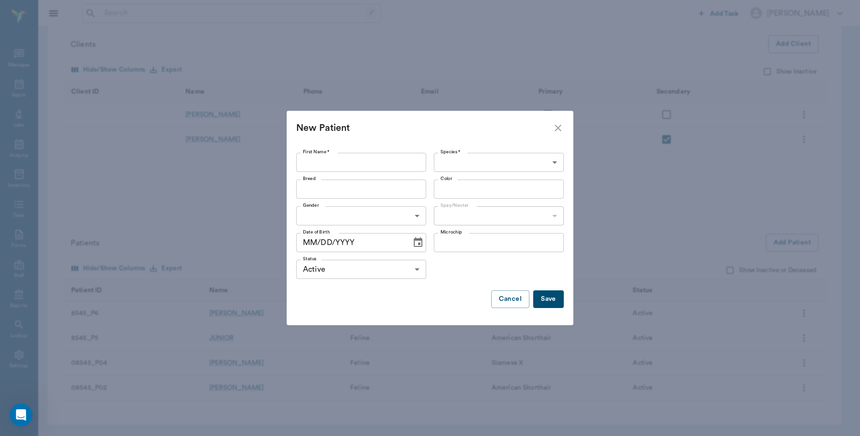
click at [320, 163] on input "First Name *" at bounding box center [361, 162] width 130 height 19
type input "Greyson"
click at [553, 163] on body "/ ​ Add Task Dr. Bert Ellsworth Nectar Messages Appts Labs Imaging Inventory Ta…" at bounding box center [430, 166] width 860 height 539
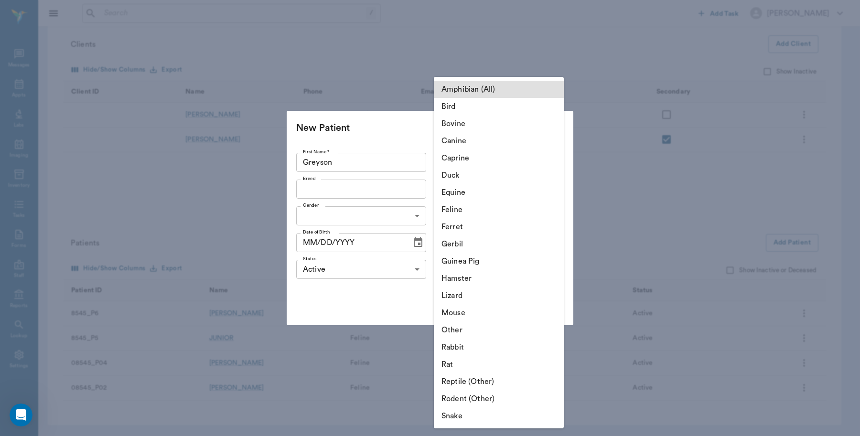
click at [491, 208] on li "Feline" at bounding box center [499, 209] width 130 height 17
type input "Feline"
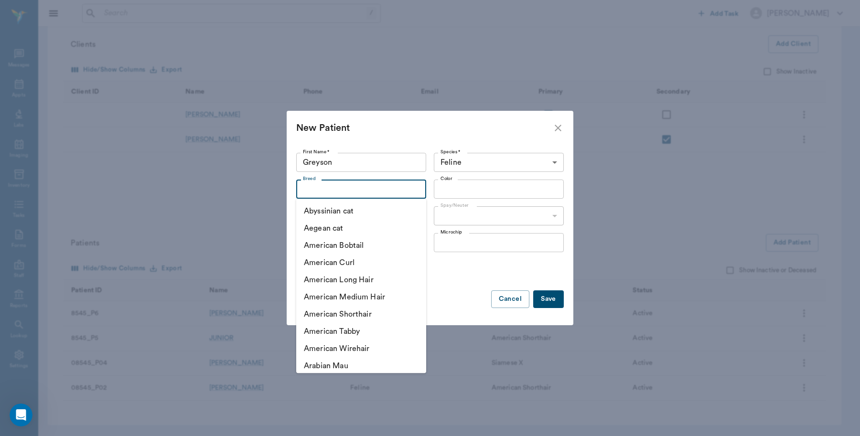
click at [338, 186] on input "Breed" at bounding box center [353, 189] width 108 height 13
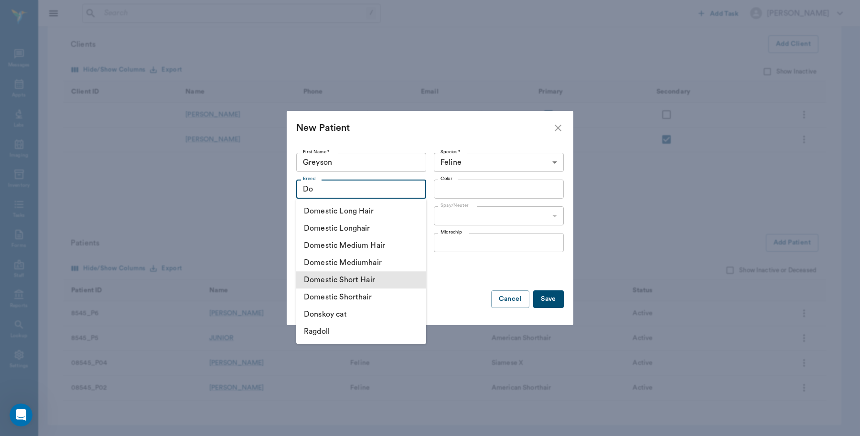
click at [387, 275] on li "Domestic Short Hair" at bounding box center [361, 279] width 130 height 17
type input "Domestic Short Hair"
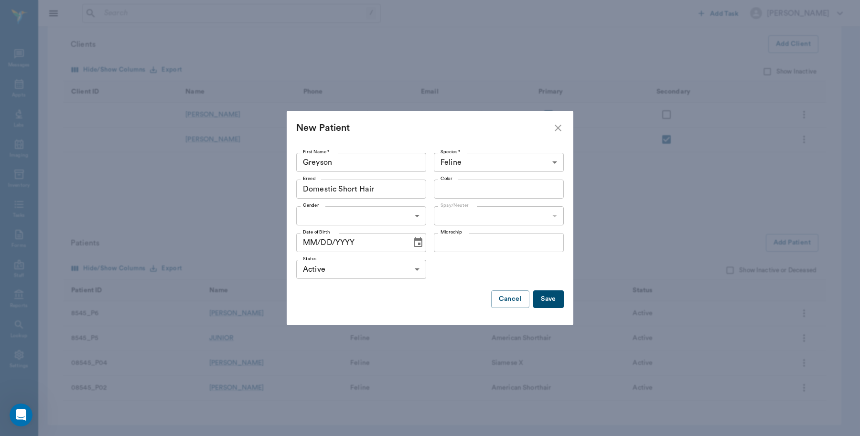
click at [473, 189] on input "Color" at bounding box center [491, 189] width 108 height 13
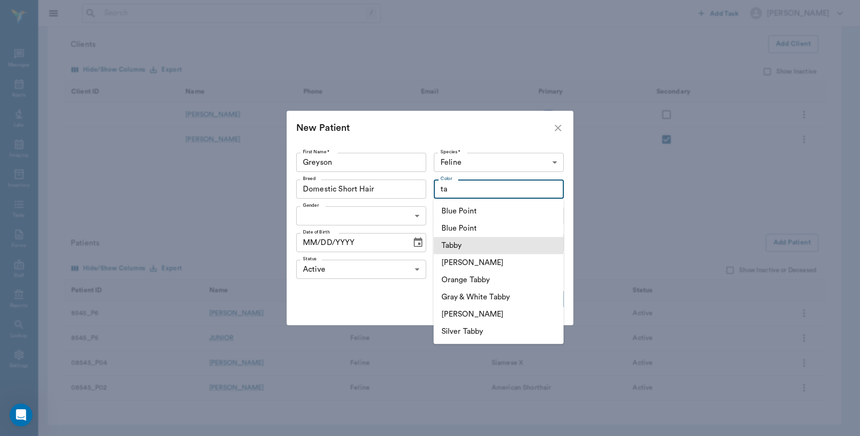
click at [459, 241] on li "Tabby" at bounding box center [499, 245] width 130 height 17
type input "Tabby"
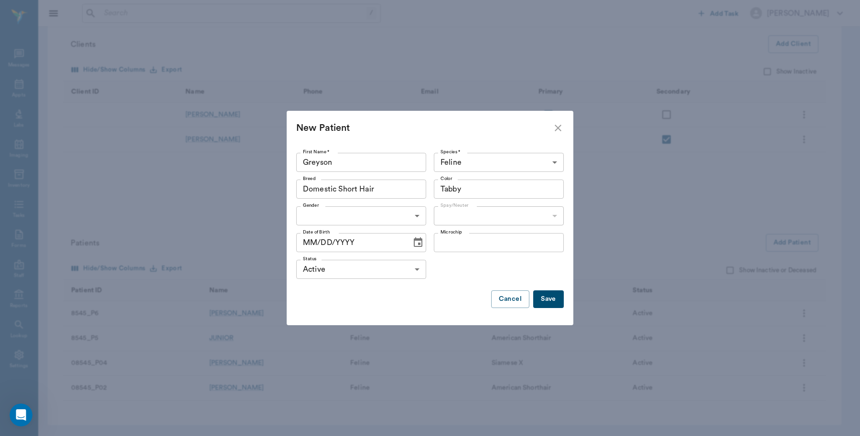
click at [408, 215] on body "/ ​ Add Task Dr. Bert Ellsworth Nectar Messages Appts Labs Imaging Inventory Ta…" at bounding box center [430, 166] width 860 height 539
click at [347, 242] on li "Male" at bounding box center [361, 237] width 130 height 17
type input "MALE"
click at [549, 215] on body "/ ​ Add Task Dr. Bert Ellsworth Nectar Messages Appts Labs Imaging Inventory Ta…" at bounding box center [430, 166] width 860 height 539
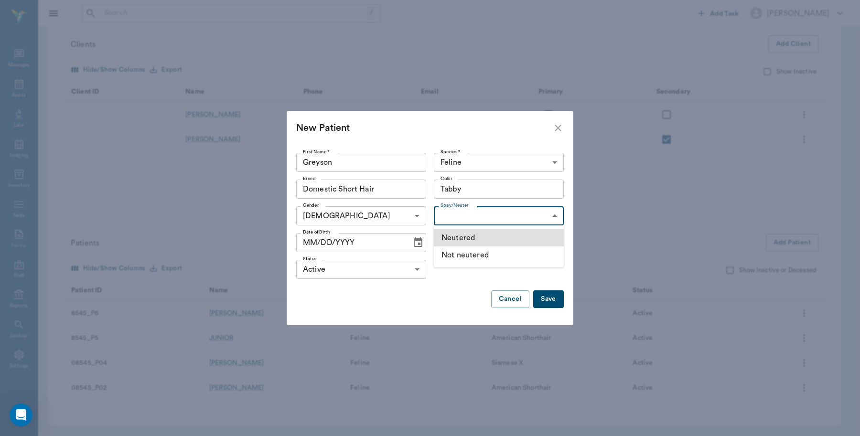
click at [512, 240] on li "Neutered" at bounding box center [499, 237] width 130 height 17
type input "true"
click at [551, 302] on button "Save" at bounding box center [548, 299] width 31 height 18
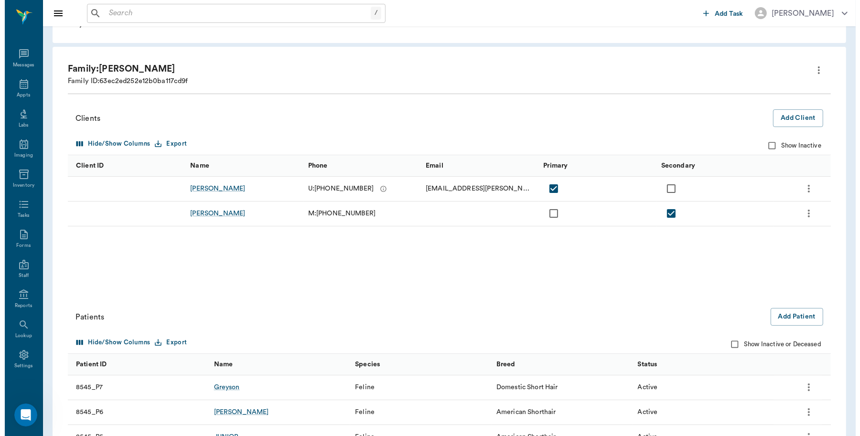
scroll to position [0, 0]
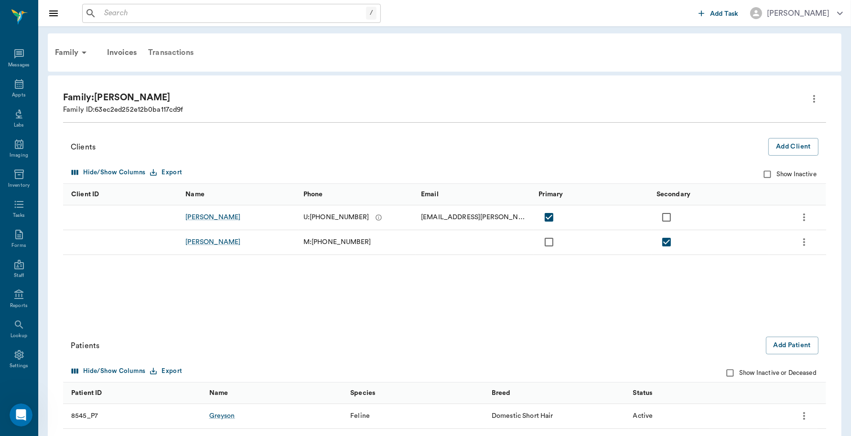
click at [171, 49] on div "Transactions" at bounding box center [170, 52] width 57 height 23
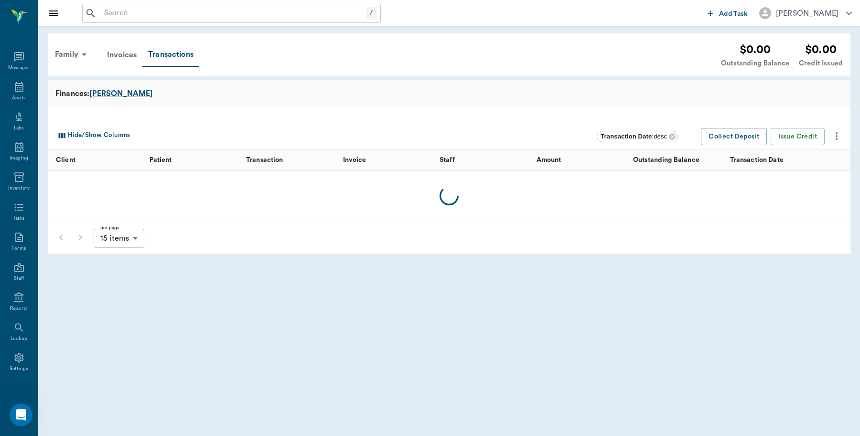
scroll to position [3, 0]
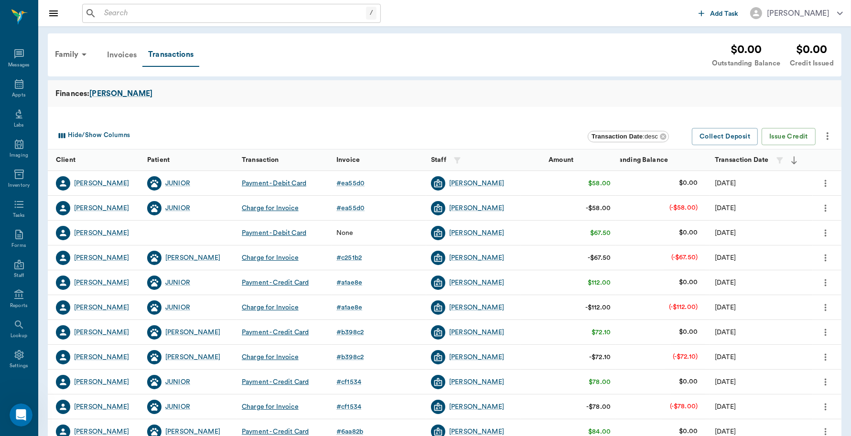
click at [119, 54] on div "Invoices" at bounding box center [121, 54] width 41 height 23
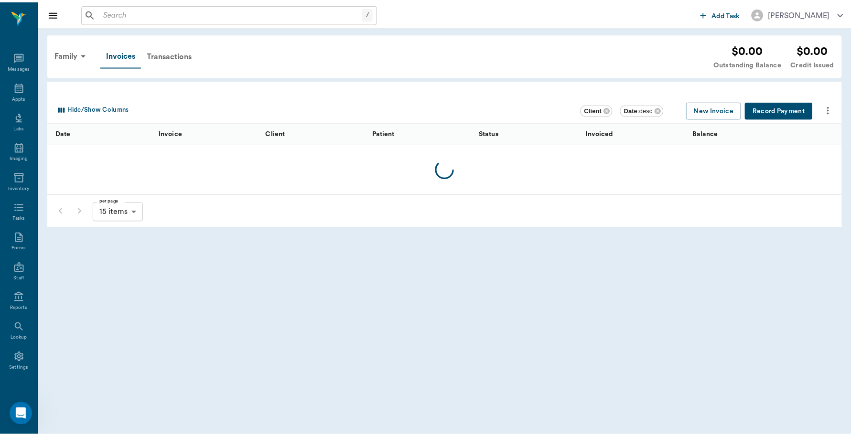
scroll to position [3, 0]
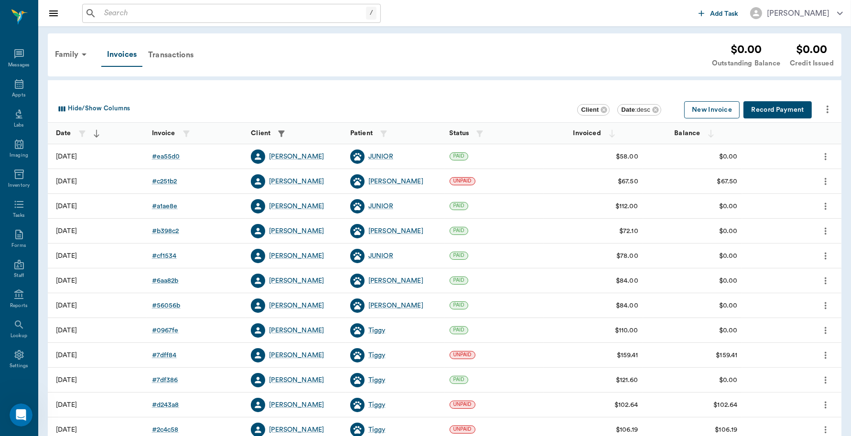
click at [713, 101] on button "New Invoice" at bounding box center [711, 110] width 55 height 18
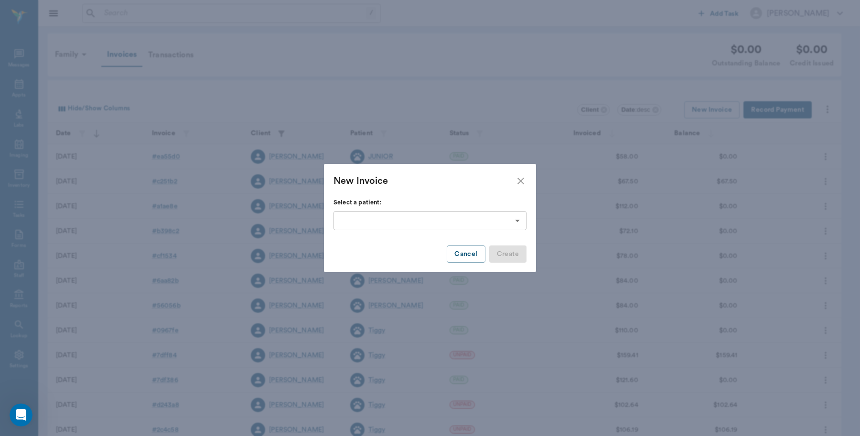
click at [510, 220] on body "/ ​ Add Task Dr. Bert Ellsworth Nectar Messages Appts Labs Imaging Inventory Ta…" at bounding box center [430, 280] width 860 height 561
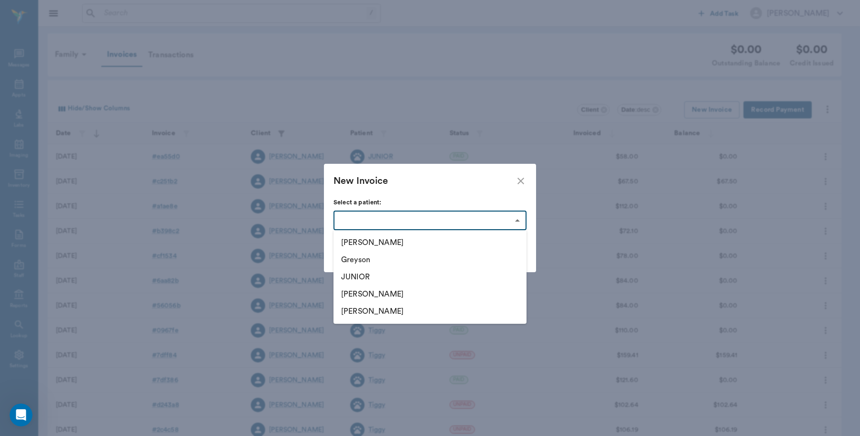
click at [349, 240] on li "Charlie" at bounding box center [429, 242] width 193 height 17
type input "64beb074d8544cc7494c6147"
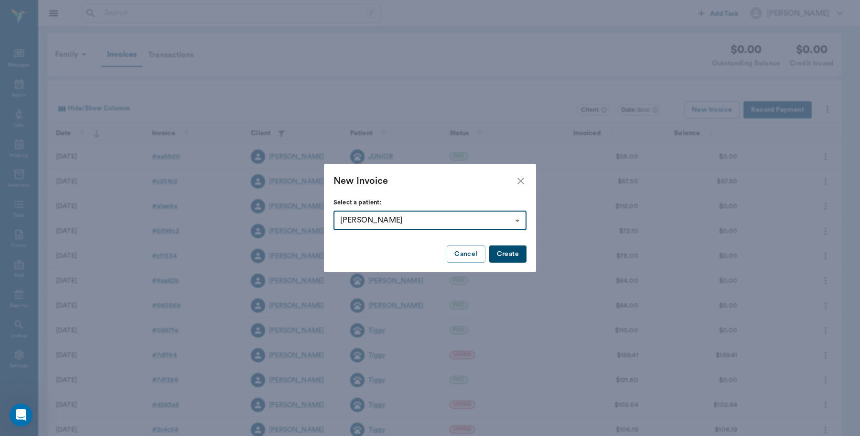
click at [515, 258] on button "Create" at bounding box center [507, 255] width 37 height 18
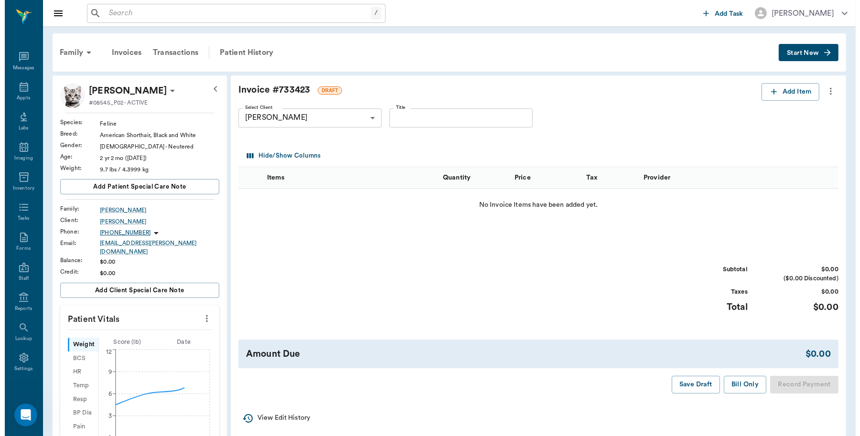
scroll to position [3, 0]
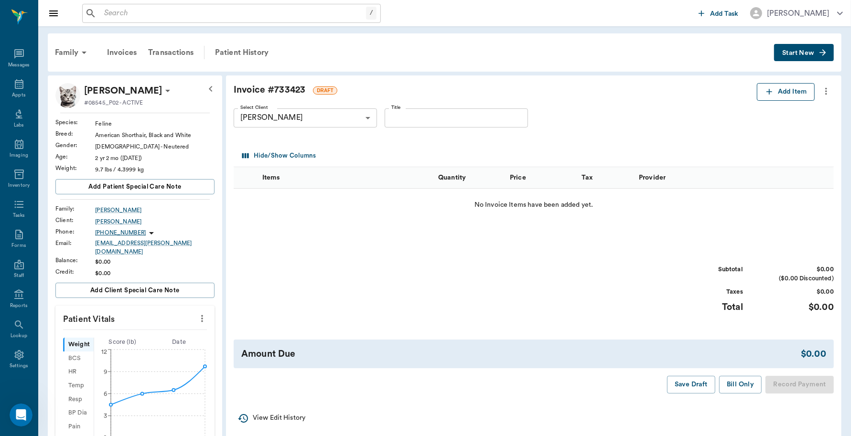
click at [796, 92] on button "Add Item" at bounding box center [786, 92] width 58 height 18
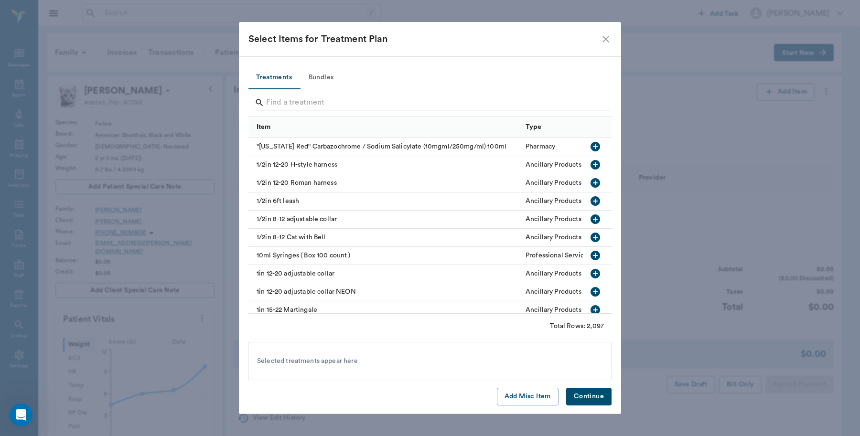
click at [378, 98] on input "Search" at bounding box center [430, 102] width 329 height 15
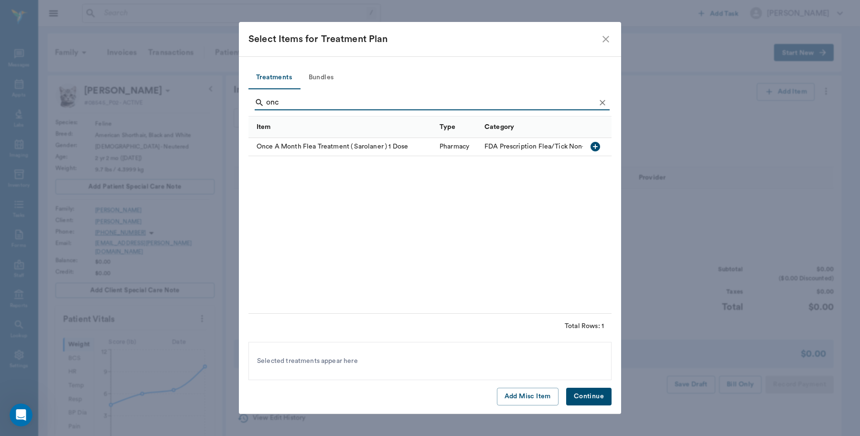
type input "onc"
click at [593, 149] on icon "button" at bounding box center [596, 147] width 10 height 10
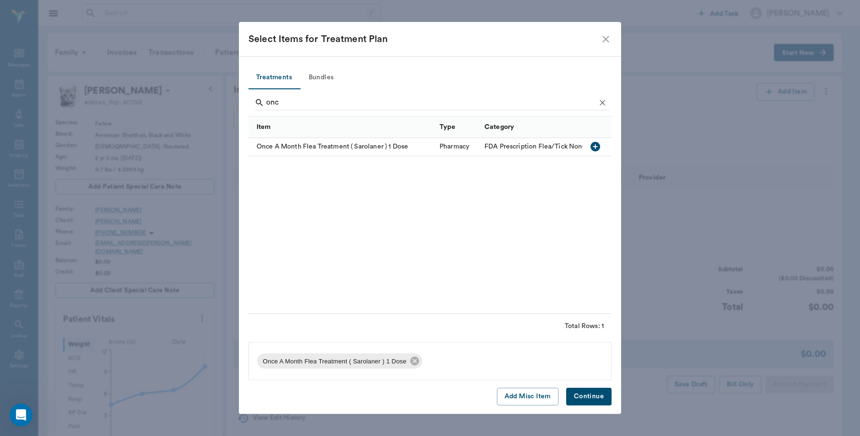
click at [586, 395] on button "Continue" at bounding box center [588, 397] width 45 height 18
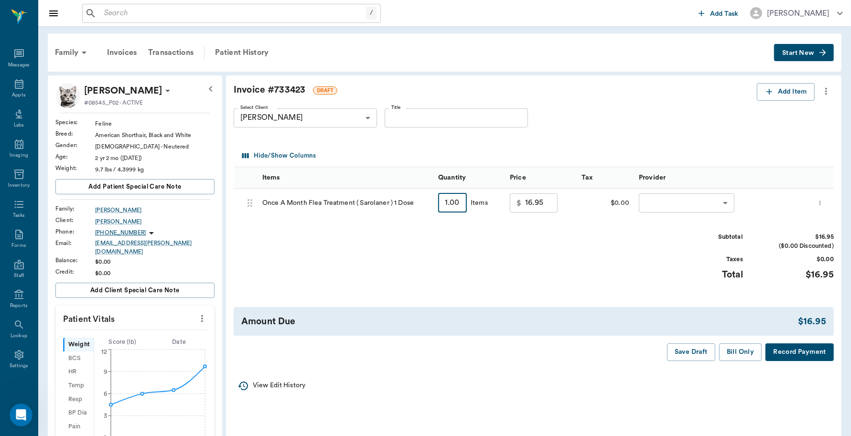
click at [446, 202] on input "1.00" at bounding box center [452, 202] width 29 height 19
type input "5"
type input "84.75"
type input "5"
click at [723, 204] on body "/ ​ Add Task Dr. Bert Ellsworth Nectar Messages Appts Labs Imaging Inventory Ta…" at bounding box center [425, 359] width 851 height 718
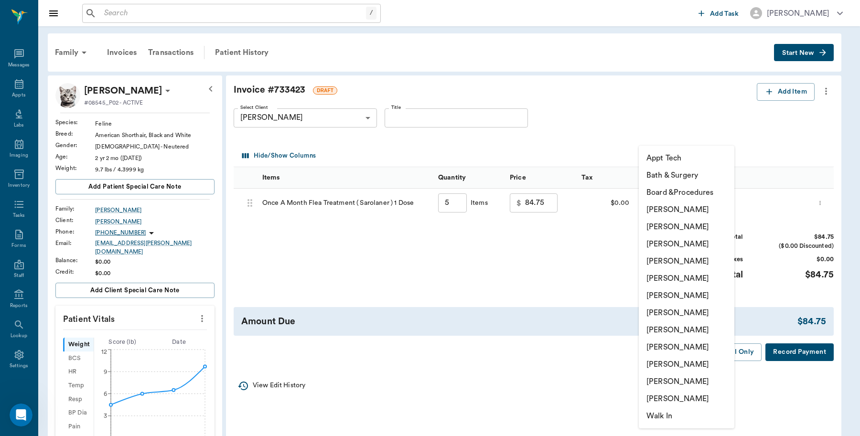
click at [701, 213] on li "Caryn Watson" at bounding box center [687, 209] width 96 height 17
type input "none-6899ea08ed37b777db10de45"
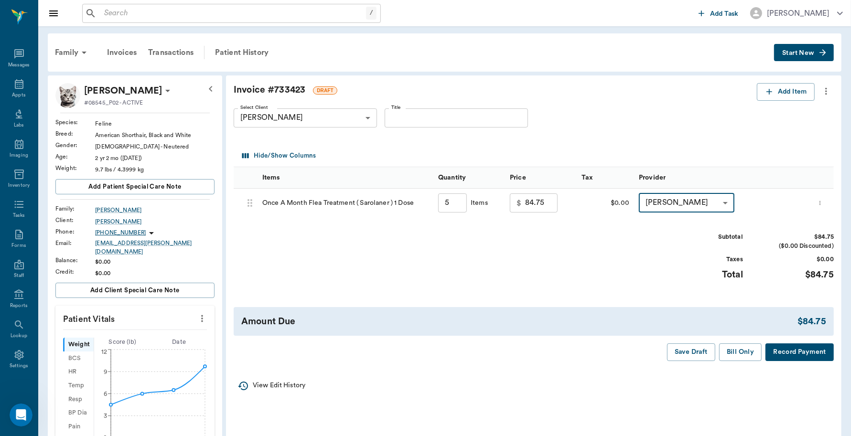
click at [810, 354] on button "Record Payment" at bounding box center [799, 353] width 68 height 18
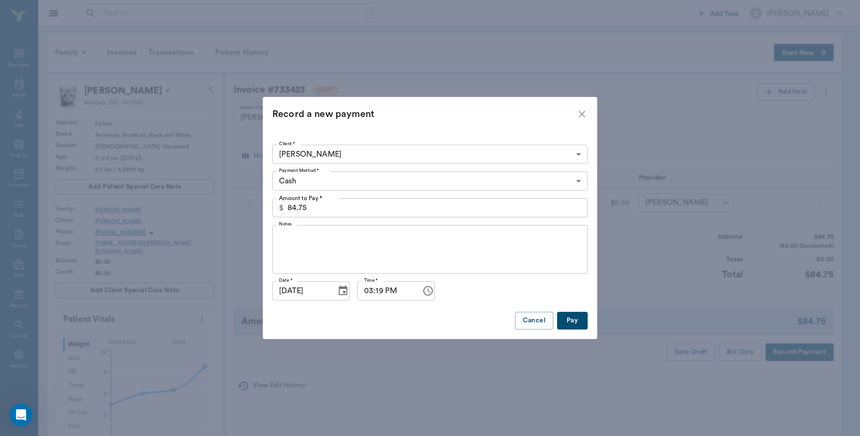
click at [577, 179] on body "/ ​ Add Task Dr. Bert Ellsworth Nectar Messages Appts Labs Imaging Inventory Ta…" at bounding box center [430, 359] width 860 height 718
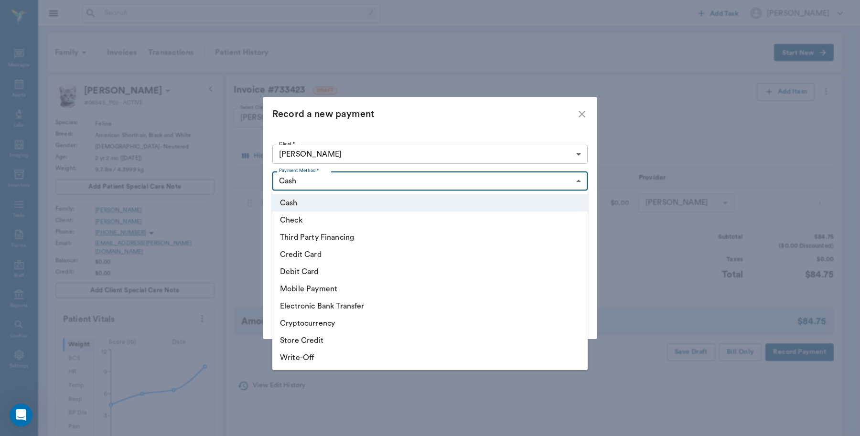
click at [314, 270] on li "Debit Card" at bounding box center [429, 271] width 315 height 17
type input "DEBIT_CARD"
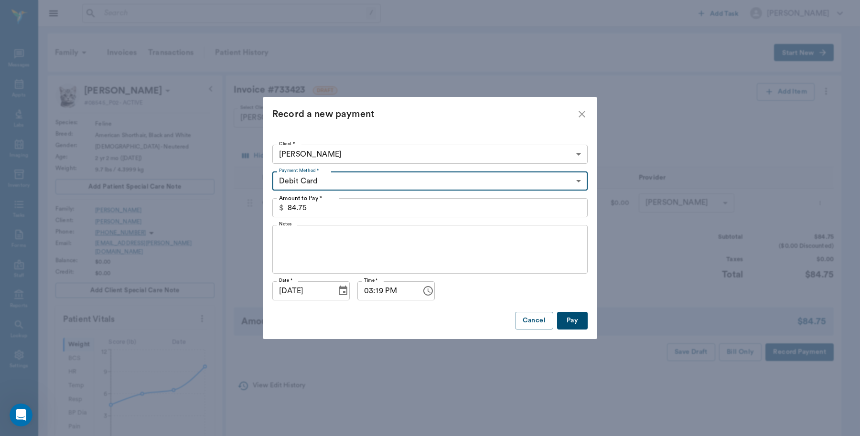
click at [577, 323] on button "Pay" at bounding box center [572, 321] width 31 height 18
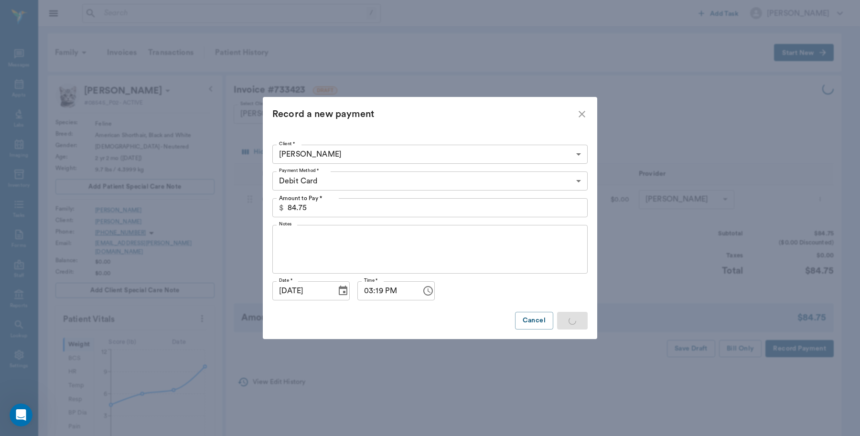
type input "5.00"
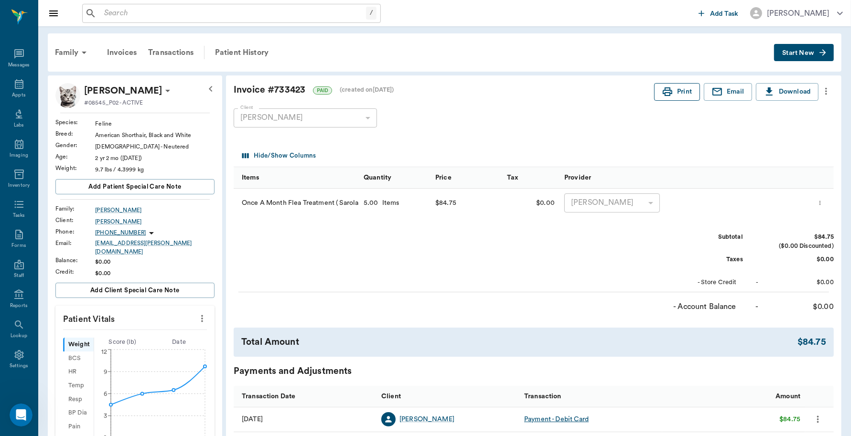
click at [675, 98] on button "Print" at bounding box center [677, 92] width 46 height 18
click at [12, 95] on div "Appts" at bounding box center [18, 95] width 13 height 7
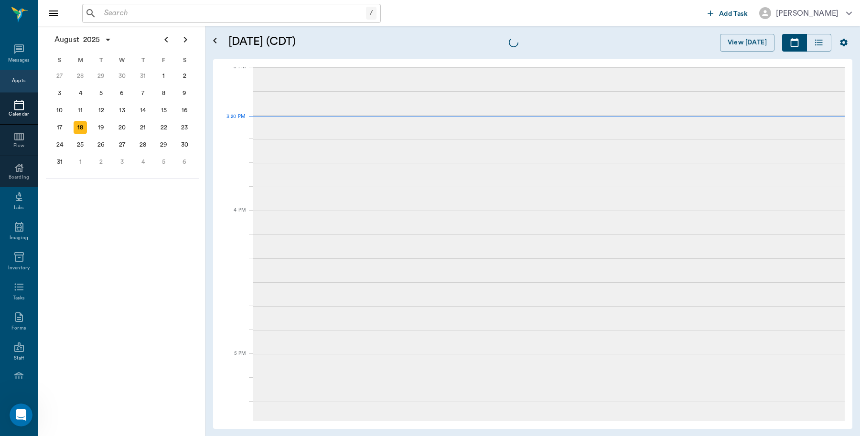
scroll to position [1004, 0]
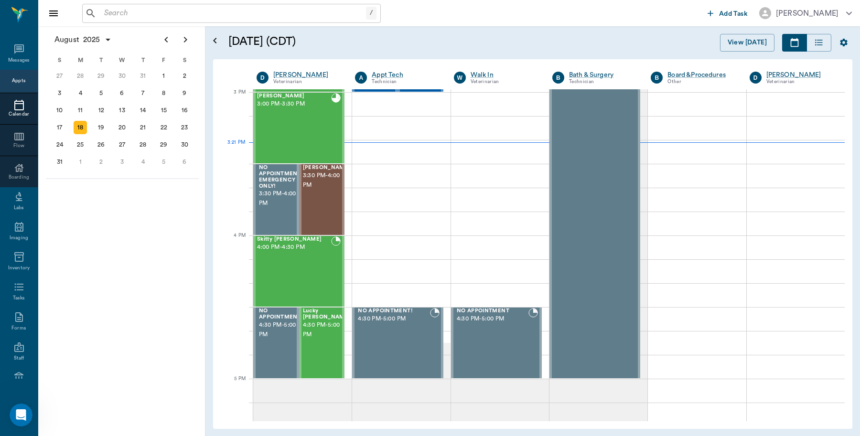
click at [164, 16] on input "text" at bounding box center [233, 13] width 266 height 13
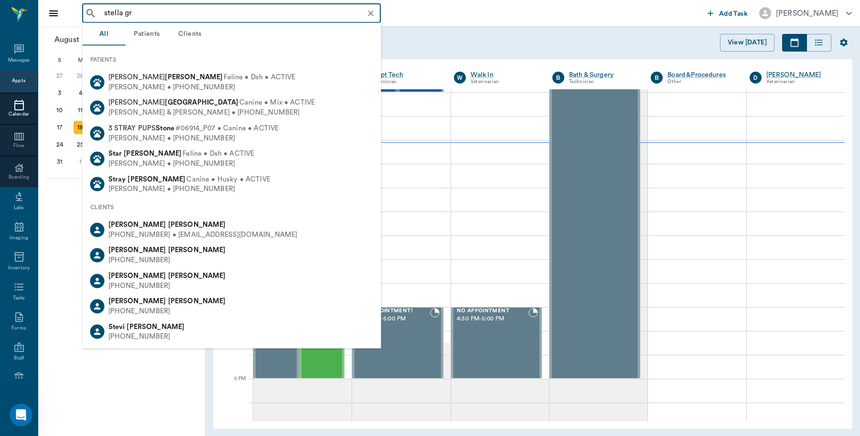
type input "stella gra"
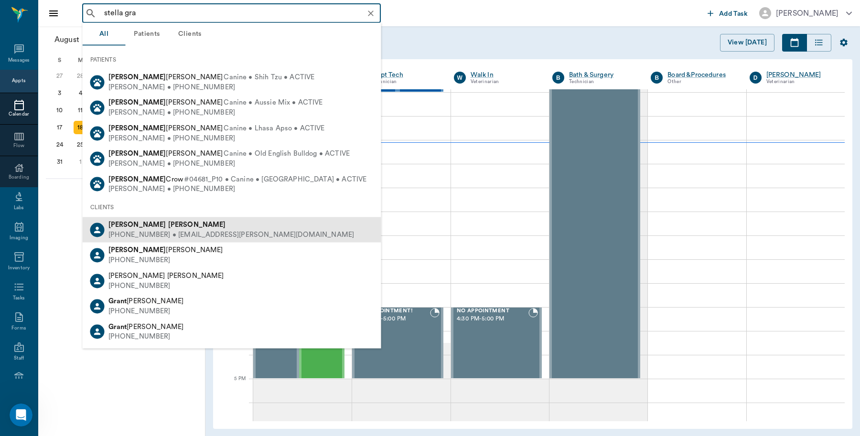
click at [125, 221] on b "Stella" at bounding box center [137, 224] width 58 height 7
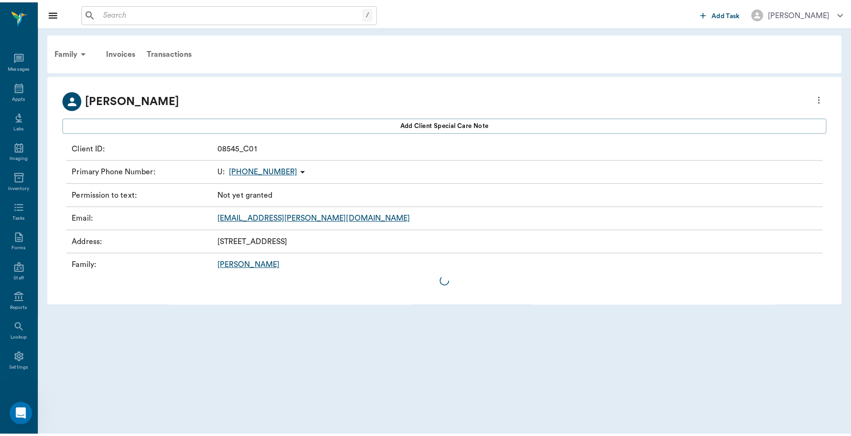
scroll to position [3, 0]
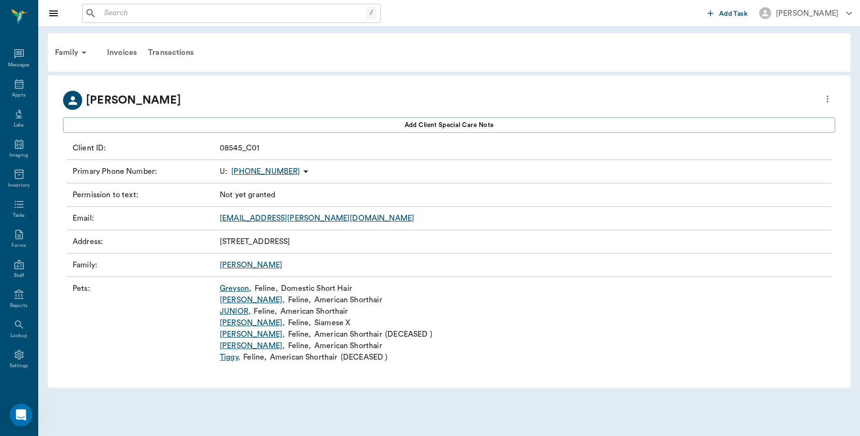
click at [247, 301] on link "Mardi Maze ," at bounding box center [252, 299] width 65 height 11
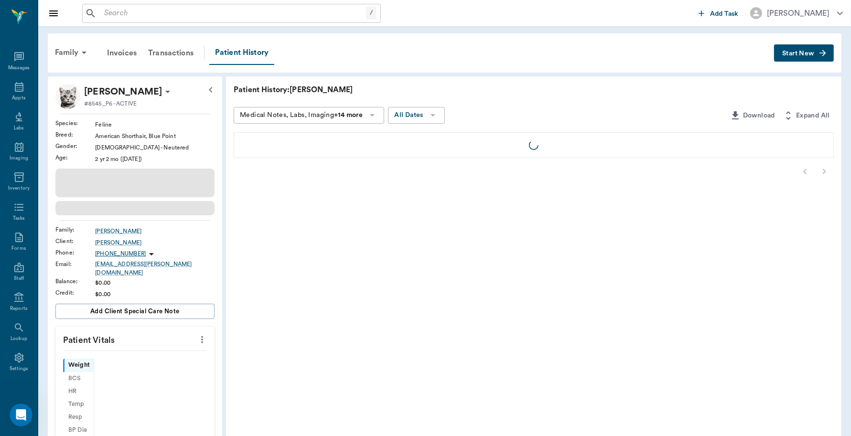
scroll to position [3, 0]
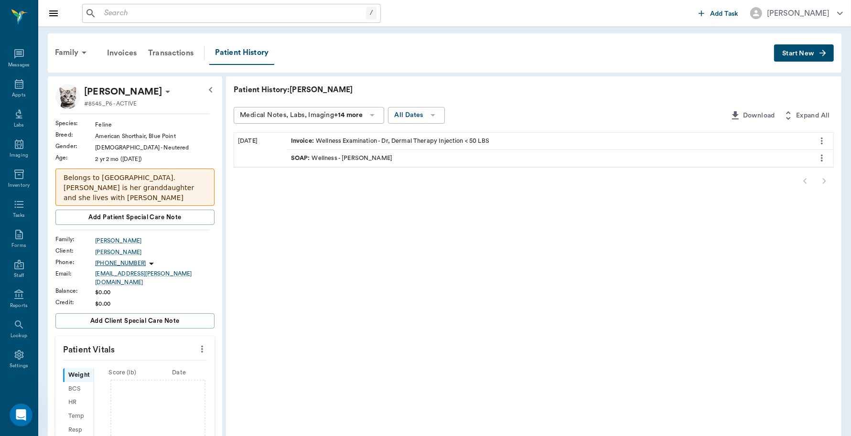
click at [423, 142] on div "Invoice : Wellness Examination - Dr, Dermal Therapy Injection < 50 LBS" at bounding box center [390, 141] width 198 height 9
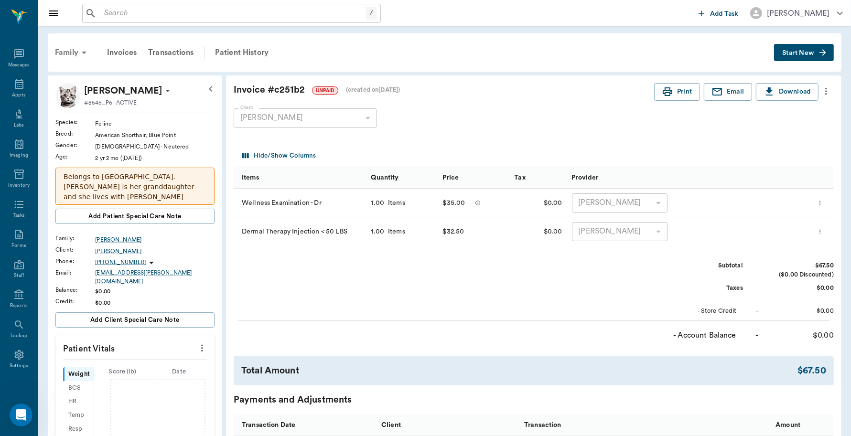
click at [67, 54] on div "Family" at bounding box center [72, 52] width 46 height 23
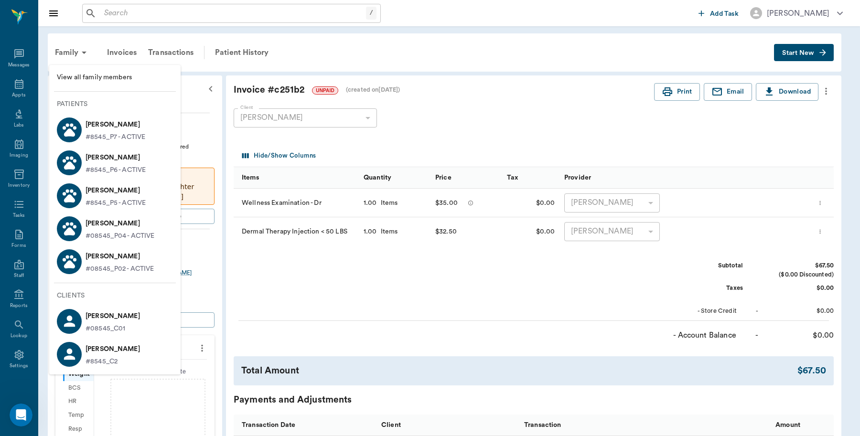
click at [111, 74] on span "View all family members" at bounding box center [115, 78] width 116 height 10
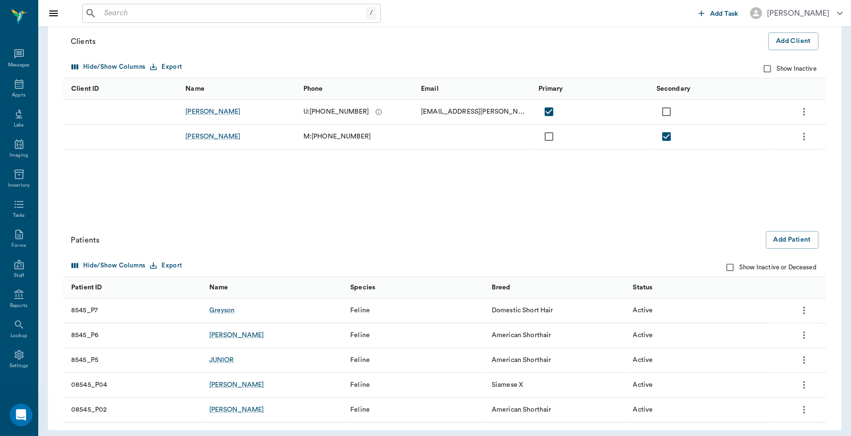
scroll to position [111, 0]
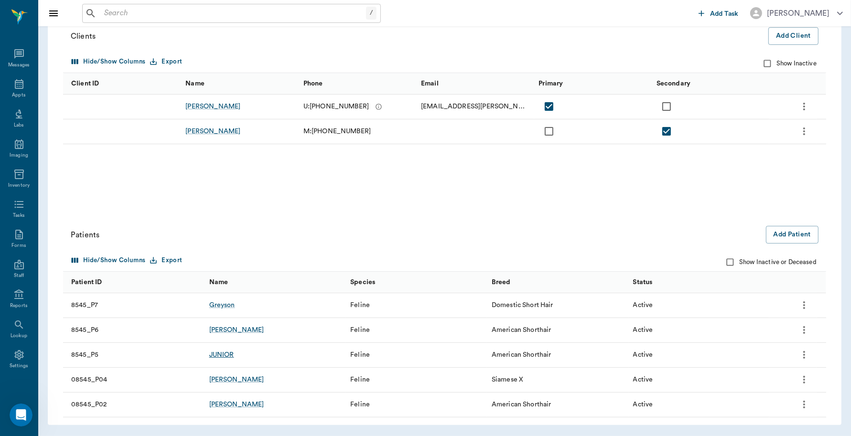
click at [227, 352] on div "JUNIOR" at bounding box center [221, 355] width 25 height 10
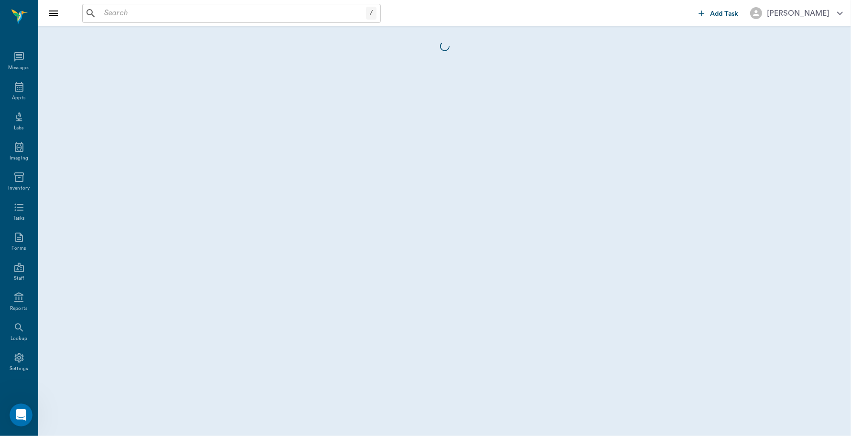
scroll to position [3, 0]
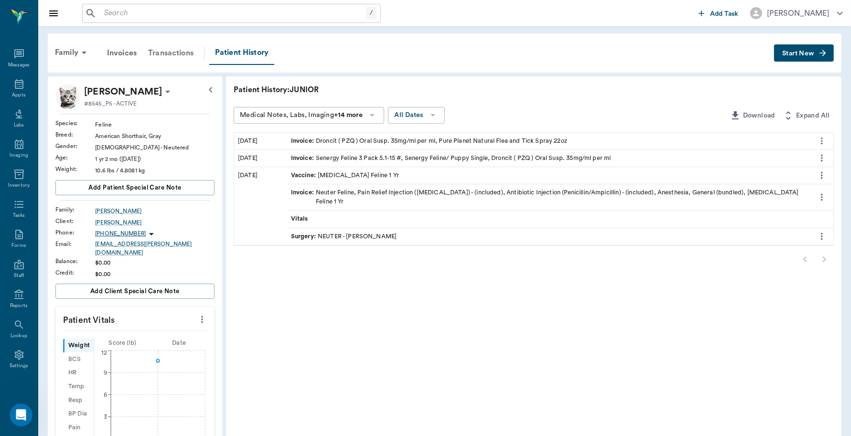
click at [170, 55] on div "Transactions" at bounding box center [170, 53] width 57 height 23
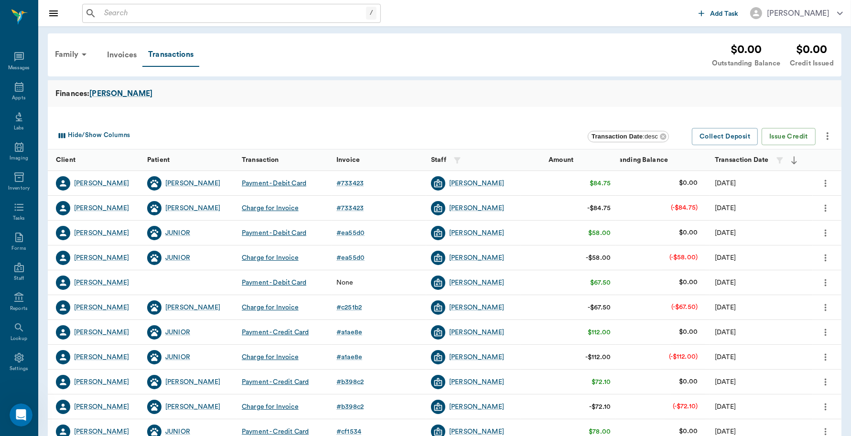
scroll to position [3, 0]
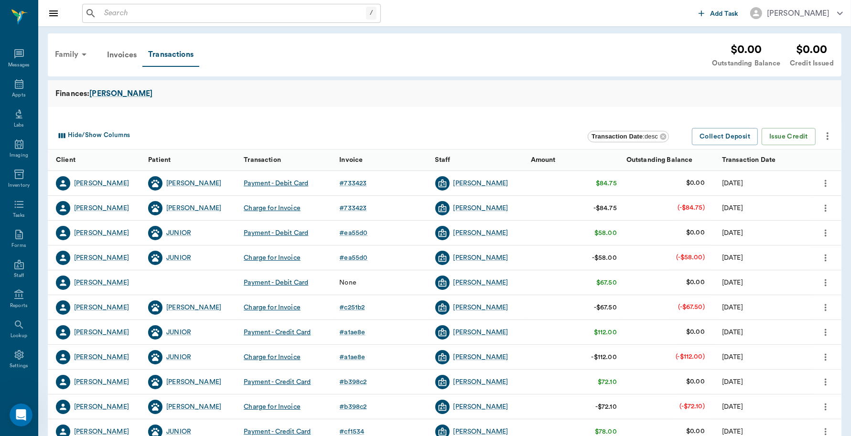
click at [70, 55] on div "Family" at bounding box center [72, 54] width 46 height 23
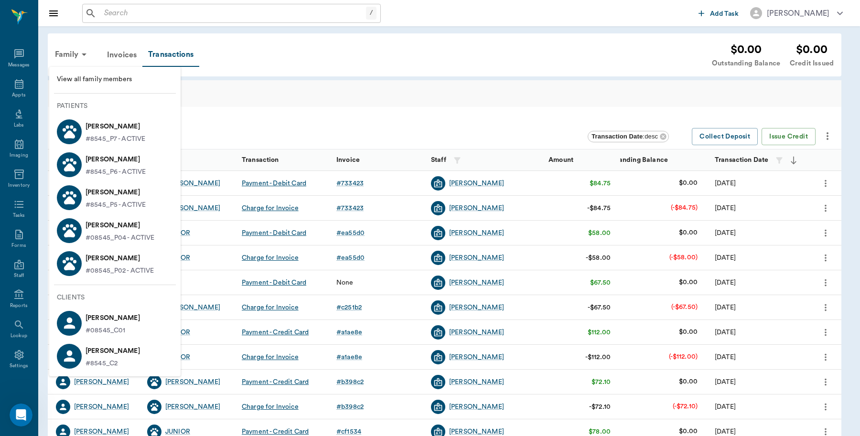
click at [124, 266] on p "#08545_P02 - ACTIVE" at bounding box center [120, 271] width 69 height 10
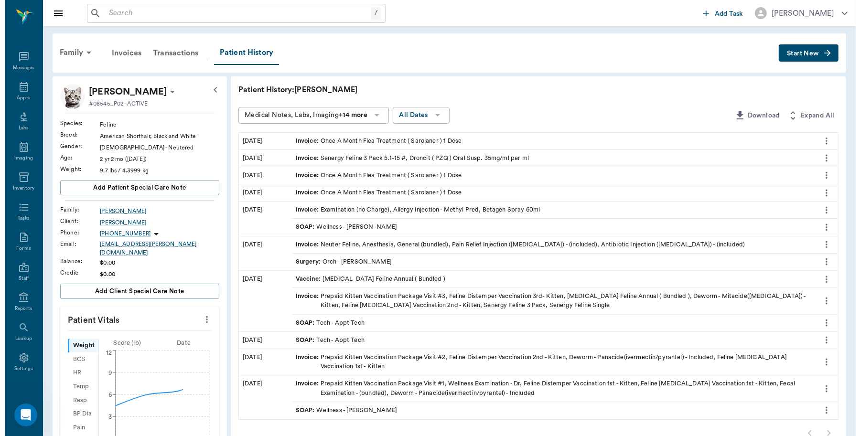
scroll to position [3, 0]
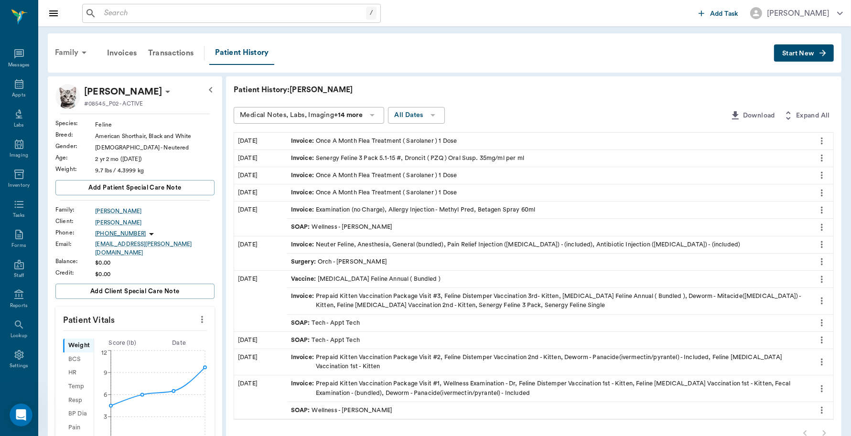
click at [64, 48] on div "Family" at bounding box center [72, 52] width 46 height 23
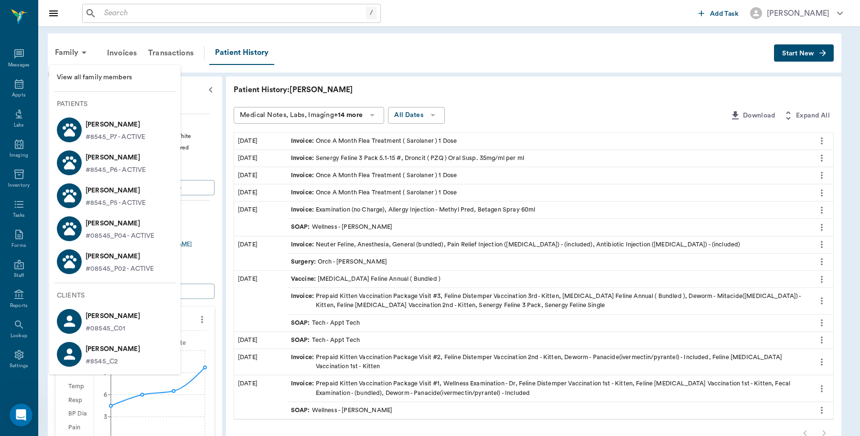
click at [15, 92] on div at bounding box center [430, 218] width 860 height 436
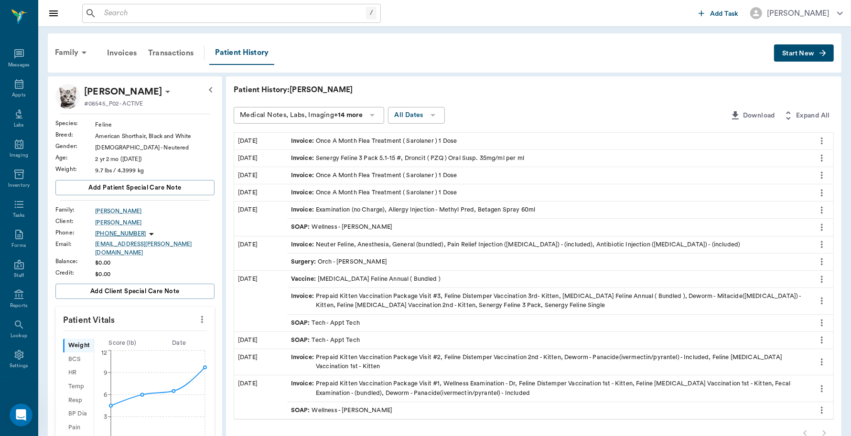
click at [15, 92] on div "View all family members Patients Greyson Graham #8545_P7 - ACTIVE Mardi Maze Gr…" at bounding box center [425, 230] width 851 height 412
click at [13, 89] on icon at bounding box center [18, 83] width 11 height 11
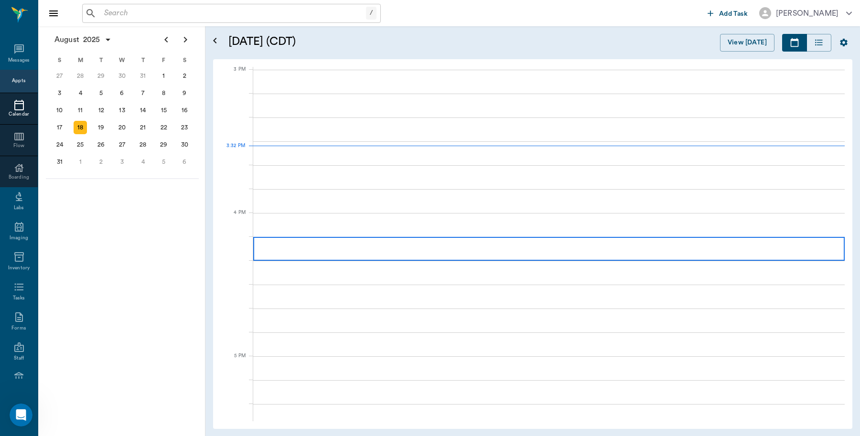
scroll to position [1004, 0]
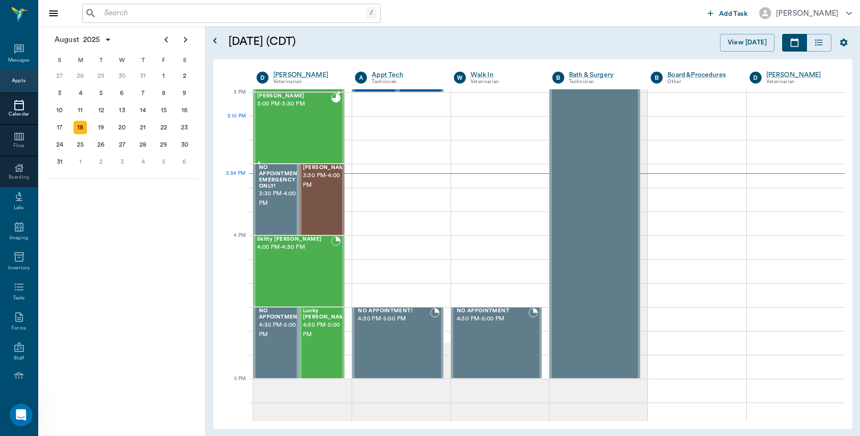
click at [319, 128] on div "Tessa Hallberg 3:00 PM - 3:30 PM" at bounding box center [294, 128] width 74 height 70
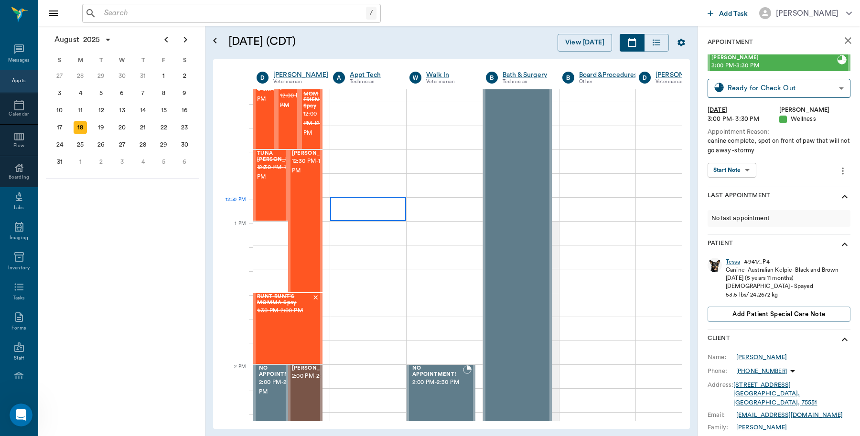
scroll to position [586, 0]
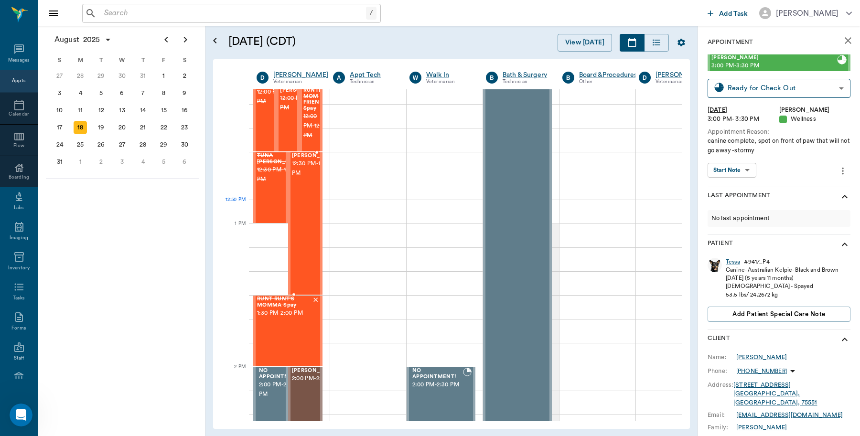
click at [297, 218] on div "Kilo Woodle 12:30 PM - 1:30 PM" at bounding box center [316, 223] width 48 height 141
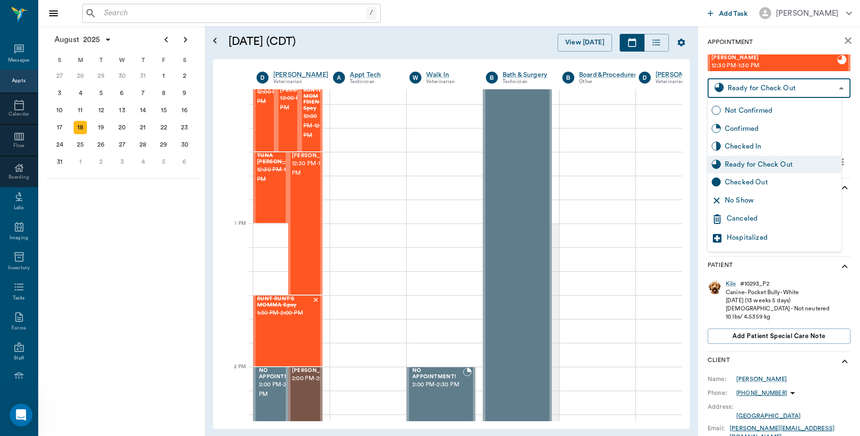
click at [830, 86] on body "/ ​ Add Task Dr. Bert Ellsworth Nectar Messages Appts Calendar Flow Boarding La…" at bounding box center [430, 218] width 860 height 436
click at [399, 206] on div at bounding box center [430, 218] width 860 height 436
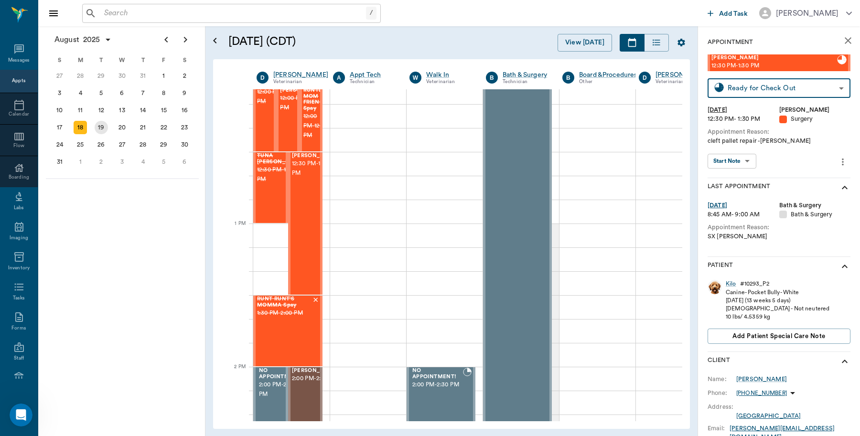
click at [106, 121] on div "19" at bounding box center [101, 127] width 13 height 13
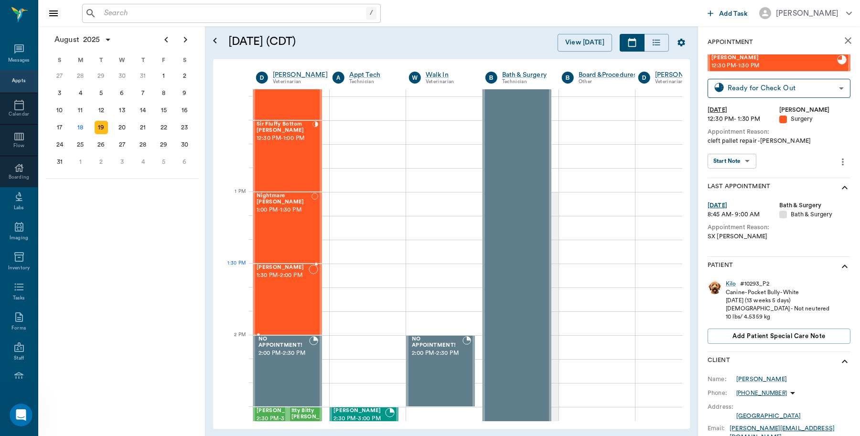
scroll to position [597, 0]
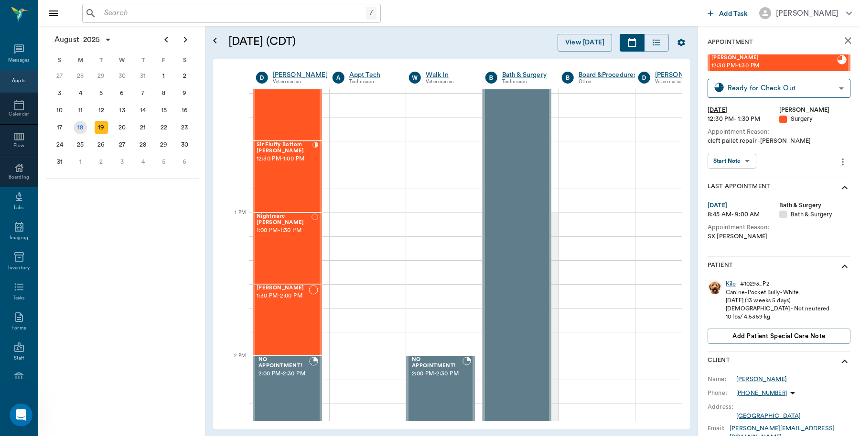
click at [82, 121] on div "18" at bounding box center [80, 127] width 13 height 13
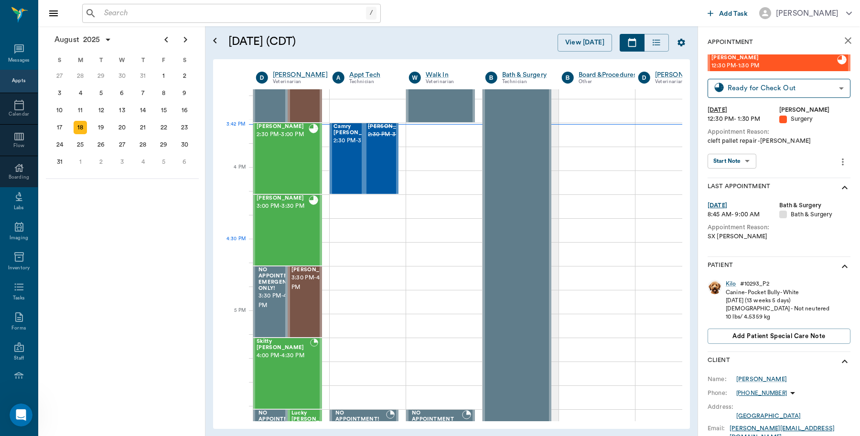
scroll to position [1075, 0]
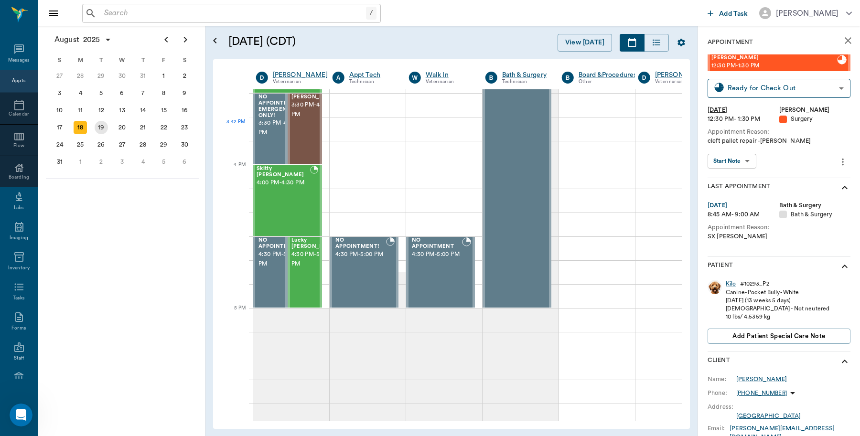
click at [99, 128] on div "19" at bounding box center [101, 127] width 13 height 13
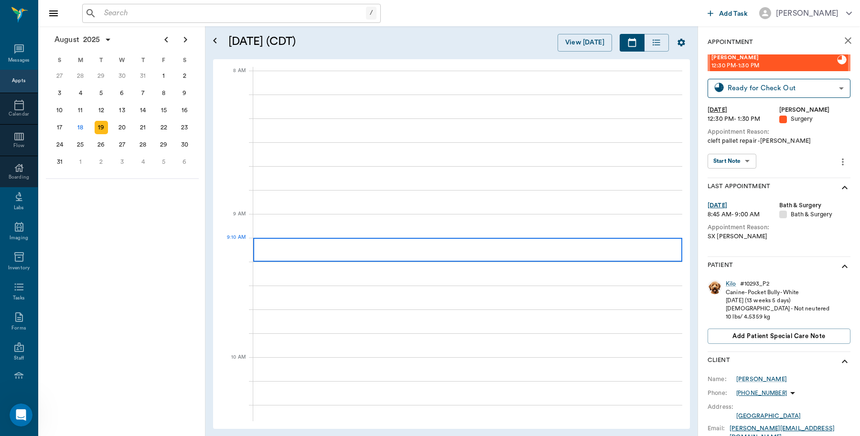
scroll to position [0, 0]
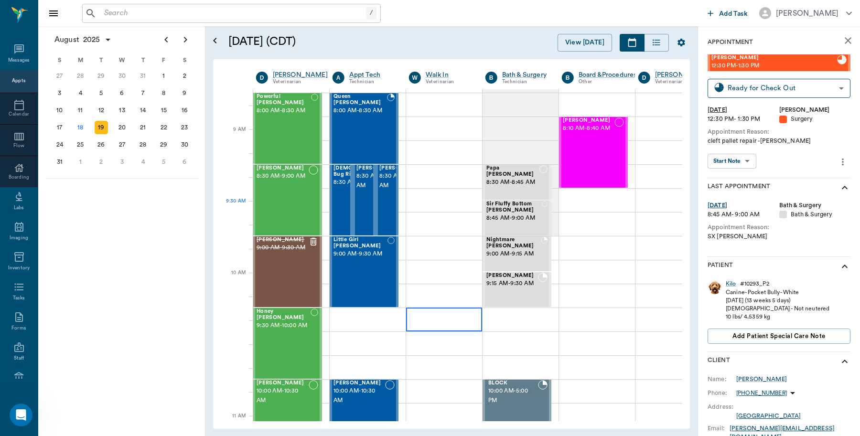
scroll to position [0, 0]
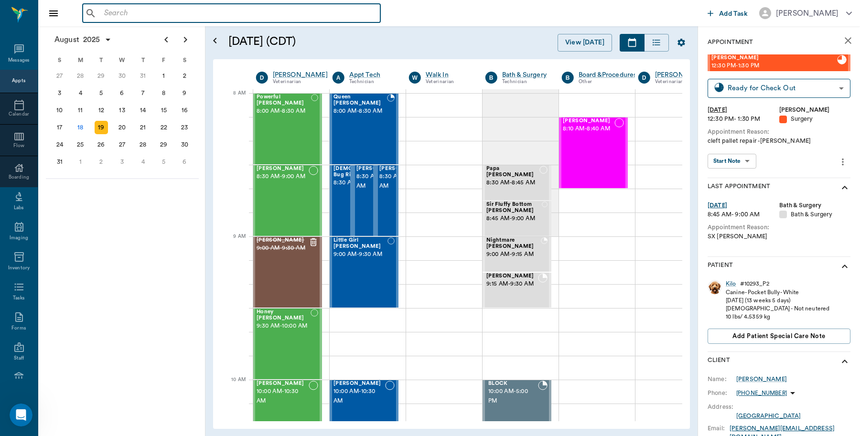
click at [168, 7] on input "text" at bounding box center [238, 13] width 276 height 13
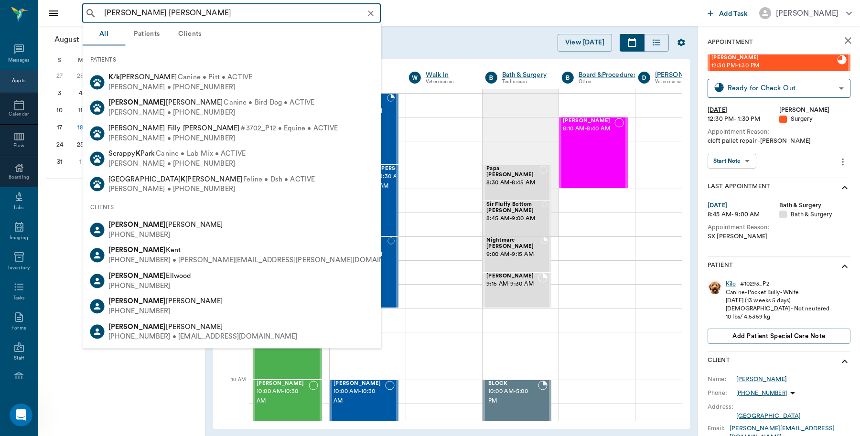
type input "[PERSON_NAME]"
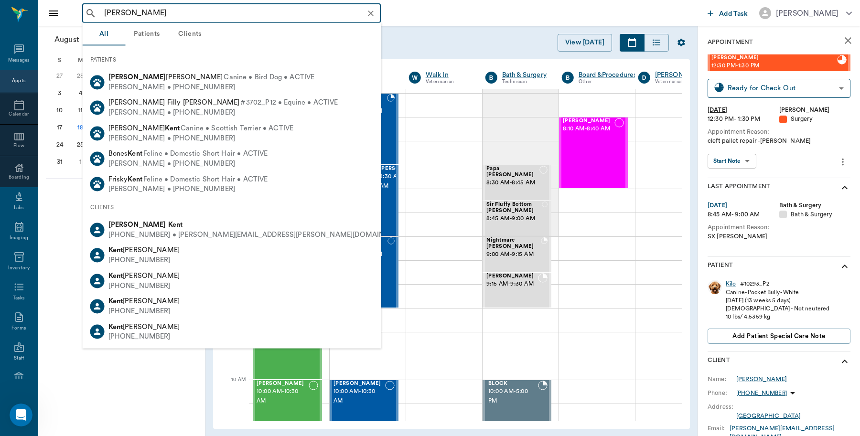
drag, startPoint x: 367, startPoint y: 11, endPoint x: 420, endPoint y: 22, distance: 54.7
click at [368, 11] on icon "Clear" at bounding box center [371, 14] width 10 height 10
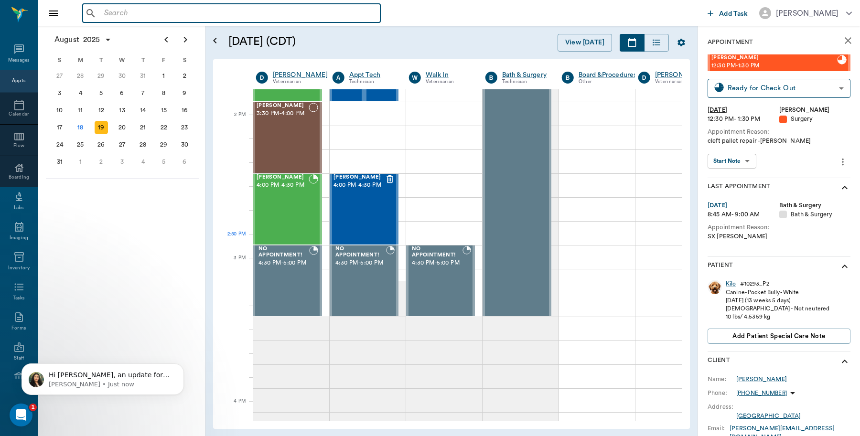
scroll to position [1075, 0]
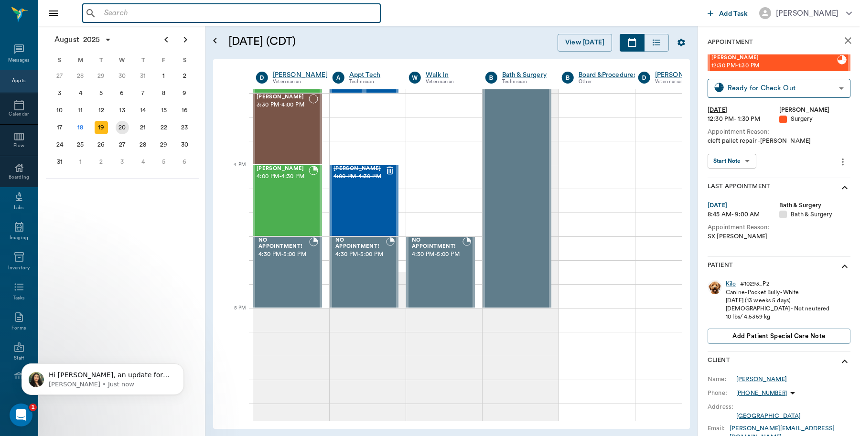
click at [125, 127] on div "20" at bounding box center [122, 127] width 13 height 13
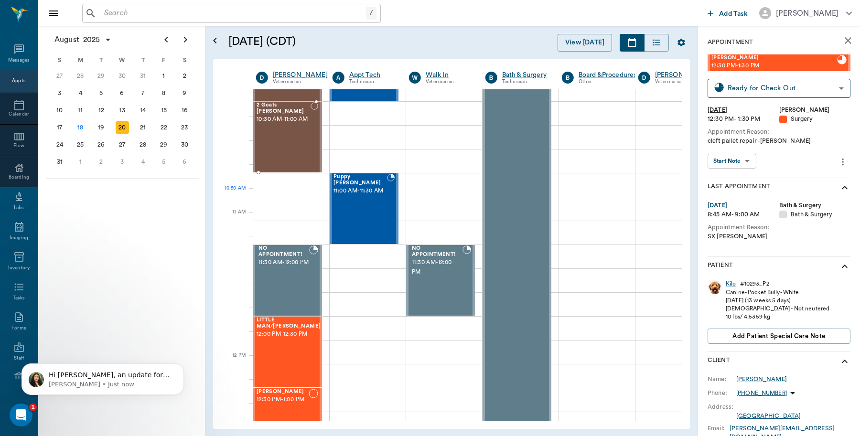
scroll to position [358, 0]
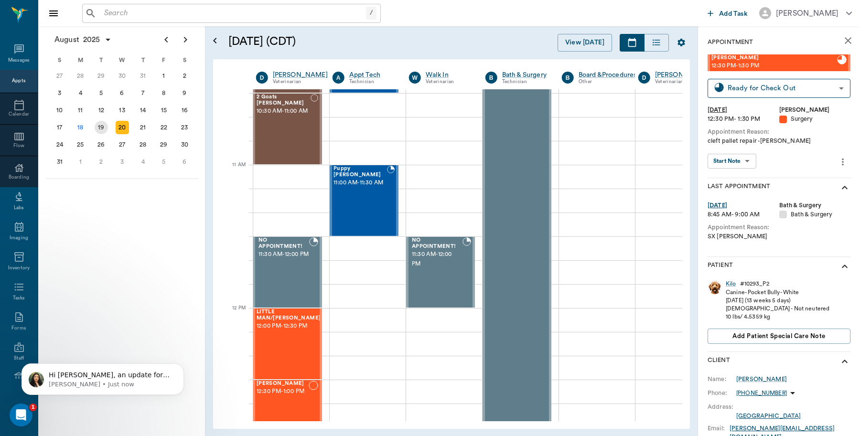
click at [105, 124] on div "19" at bounding box center [101, 127] width 13 height 13
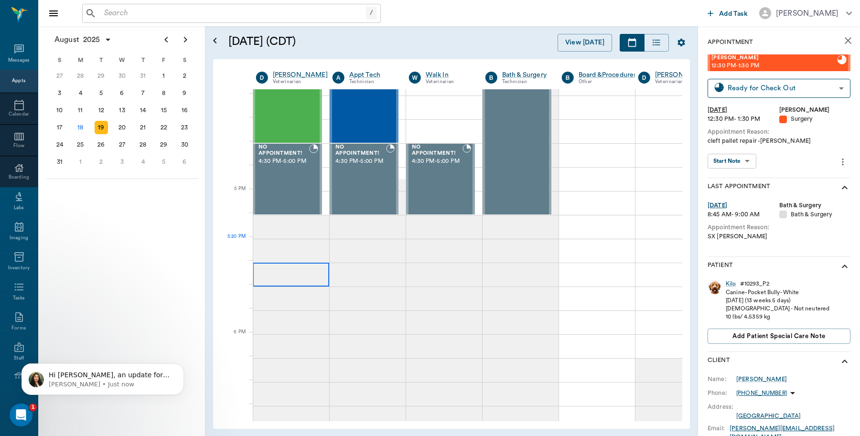
scroll to position [1194, 0]
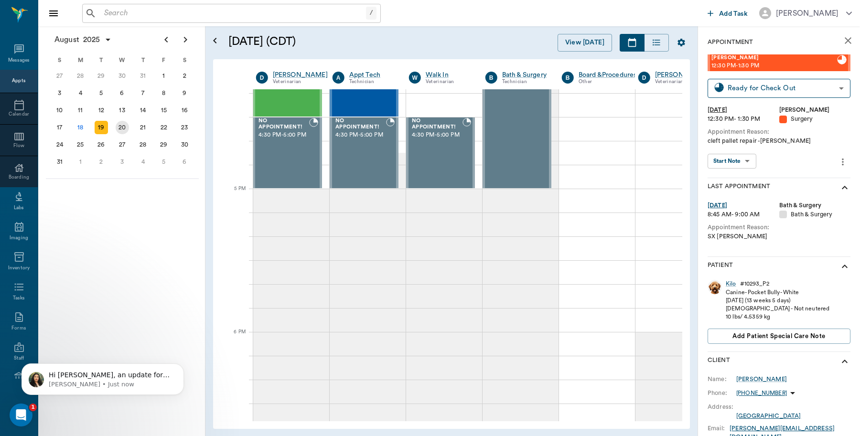
click at [119, 125] on div "20" at bounding box center [122, 127] width 13 height 13
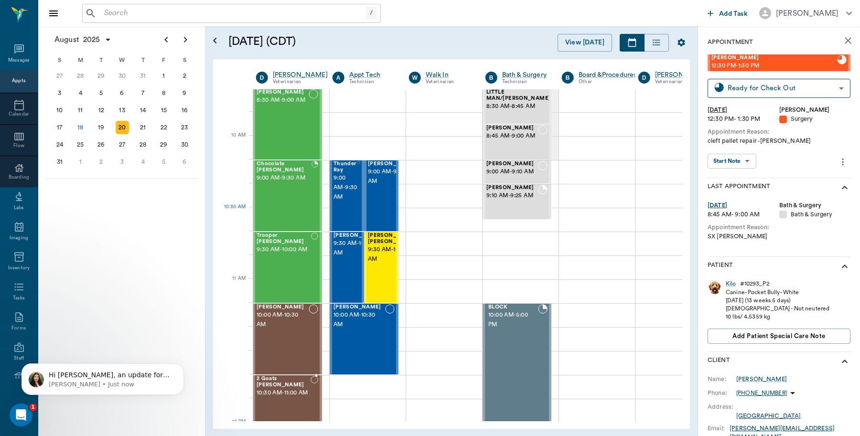
scroll to position [299, 0]
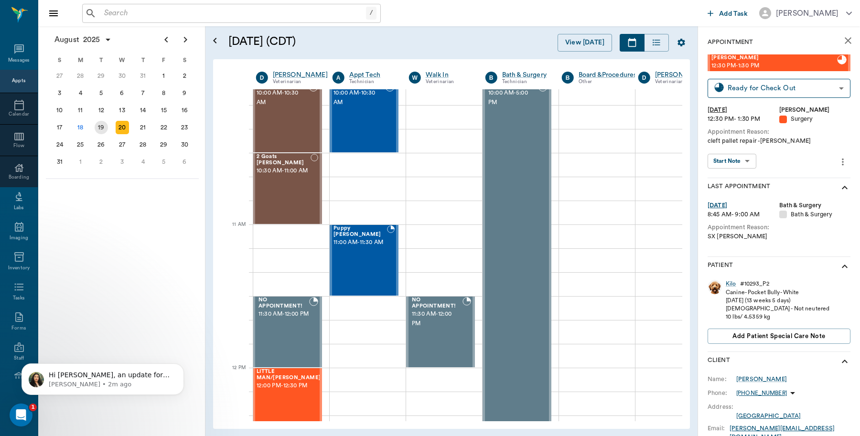
click at [99, 125] on div "19" at bounding box center [101, 127] width 13 height 13
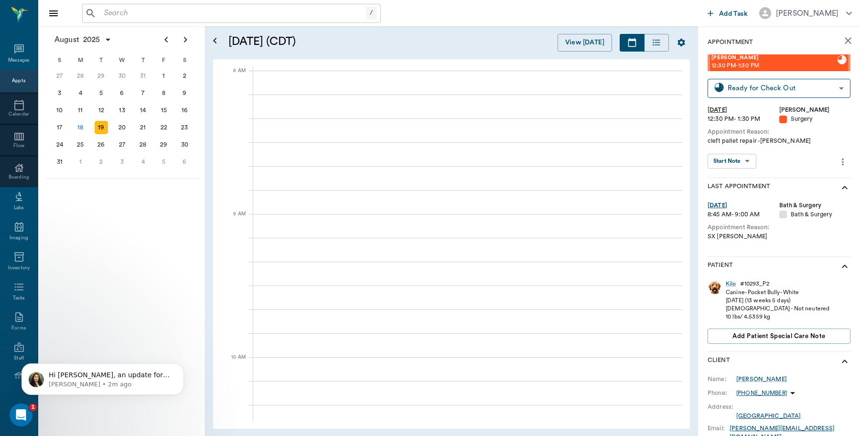
scroll to position [0, 0]
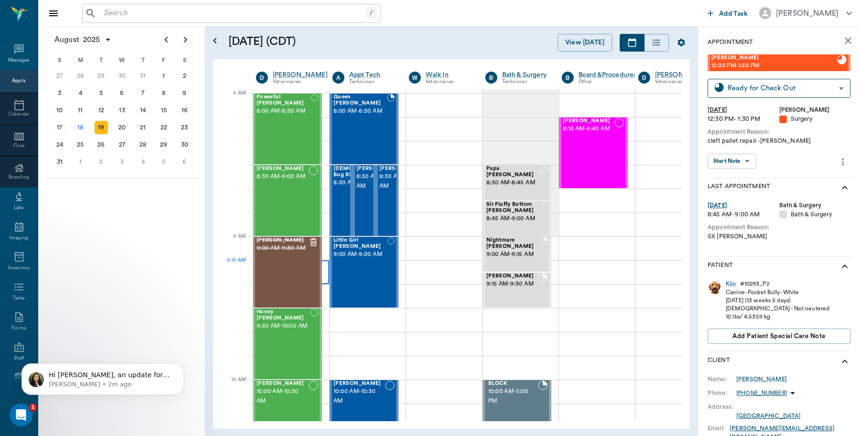
click at [325, 264] on div at bounding box center [291, 272] width 76 height 24
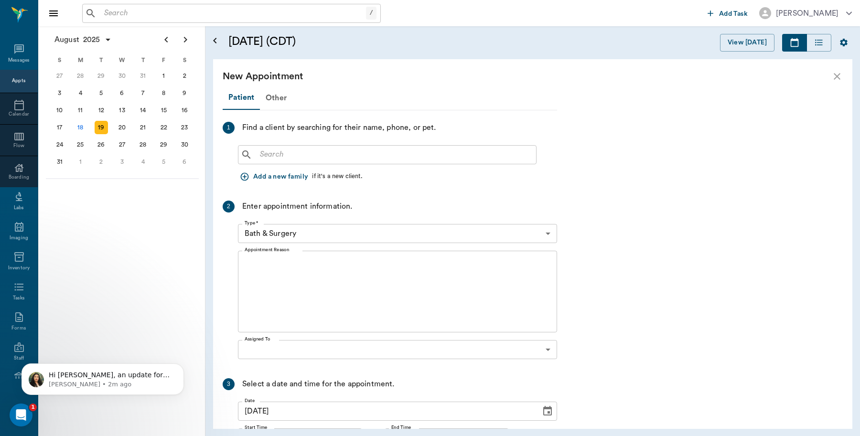
scroll to position [0, 0]
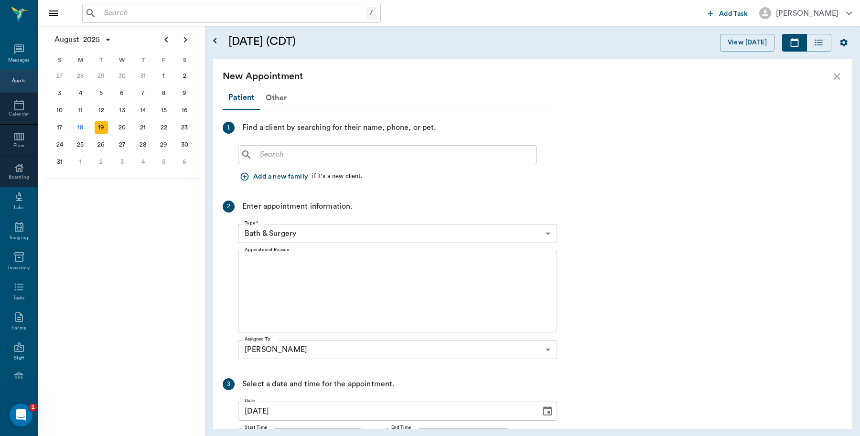
click at [337, 154] on input "text" at bounding box center [394, 154] width 276 height 13
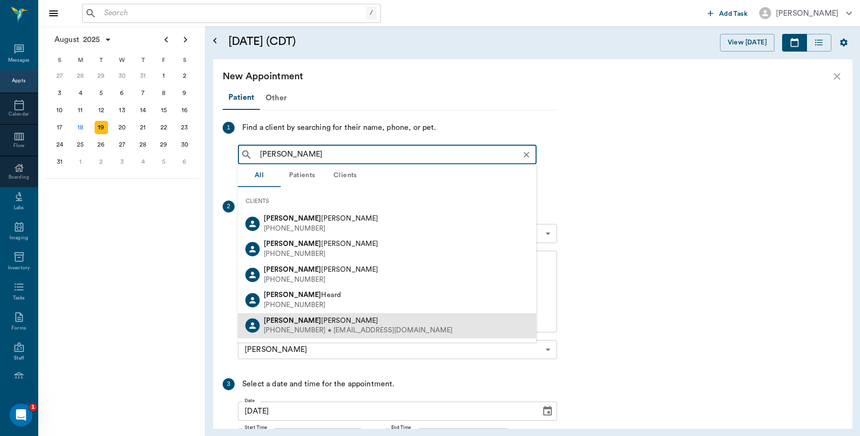
click at [326, 326] on div "(703) 674-9151 • michellevalentin011@gmail.com" at bounding box center [358, 331] width 189 height 10
type input "Michella"
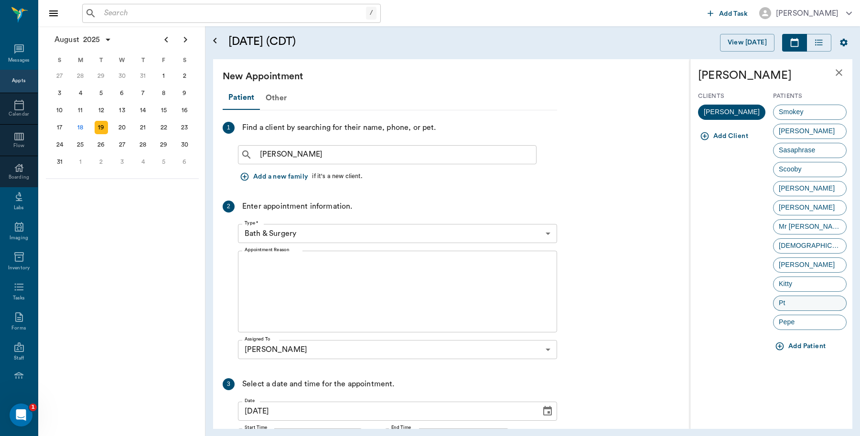
click at [800, 304] on div "Pt" at bounding box center [810, 303] width 74 height 15
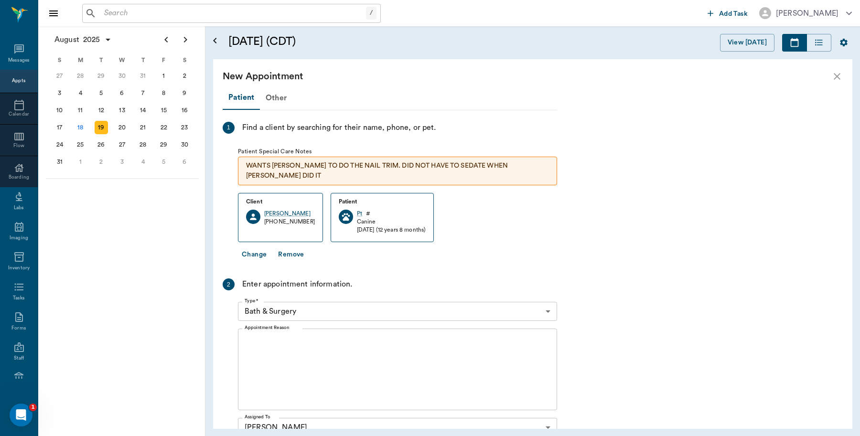
click at [548, 294] on body "/ ​ Add Task Dr. Bert Ellsworth Nectar Messages Appts Calendar Flow Boarding La…" at bounding box center [430, 218] width 860 height 436
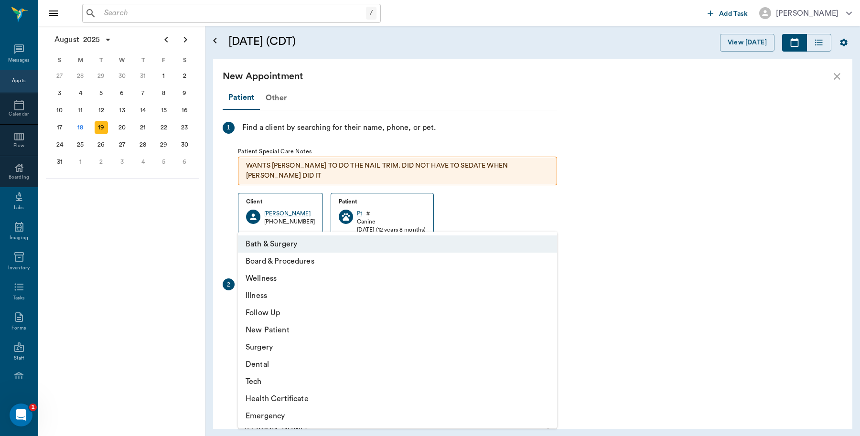
click at [268, 279] on li "Wellness" at bounding box center [397, 278] width 319 height 17
type input "65d2be4f46e3a538d89b8c14"
type input "09:40 AM"
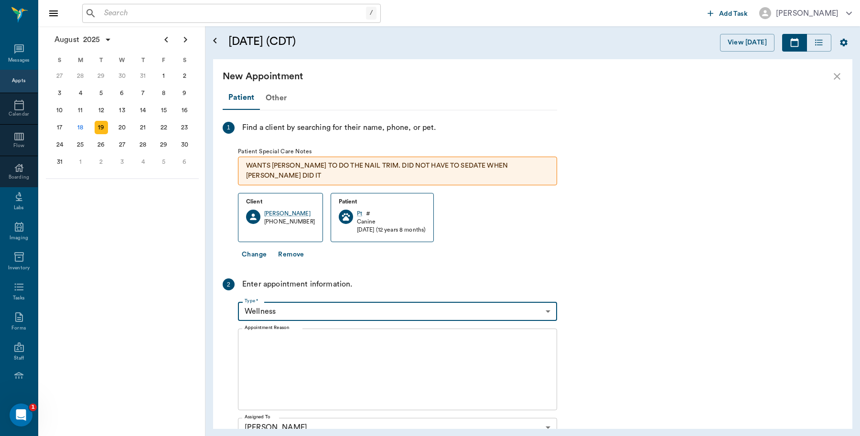
click at [302, 337] on textarea "Appointment Reason" at bounding box center [398, 370] width 306 height 66
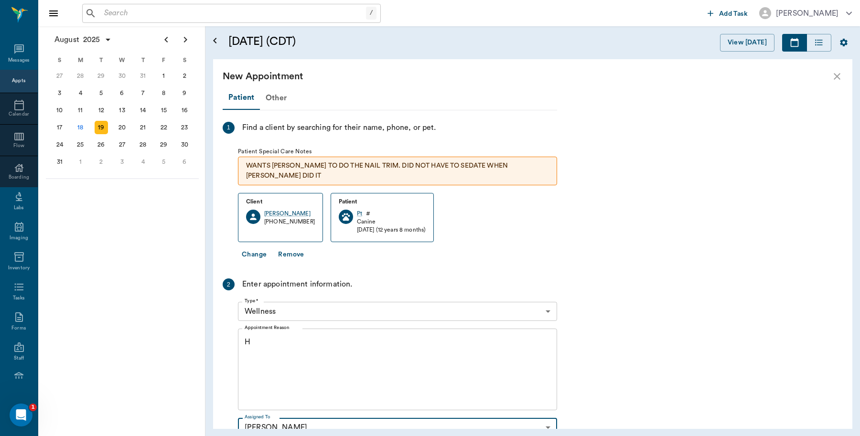
click at [276, 337] on textarea "H" at bounding box center [398, 370] width 306 height 66
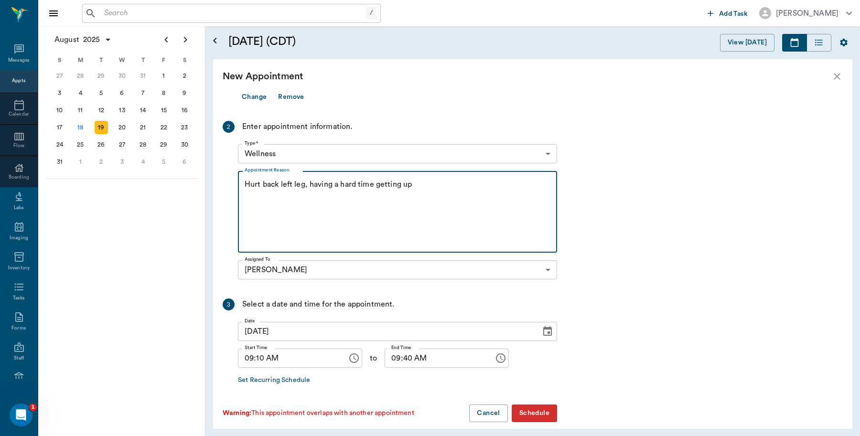
scroll to position [158, 0]
type textarea "Hurt back left leg, having a hard time getting up"
click at [348, 352] on icon "Choose time, selected time is 9:10 AM" at bounding box center [353, 357] width 11 height 11
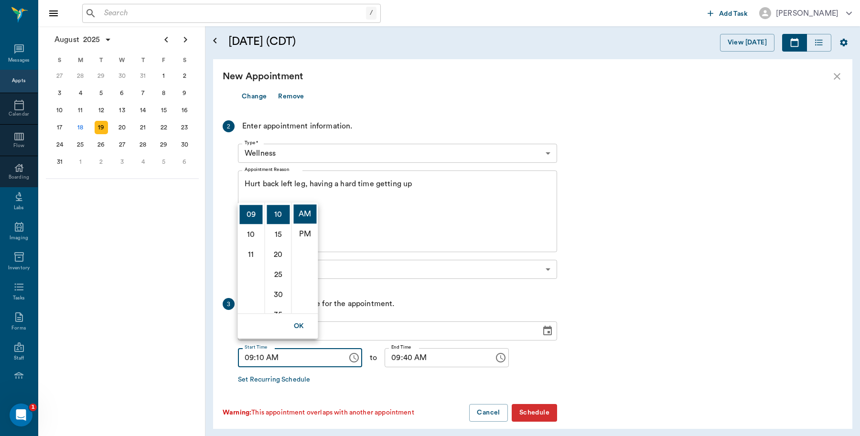
scroll to position [16, 0]
click at [275, 237] on li "10" at bounding box center [278, 238] width 23 height 19
click at [531, 404] on button "Schedule" at bounding box center [534, 413] width 45 height 18
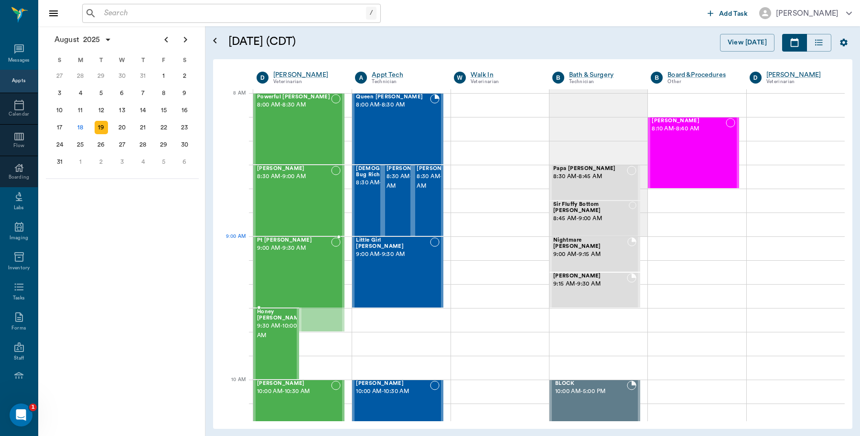
drag, startPoint x: 314, startPoint y: 294, endPoint x: 316, endPoint y: 266, distance: 28.3
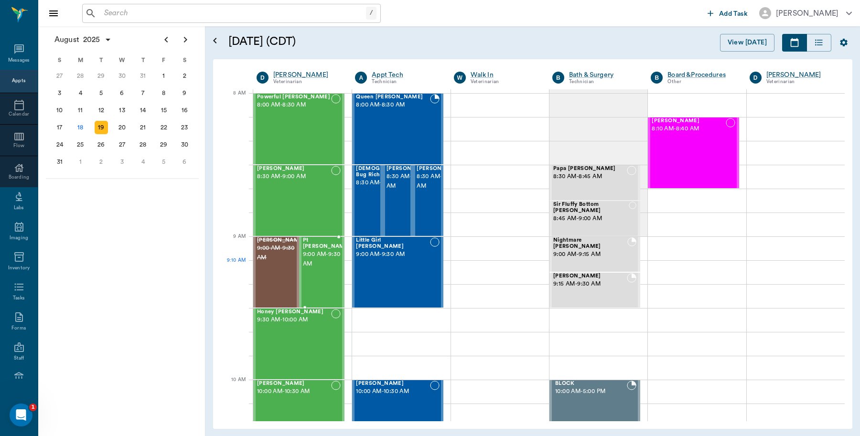
drag, startPoint x: 312, startPoint y: 266, endPoint x: 323, endPoint y: 265, distance: 12.0
click at [314, 264] on div "Pt Valentin 9:00 AM - 9:30 AM" at bounding box center [327, 272] width 48 height 70
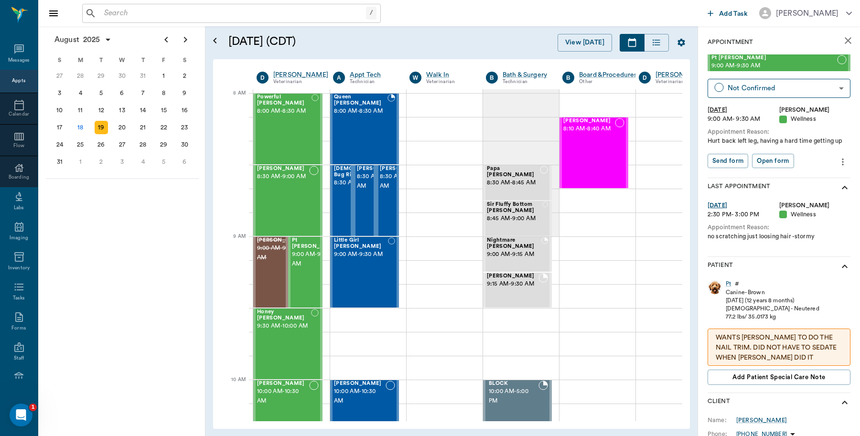
click at [838, 168] on icon "more" at bounding box center [843, 161] width 11 height 11
click at [813, 189] on span "Edit appointment" at bounding box center [793, 188] width 80 height 10
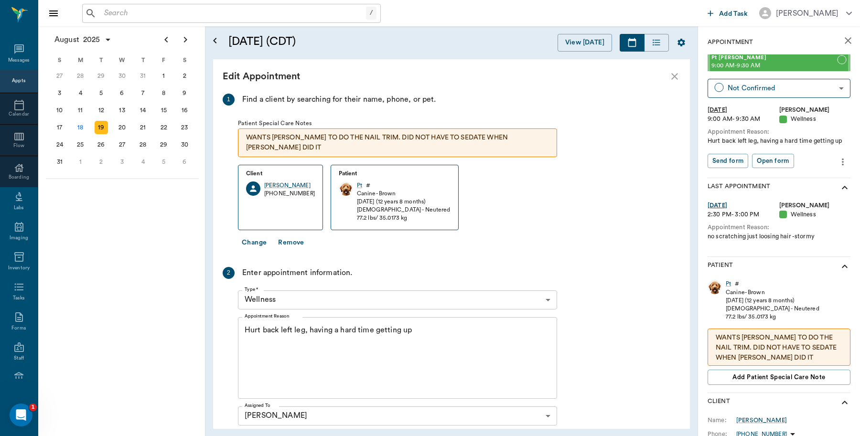
click at [431, 330] on textarea "Hurt back left leg, having a hard time getting up" at bounding box center [398, 358] width 306 height 66
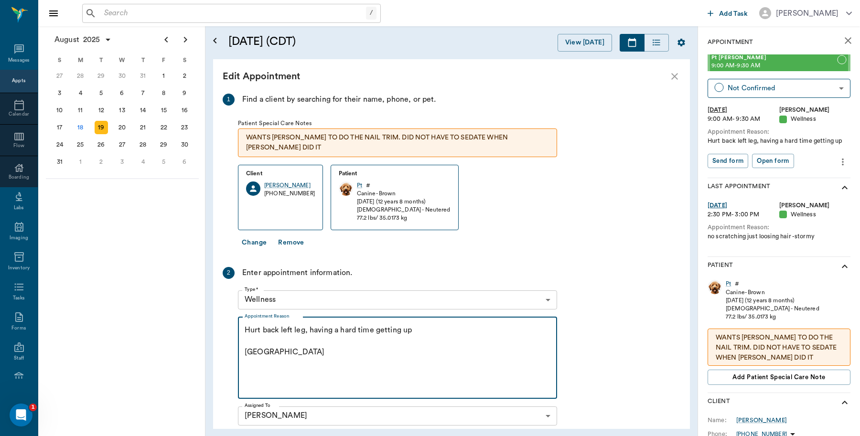
type textarea "Hurt back left leg, having a hard time getting up Caryn"
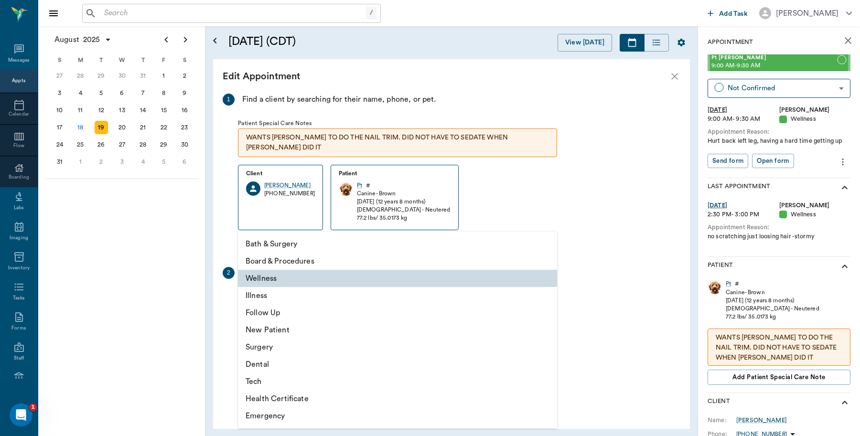
click at [552, 288] on body "/ ​ Add Task Dr. Bert Ellsworth Nectar Messages Appts Calendar Flow Boarding La…" at bounding box center [430, 218] width 860 height 436
click at [271, 295] on li "Illness" at bounding box center [397, 295] width 319 height 17
type input "65d2be4f46e3a538d89b8c15"
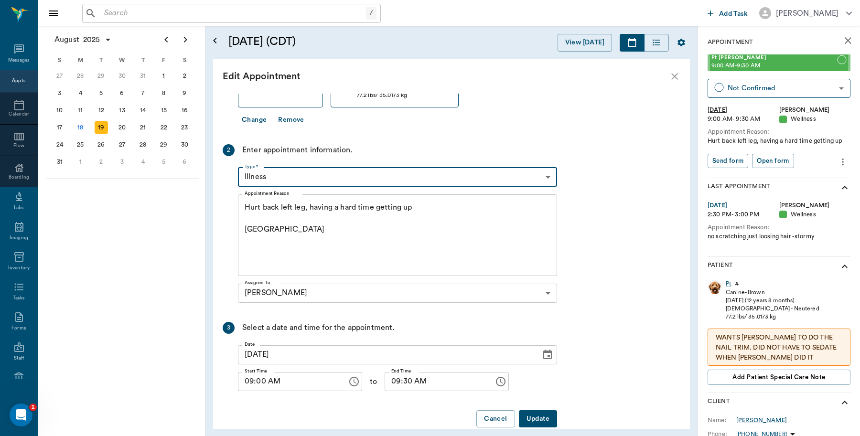
scroll to position [129, 0]
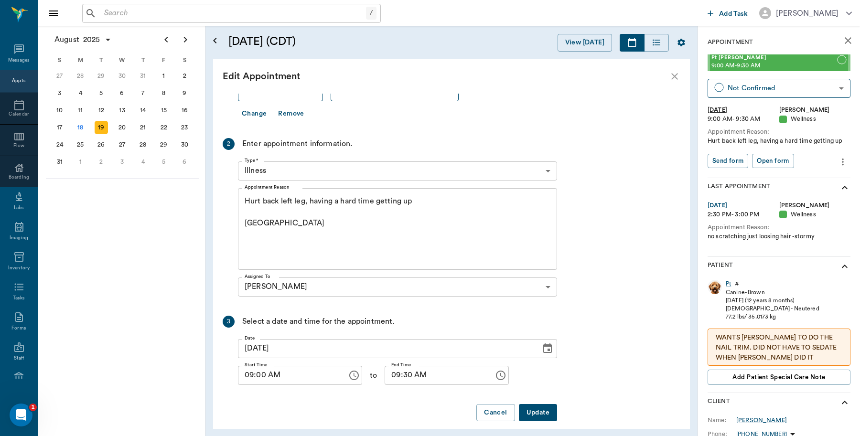
click at [529, 404] on button "Update" at bounding box center [538, 413] width 38 height 18
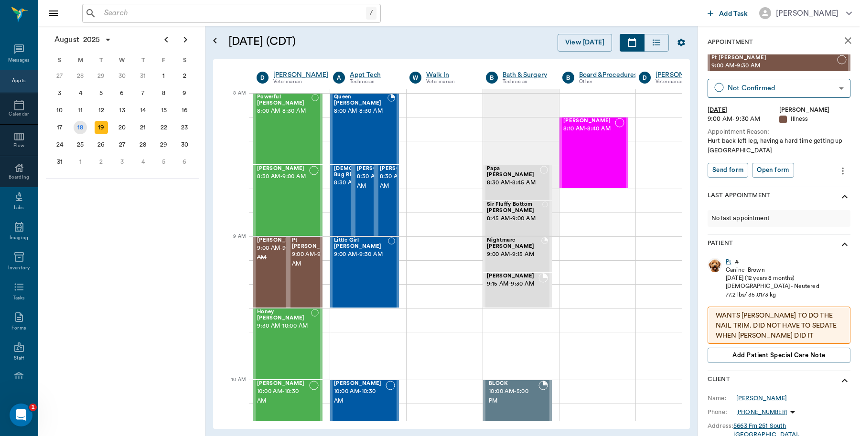
click at [78, 127] on div "18" at bounding box center [80, 127] width 13 height 13
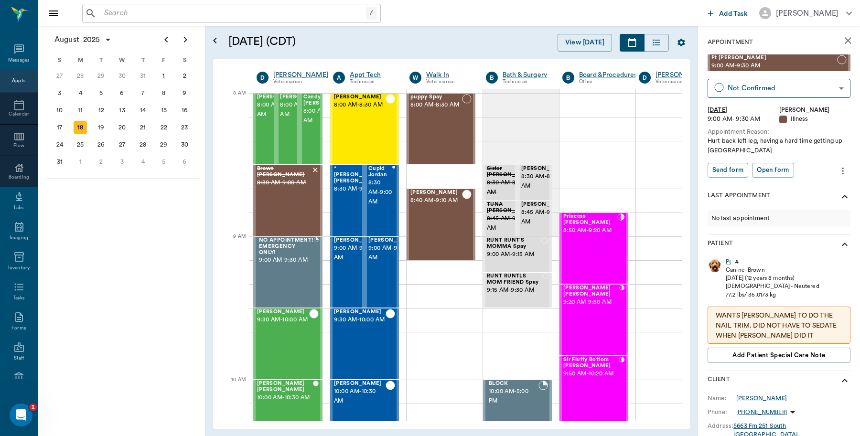
scroll to position [0, 0]
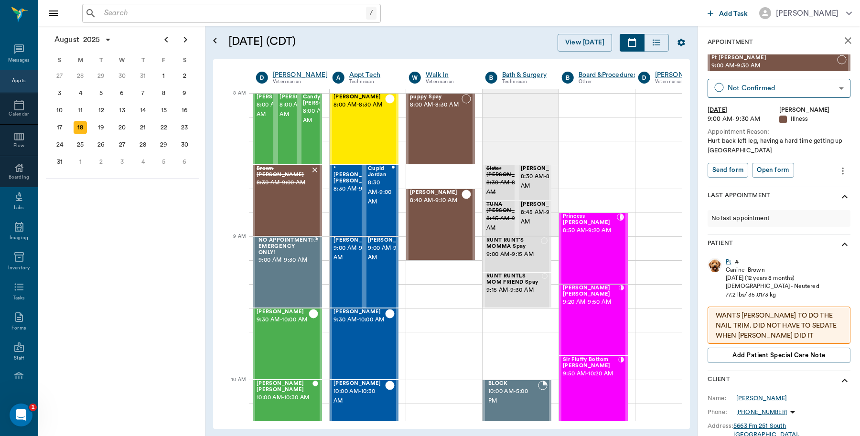
click at [845, 39] on icon "close" at bounding box center [848, 40] width 7 height 7
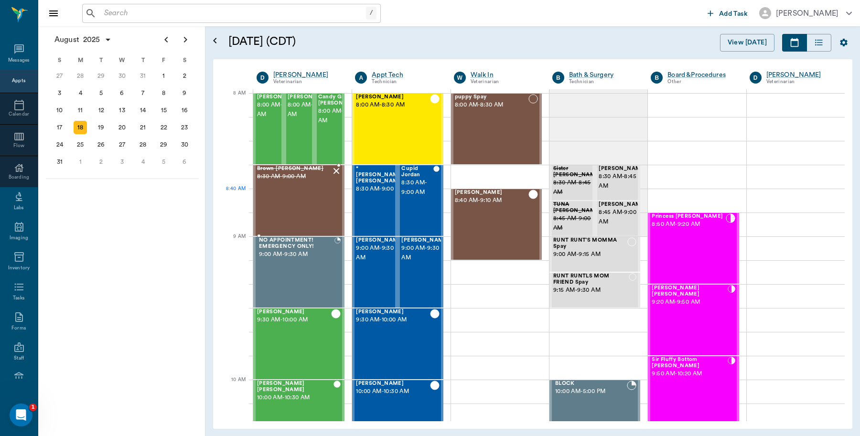
click at [305, 197] on div "Brown Sugar Patterson 8:30 AM - 9:00 AM" at bounding box center [294, 201] width 74 height 70
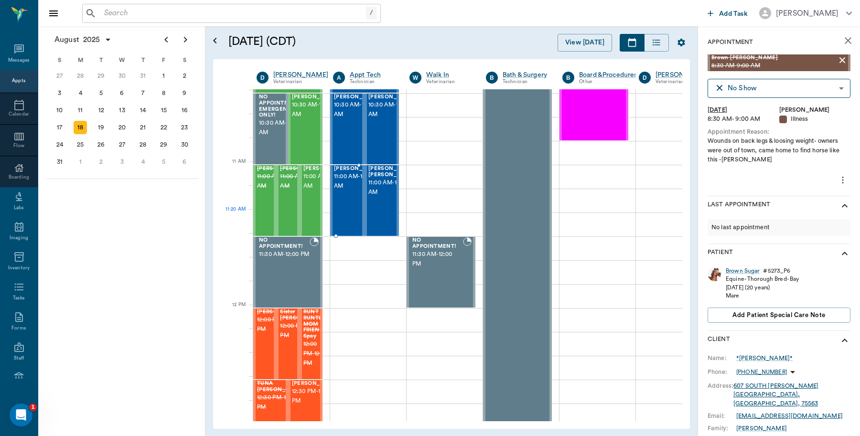
scroll to position [418, 0]
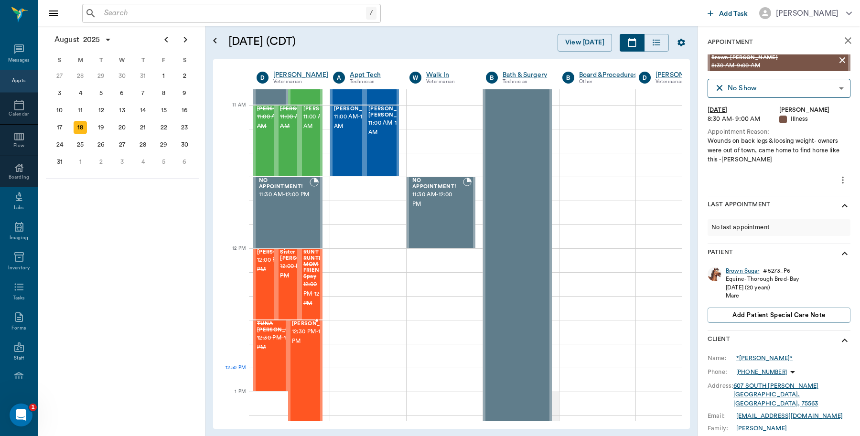
drag, startPoint x: 295, startPoint y: 380, endPoint x: 308, endPoint y: 373, distance: 14.5
click at [295, 380] on div "Kilo Woodle 12:30 PM - 1:30 PM" at bounding box center [316, 391] width 48 height 141
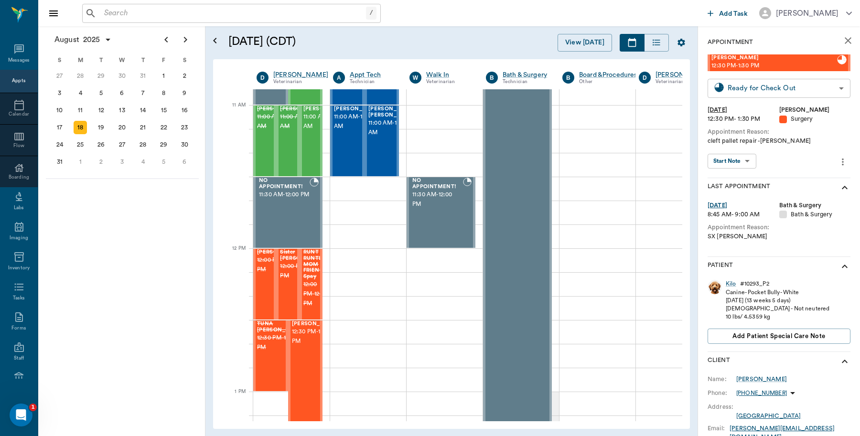
click at [832, 88] on body "/ ​ Add Task Dr. Bert Ellsworth Nectar Messages Appts Calendar Flow Boarding La…" at bounding box center [430, 218] width 860 height 436
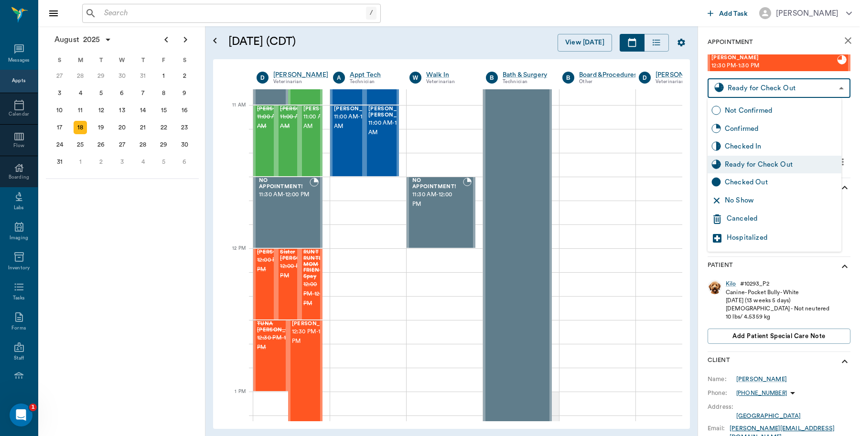
click at [755, 181] on div "Checked Out" at bounding box center [781, 182] width 113 height 11
type input "CHECKED_OUT"
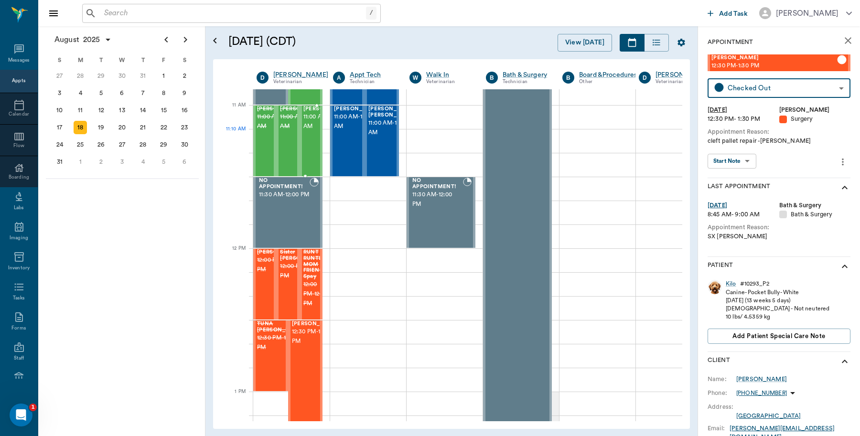
click at [310, 131] on span "11:00 AM - 11:30 AM" at bounding box center [327, 121] width 48 height 19
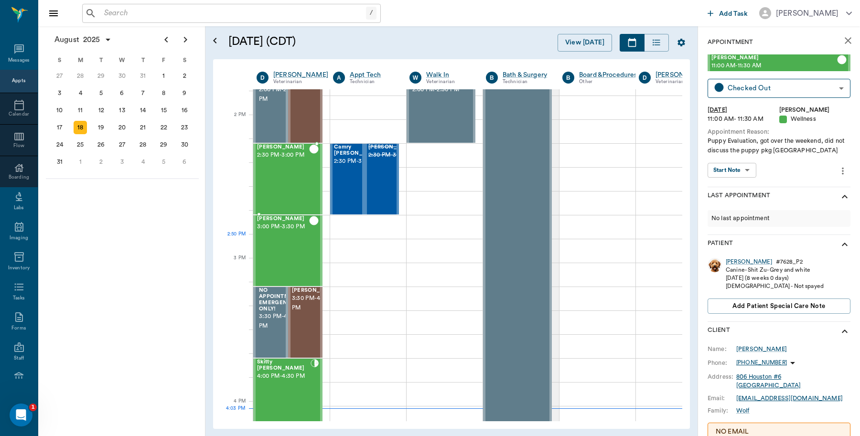
scroll to position [956, 0]
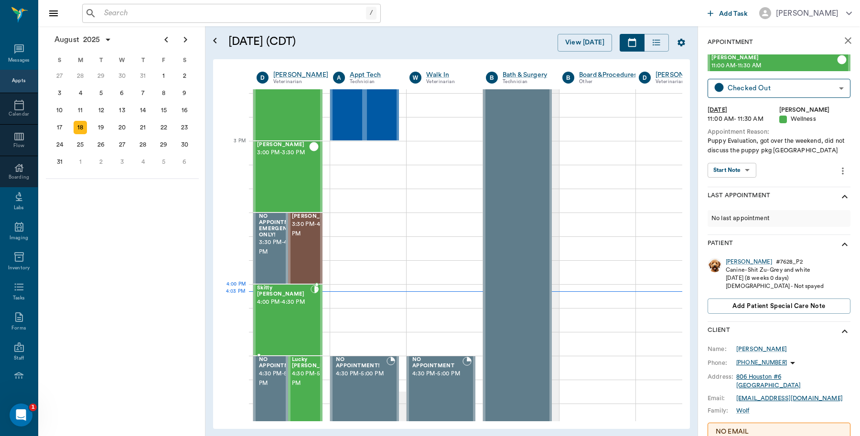
click at [304, 301] on div "Skitty Kroll 4:00 PM - 4:30 PM" at bounding box center [284, 320] width 54 height 70
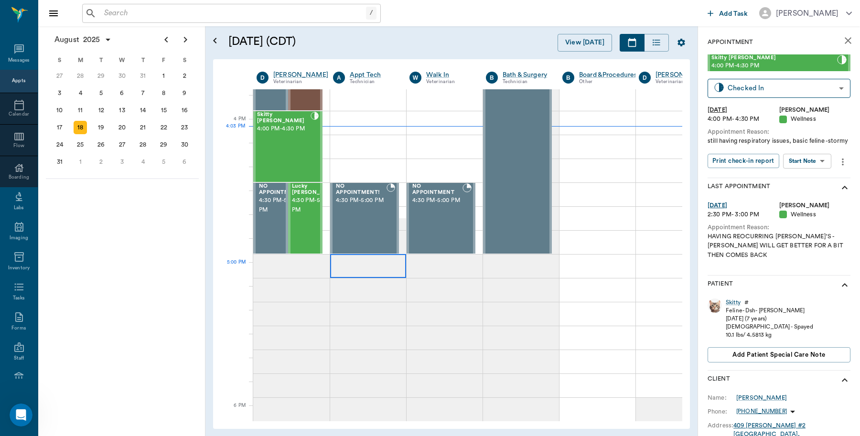
scroll to position [1135, 0]
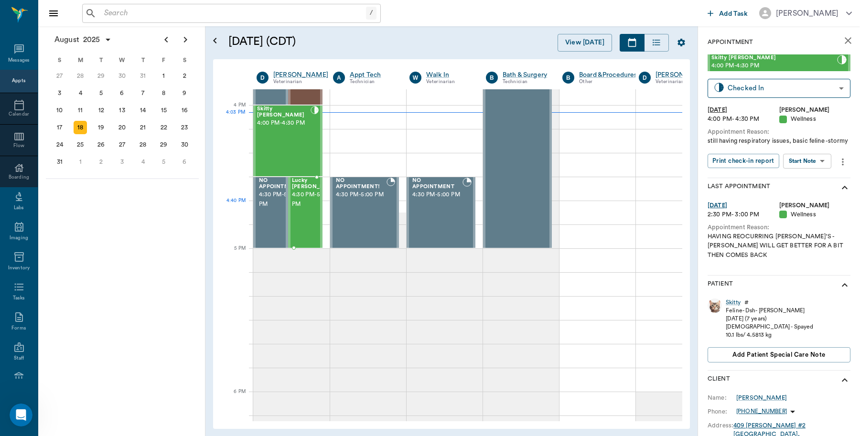
click at [297, 209] on span "4:30 PM - 5:00 PM" at bounding box center [316, 199] width 48 height 19
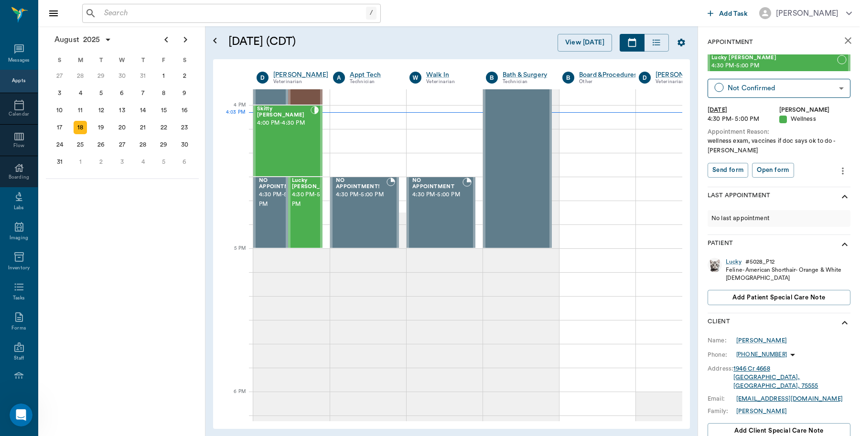
click at [147, 7] on input "text" at bounding box center [233, 13] width 266 height 13
click at [309, 209] on span "4:30 PM - 5:00 PM" at bounding box center [316, 199] width 48 height 19
click at [791, 91] on body "/ ​ Add Task Dr. Bert Ellsworth Nectar Messages Appts Calendar Flow Boarding La…" at bounding box center [430, 218] width 860 height 436
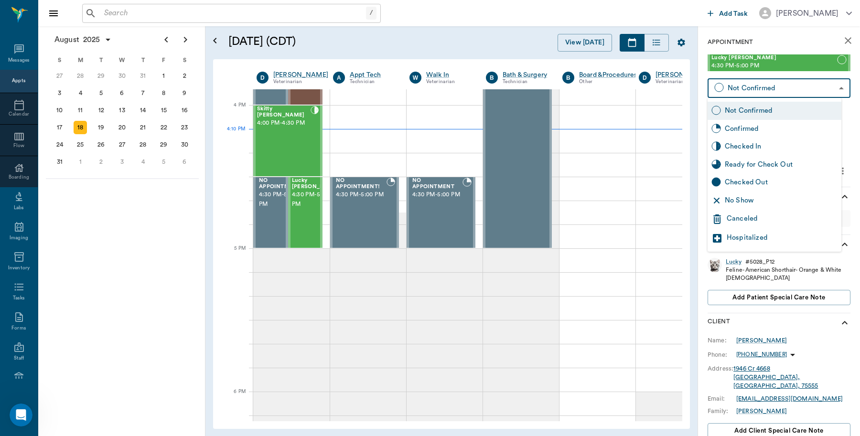
click at [739, 149] on div "Checked In" at bounding box center [781, 146] width 113 height 11
type input "CHECKED_IN"
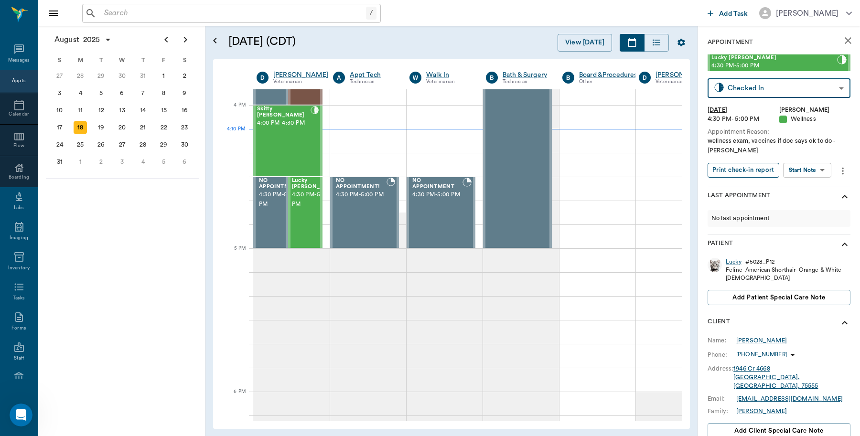
click at [741, 172] on button "Print check-in report" at bounding box center [744, 170] width 72 height 15
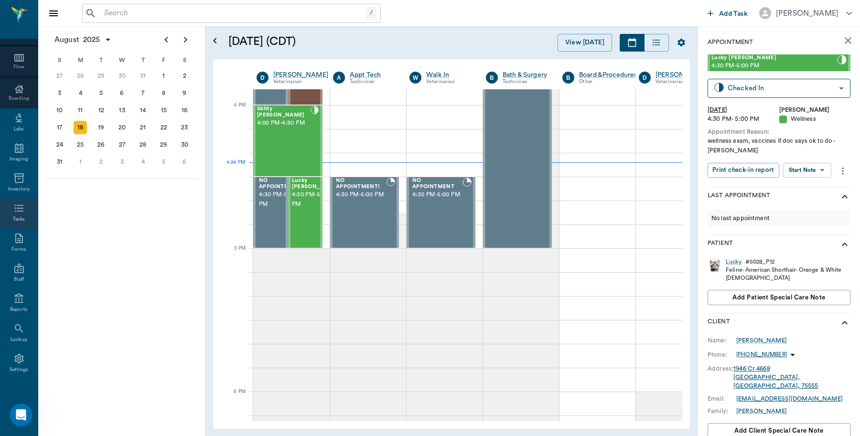
scroll to position [85, 0]
click at [14, 352] on icon at bounding box center [18, 355] width 11 height 11
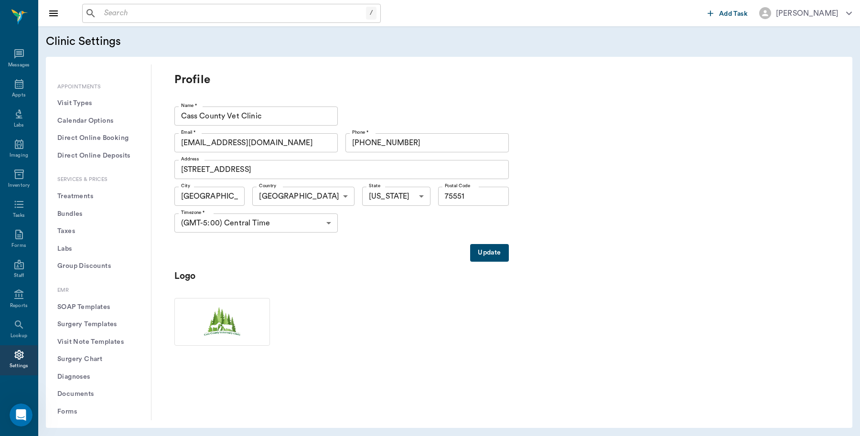
scroll to position [239, 0]
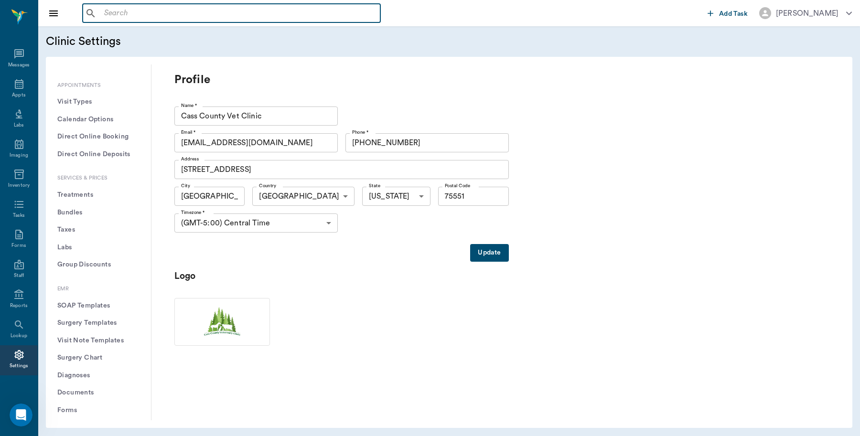
click at [125, 12] on input "text" at bounding box center [238, 13] width 276 height 13
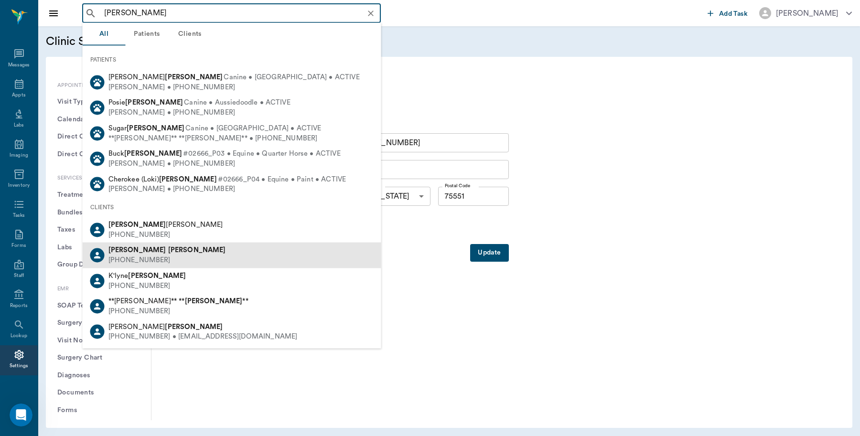
click at [138, 257] on div "(903) 601-3551" at bounding box center [167, 261] width 118 height 10
type input "sheli owens"
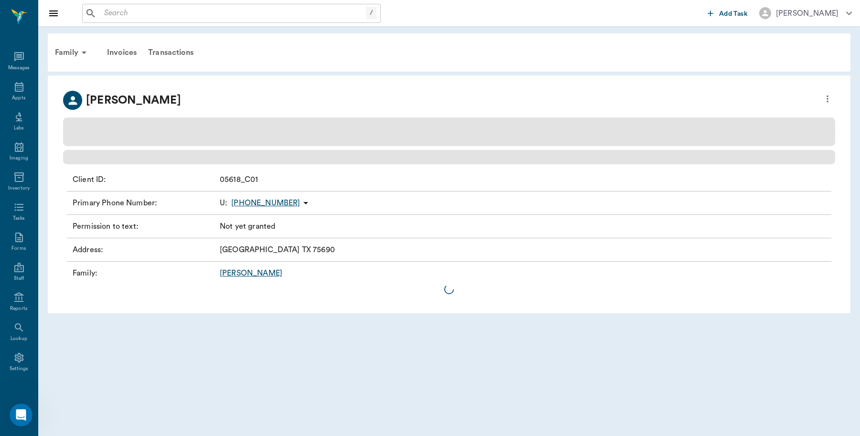
scroll to position [3, 0]
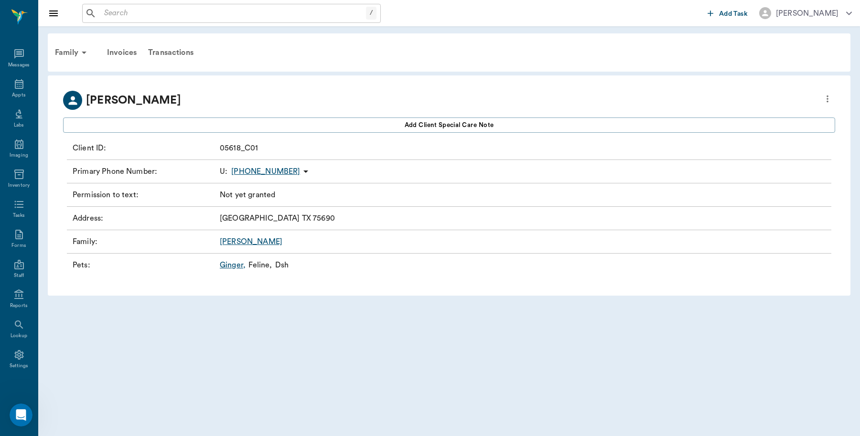
click at [300, 171] on icon at bounding box center [305, 171] width 11 height 11
click at [154, 174] on div at bounding box center [430, 218] width 860 height 436
click at [829, 102] on icon "more" at bounding box center [827, 98] width 11 height 11
click at [725, 117] on span "Edit profile" at bounding box center [758, 115] width 135 height 10
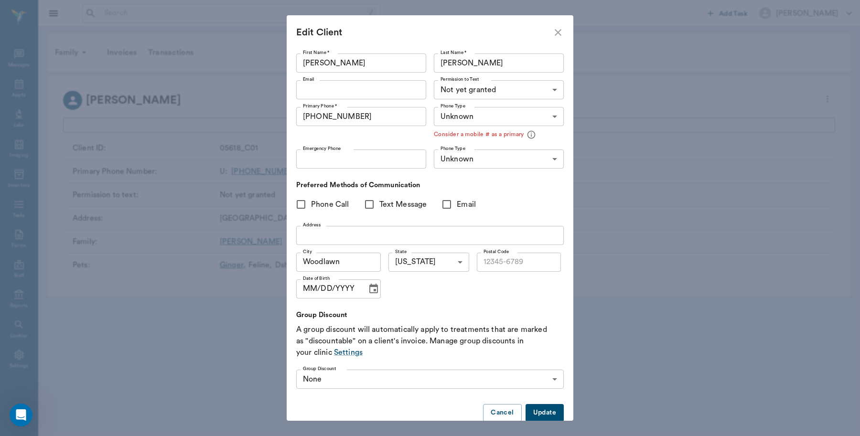
type input "75690"
drag, startPoint x: 371, startPoint y: 115, endPoint x: 306, endPoint y: 118, distance: 65.0
click at [306, 118] on input "(903) 601-3551" at bounding box center [361, 116] width 130 height 19
type input "(903) 392-4598"
click at [536, 414] on button "Update" at bounding box center [545, 413] width 38 height 18
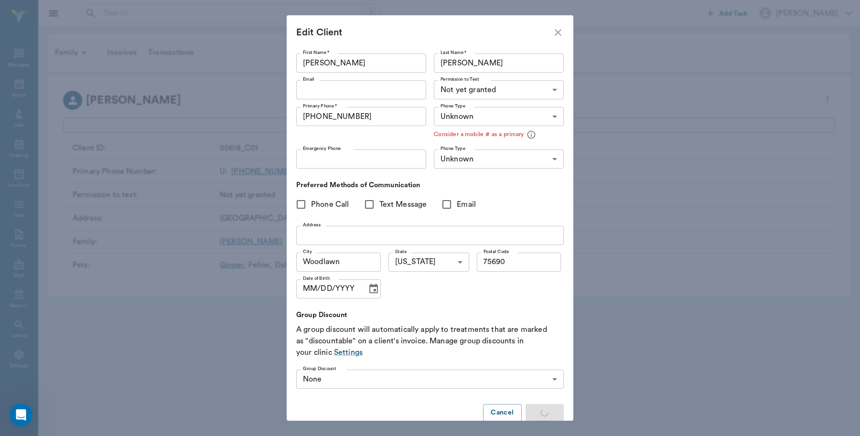
type input "MOBILE"
type input "LANDLINE"
type input "UNKNOWN"
type input "75690"
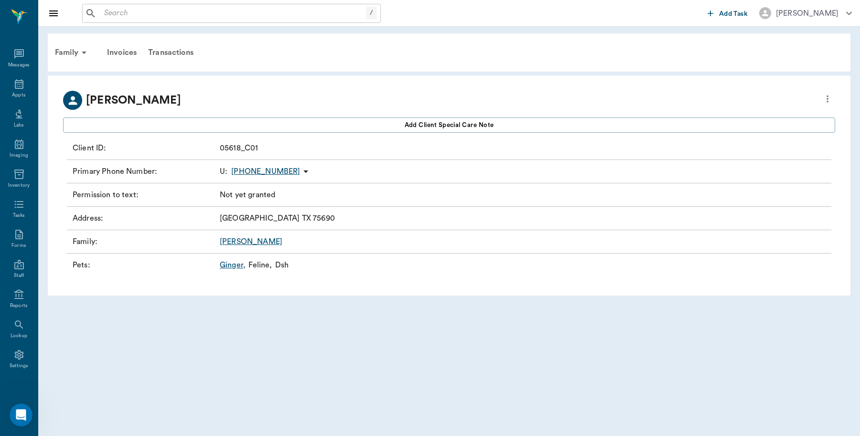
click at [826, 99] on icon "more" at bounding box center [827, 98] width 11 height 11
click at [256, 86] on div at bounding box center [430, 218] width 860 height 436
click at [455, 123] on span "Add client Special Care Note" at bounding box center [449, 125] width 89 height 11
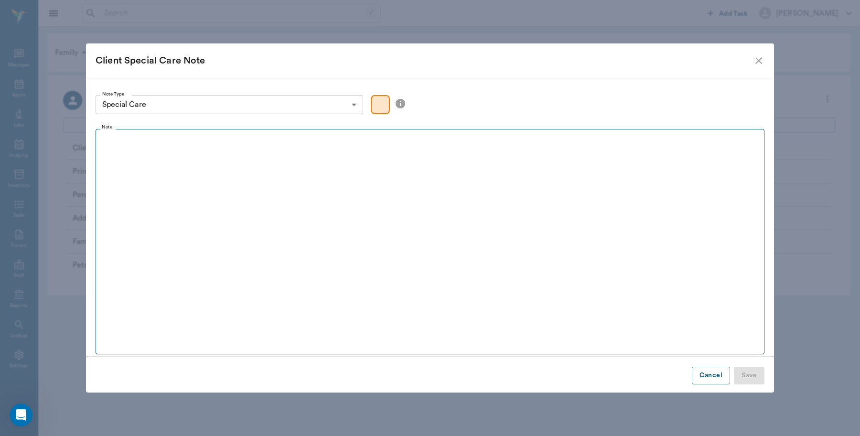
click at [141, 157] on div at bounding box center [430, 146] width 660 height 24
drag, startPoint x: 204, startPoint y: 133, endPoint x: 192, endPoint y: 139, distance: 14.1
click at [187, 139] on fieldset "Note Need to update address 8/" at bounding box center [430, 239] width 669 height 229
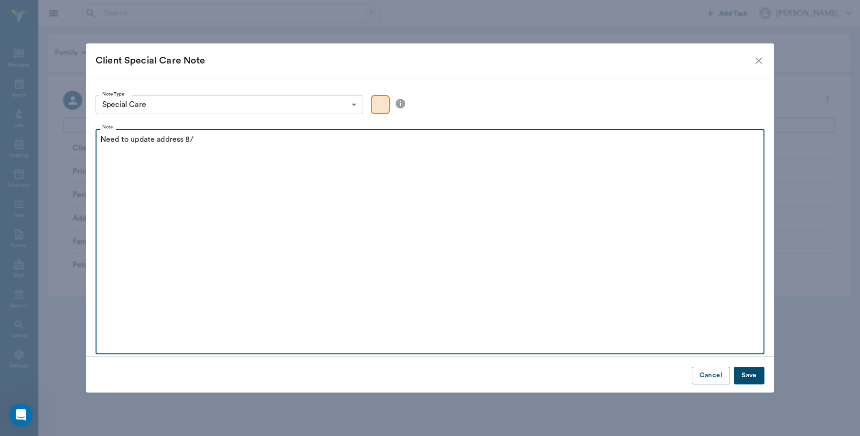
click at [196, 137] on p "Need to update address 8/" at bounding box center [429, 139] width 659 height 11
click at [100, 138] on p "Need to update address" at bounding box center [429, 139] width 659 height 11
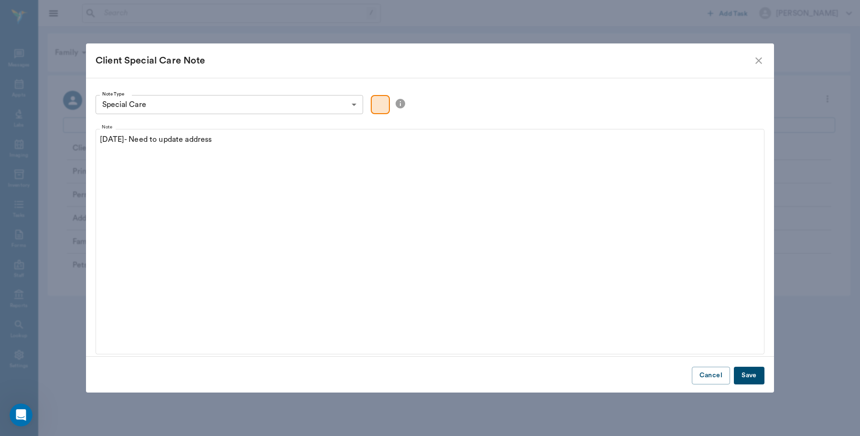
click at [754, 380] on button "Save" at bounding box center [749, 376] width 31 height 18
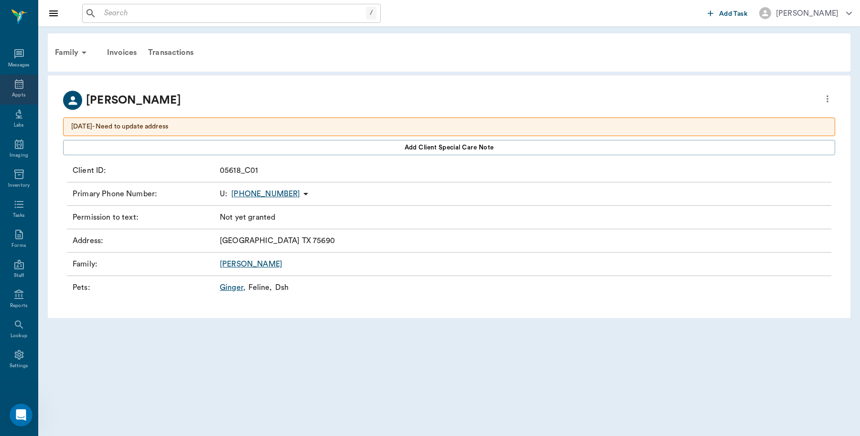
click at [12, 96] on div "Appts" at bounding box center [18, 95] width 13 height 7
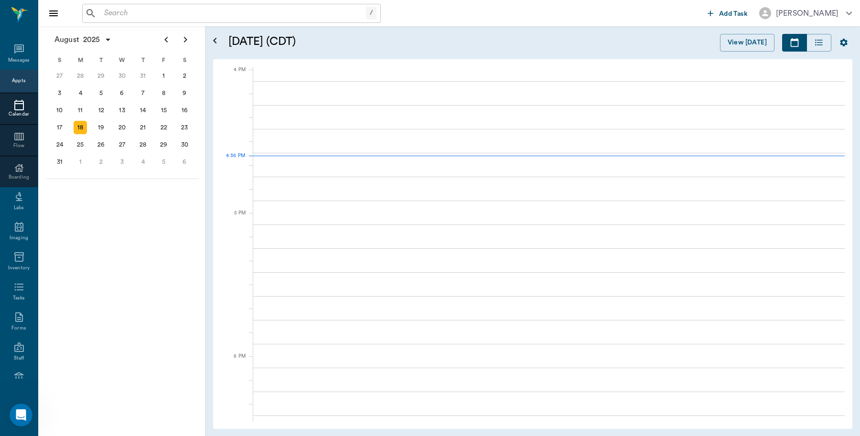
scroll to position [1147, 0]
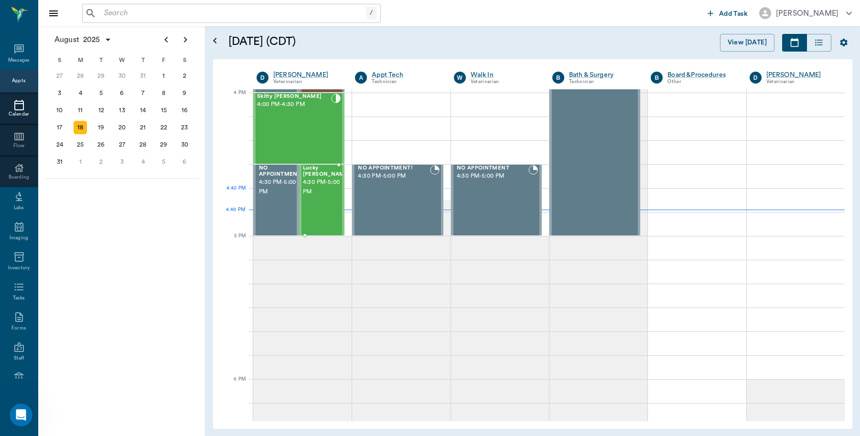
click at [313, 202] on div "Lucky Buford 4:30 PM - 5:00 PM" at bounding box center [327, 200] width 48 height 70
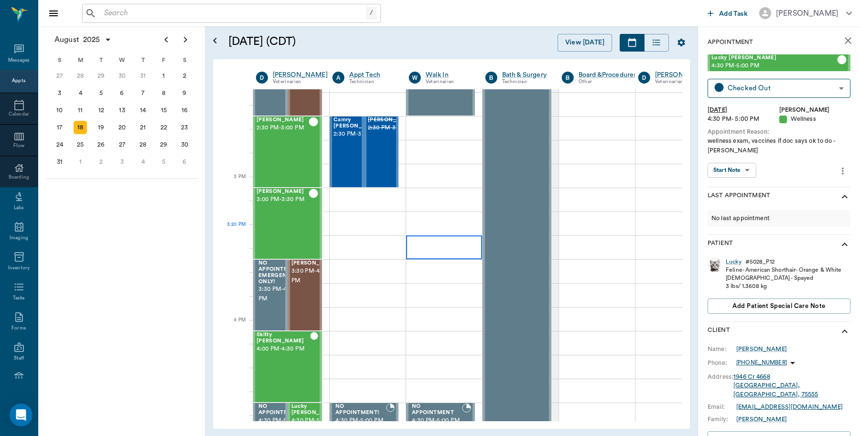
scroll to position [908, 0]
click at [315, 280] on span "3:30 PM - 4:00 PM" at bounding box center [315, 276] width 48 height 19
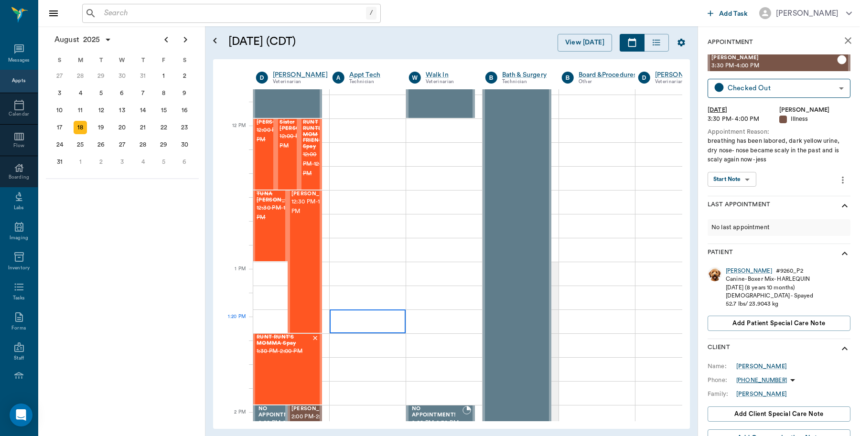
scroll to position [550, 0]
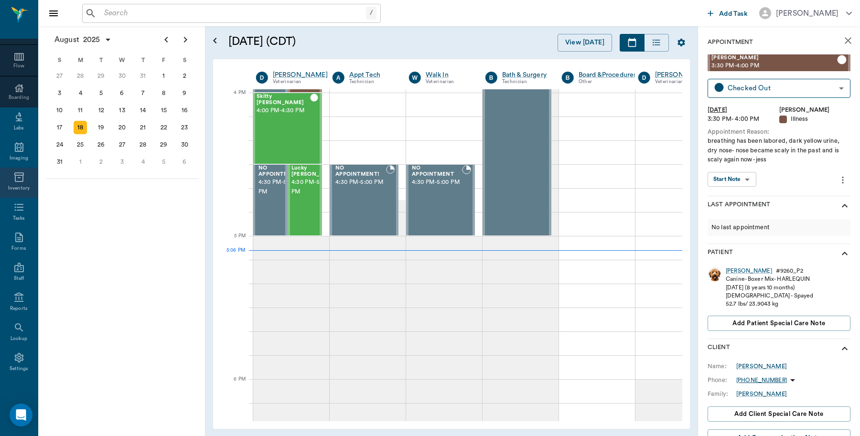
scroll to position [85, 0]
click at [11, 304] on div "Reports" at bounding box center [19, 306] width 18 height 7
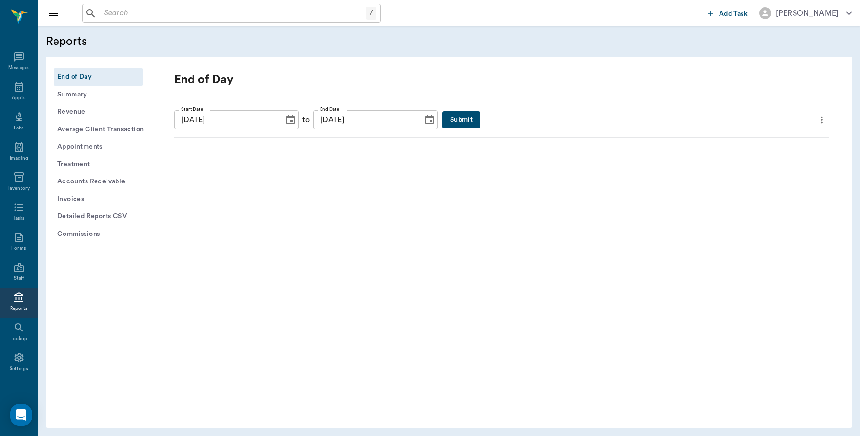
scroll to position [3, 0]
click at [445, 115] on button "Submit" at bounding box center [461, 120] width 38 height 18
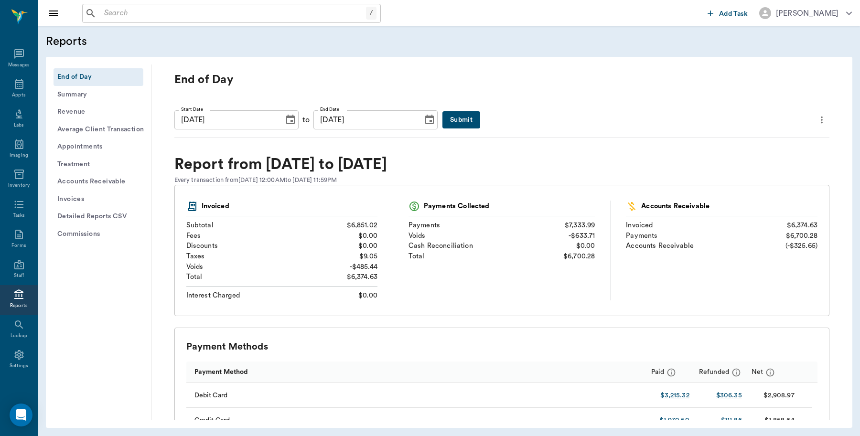
click at [817, 123] on icon "more" at bounding box center [822, 119] width 11 height 11
click at [770, 175] on span "Print Report" at bounding box center [766, 174] width 91 height 10
click at [442, 122] on button "Submit" at bounding box center [461, 120] width 38 height 18
click at [448, 115] on button "Submit" at bounding box center [461, 120] width 38 height 18
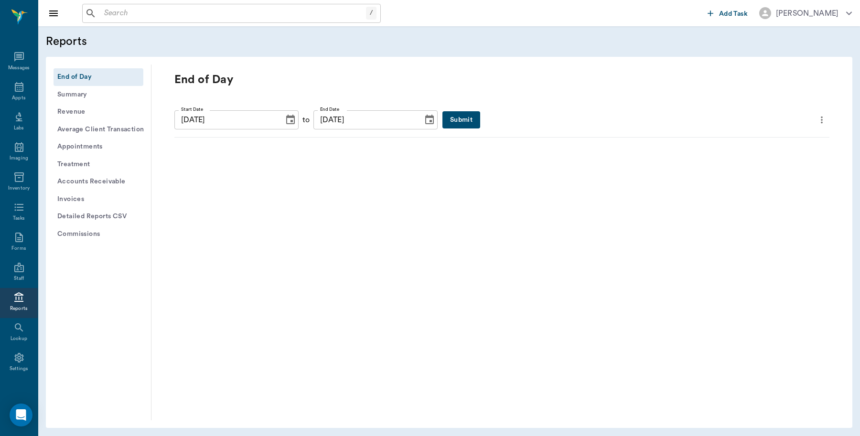
scroll to position [3, 0]
click at [457, 117] on button "Submit" at bounding box center [461, 120] width 38 height 18
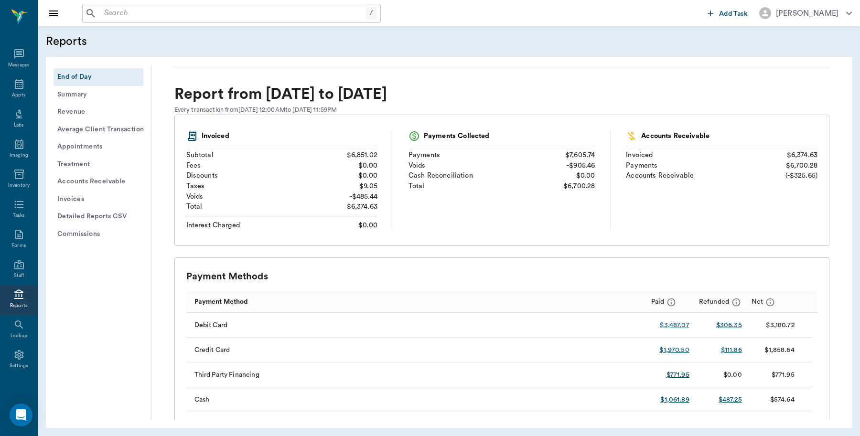
scroll to position [0, 0]
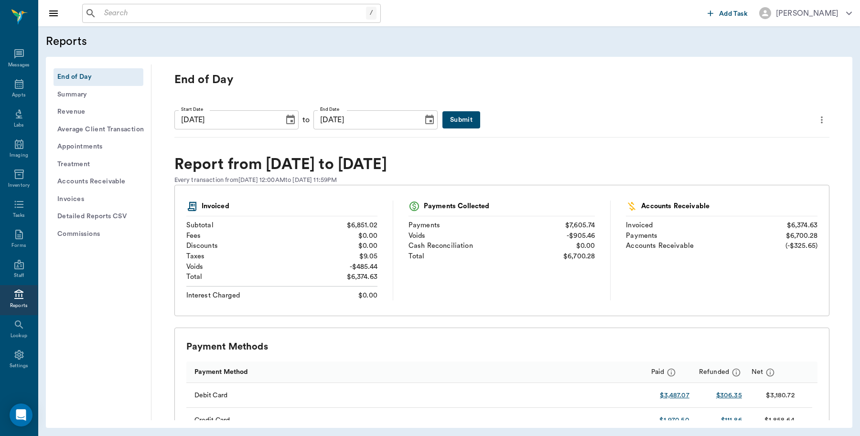
click at [454, 118] on button "Submit" at bounding box center [461, 120] width 38 height 18
click at [442, 120] on button "Submit" at bounding box center [461, 120] width 38 height 18
click at [446, 118] on button "Submit" at bounding box center [461, 120] width 38 height 18
click at [442, 119] on button "Submit" at bounding box center [461, 120] width 38 height 18
click at [442, 123] on button "Submit" at bounding box center [461, 120] width 38 height 18
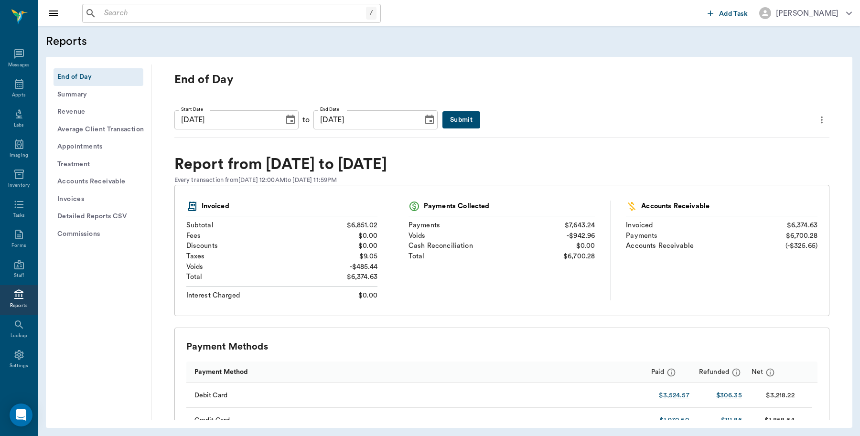
click at [442, 119] on button "Submit" at bounding box center [461, 120] width 38 height 18
click at [443, 119] on button "Submit" at bounding box center [461, 120] width 38 height 18
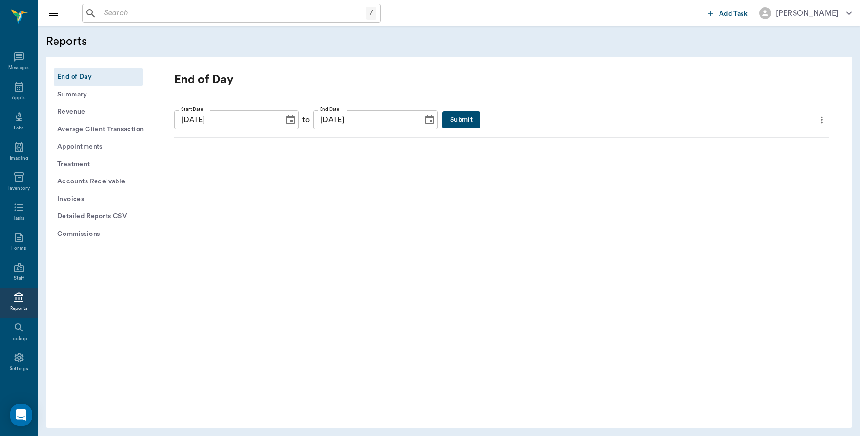
scroll to position [3, 0]
click at [445, 122] on button "Submit" at bounding box center [461, 120] width 38 height 18
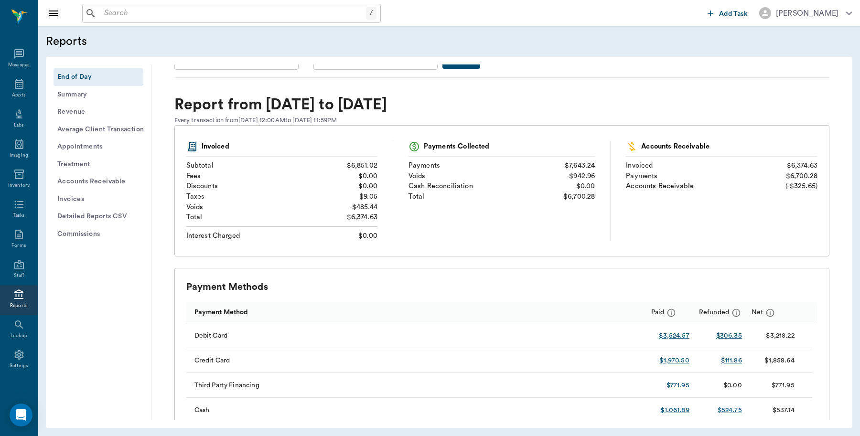
scroll to position [0, 0]
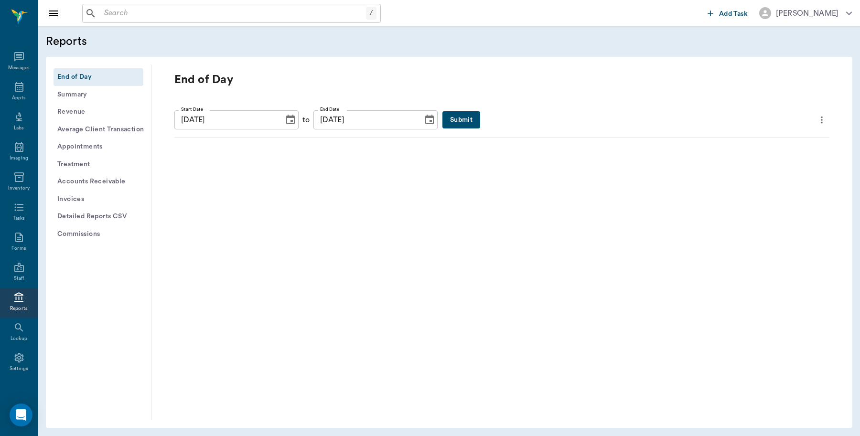
scroll to position [3, 0]
click at [442, 121] on button "Submit" at bounding box center [461, 120] width 38 height 18
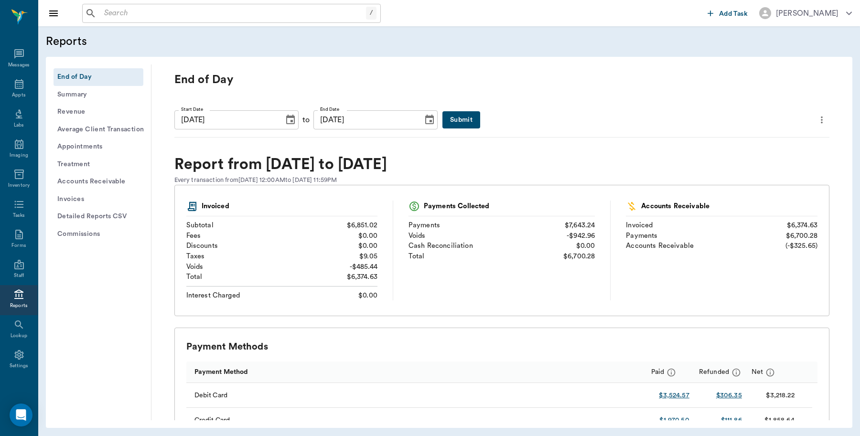
click at [123, 217] on button "Detailed Reports CSV" at bounding box center [99, 217] width 90 height 18
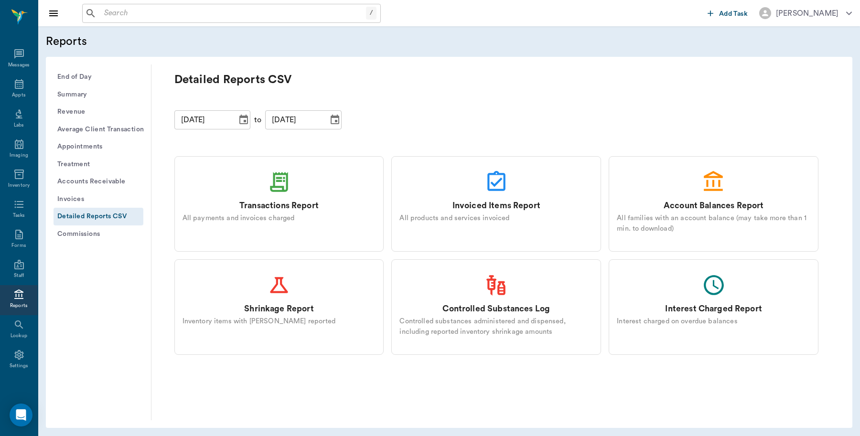
click at [265, 196] on div "Transactions Report All payments and invoices charged" at bounding box center [279, 204] width 210 height 96
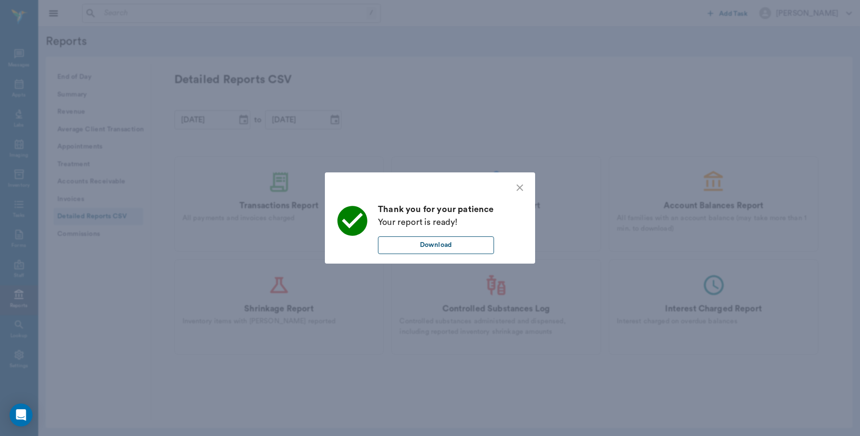
click at [421, 240] on button "Download" at bounding box center [436, 245] width 116 height 18
click at [523, 189] on icon "close" at bounding box center [519, 187] width 11 height 11
